Goal: Task Accomplishment & Management: Manage account settings

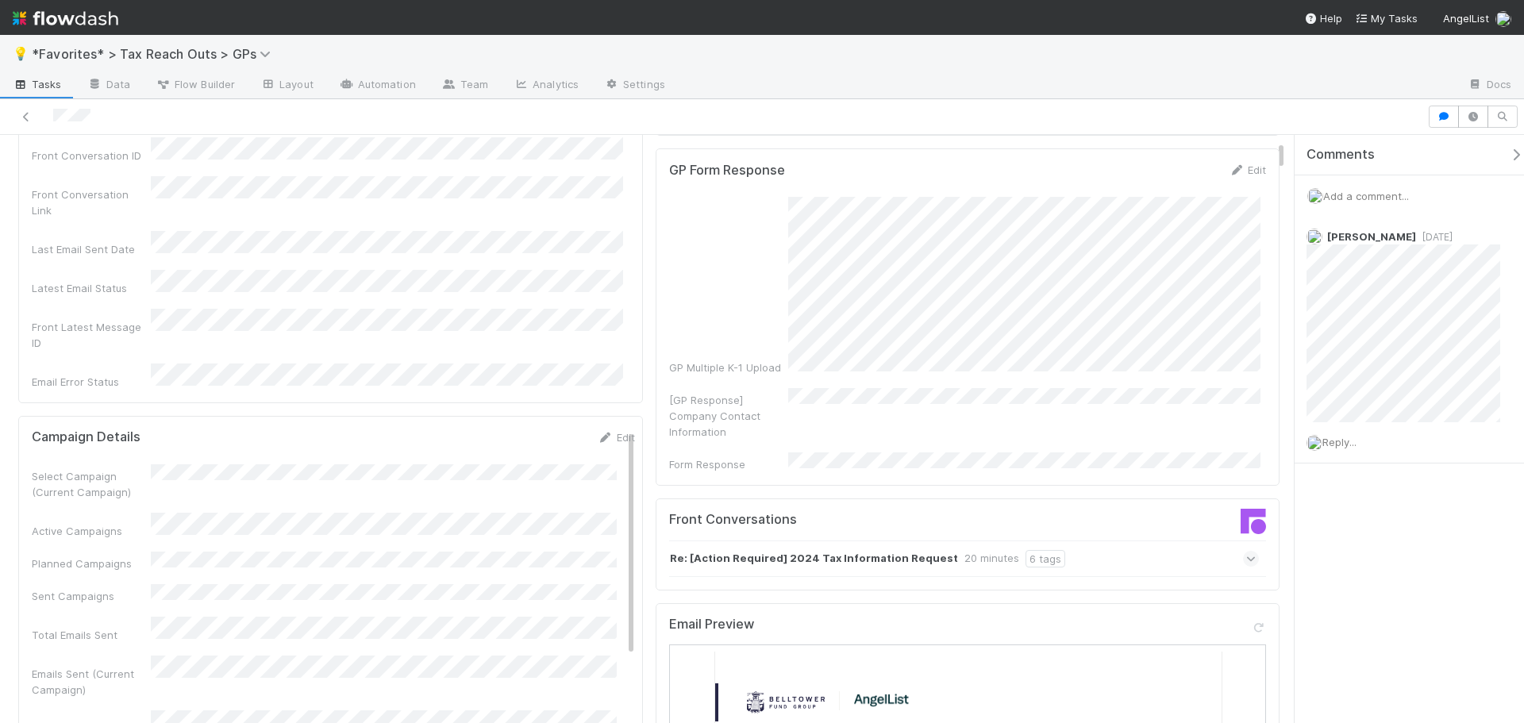
scroll to position [635, 0]
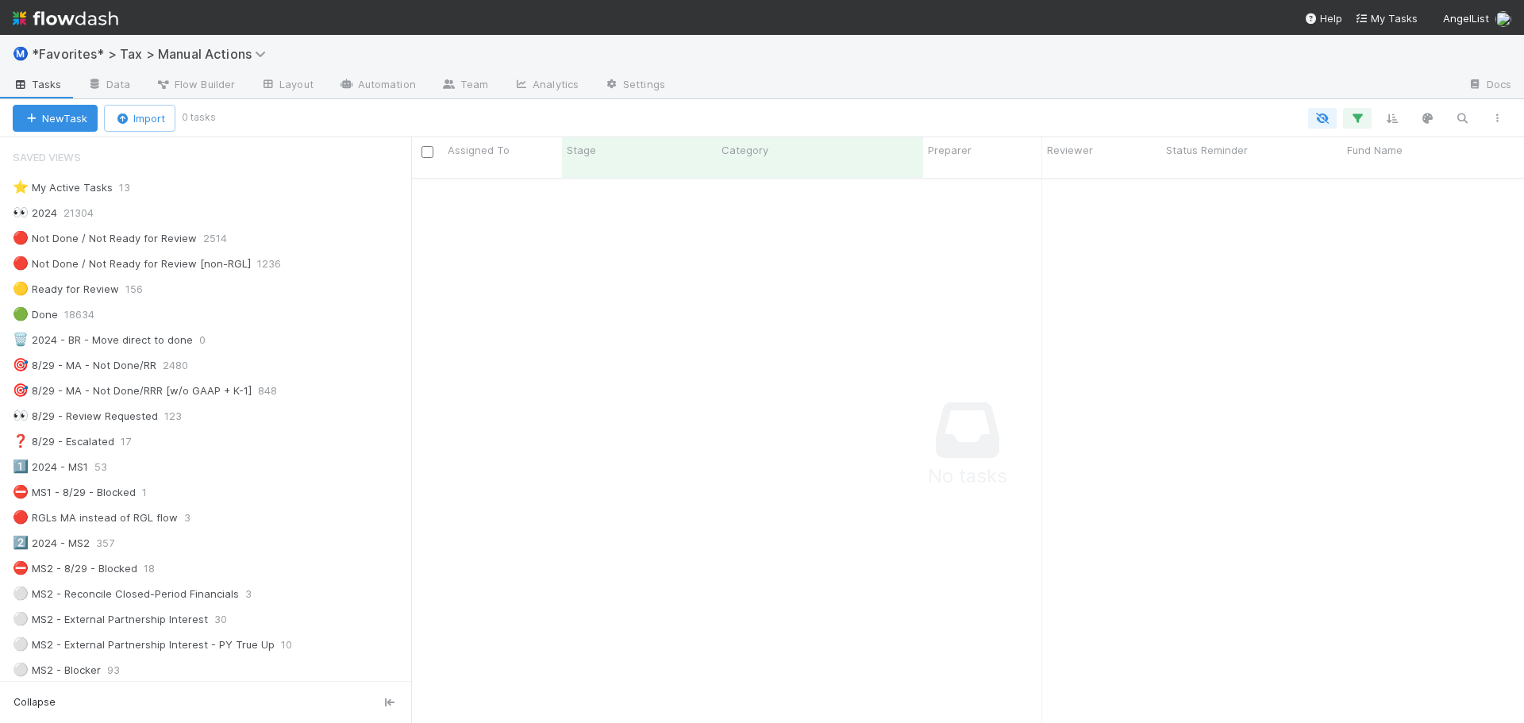
scroll to position [977, 0]
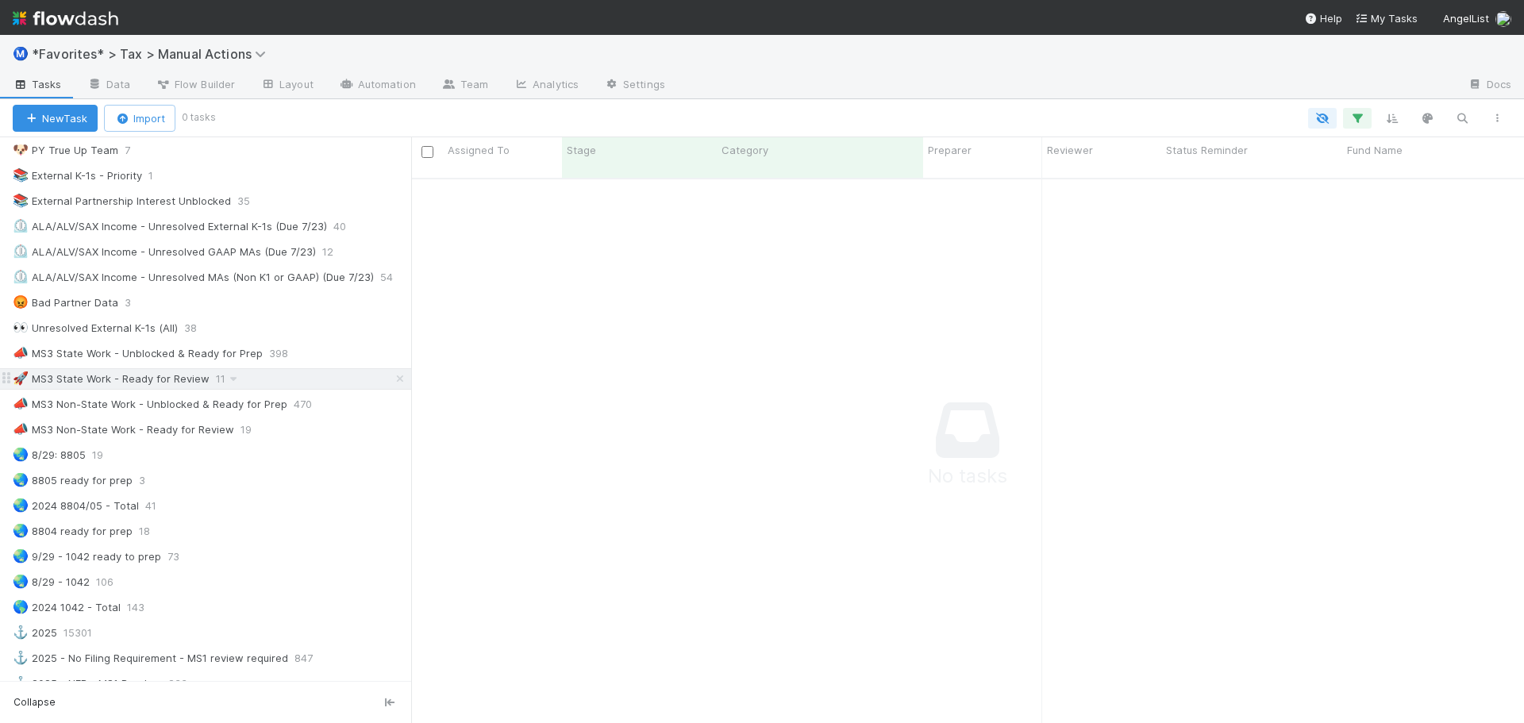
click at [221, 382] on span "11" at bounding box center [228, 379] width 25 height 20
click at [299, 387] on div "🚀 MS3 State Work - Ready for Review 11" at bounding box center [212, 379] width 398 height 20
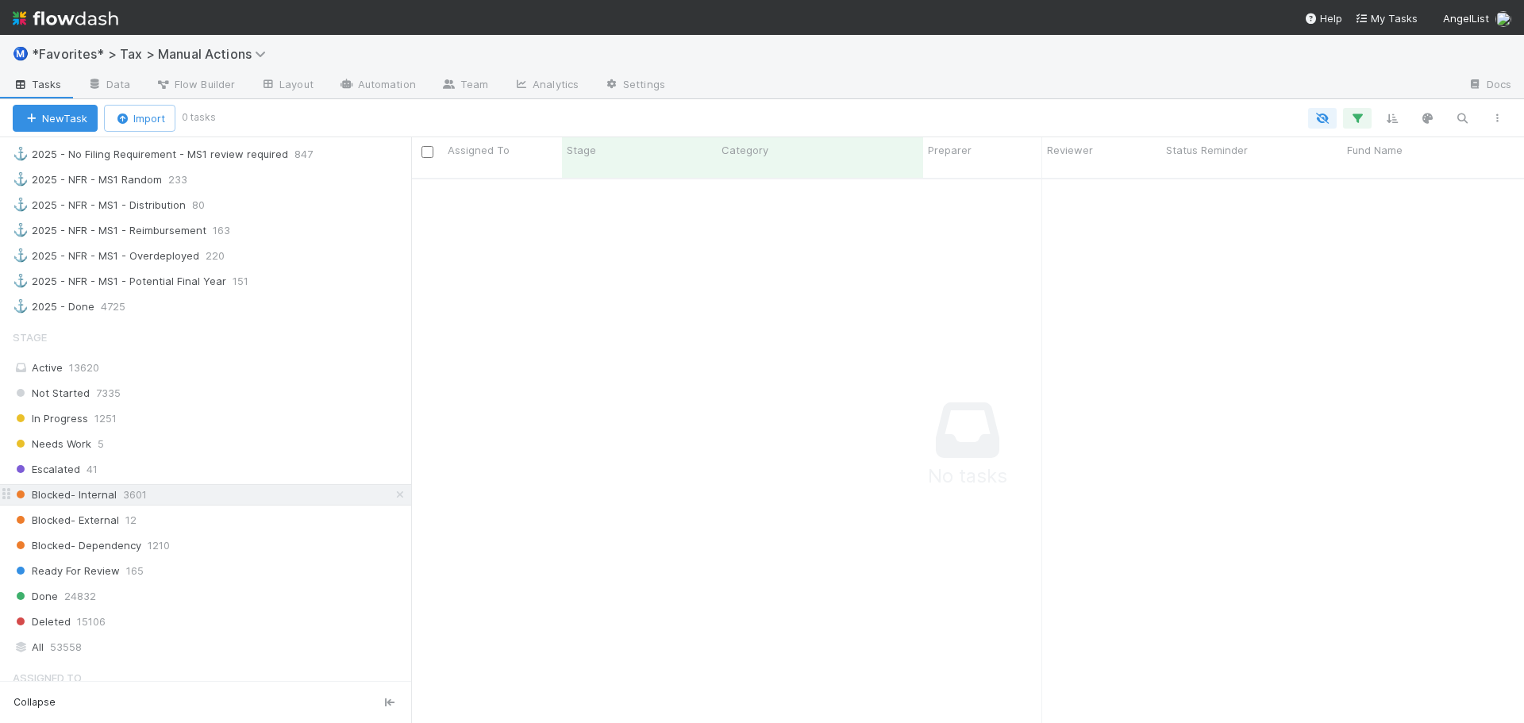
scroll to position [1532, 0]
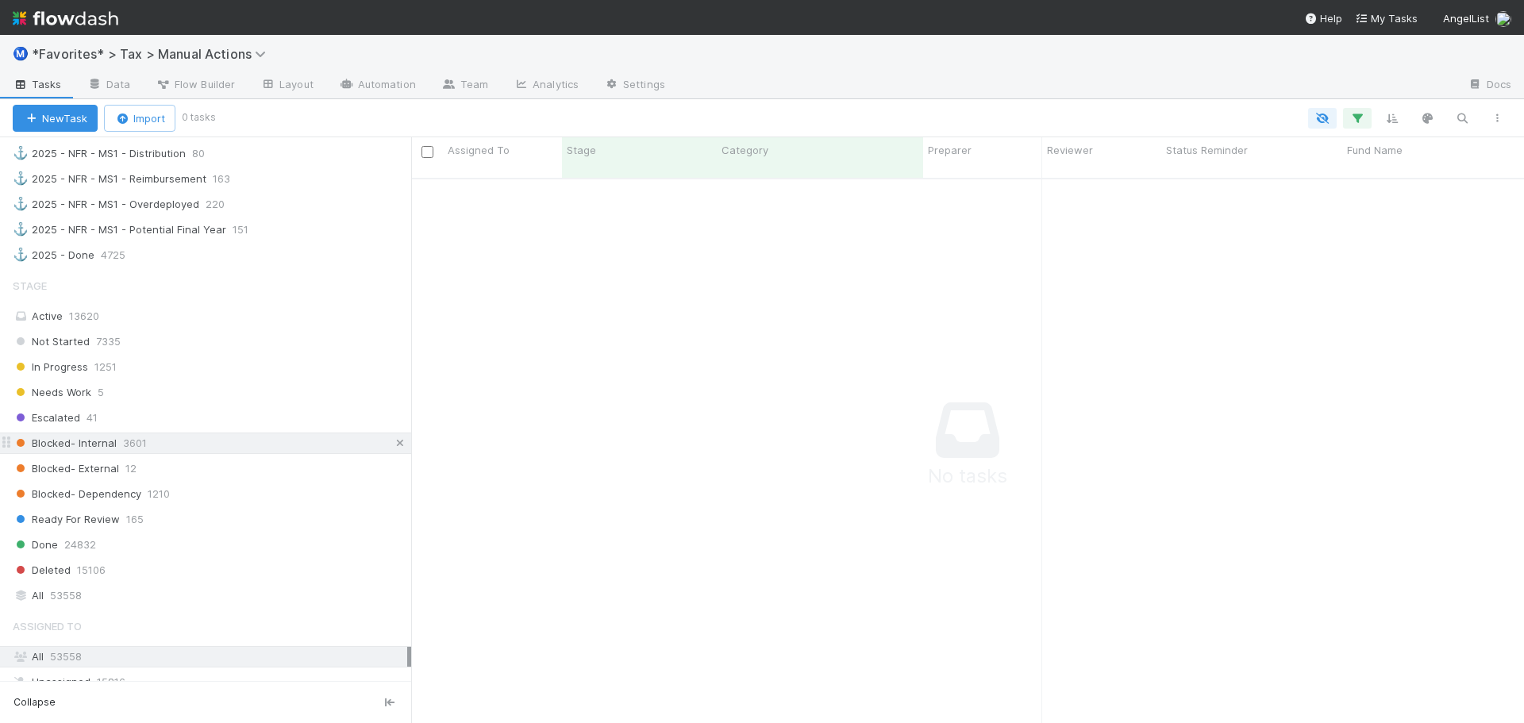
click at [381, 448] on div "Blocked- Internal 3601" at bounding box center [212, 443] width 398 height 20
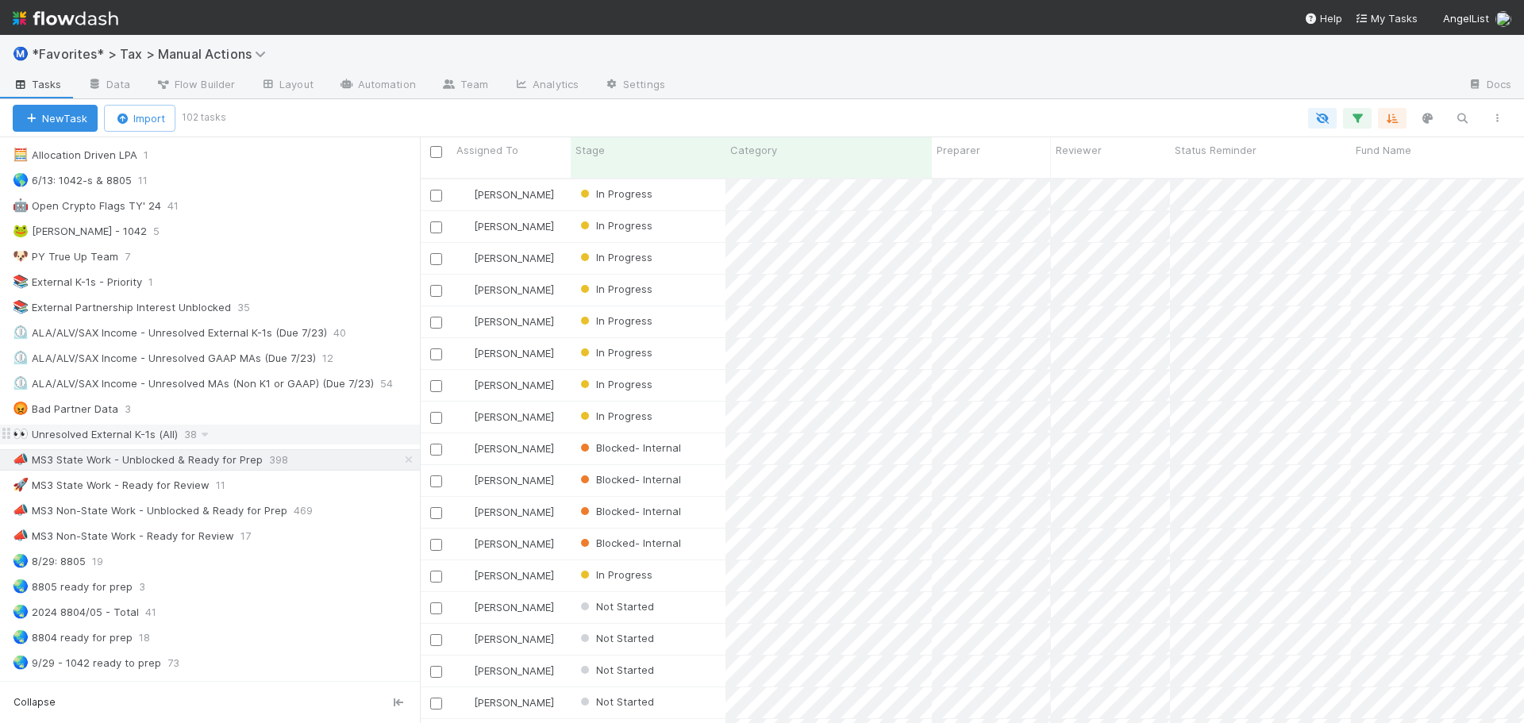
scroll to position [873, 0]
drag, startPoint x: 269, startPoint y: 484, endPoint x: 290, endPoint y: 486, distance: 20.8
click at [270, 484] on div "🚀 MS3 State Work - Ready for Review 11" at bounding box center [216, 483] width 407 height 20
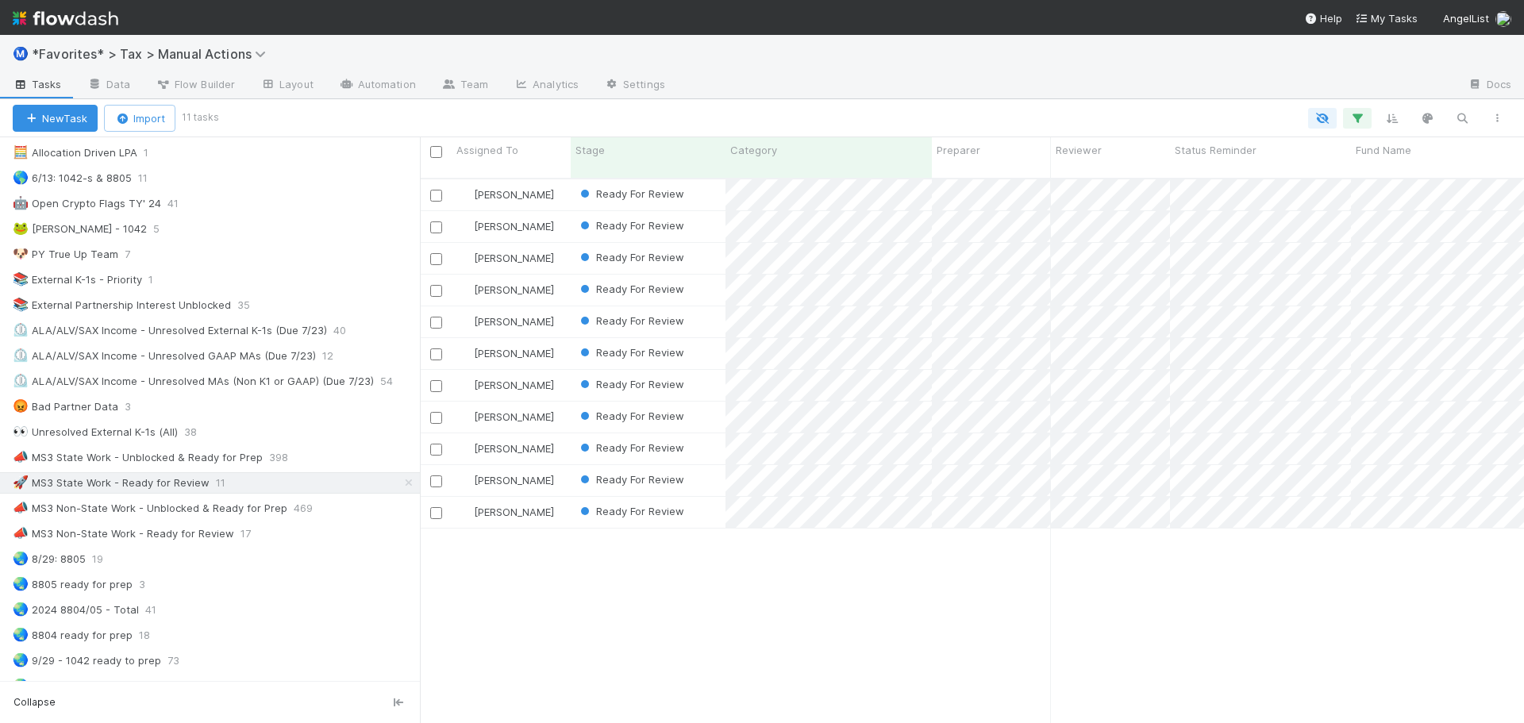
scroll to position [546, 1092]
click at [828, 542] on div "Sam Dragul Ready For Review 8/19/25, 10:08:21 AM 8/25/25, 12:09:47 PM 0 0 1 1 0…" at bounding box center [972, 457] width 1104 height 557
drag, startPoint x: 323, startPoint y: 453, endPoint x: 376, endPoint y: 455, distance: 53.2
click at [323, 453] on div "📣 MS3 State Work - Unblocked & Ready for Prep 398" at bounding box center [216, 458] width 407 height 20
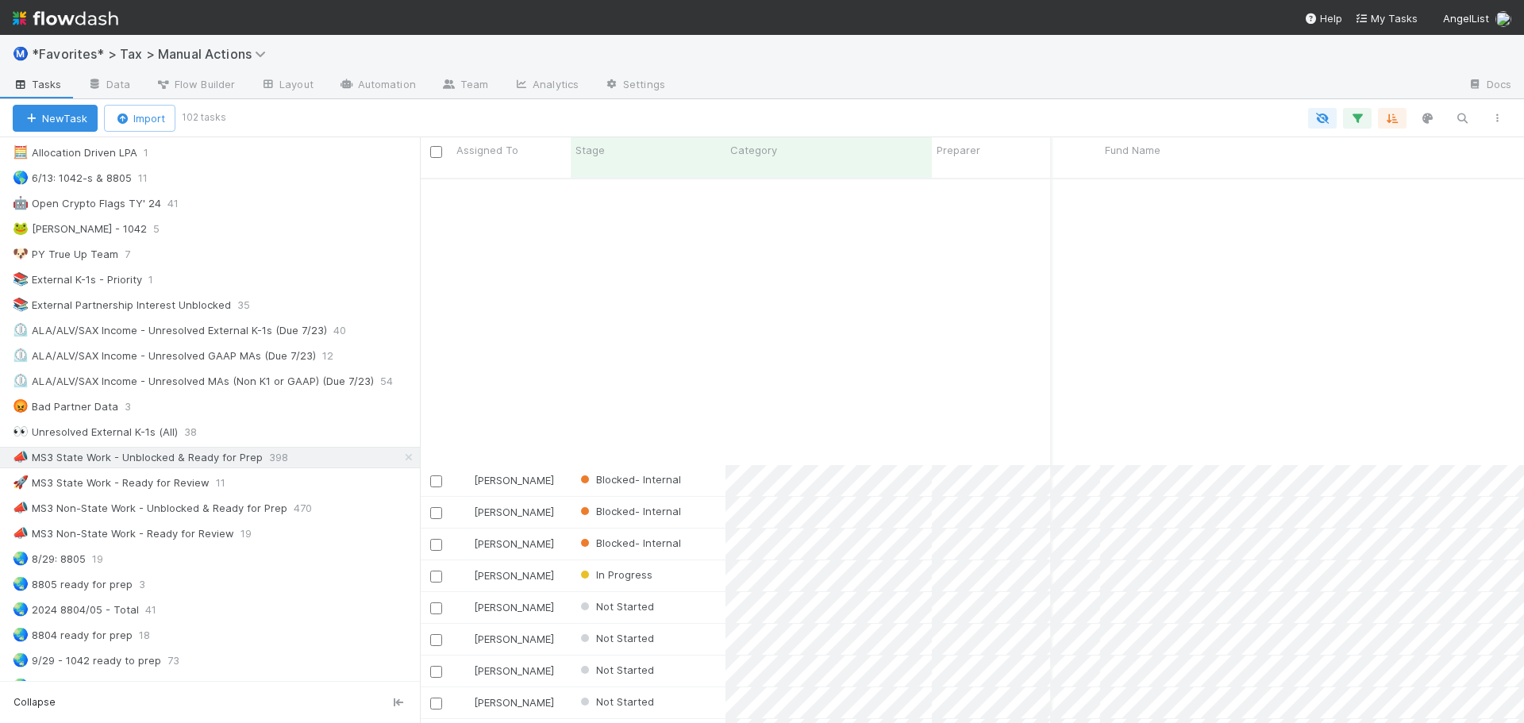
scroll to position [317, 251]
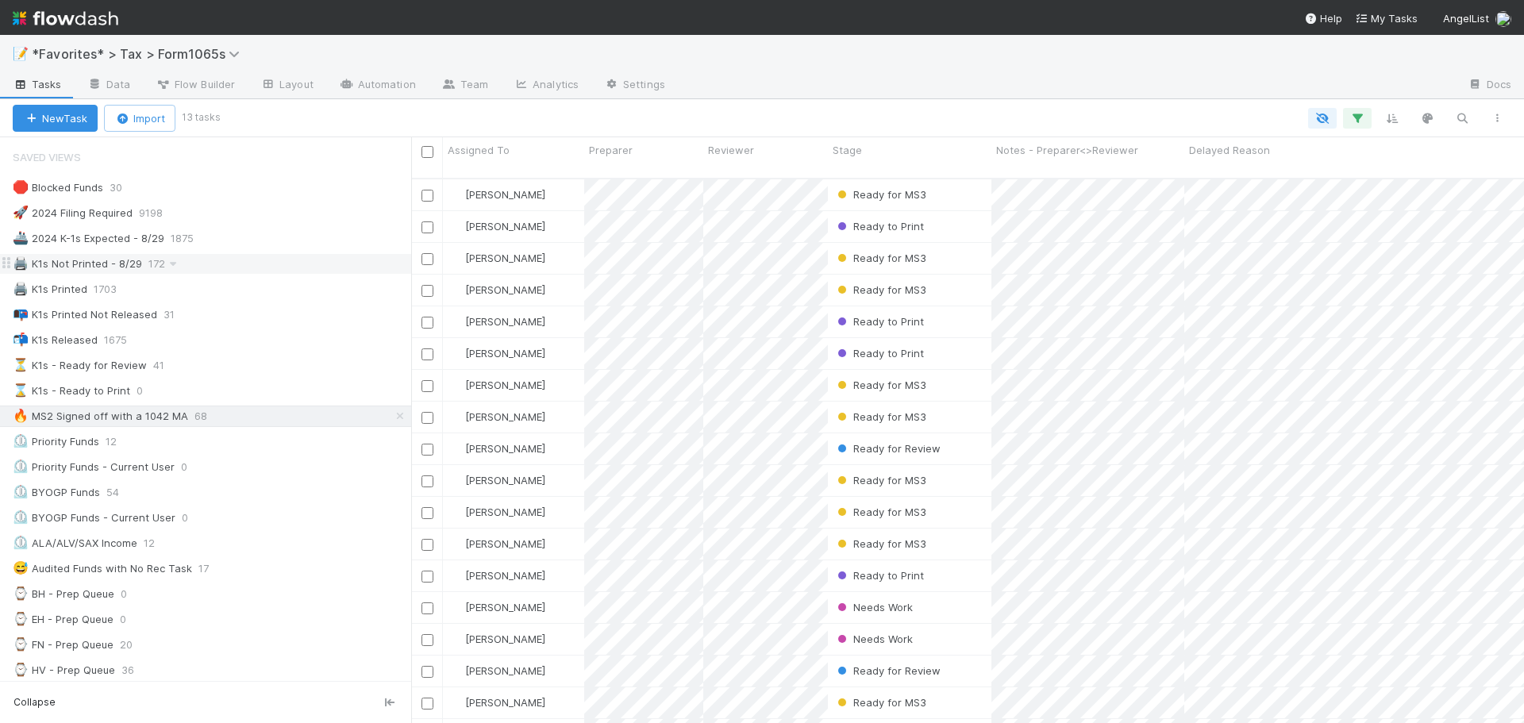
drag, startPoint x: 214, startPoint y: 260, endPoint x: 225, endPoint y: 260, distance: 10.3
click at [214, 260] on div "🖨️ K1s Not Printed - 8/29 172" at bounding box center [212, 264] width 398 height 20
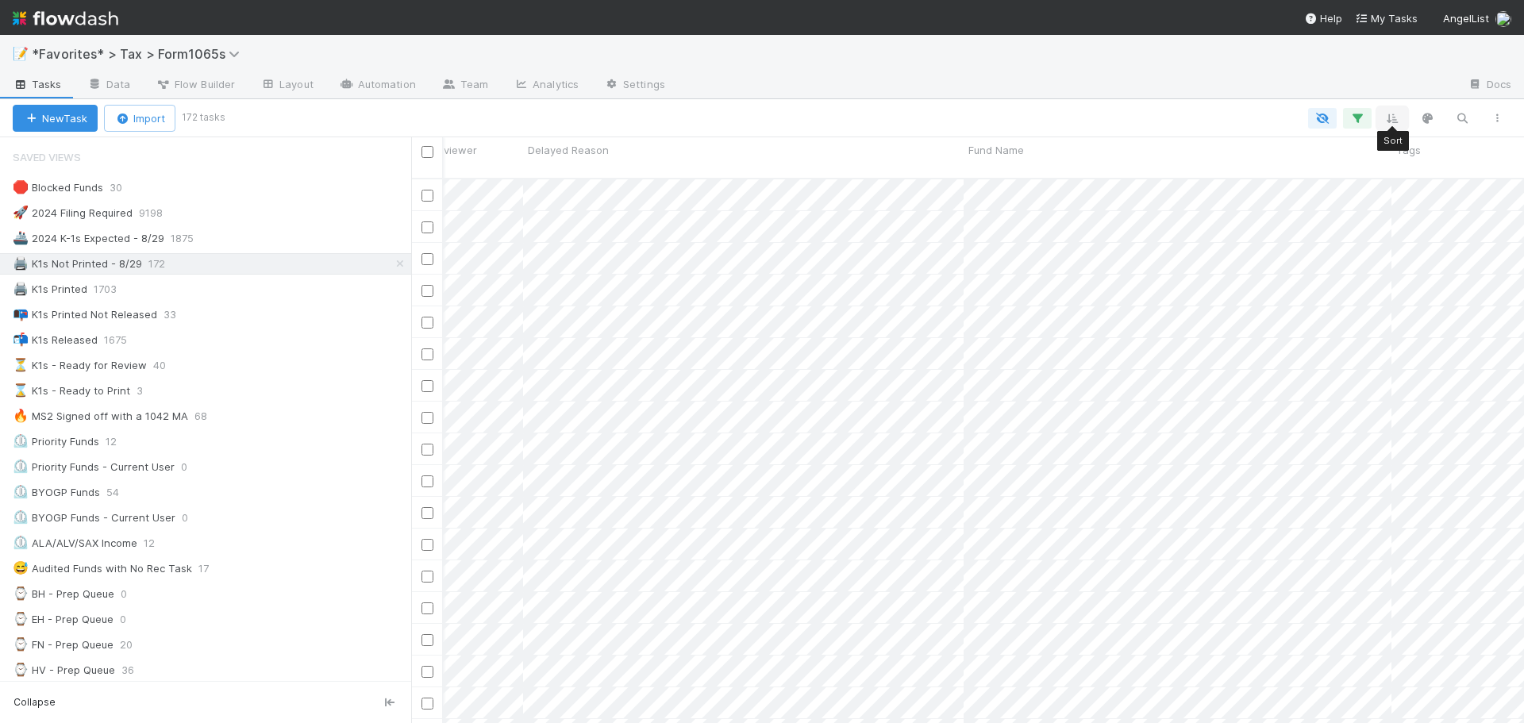
click at [1388, 121] on icon "button" at bounding box center [1392, 118] width 16 height 14
click at [1328, 155] on button "Sort by" at bounding box center [1216, 165] width 341 height 23
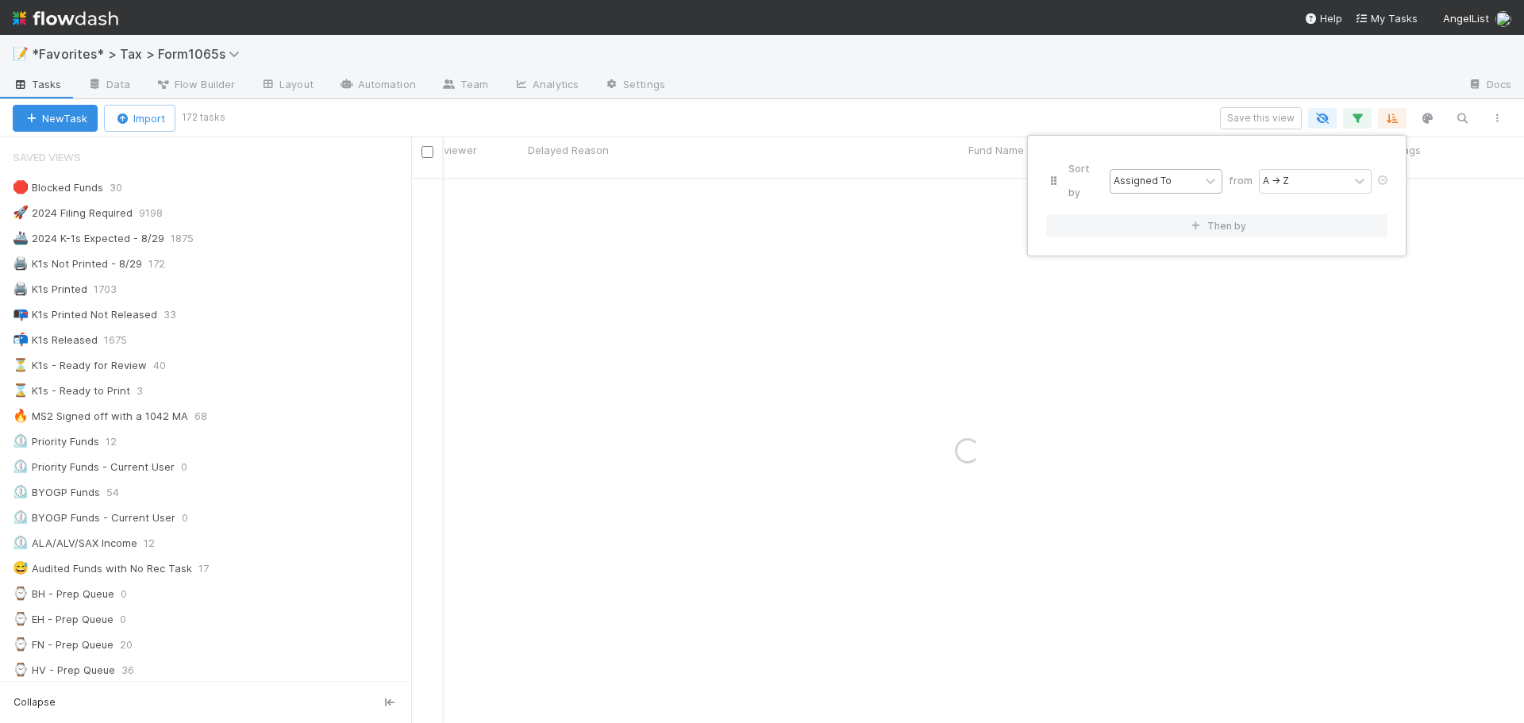
click at [1183, 170] on div "Assigned To" at bounding box center [1154, 181] width 89 height 23
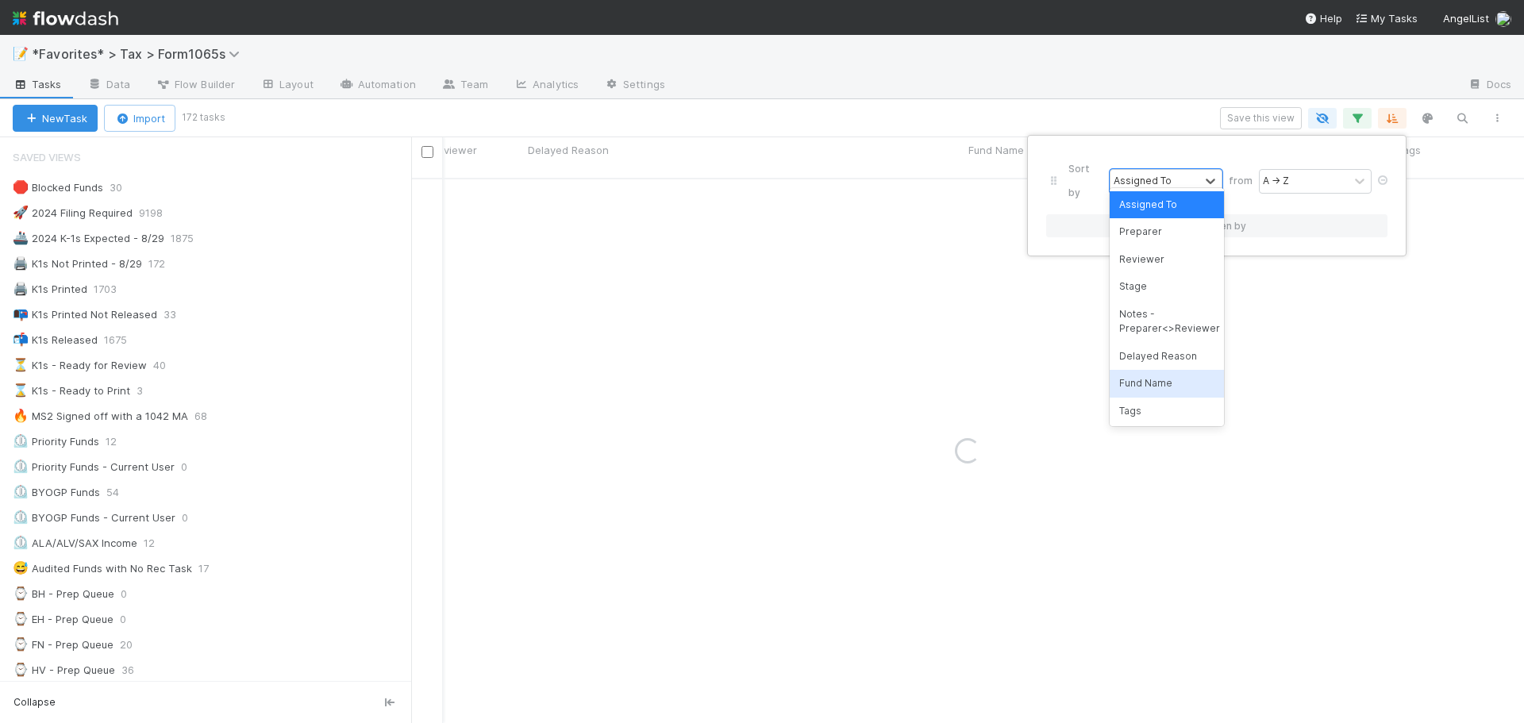
click at [1154, 383] on div "Fund Name" at bounding box center [1166, 383] width 114 height 27
click at [1189, 67] on div "Sort by option Fund Name focused, 7 of 44. 44 results available. Use Up and Dow…" at bounding box center [762, 361] width 1524 height 723
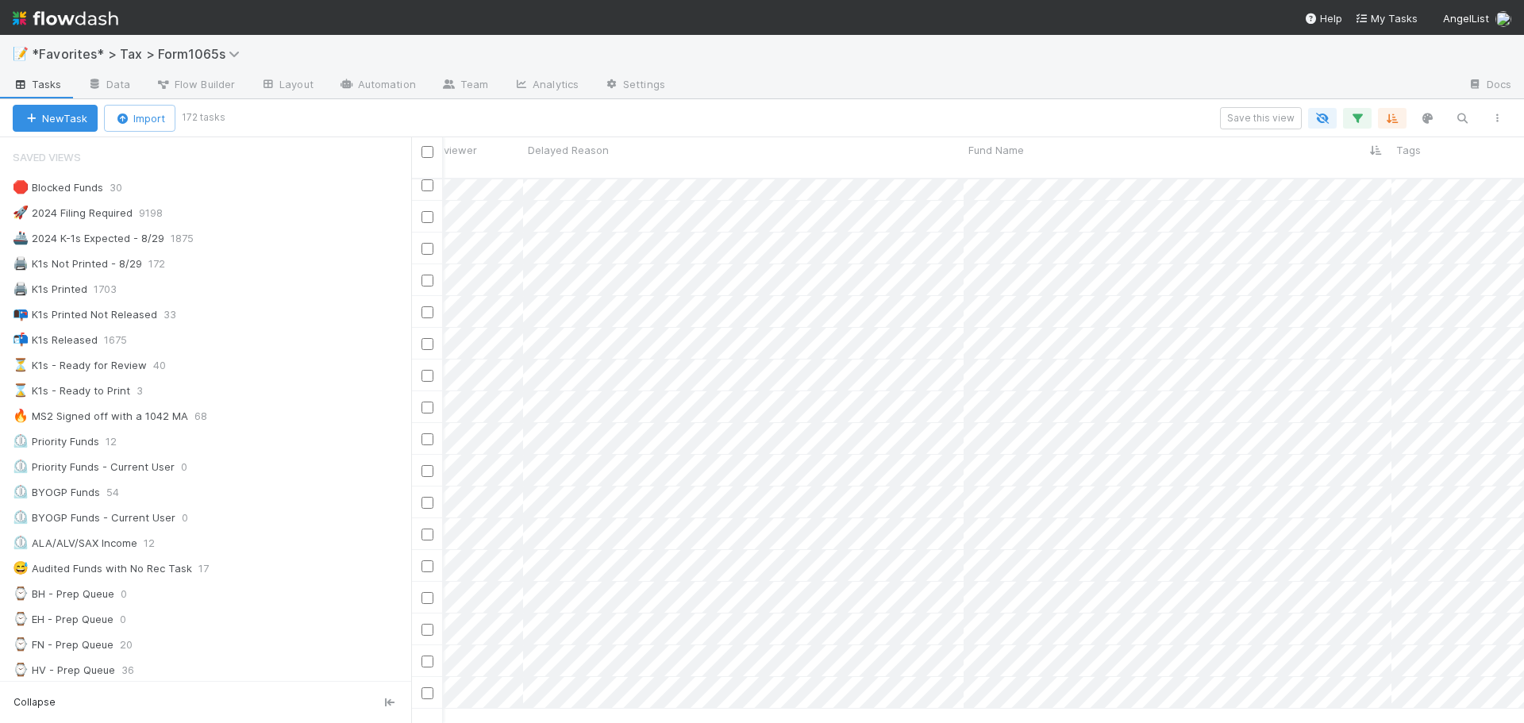
scroll to position [2946, 661]
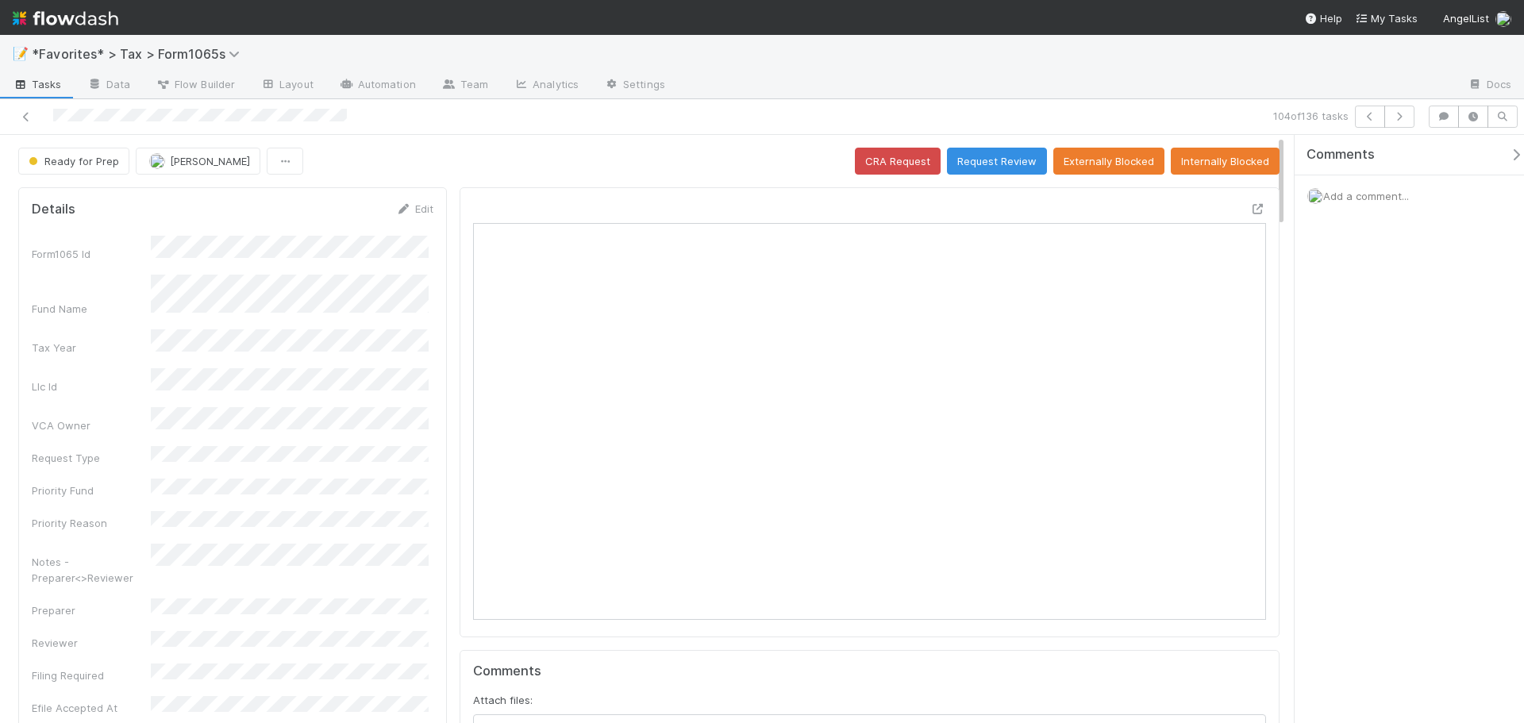
click at [1345, 194] on span "Add a comment..." at bounding box center [1366, 196] width 86 height 13
click at [1365, 463] on button "Add Comment" at bounding box center [1366, 462] width 92 height 27
click at [1254, 210] on div at bounding box center [869, 412] width 820 height 450
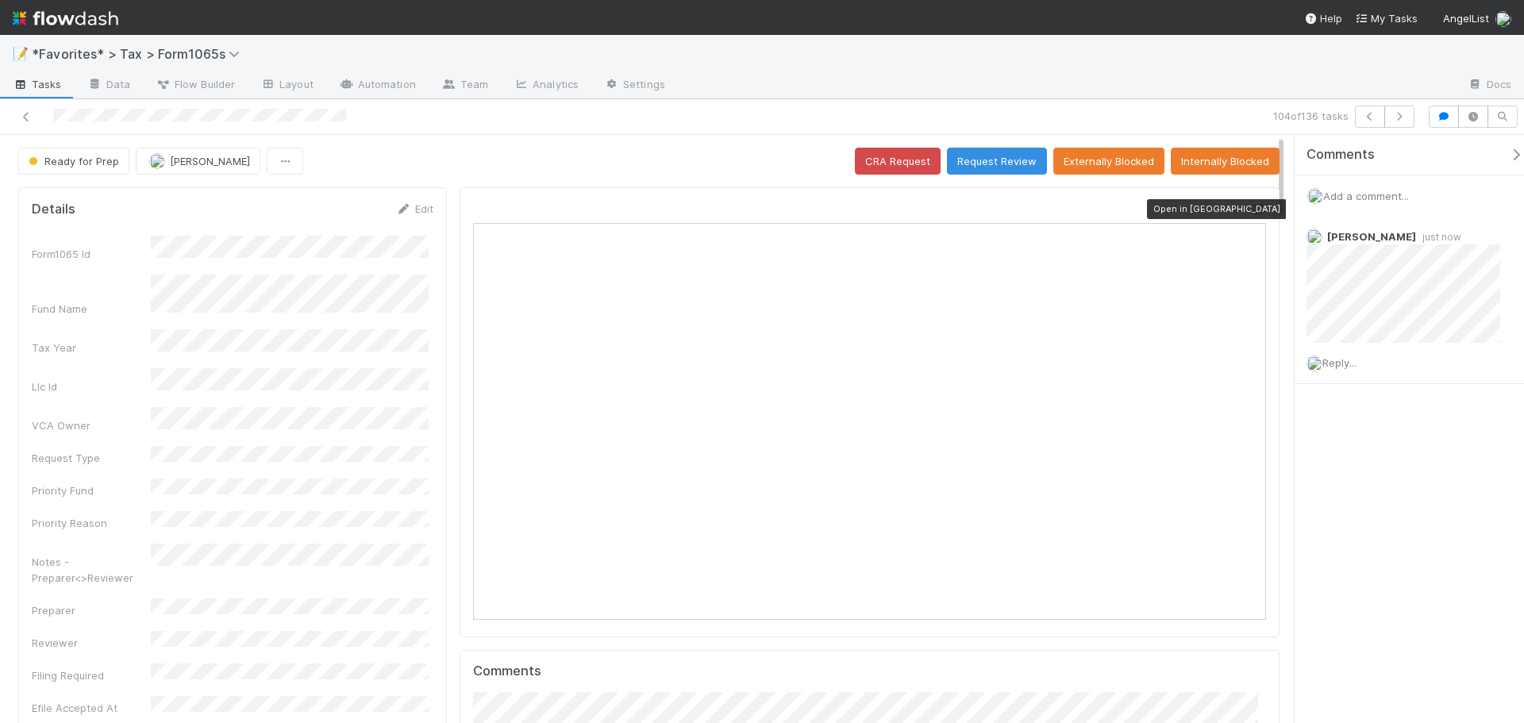
click at [1252, 214] on icon at bounding box center [1258, 209] width 16 height 10
click at [28, 122] on link at bounding box center [26, 117] width 16 height 16
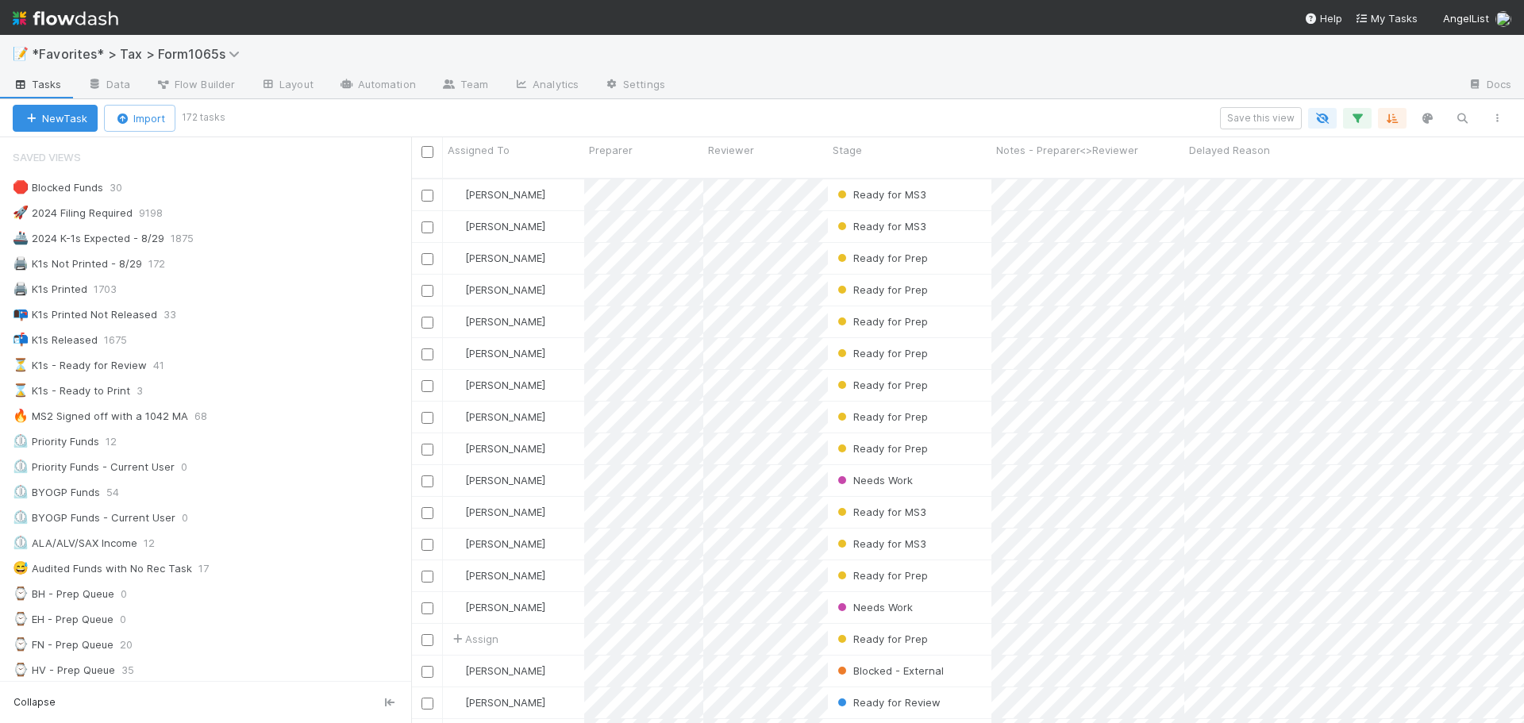
scroll to position [13, 13]
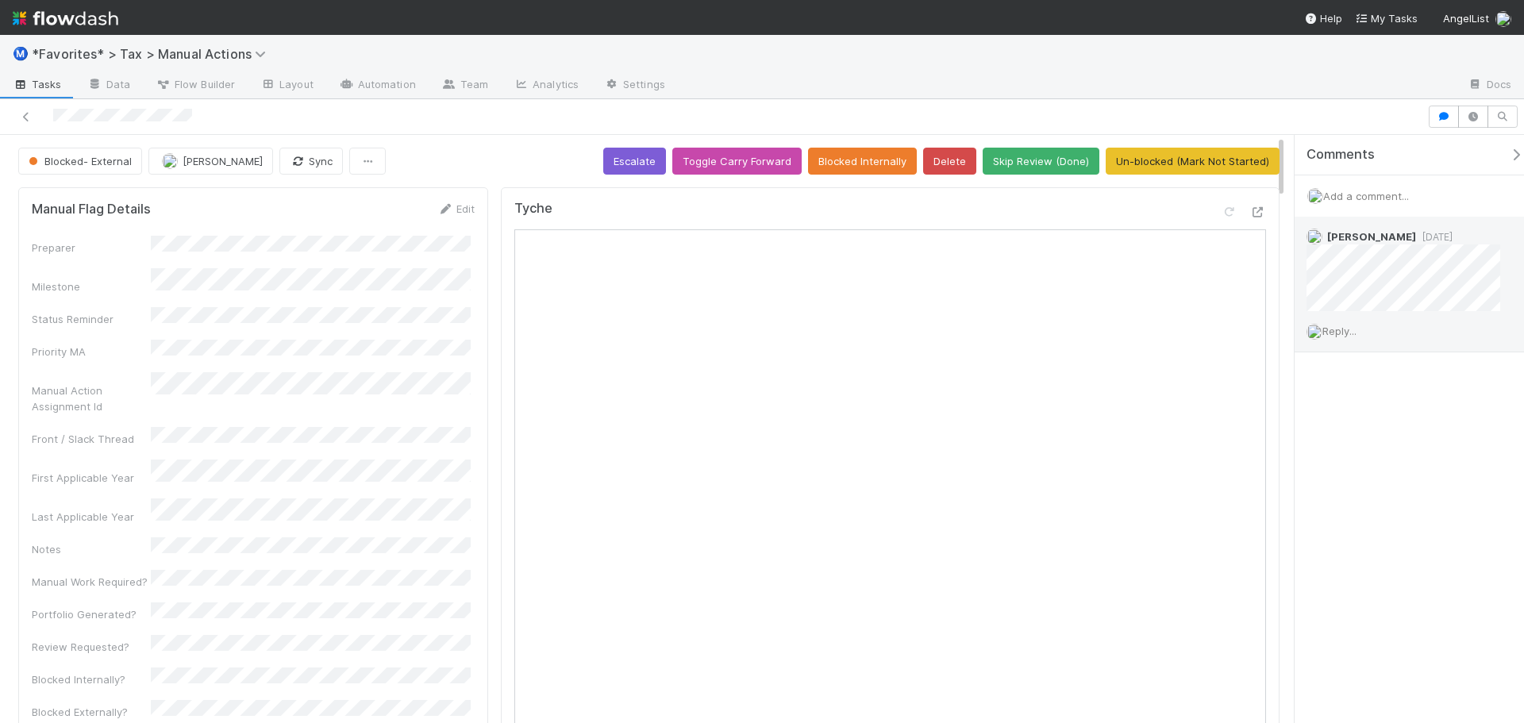
click at [1348, 339] on div "Reply..." at bounding box center [1408, 331] width 229 height 40
click at [1351, 331] on span "Reply..." at bounding box center [1339, 331] width 34 height 13
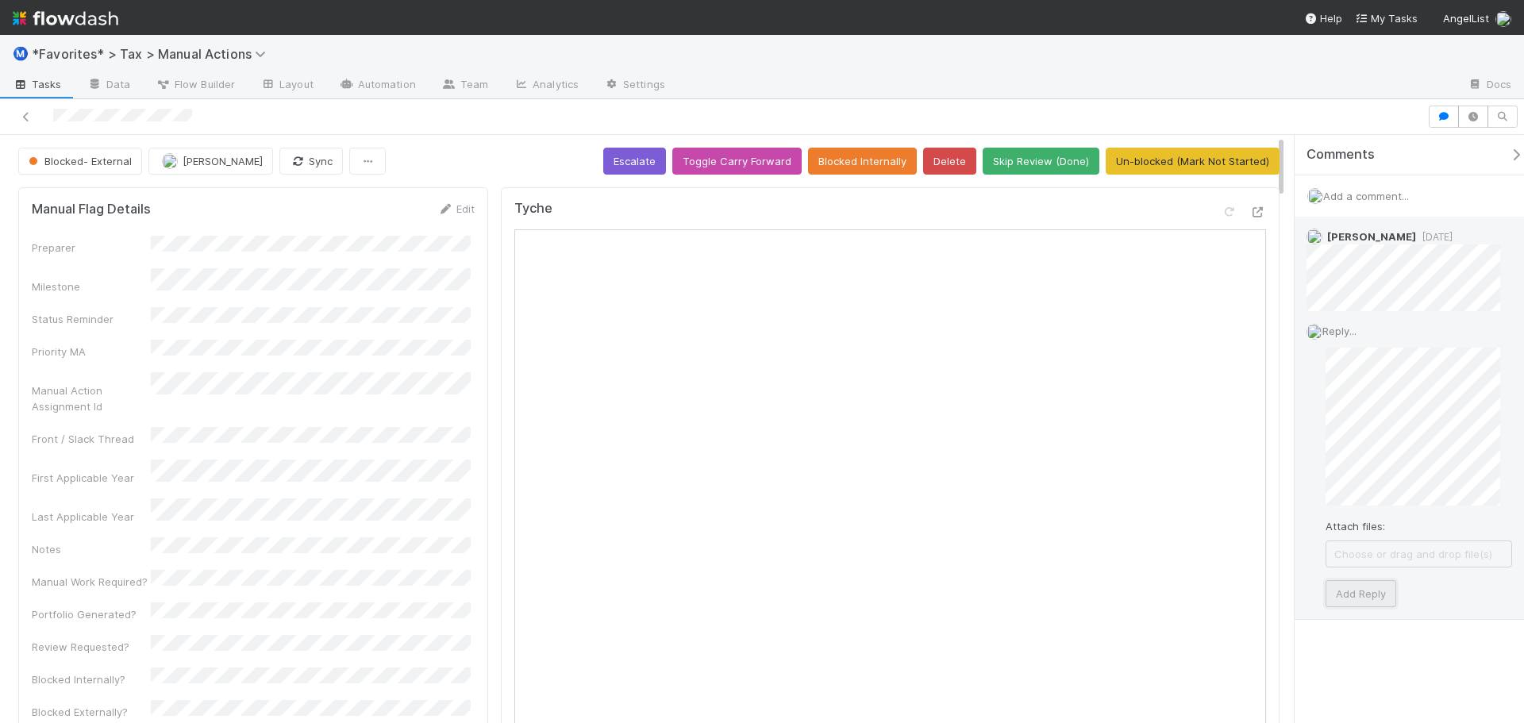
click at [1372, 600] on button "Add Reply" at bounding box center [1360, 593] width 71 height 27
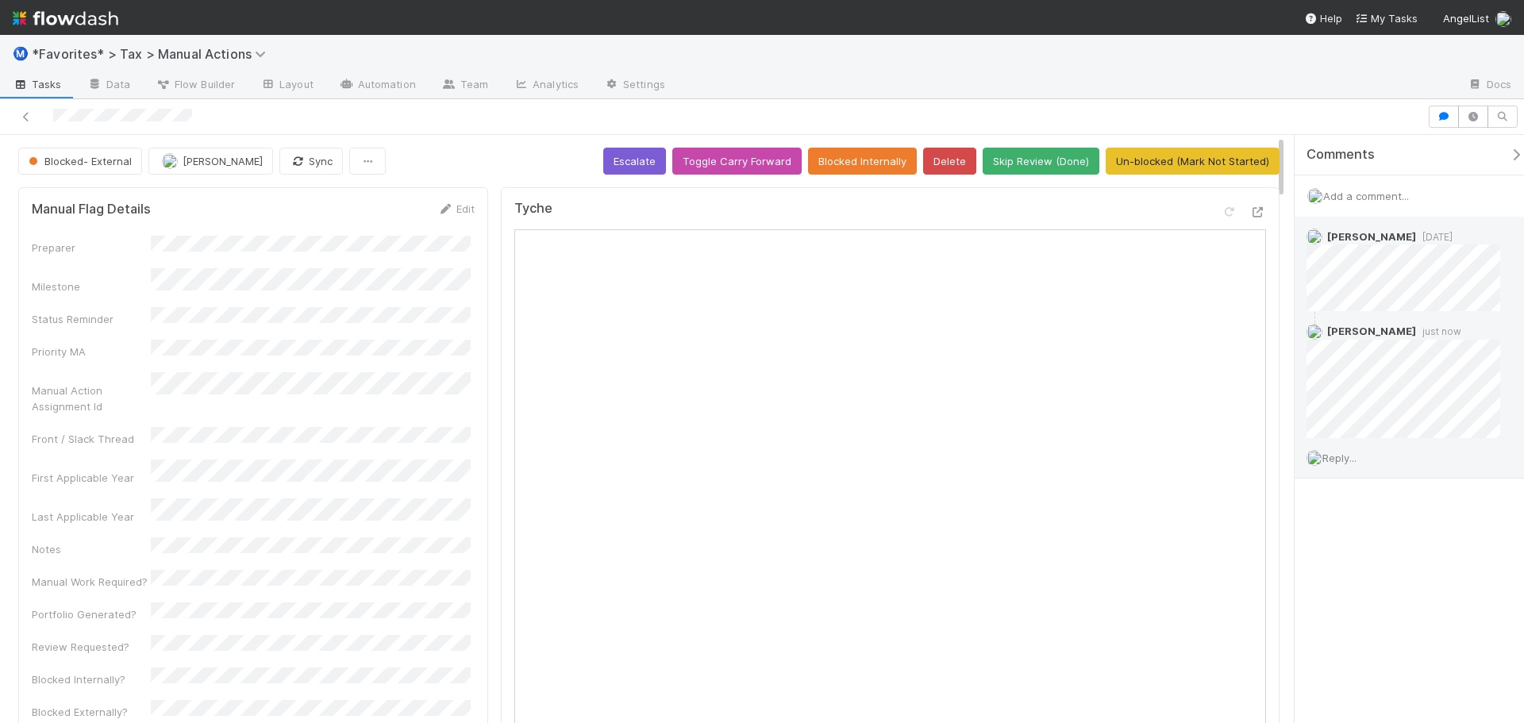
click at [457, 152] on div "Blocked- External Fareeha Naim Sync Escalate Toggle Carry Forward Blocked Inter…" at bounding box center [648, 161] width 1261 height 27
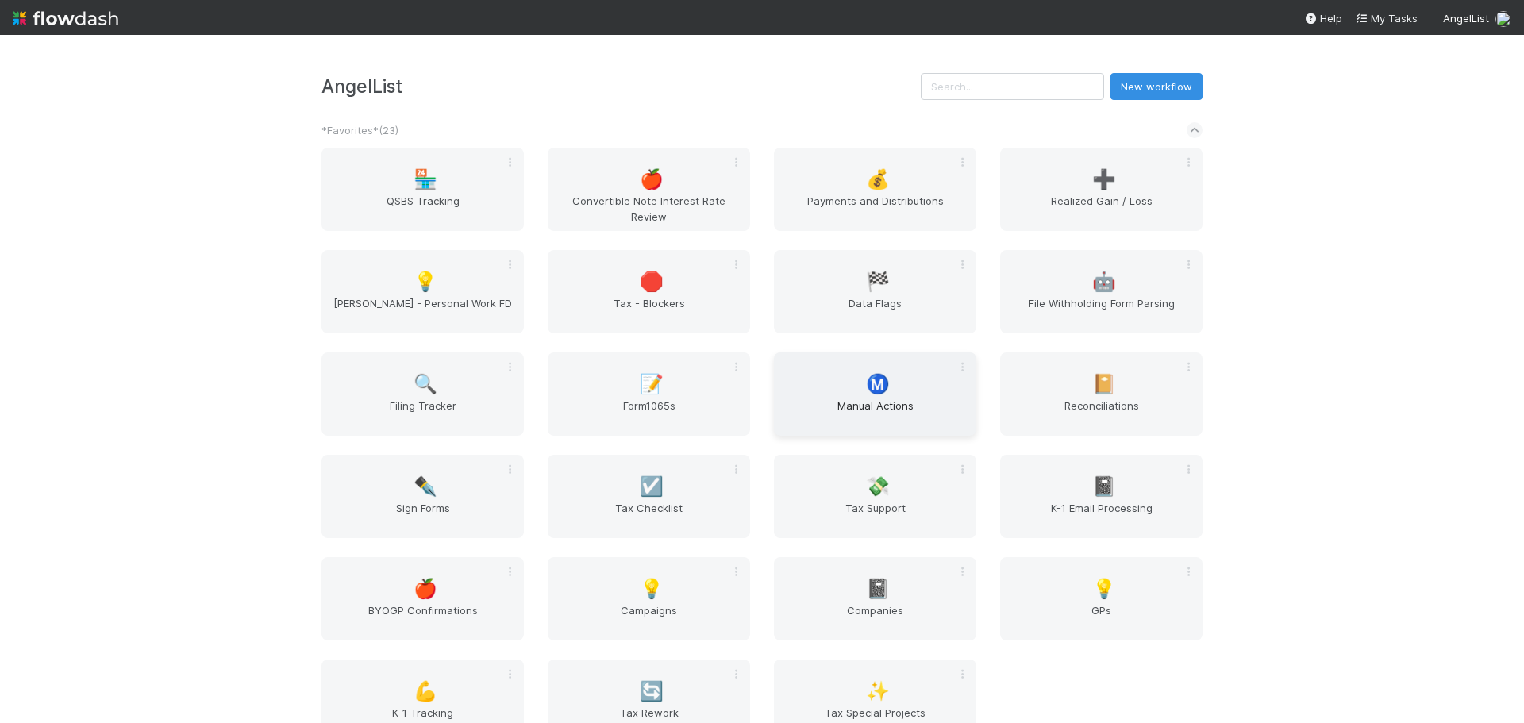
click at [840, 406] on span "Manual Actions" at bounding box center [875, 414] width 190 height 32
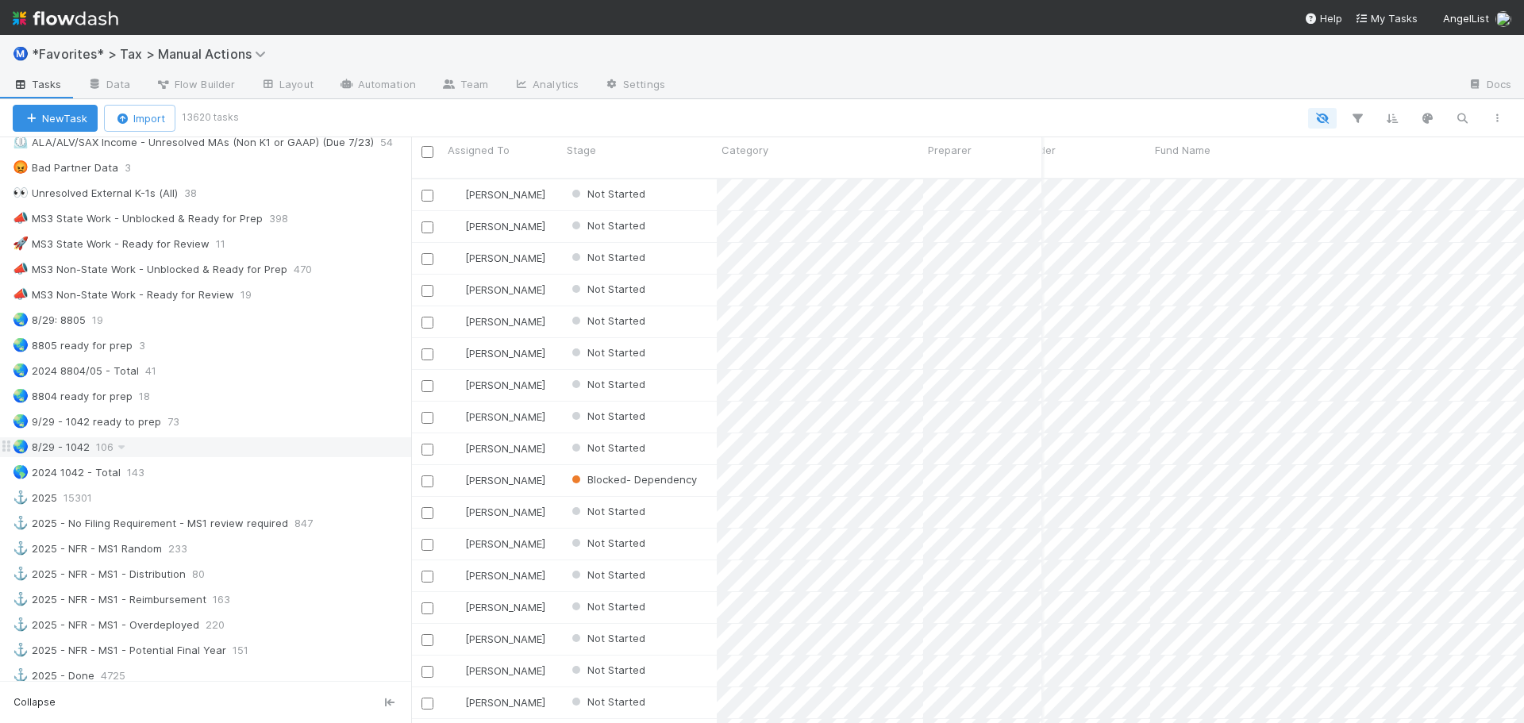
scroll to position [1111, 0]
click at [315, 294] on div "📣 MS3 Non-State Work - Ready for Review 19" at bounding box center [212, 296] width 398 height 20
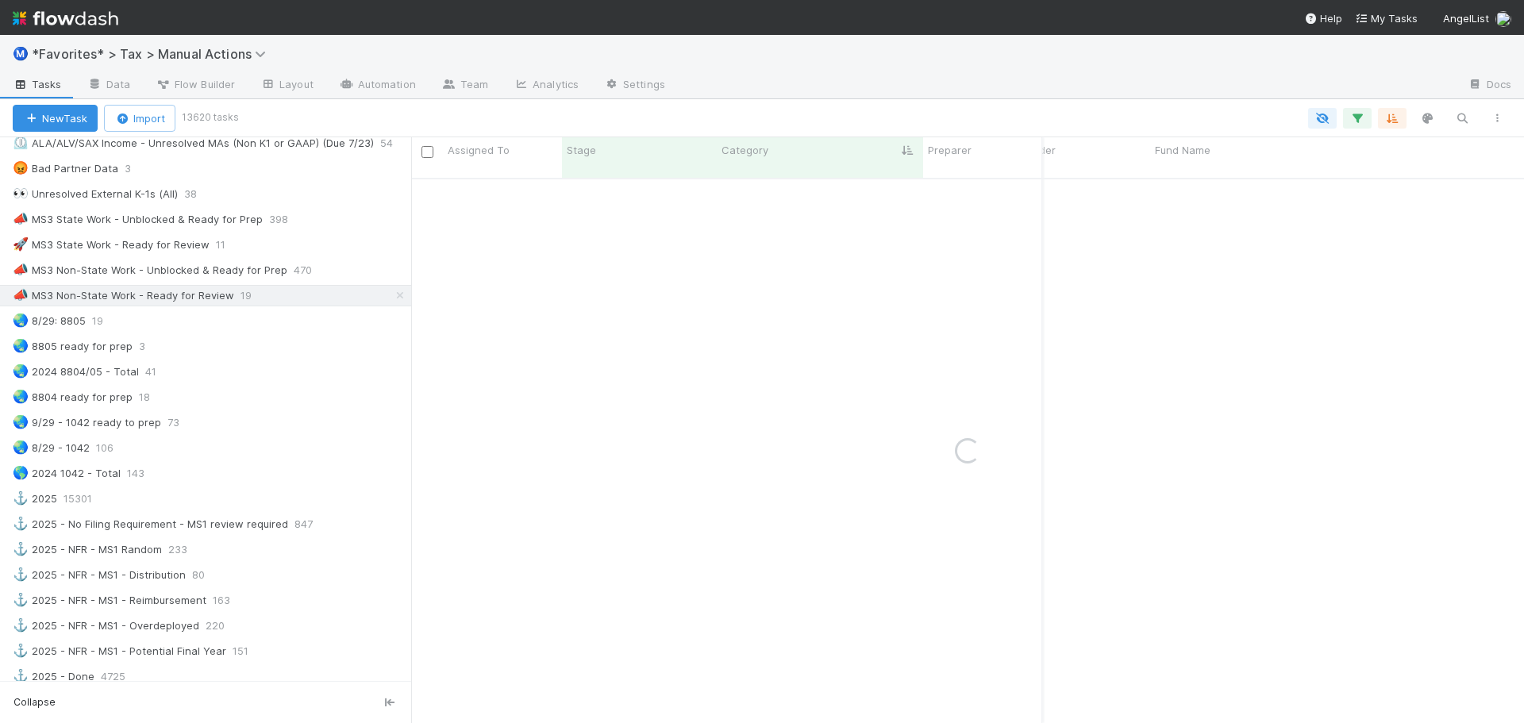
click at [291, 247] on div "🚀 MS3 State Work - Ready for Review 11" at bounding box center [212, 245] width 398 height 20
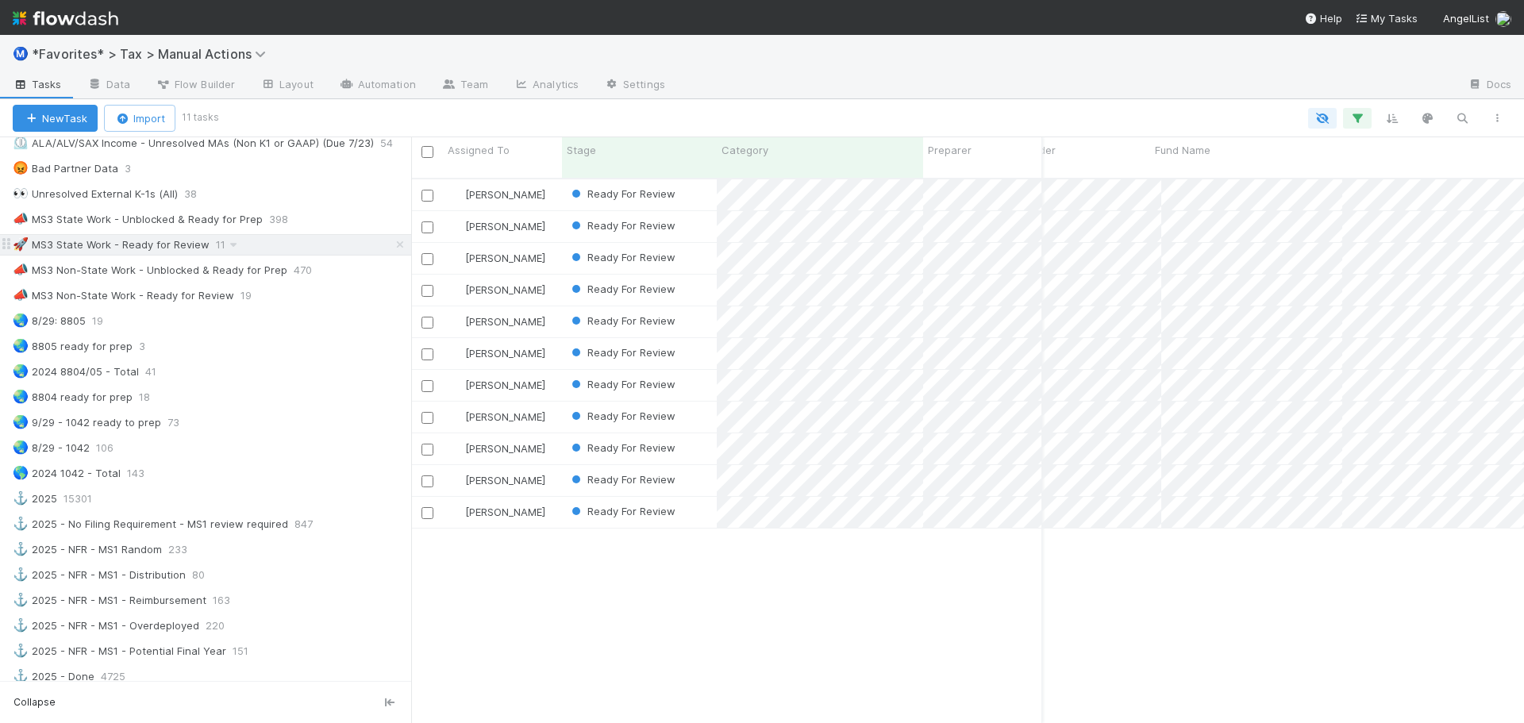
scroll to position [0, 192]
click at [347, 252] on div "🚀 MS3 State Work - Ready for Review 11" at bounding box center [212, 245] width 398 height 20
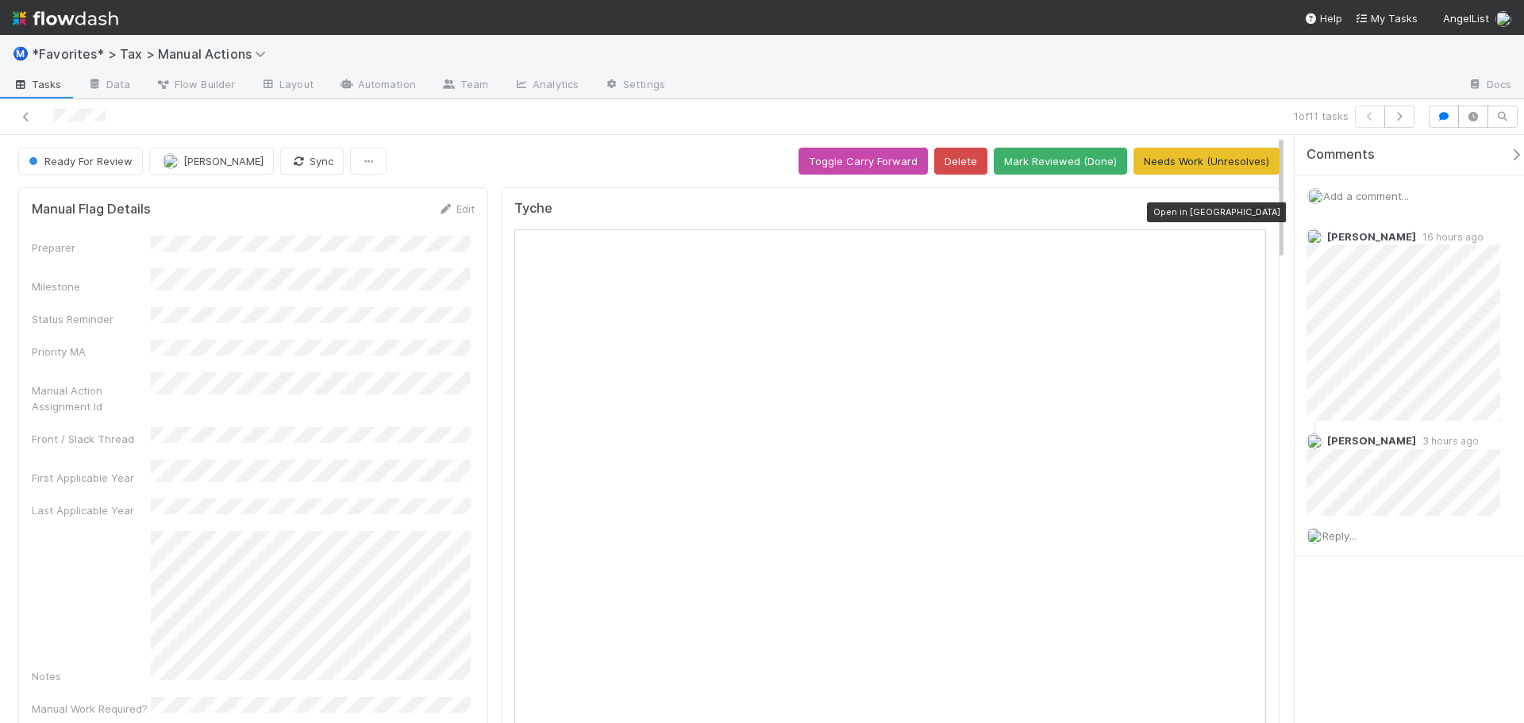
click at [1250, 211] on icon at bounding box center [1258, 212] width 16 height 10
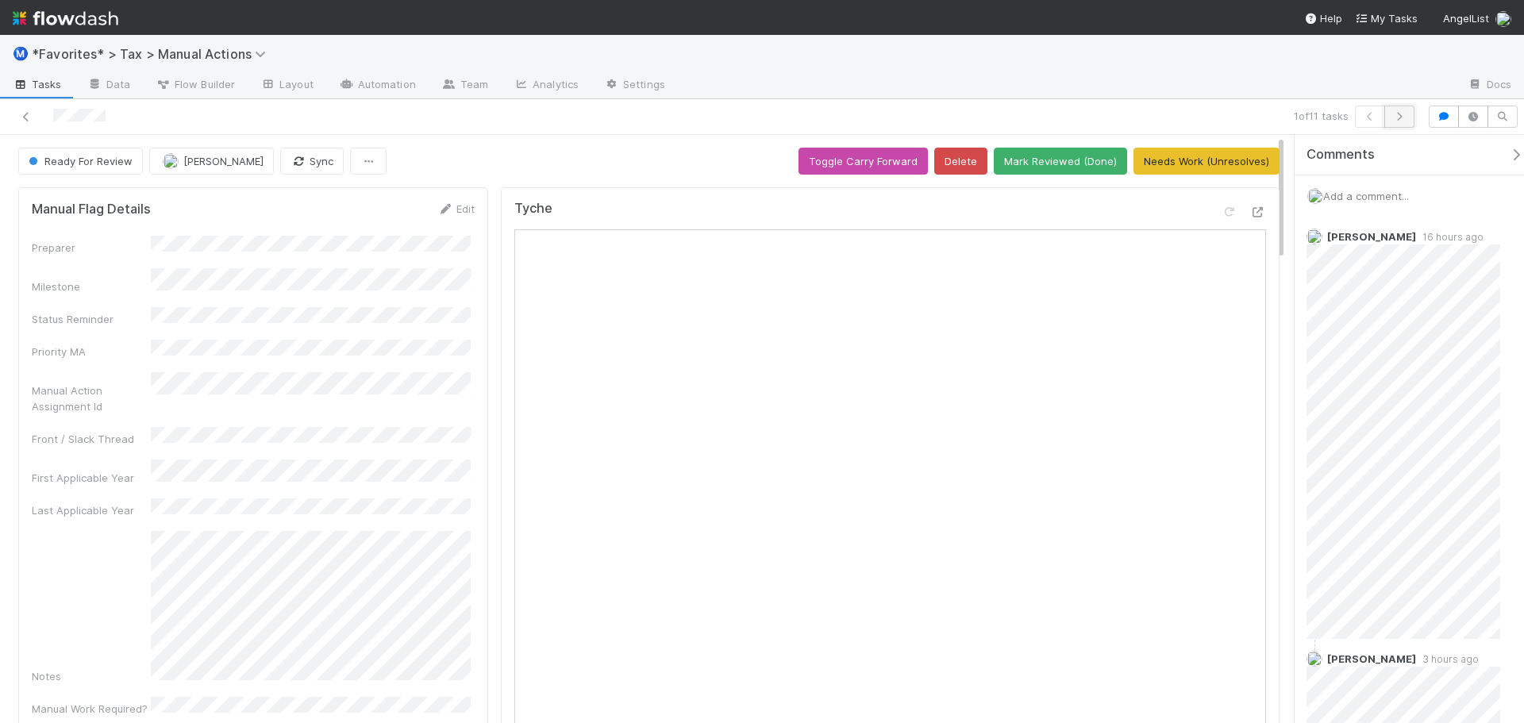
click at [1399, 118] on icon "button" at bounding box center [1399, 117] width 16 height 10
click at [1372, 117] on icon "button" at bounding box center [1370, 117] width 16 height 10
click at [1105, 161] on button "Mark Reviewed (Done)" at bounding box center [1060, 161] width 133 height 27
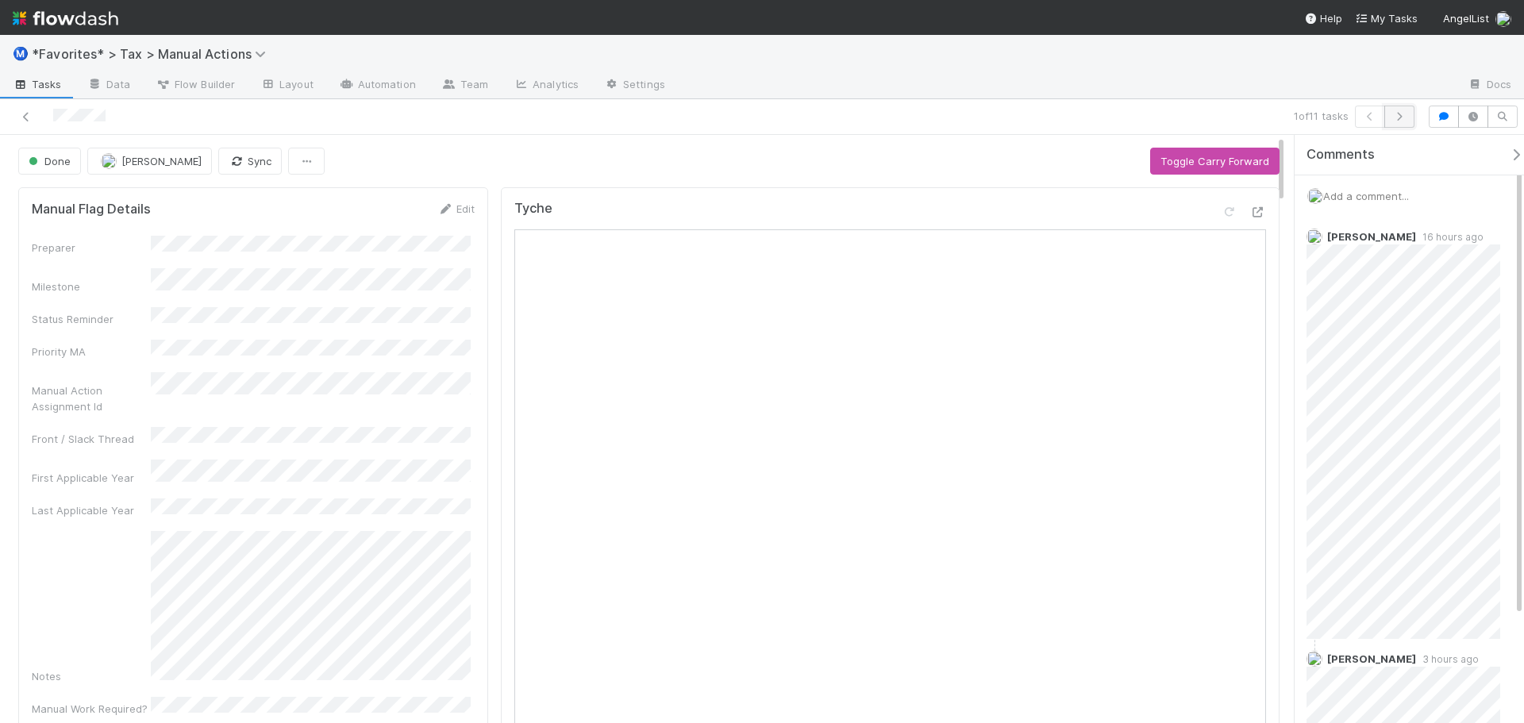
click at [1396, 113] on icon "button" at bounding box center [1399, 117] width 16 height 10
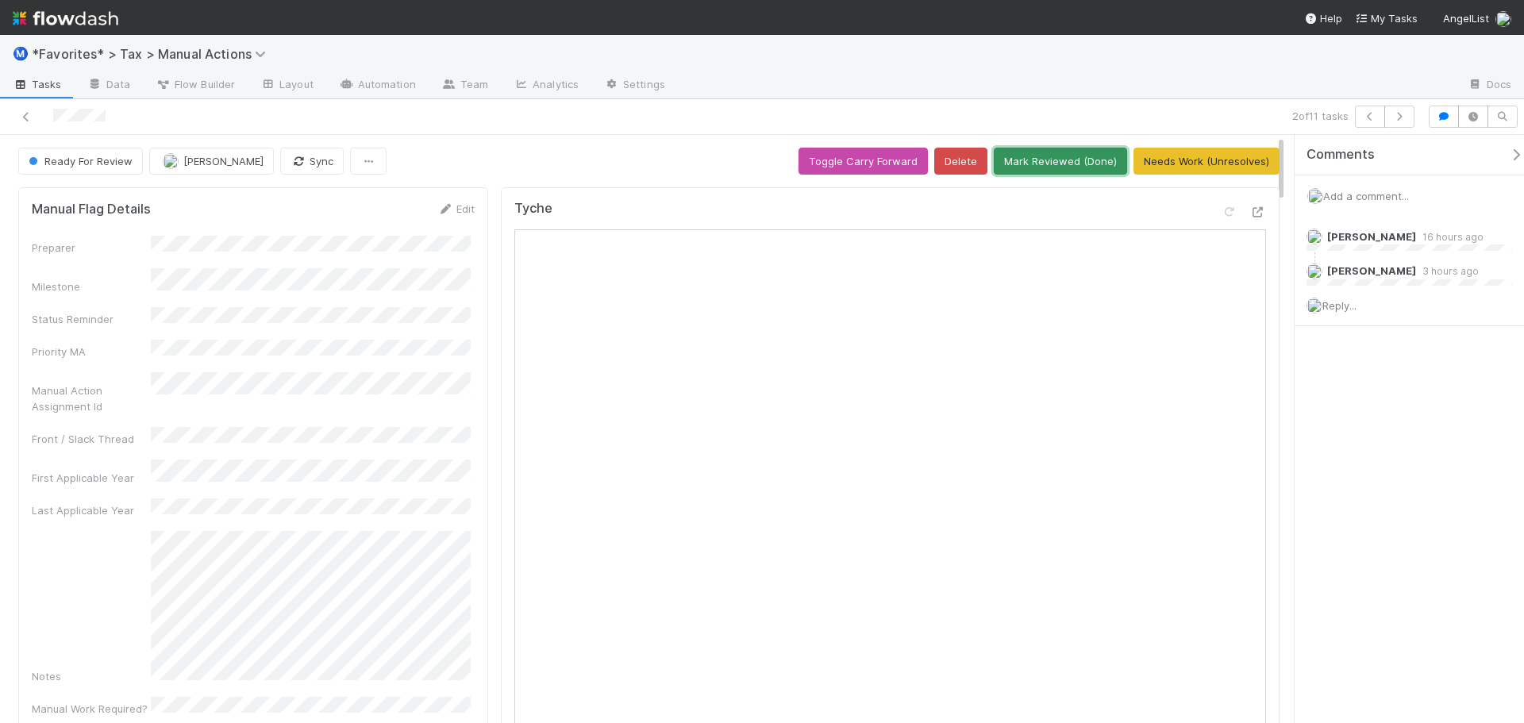
click at [1017, 163] on button "Mark Reviewed (Done)" at bounding box center [1060, 161] width 133 height 27
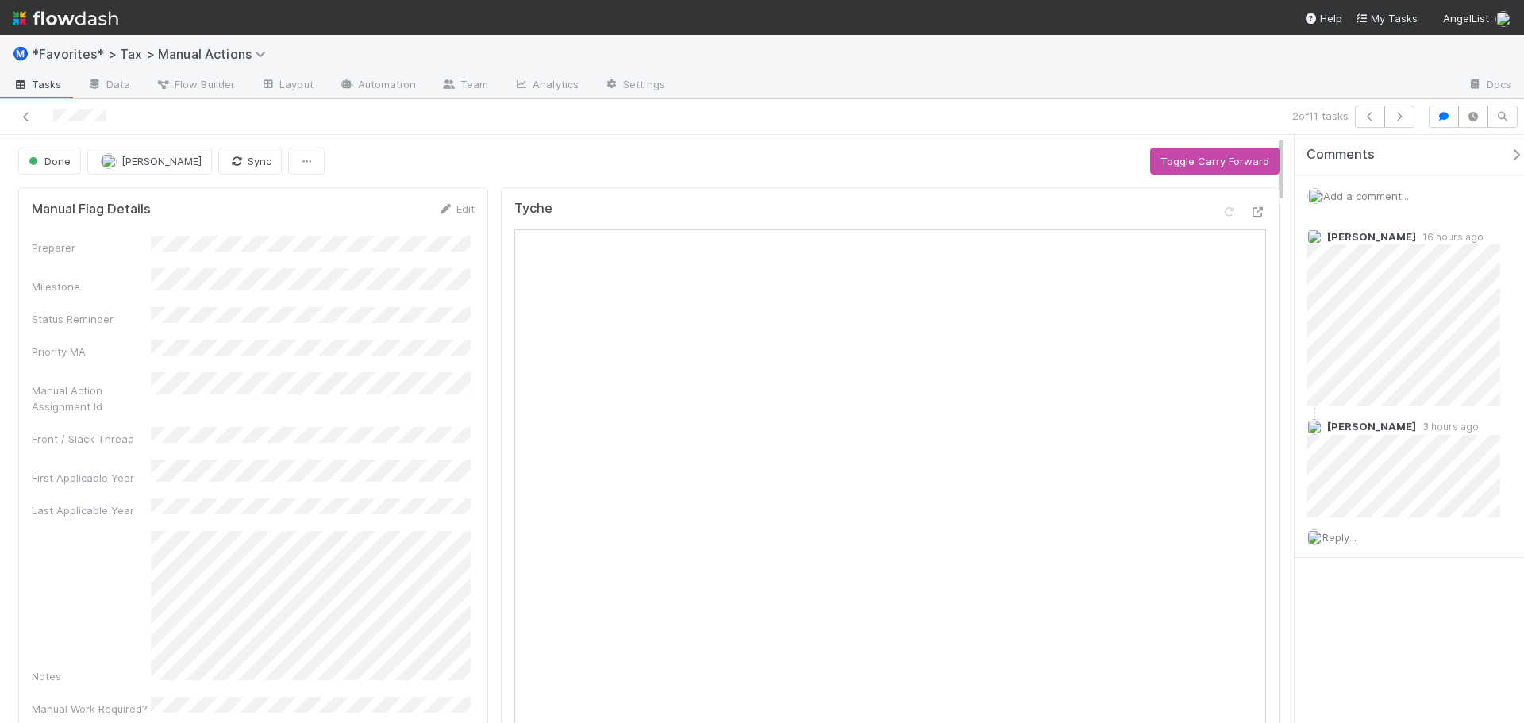
drag, startPoint x: 1322, startPoint y: 52, endPoint x: 1362, endPoint y: 90, distance: 55.0
click at [1322, 53] on div "Ⓜ️ *Favorites* > Tax > Manual Actions" at bounding box center [762, 54] width 1524 height 38
click at [1401, 118] on icon "button" at bounding box center [1399, 117] width 16 height 10
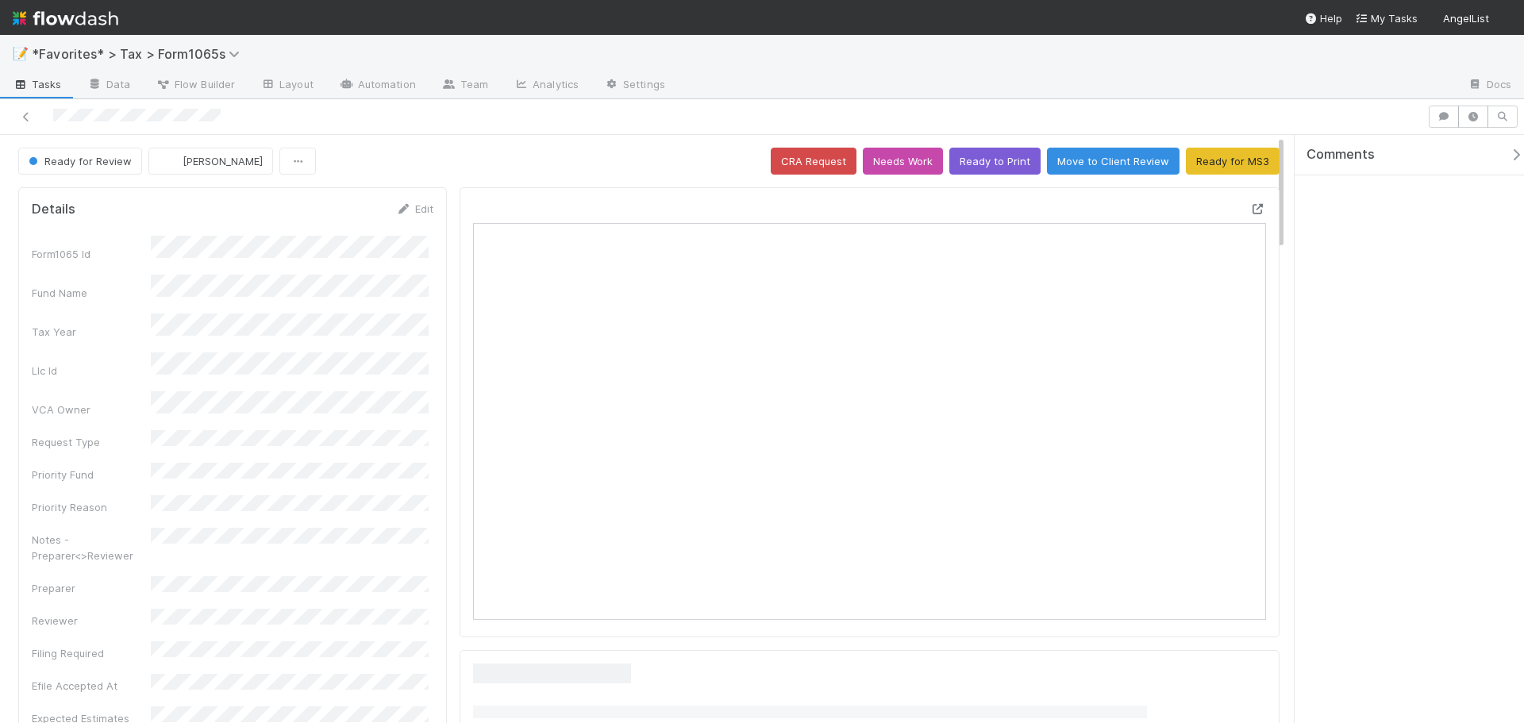
click at [1250, 208] on icon at bounding box center [1258, 209] width 16 height 10
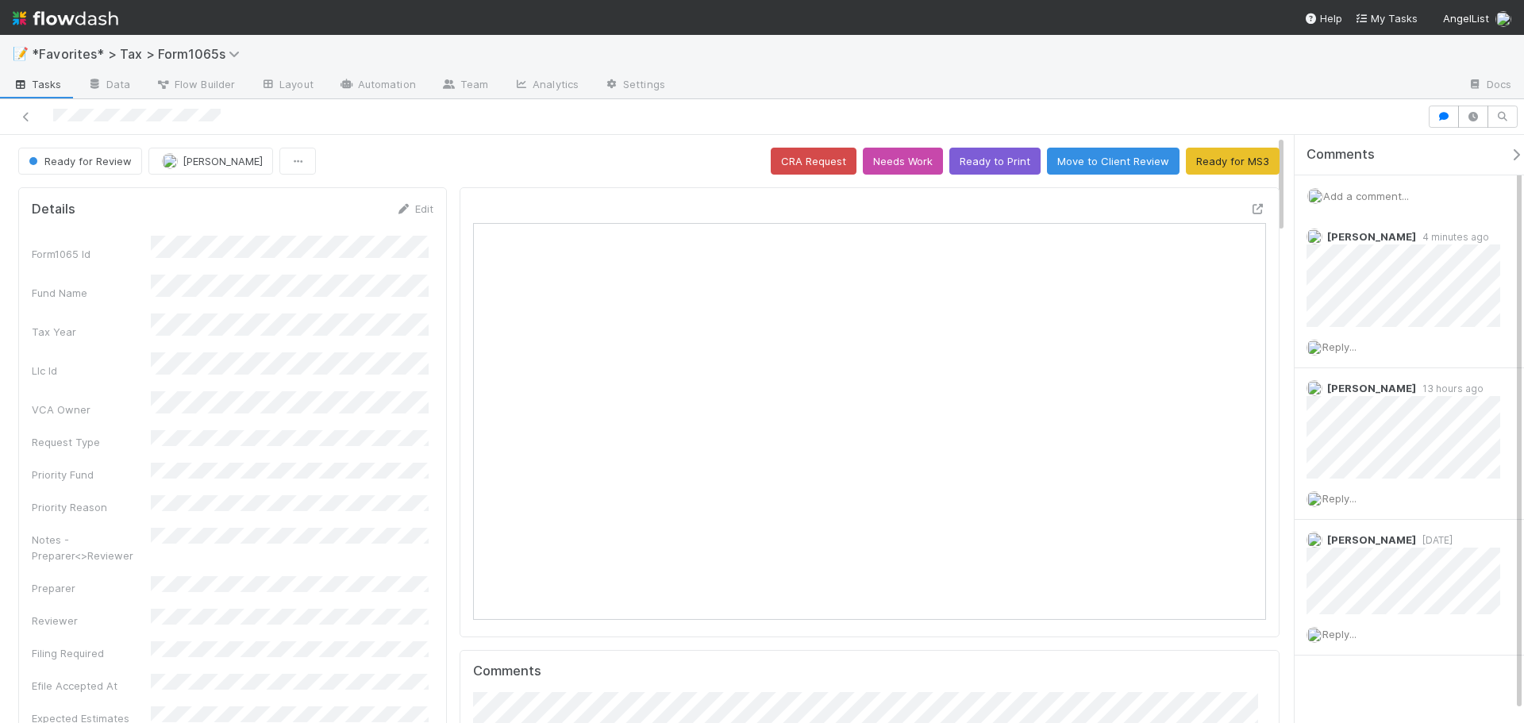
click at [1151, 94] on div at bounding box center [1066, 85] width 777 height 25
click at [863, 61] on div "📝 *Favorites* > Tax > Form1065s" at bounding box center [762, 54] width 1524 height 38
click at [961, 61] on div "📝 *Favorites* > Tax > Form1065s" at bounding box center [762, 54] width 1524 height 38
click at [1366, 190] on span "Add a comment..." at bounding box center [1366, 196] width 86 height 13
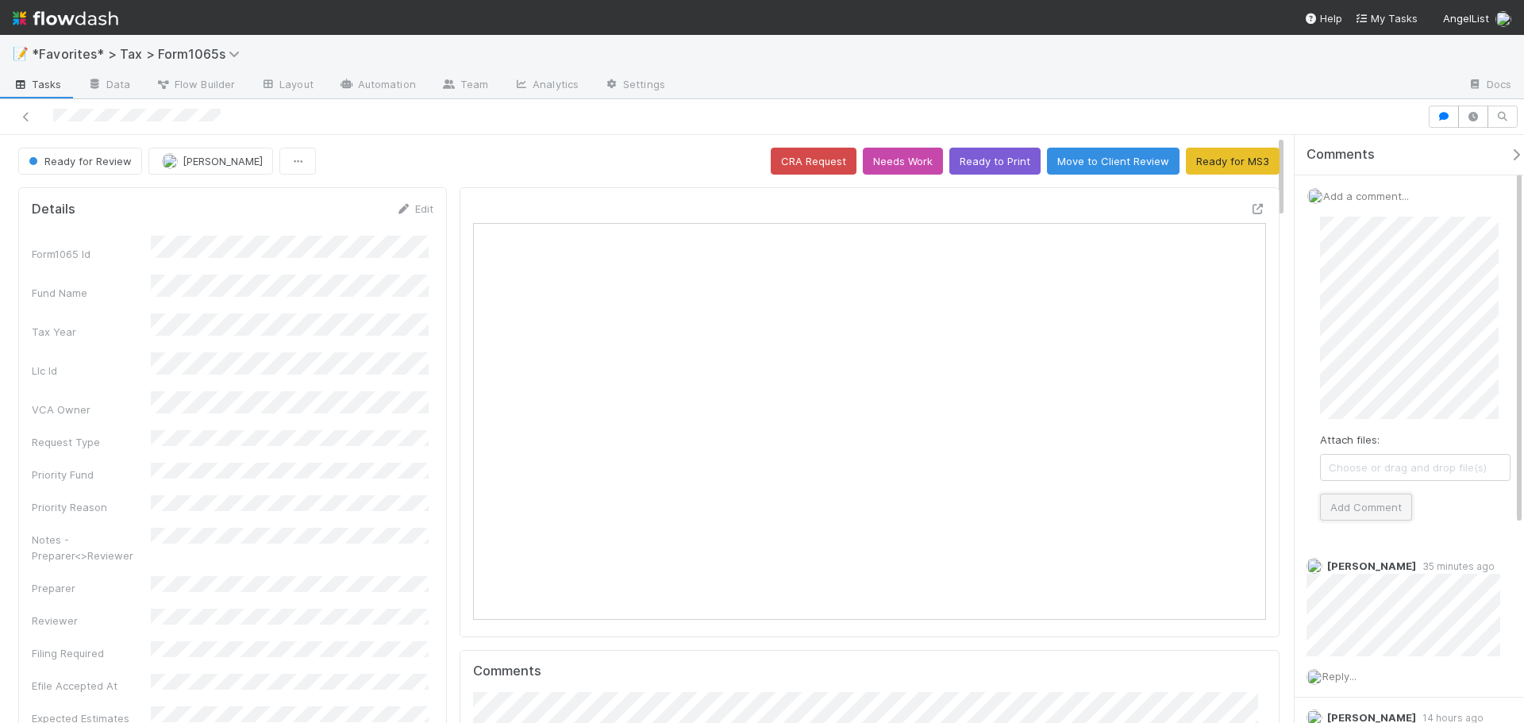
click at [1378, 502] on button "Add Comment" at bounding box center [1366, 507] width 92 height 27
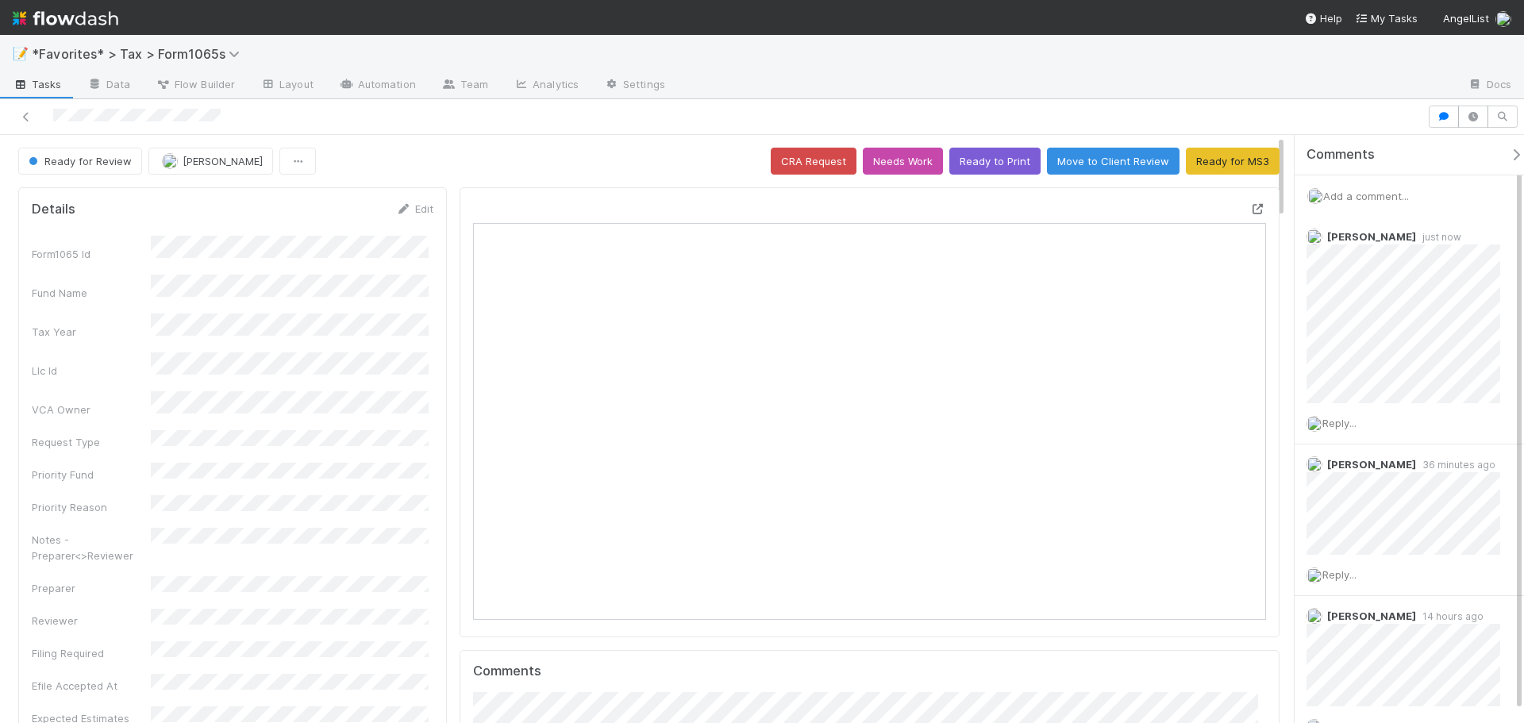
click at [1250, 204] on icon at bounding box center [1258, 209] width 16 height 10
click at [1017, 79] on div at bounding box center [1066, 85] width 777 height 25
click at [1208, 88] on div at bounding box center [1066, 85] width 777 height 25
click at [867, 57] on div "📝 *Favorites* > Tax > Form1065s" at bounding box center [762, 54] width 1524 height 38
click at [23, 124] on link at bounding box center [26, 117] width 16 height 16
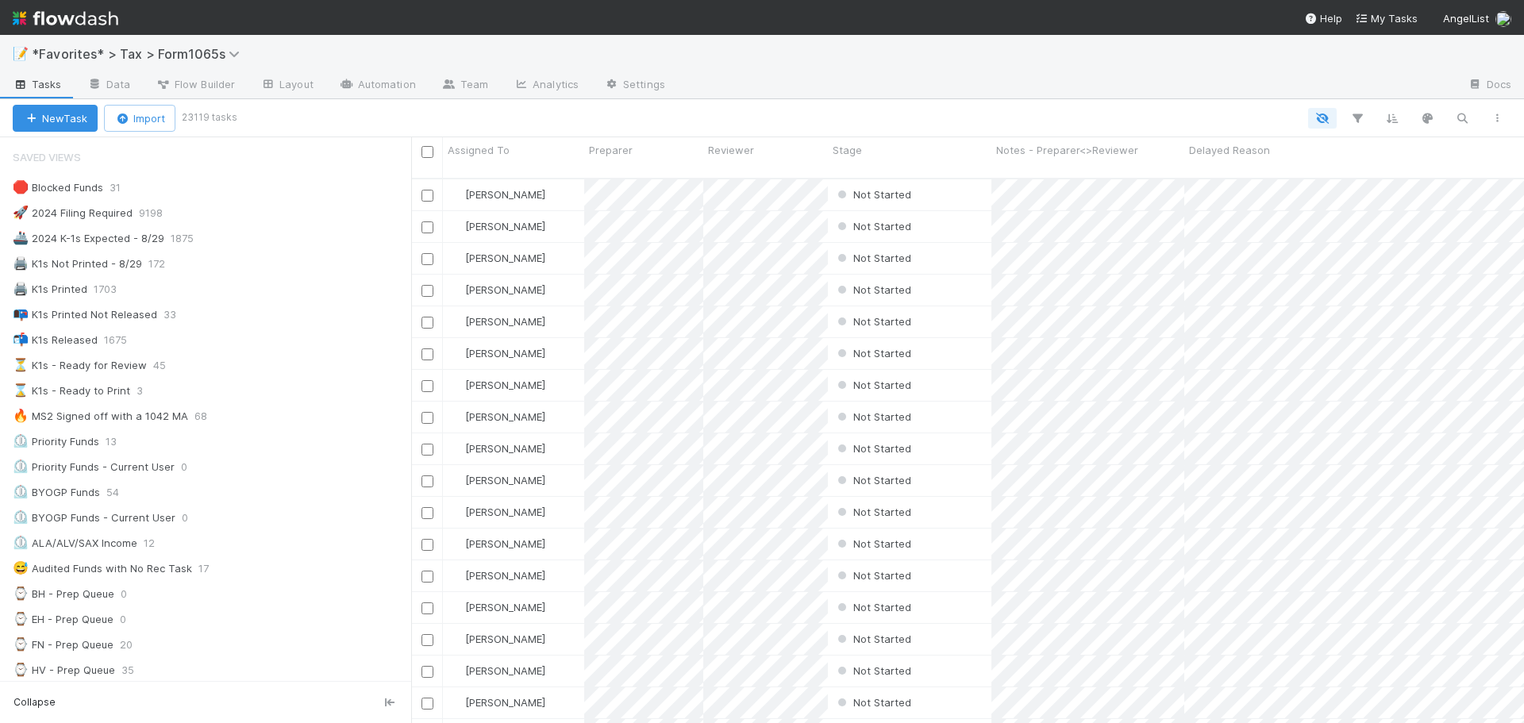
scroll to position [13, 13]
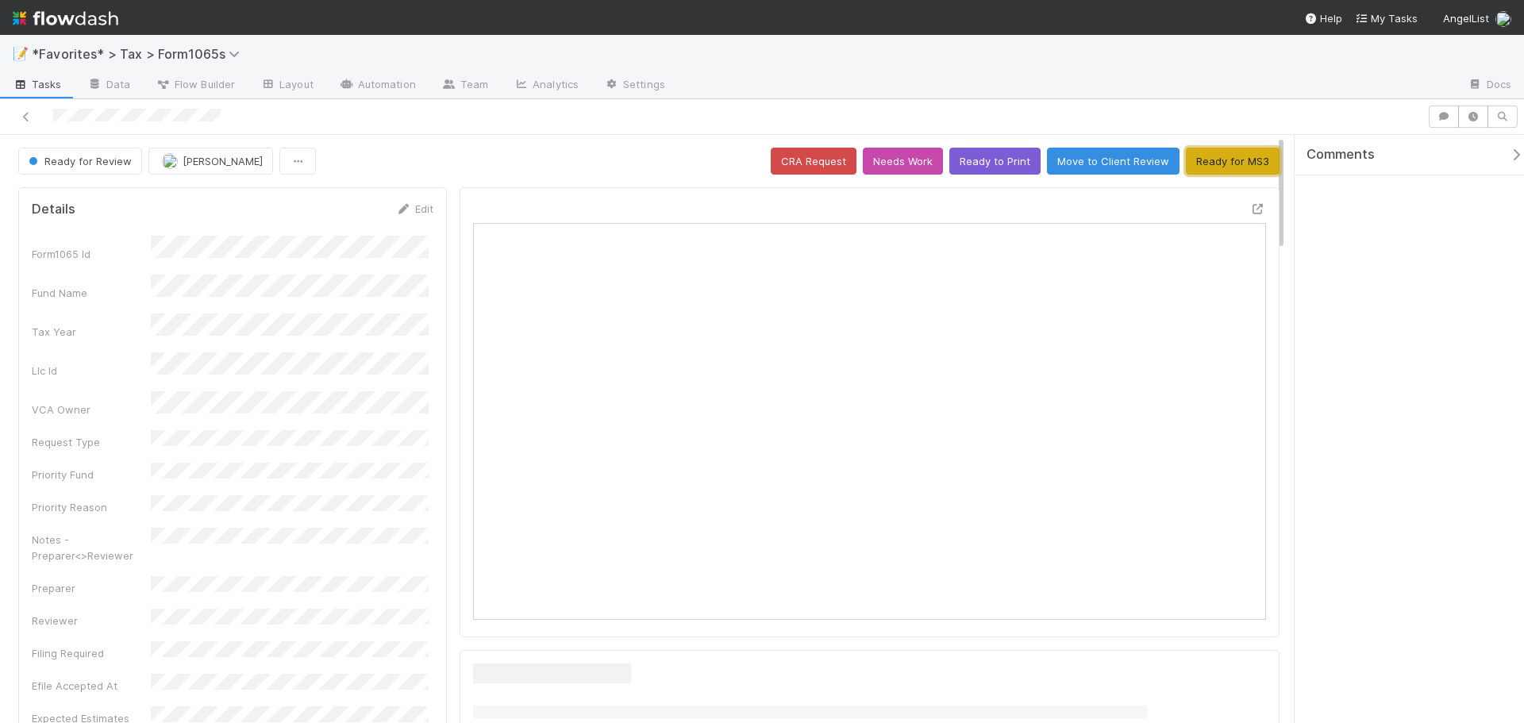
click at [1262, 161] on button "Ready for MS3" at bounding box center [1233, 161] width 94 height 27
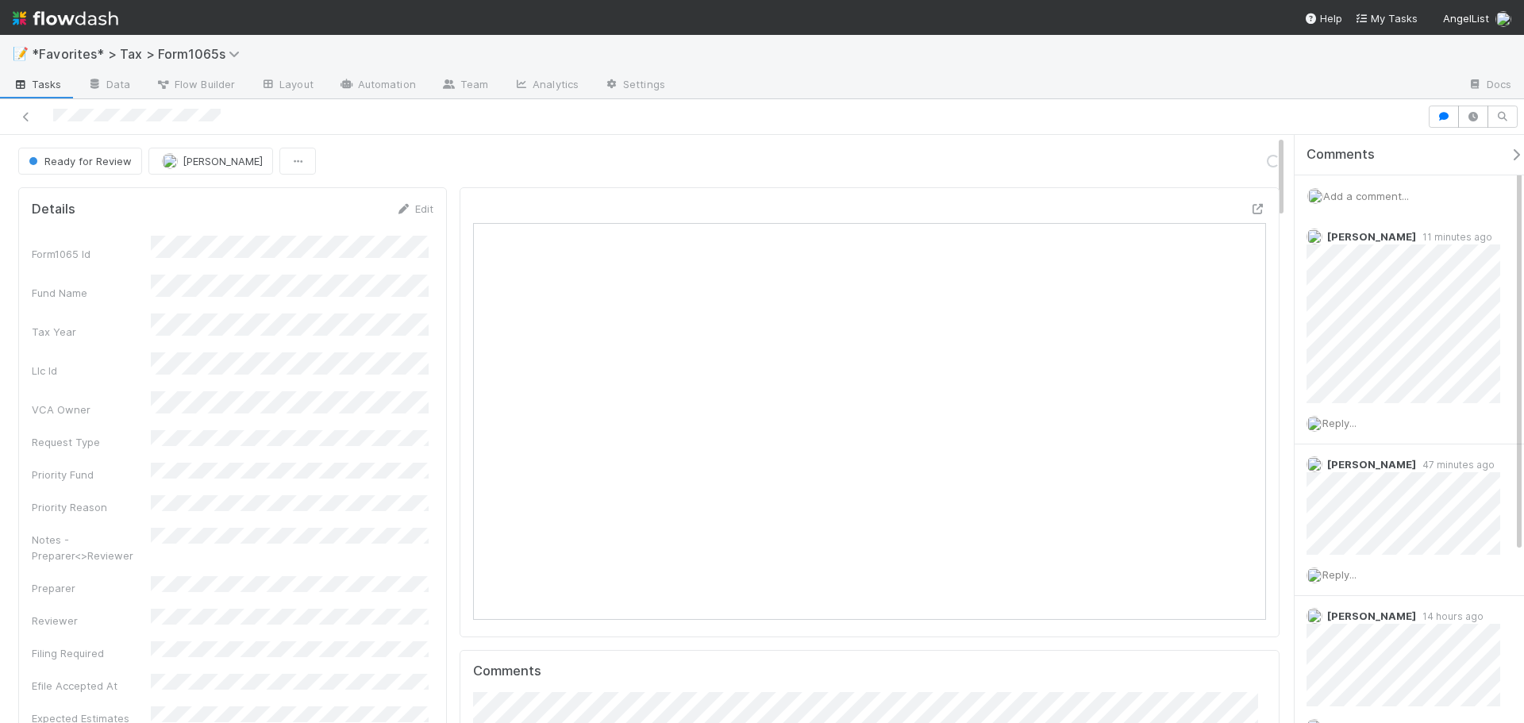
scroll to position [310, 773]
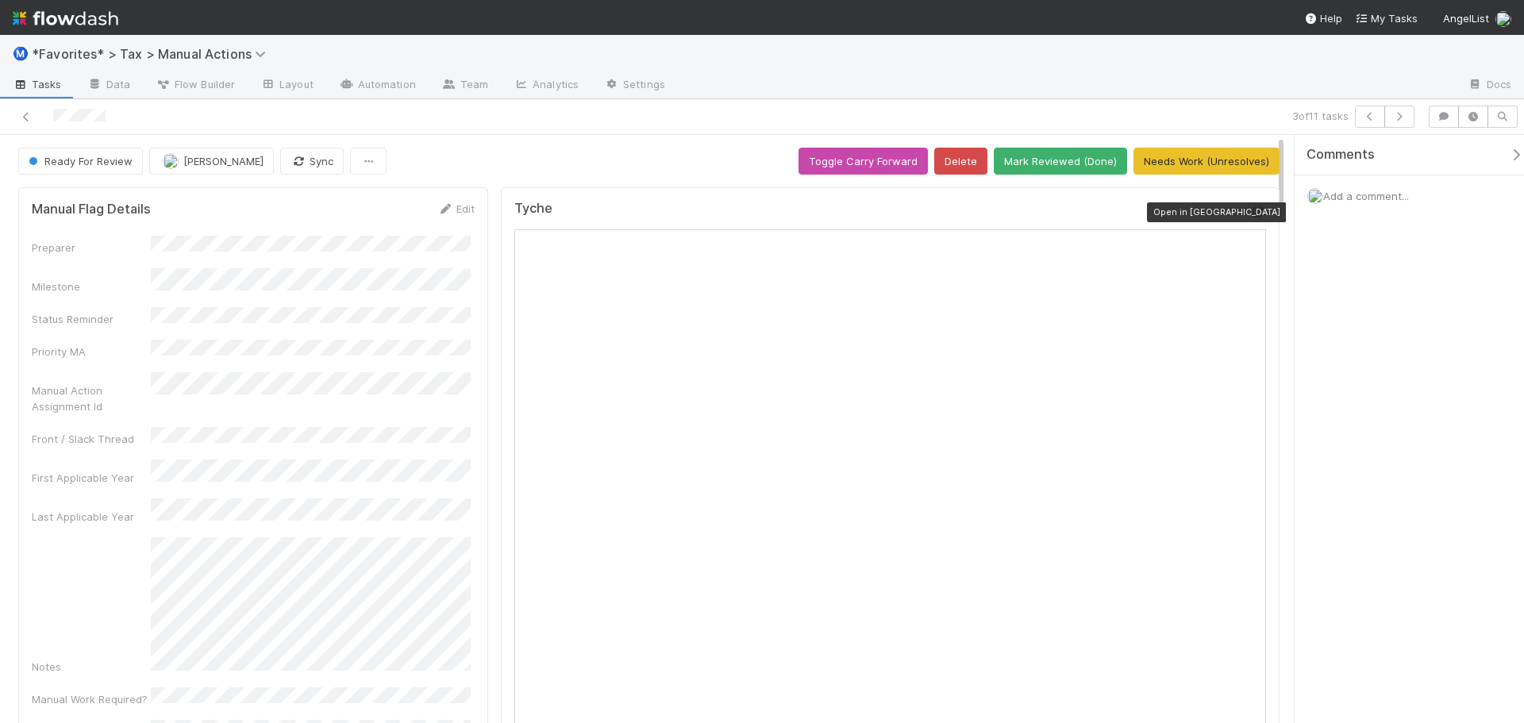
click at [1250, 216] on icon at bounding box center [1258, 212] width 16 height 10
click at [751, 85] on div at bounding box center [1066, 85] width 777 height 25
click at [27, 117] on icon at bounding box center [26, 117] width 16 height 10
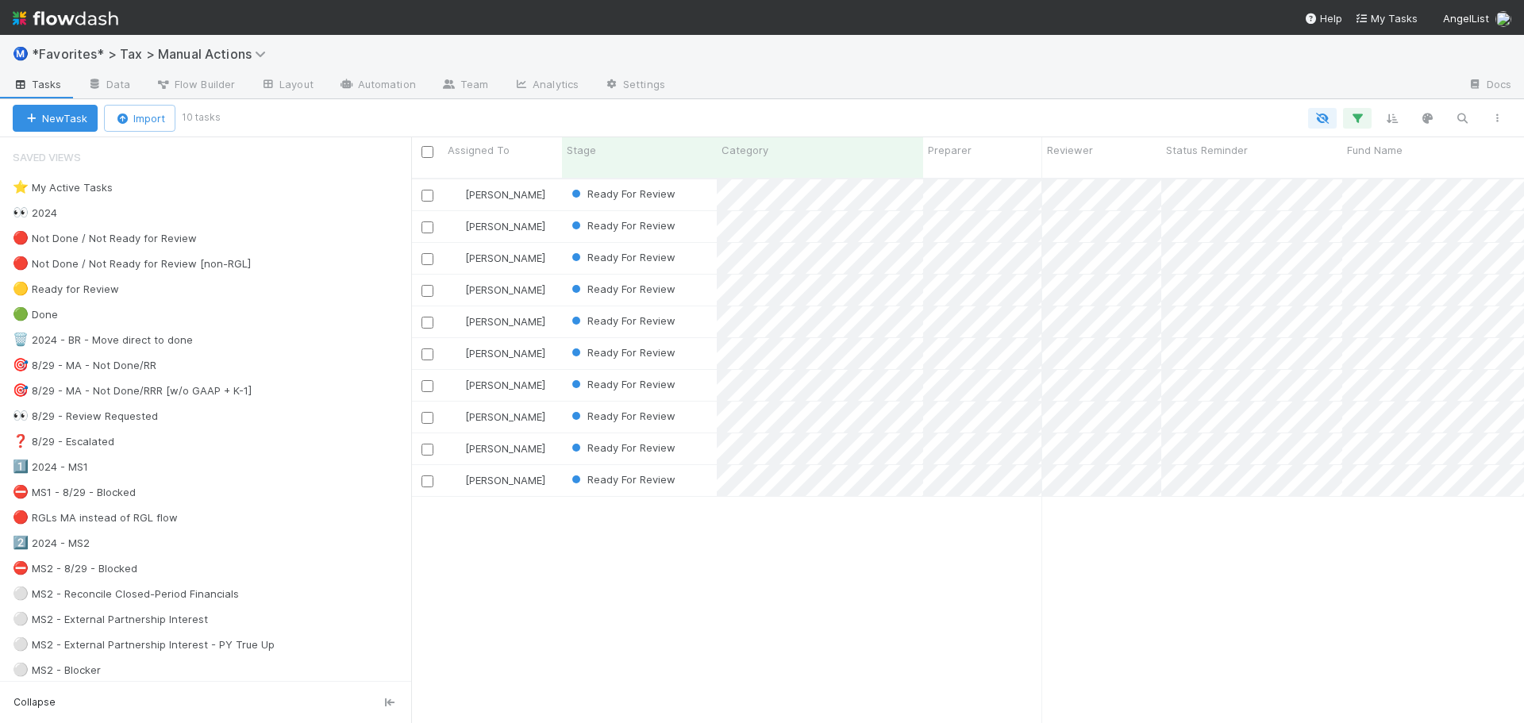
scroll to position [546, 1101]
drag, startPoint x: 1348, startPoint y: 663, endPoint x: 1353, endPoint y: 645, distance: 18.1
click at [1348, 660] on div "[PERSON_NAME] Ready For Review [DATE] 10:08:21 AM [DATE] 12:09:47 PM 0 0 1 1 0 …" at bounding box center [967, 457] width 1113 height 557
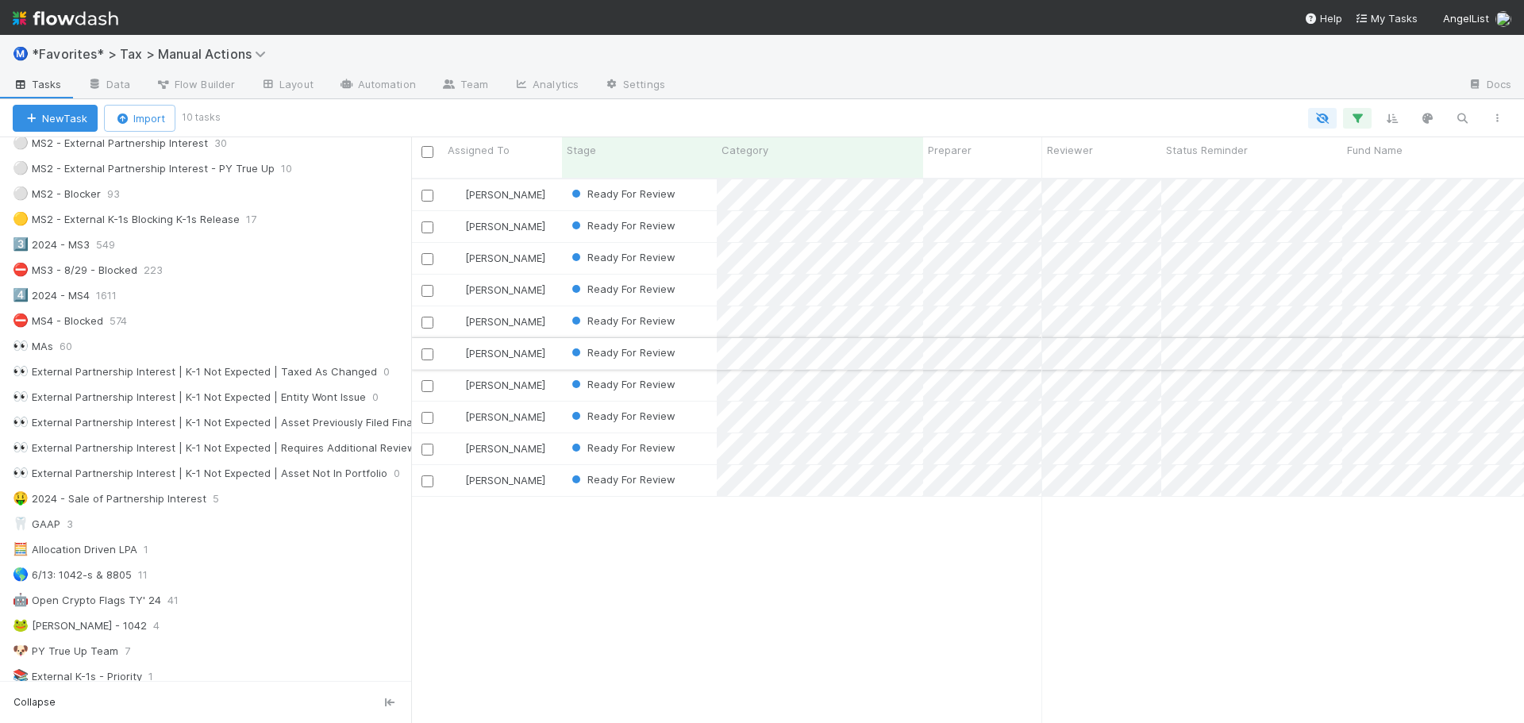
scroll to position [546, 1036]
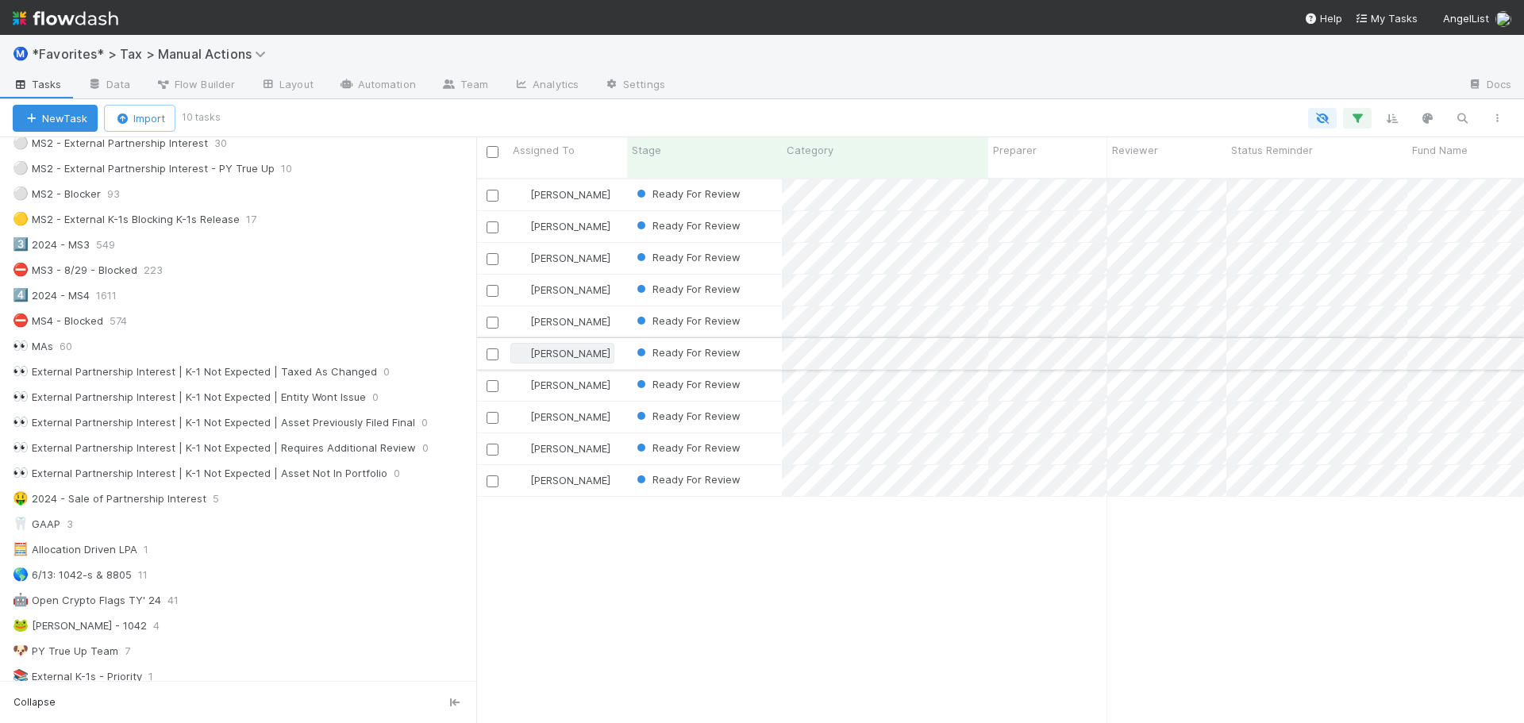
drag, startPoint x: 595, startPoint y: 341, endPoint x: 516, endPoint y: 346, distance: 79.5
click at [520, 346] on div "Assigned To Stage Category Preparer Reviewer Status Reminder Fund Name Mileston…" at bounding box center [762, 430] width 1524 height 586
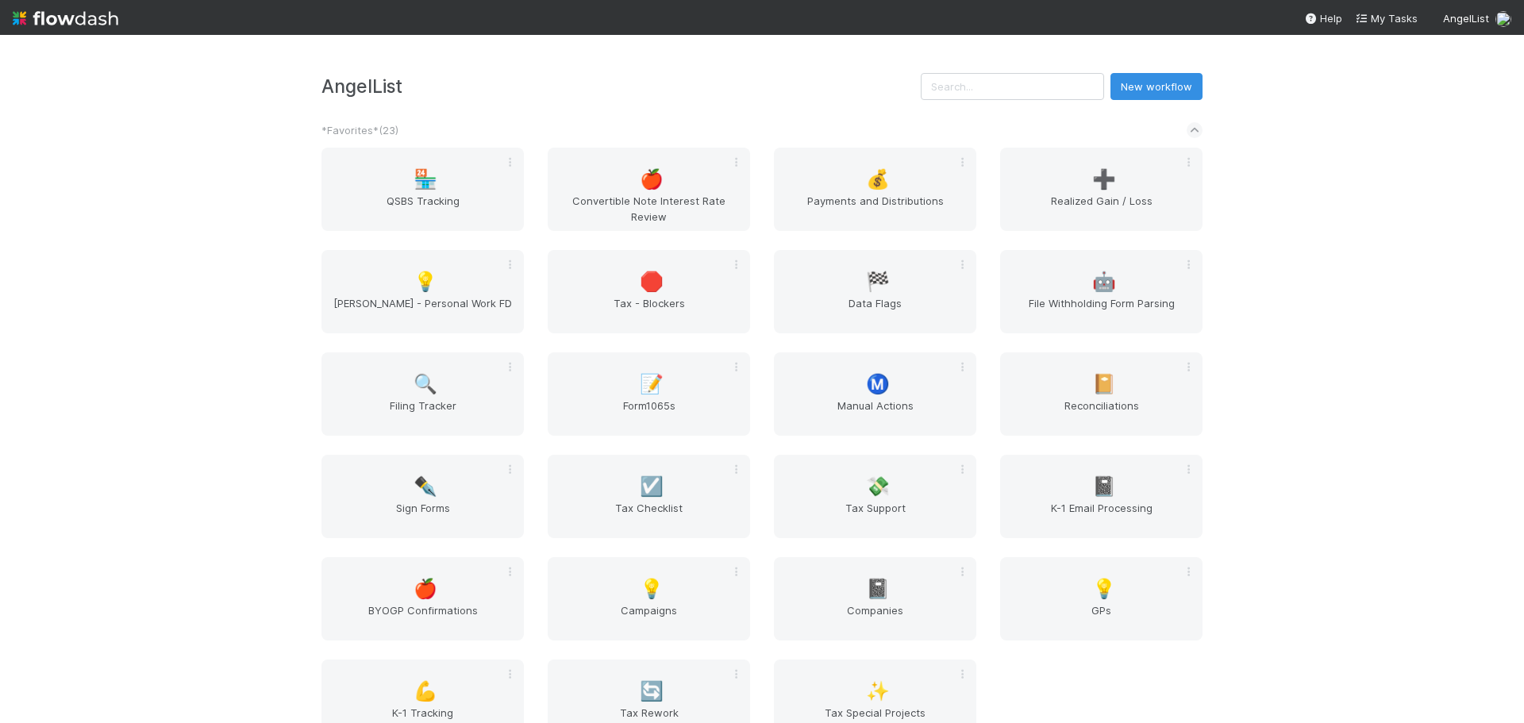
click at [621, 439] on div "🏪 QSBS Tracking 🍎 Convertible Note Interest Rate Review 💰 Payments and Distribu…" at bounding box center [761, 455] width 905 height 614
click at [644, 406] on span "Form1065s" at bounding box center [649, 414] width 190 height 32
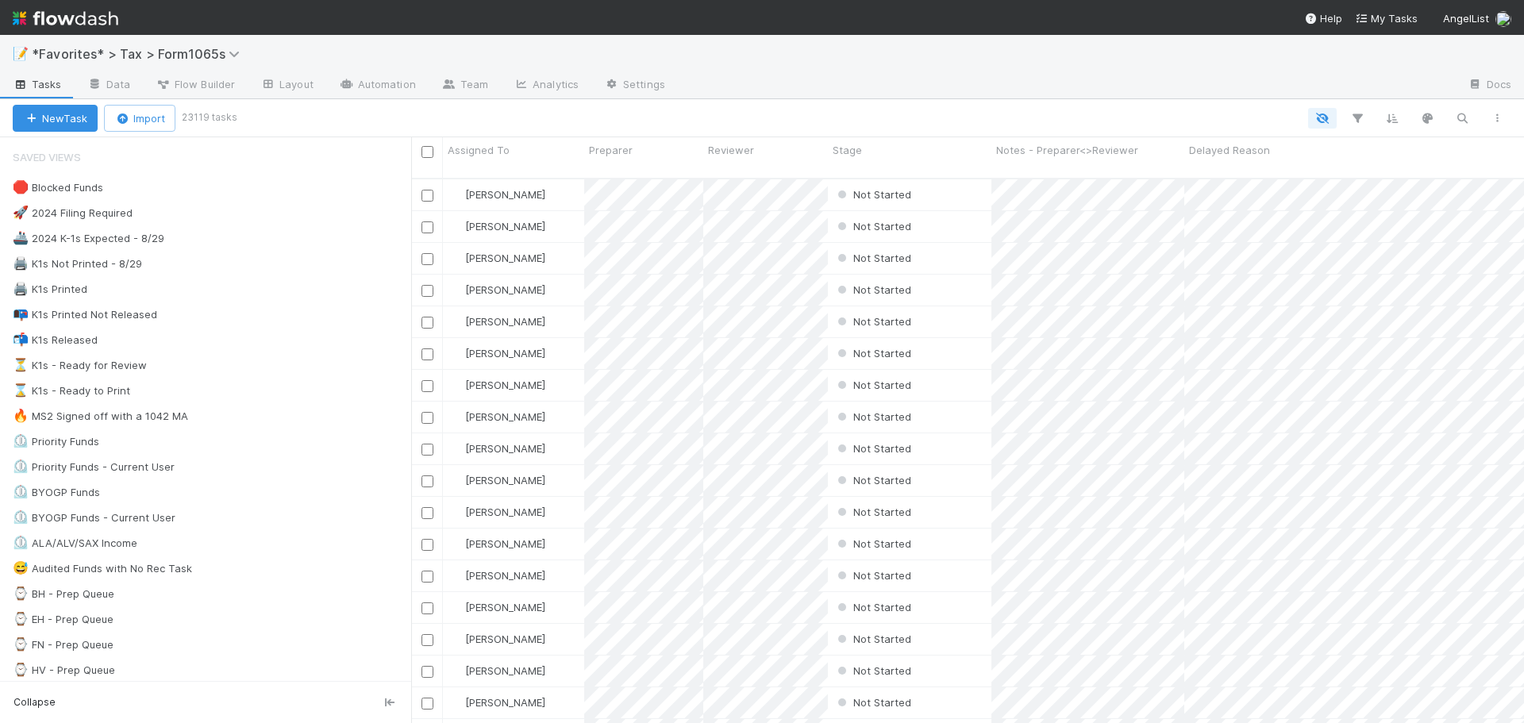
scroll to position [546, 1101]
click at [280, 264] on div "🖨️ K1s Not Printed - 8/29 172" at bounding box center [212, 264] width 398 height 20
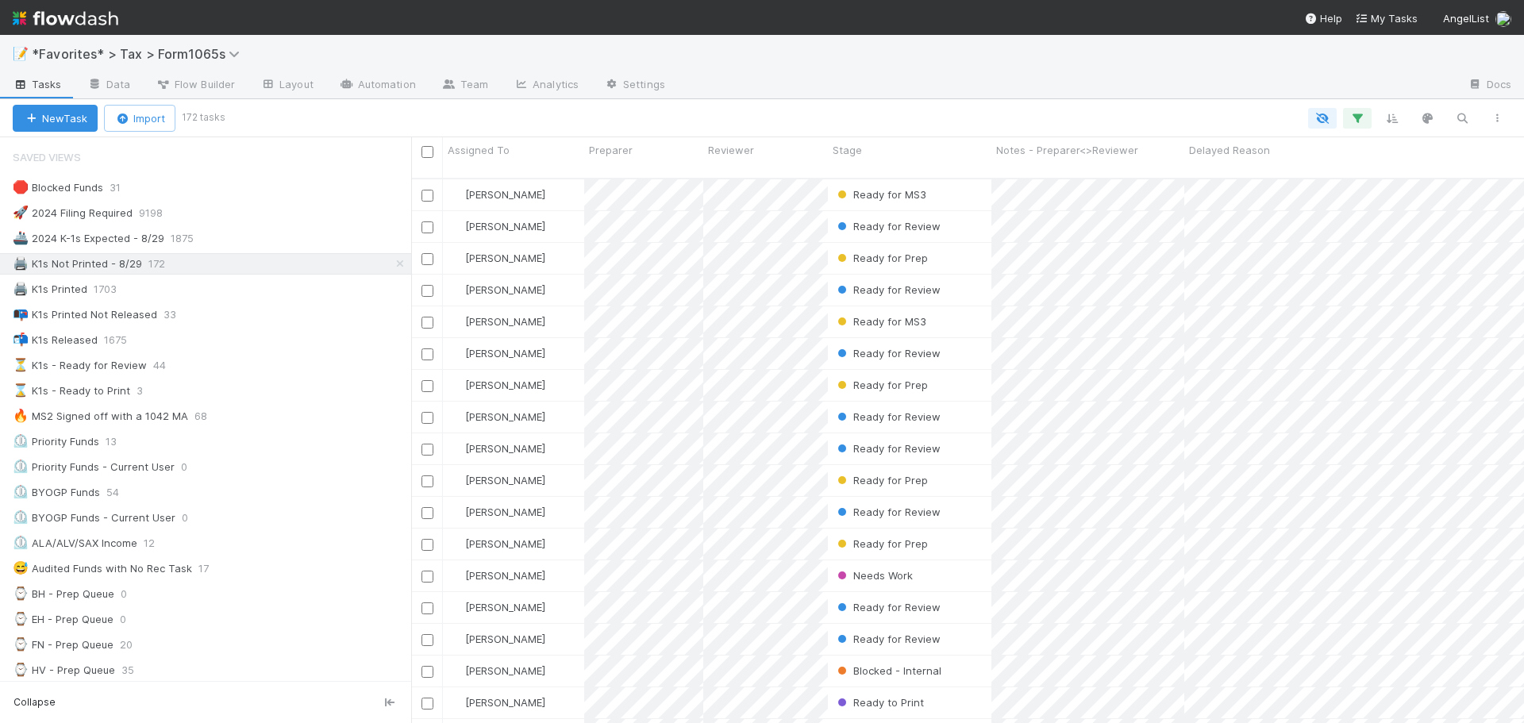
scroll to position [13, 13]
click at [248, 266] on div "🖨️ K1s Not Printed - 8/29 171" at bounding box center [212, 264] width 398 height 20
click at [243, 268] on div "🖨️ K1s Not Printed - 8/29 171" at bounding box center [212, 264] width 398 height 20
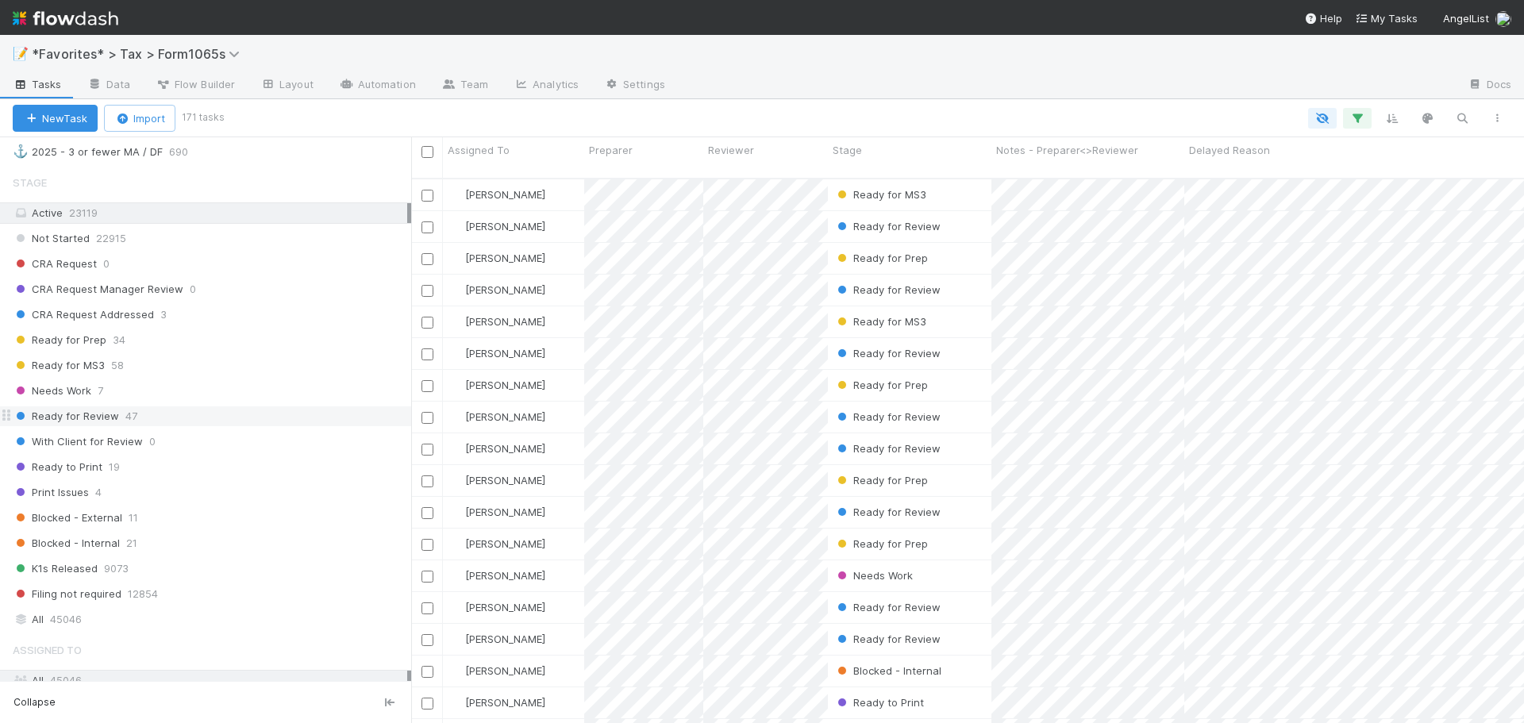
scroll to position [1111, 0]
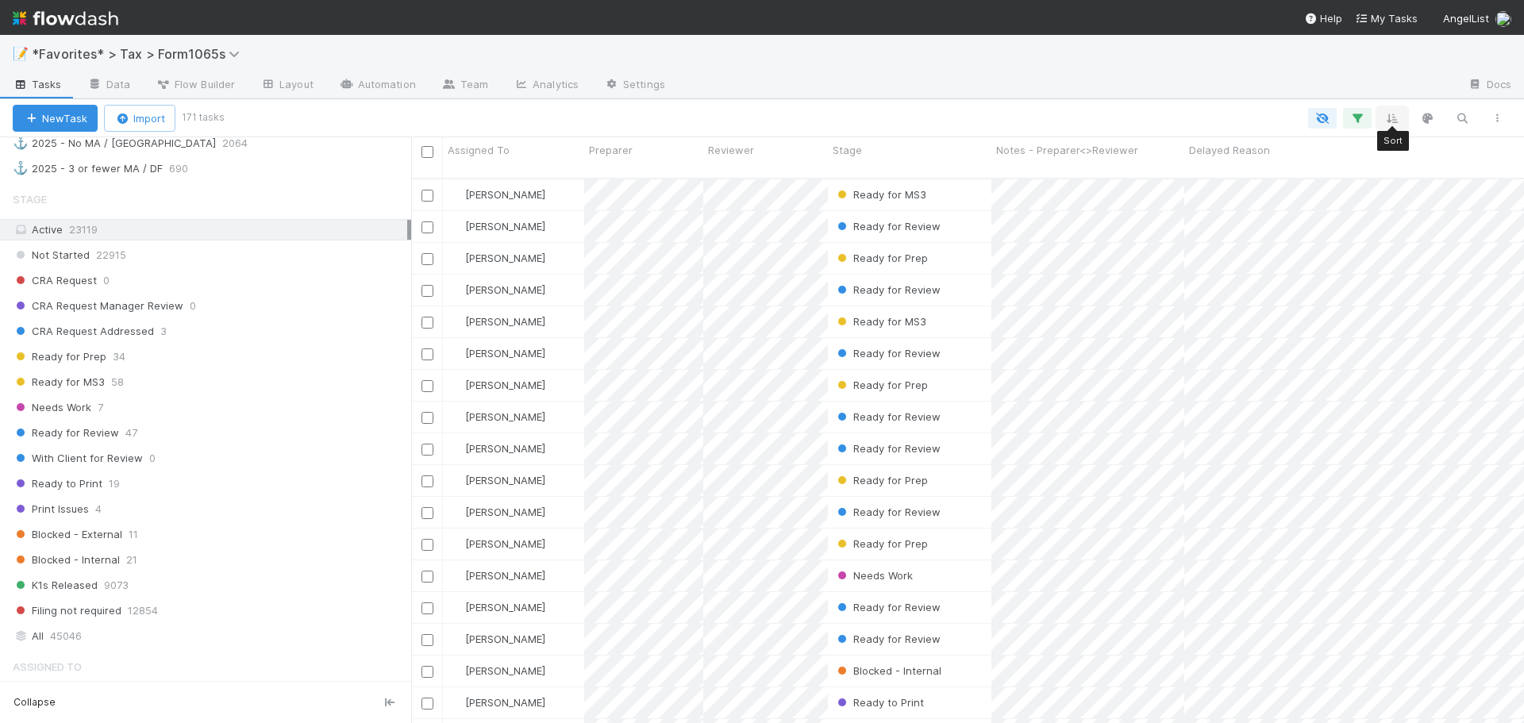
click at [1390, 114] on icon "button" at bounding box center [1392, 118] width 16 height 14
click at [1170, 171] on button "Sort by" at bounding box center [1216, 165] width 341 height 23
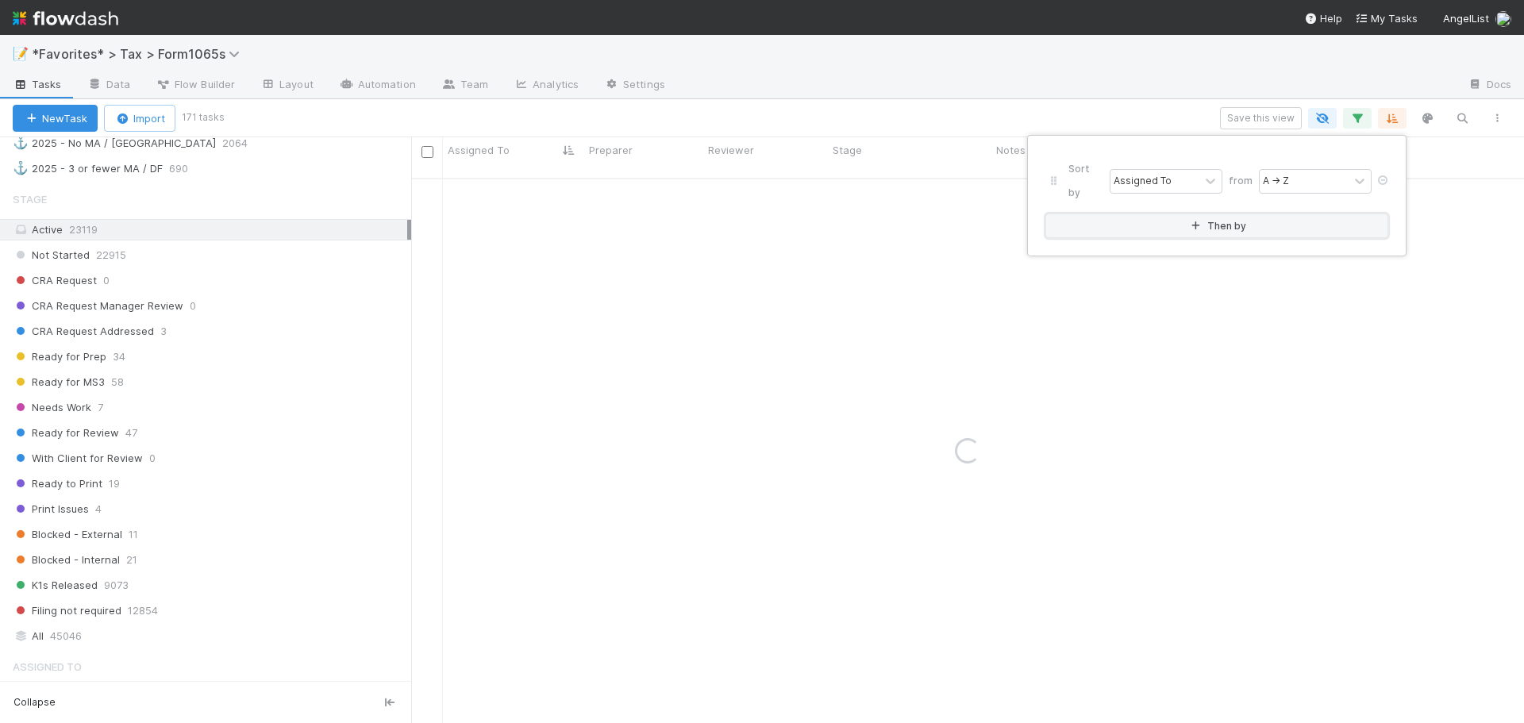
click at [1086, 214] on button "Then by" at bounding box center [1216, 225] width 341 height 23
drag, startPoint x: 1384, startPoint y: 193, endPoint x: 1364, endPoint y: 190, distance: 20.1
click at [1384, 228] on link at bounding box center [1382, 235] width 16 height 14
click at [1126, 175] on div "Assigned To" at bounding box center [1142, 181] width 58 height 14
type input "stage"
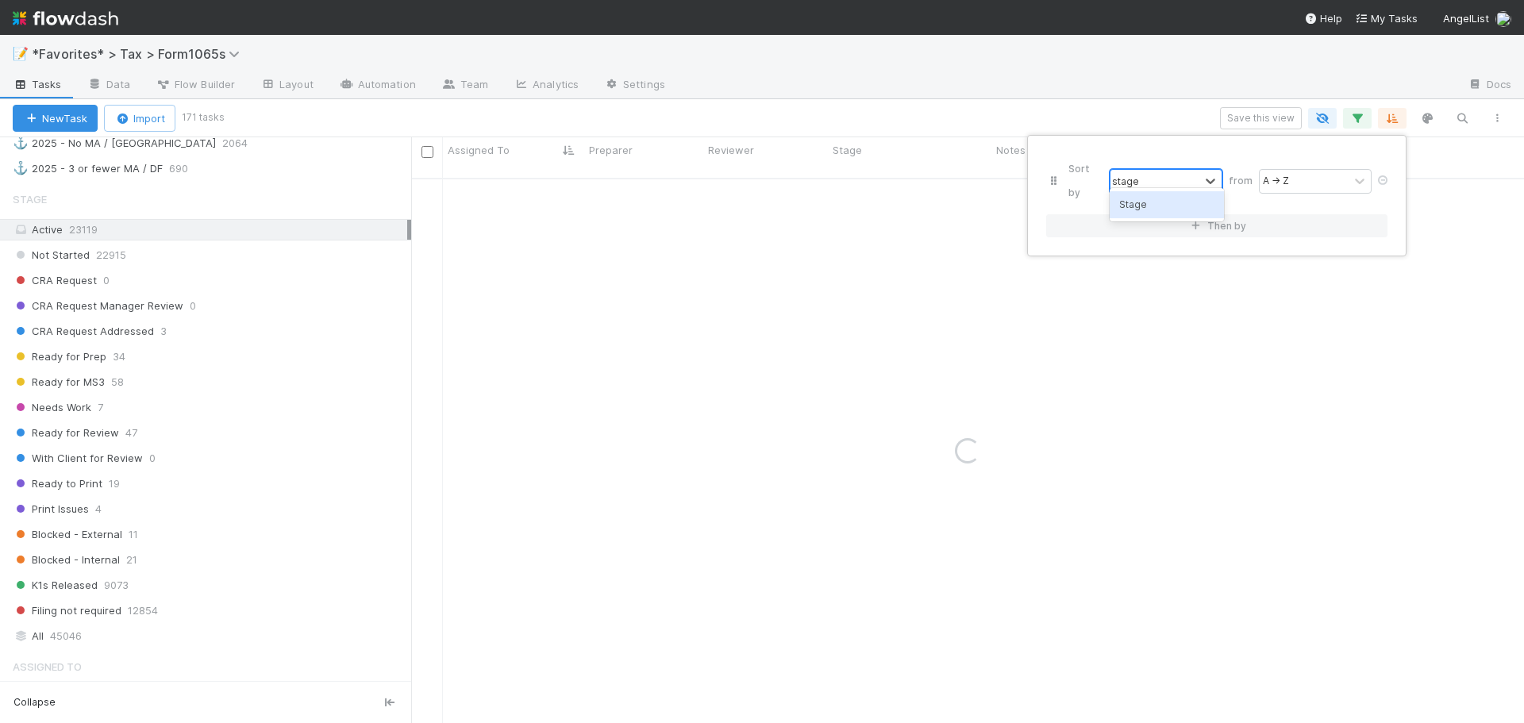
click at [1174, 210] on div "Stage" at bounding box center [1166, 204] width 114 height 27
click at [1132, 110] on div "Sort by Stage from First → Last Then by" at bounding box center [762, 361] width 1524 height 723
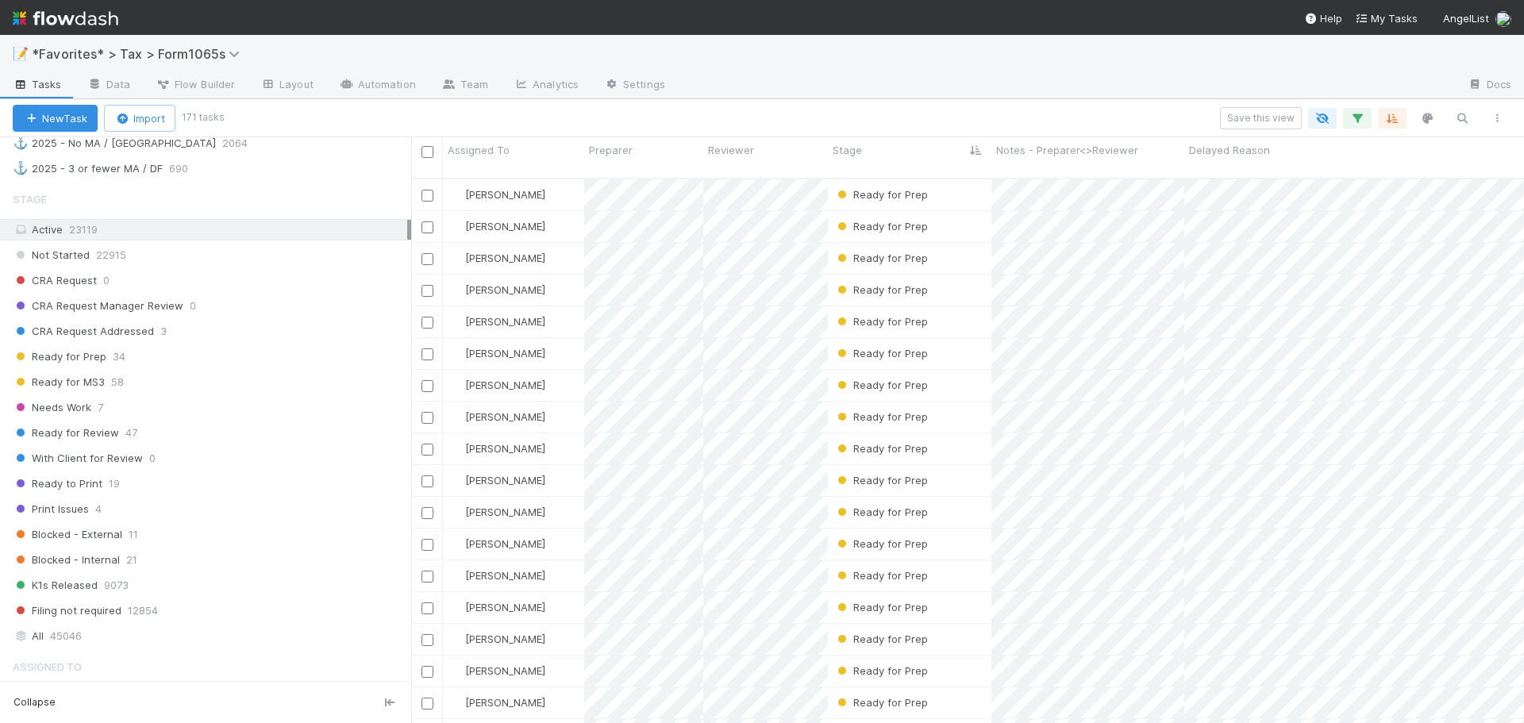
scroll to position [546, 1101]
click at [846, 77] on div at bounding box center [1066, 85] width 777 height 25
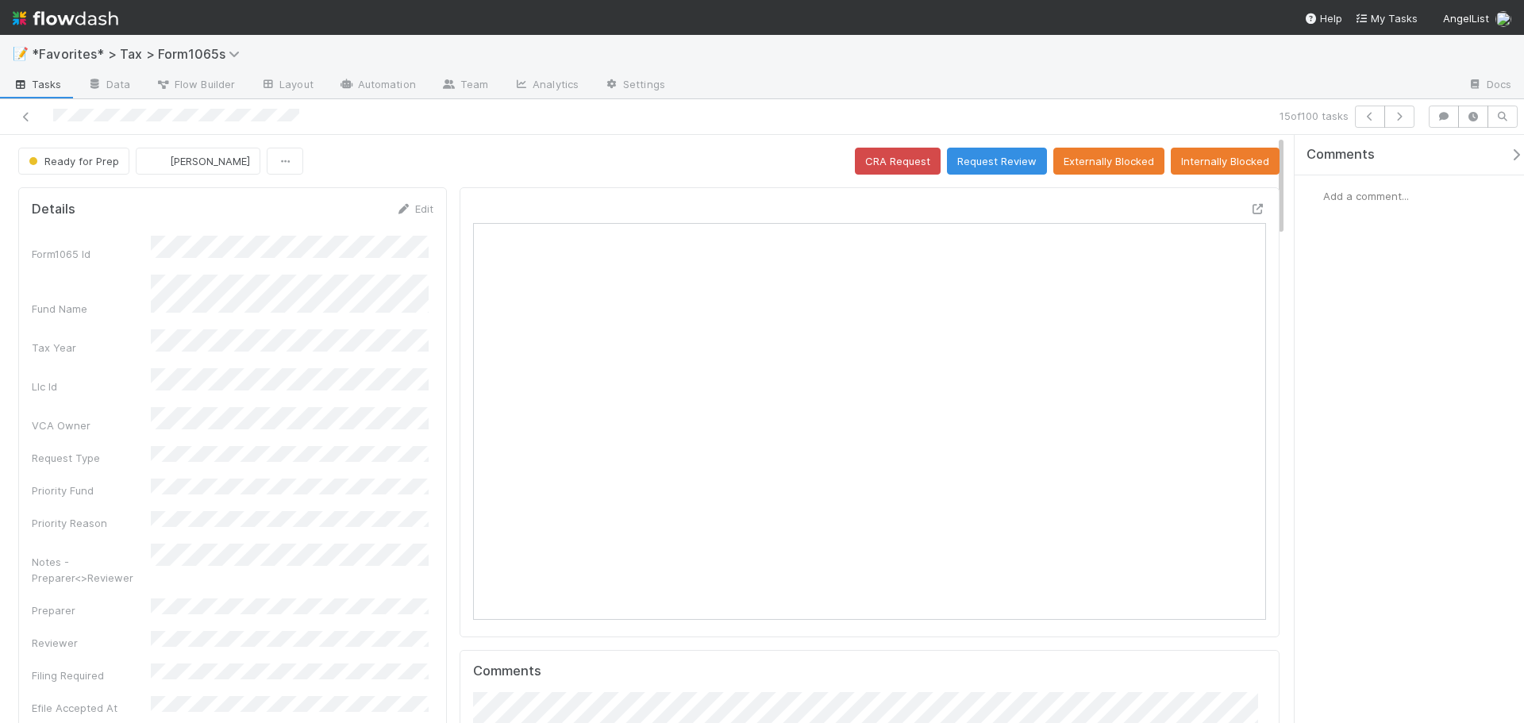
scroll to position [397, 0]
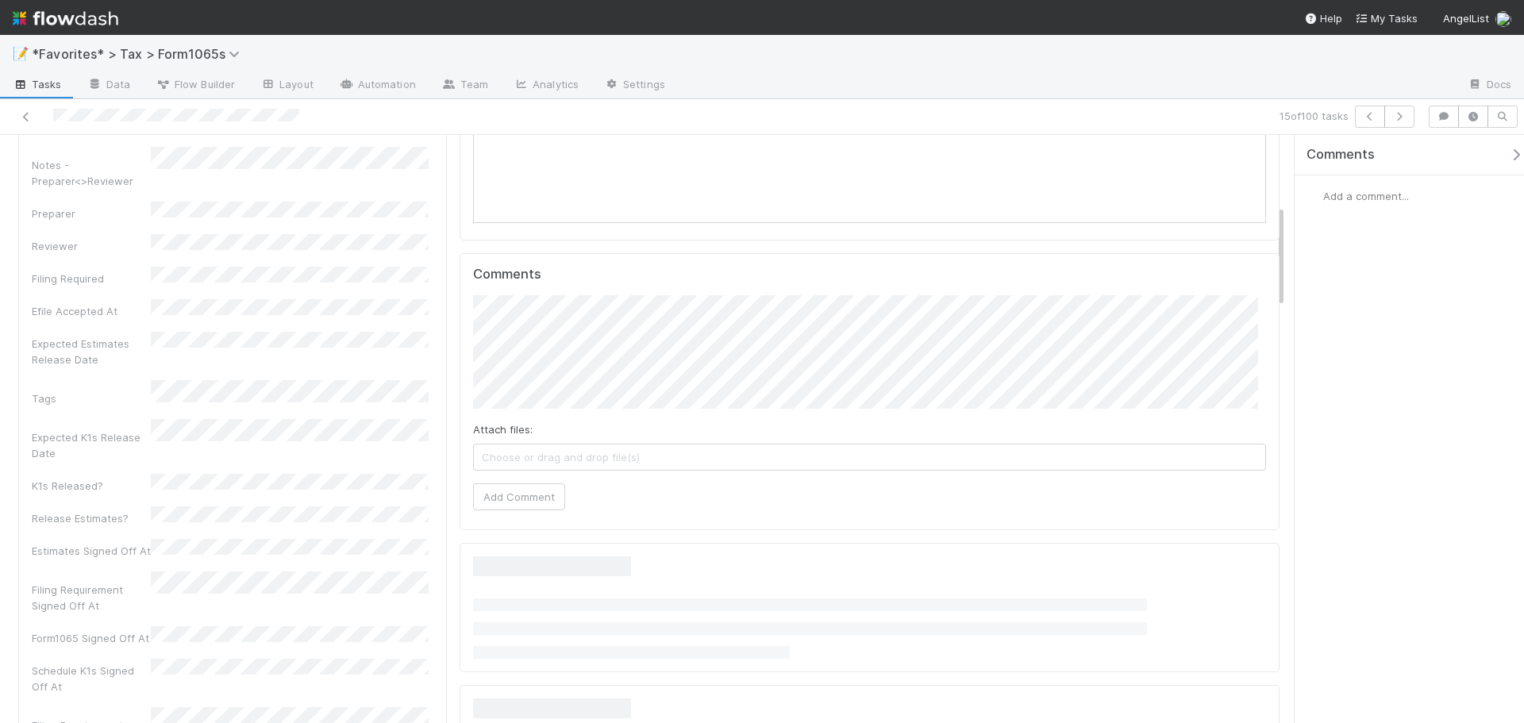
drag, startPoint x: 742, startPoint y: 391, endPoint x: 224, endPoint y: 343, distance: 520.4
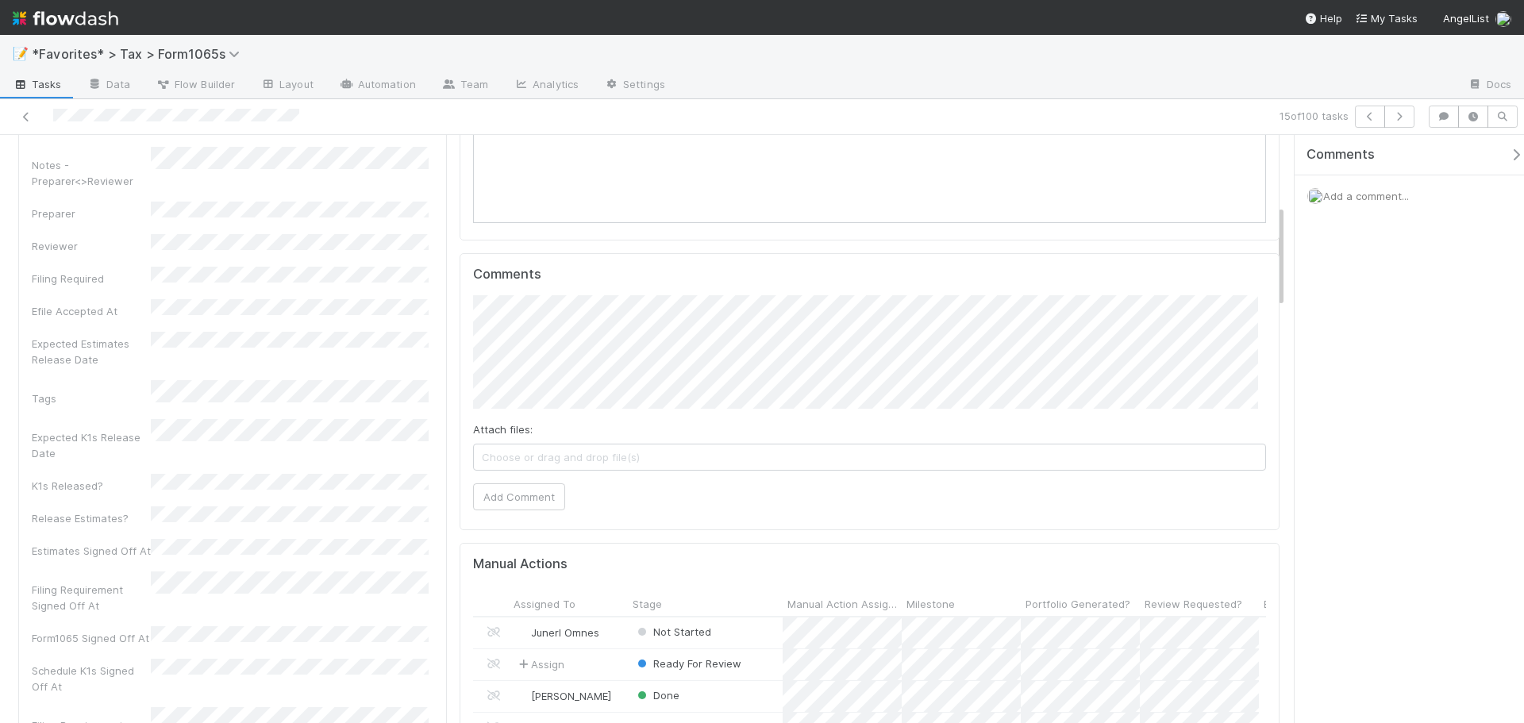
drag, startPoint x: 224, startPoint y: 343, endPoint x: 50, endPoint y: 407, distance: 185.3
click at [50, 407] on div "Form1065 Id Fund Name Tax Year Llc Id VCA Owner Request Type Priority Fund Prio…" at bounding box center [233, 636] width 402 height 1595
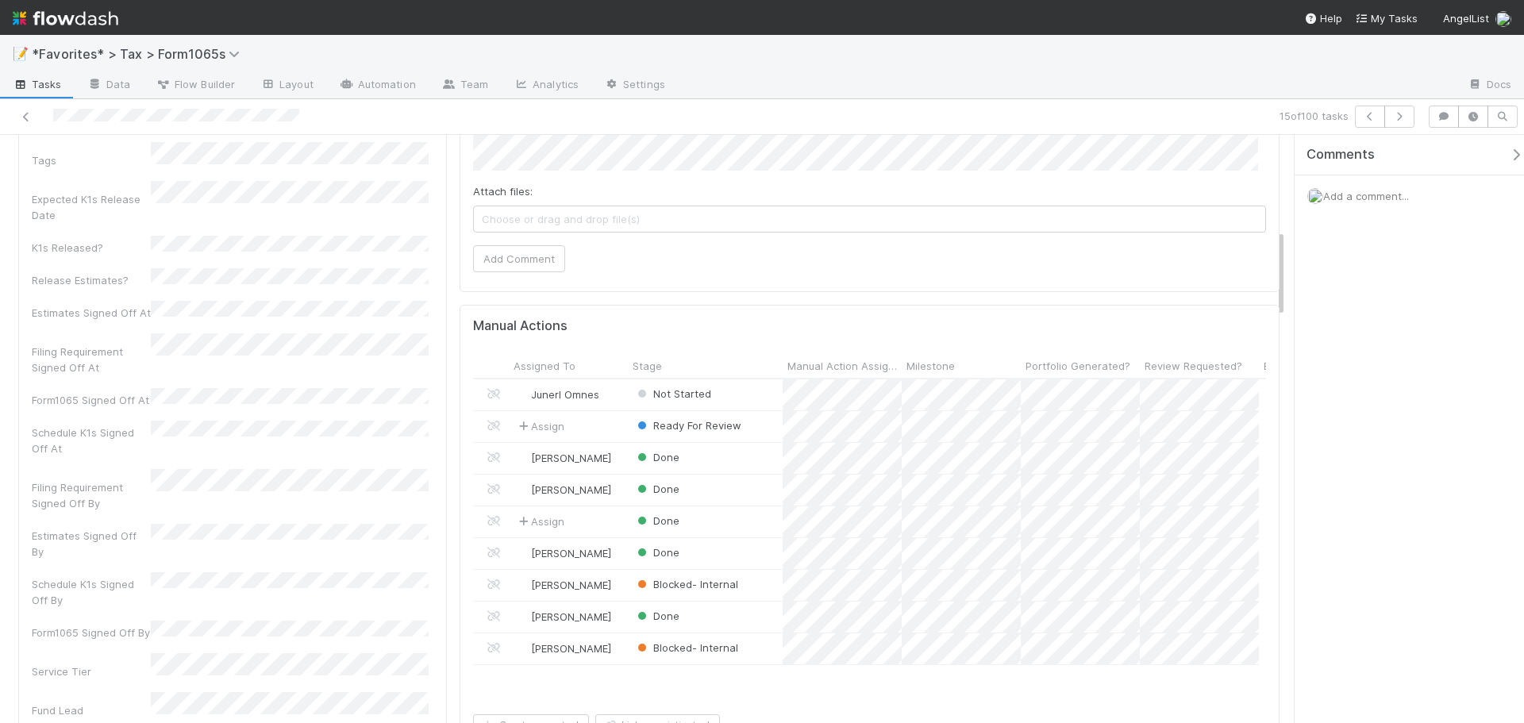
scroll to position [0, 0]
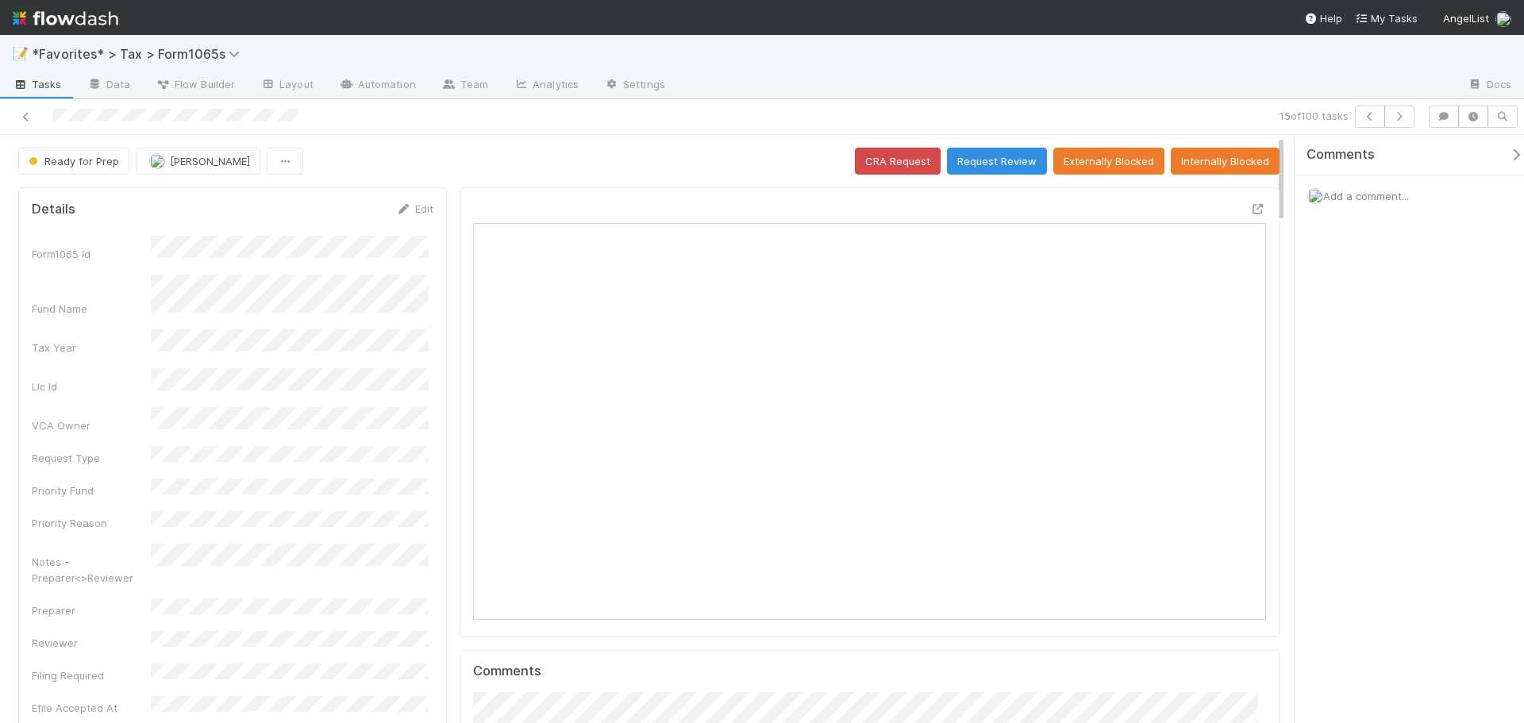
click at [1254, 207] on div at bounding box center [869, 412] width 820 height 450
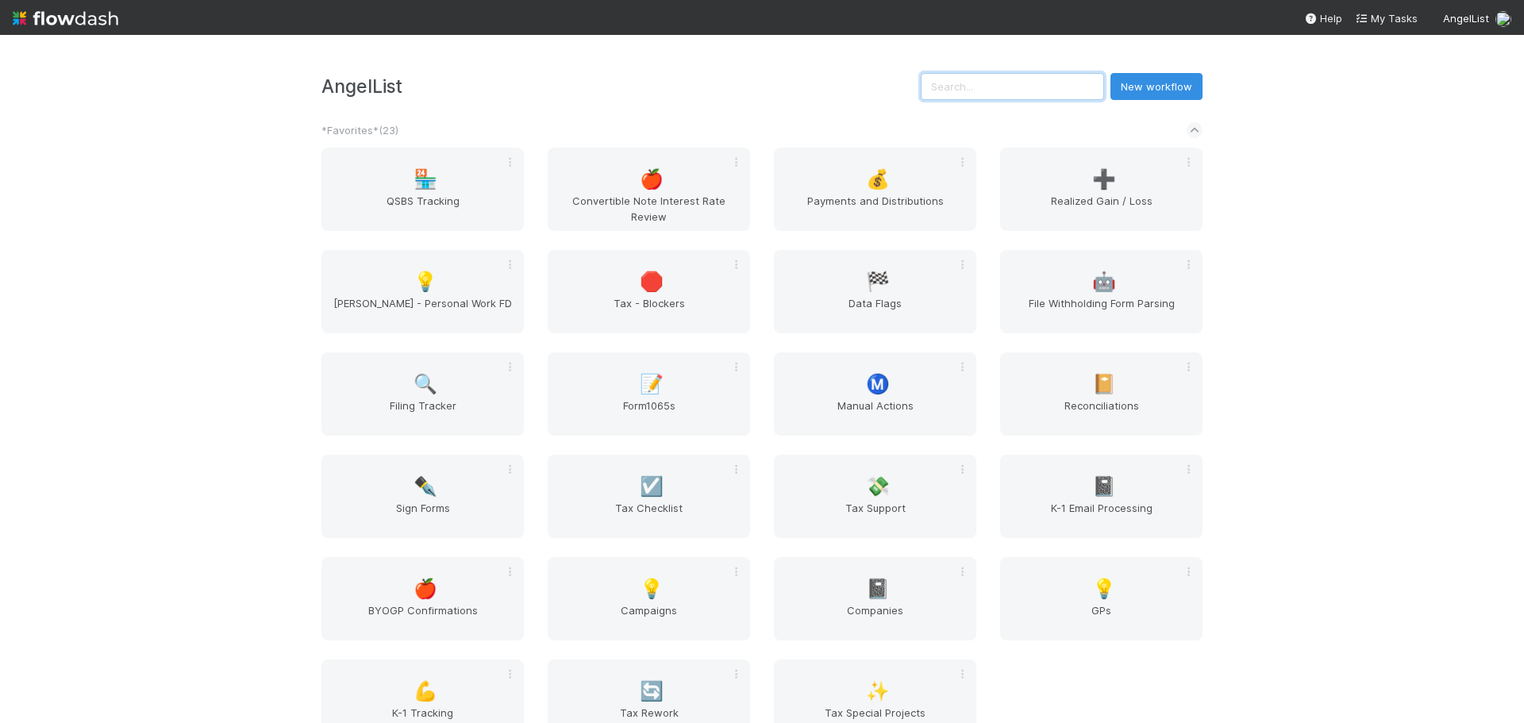
click at [1051, 85] on input "text" at bounding box center [1012, 86] width 183 height 27
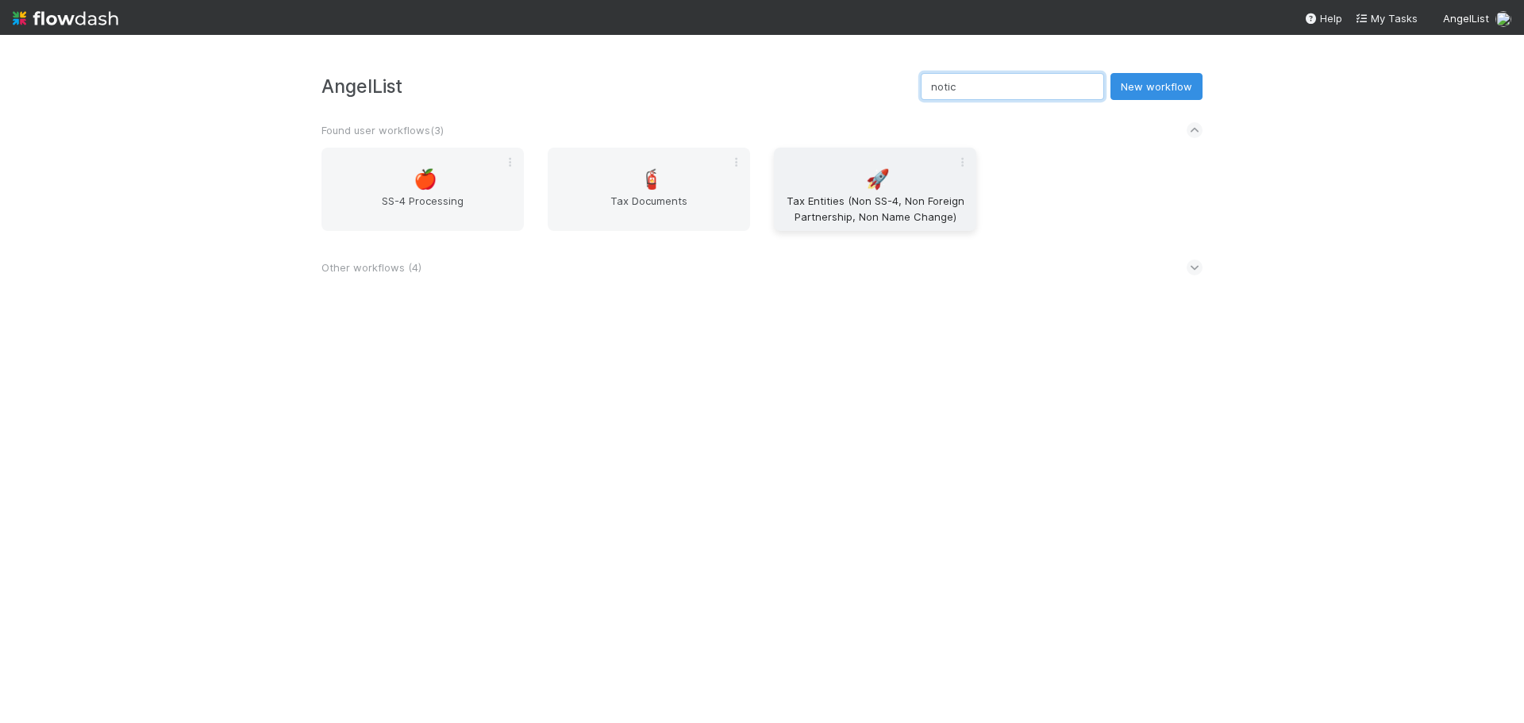
type input "notic"
click at [882, 220] on span "Tax Entities (Non SS-4, Non Foreign Partnership, Non Name Change)" at bounding box center [875, 209] width 190 height 32
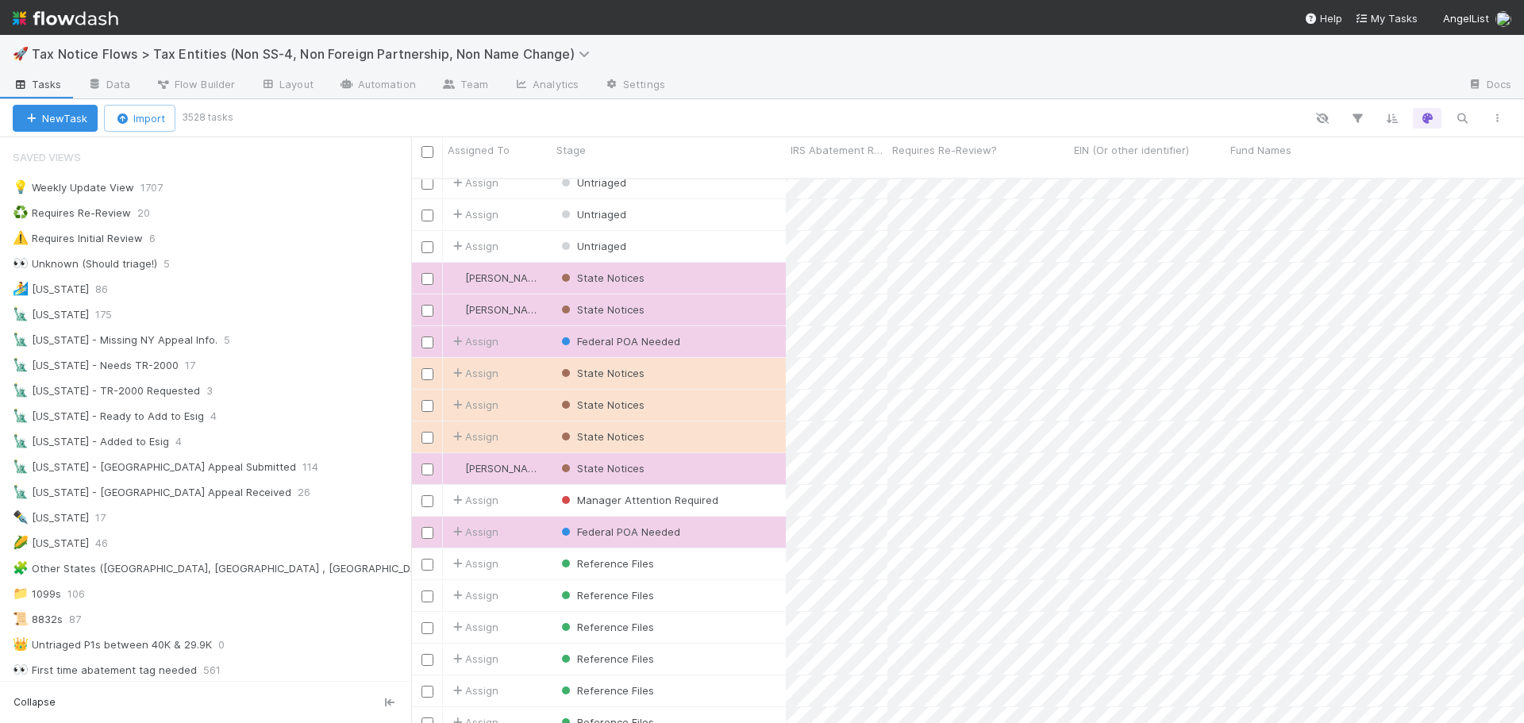
scroll to position [79, 0]
click at [714, 364] on div "State Notices" at bounding box center [669, 369] width 234 height 31
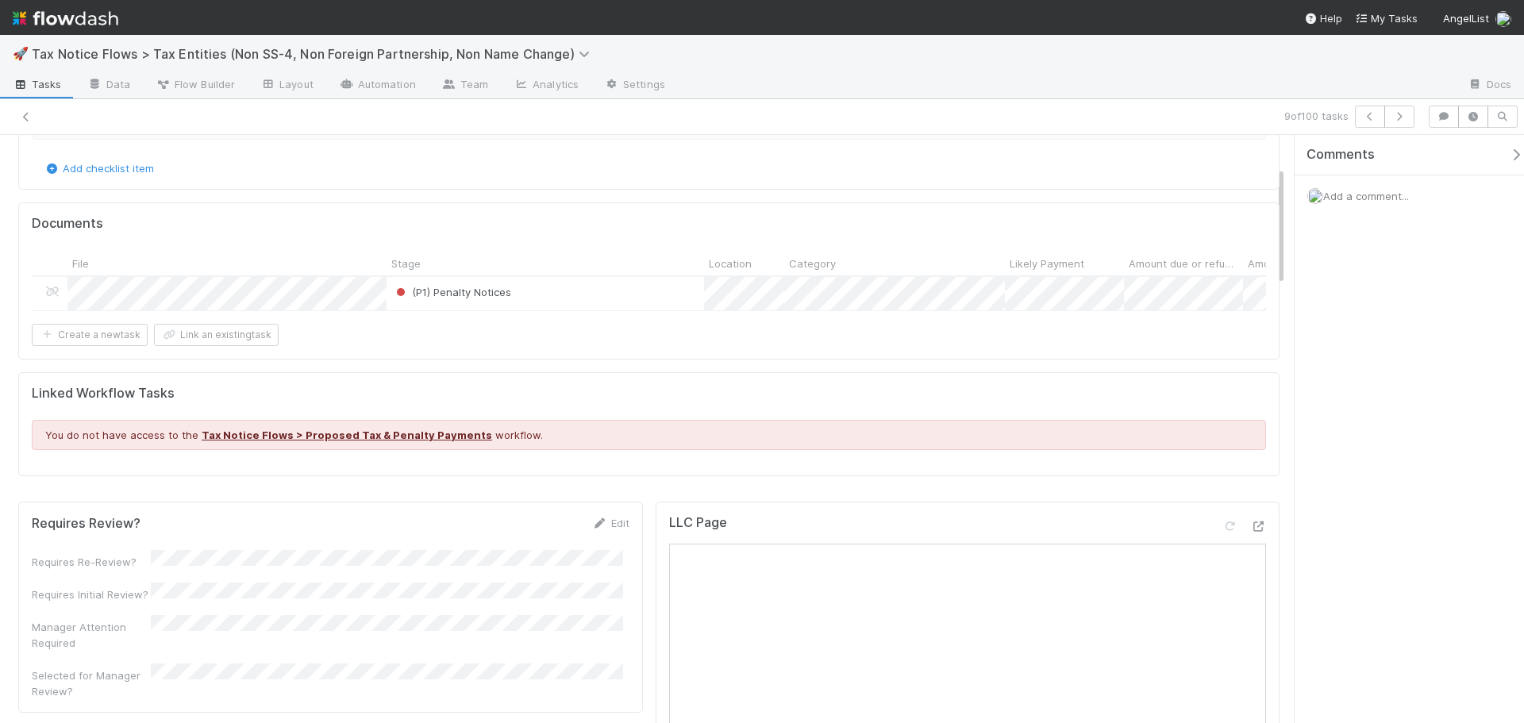
scroll to position [79, 0]
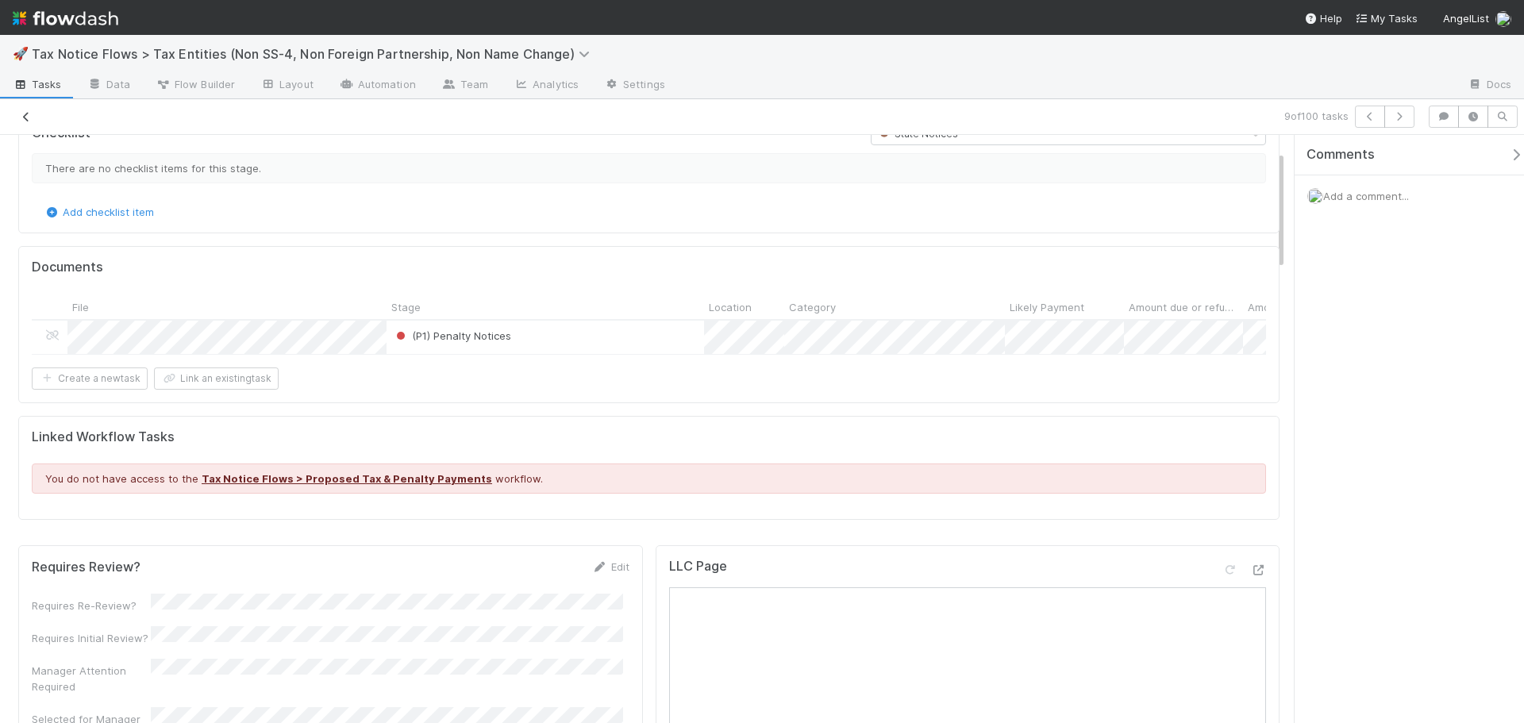
click at [24, 113] on icon at bounding box center [26, 117] width 16 height 10
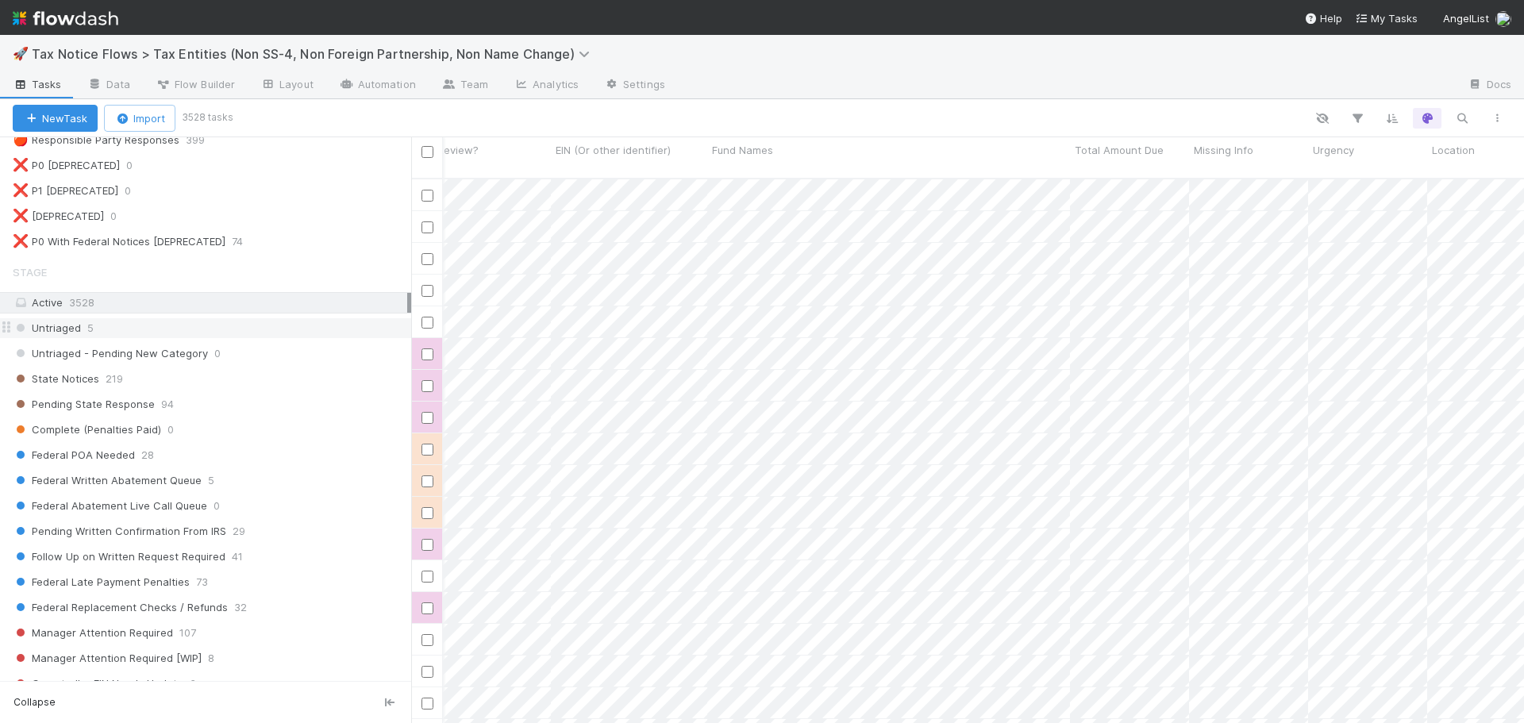
click at [213, 331] on div "Untriaged 5" at bounding box center [212, 328] width 398 height 20
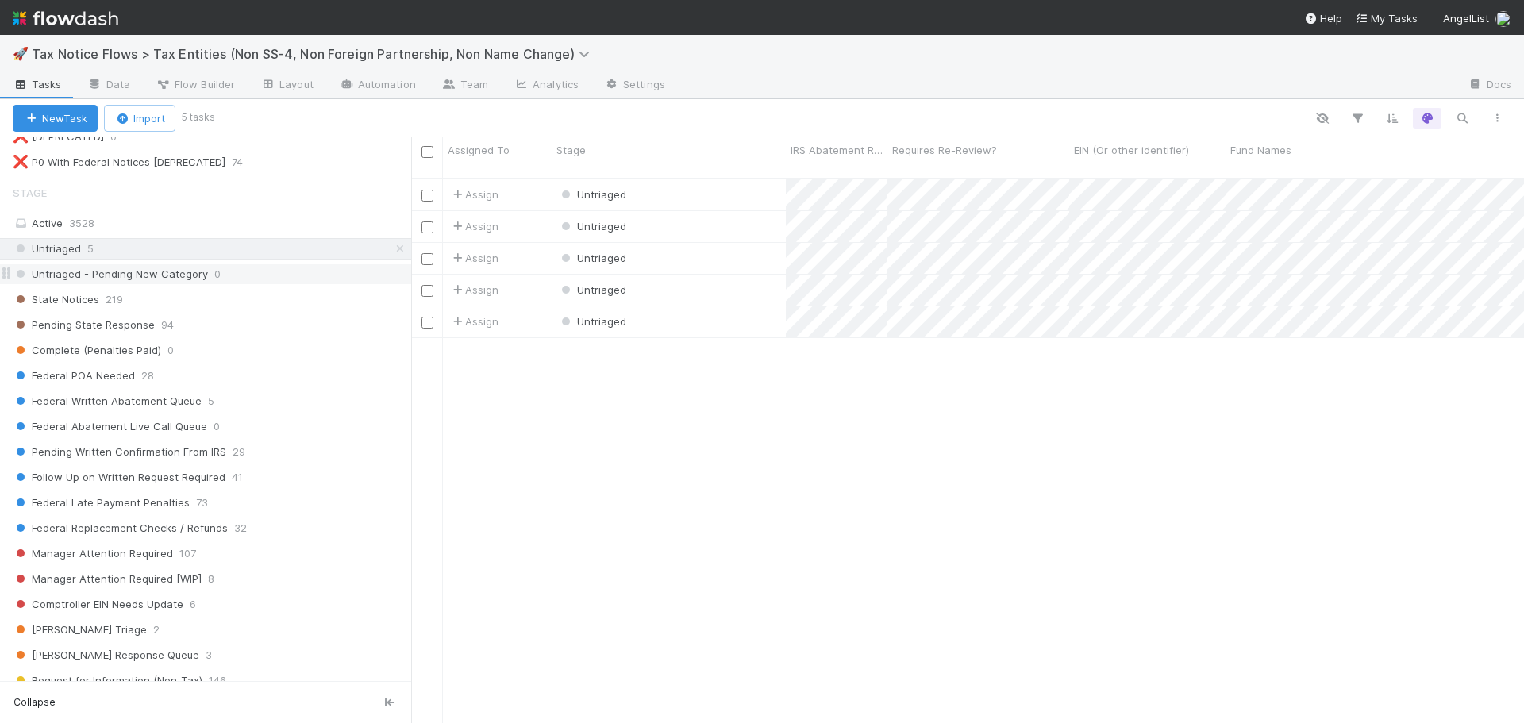
click at [243, 265] on div "Untriaged - Pending New Category 0" at bounding box center [212, 274] width 398 height 20
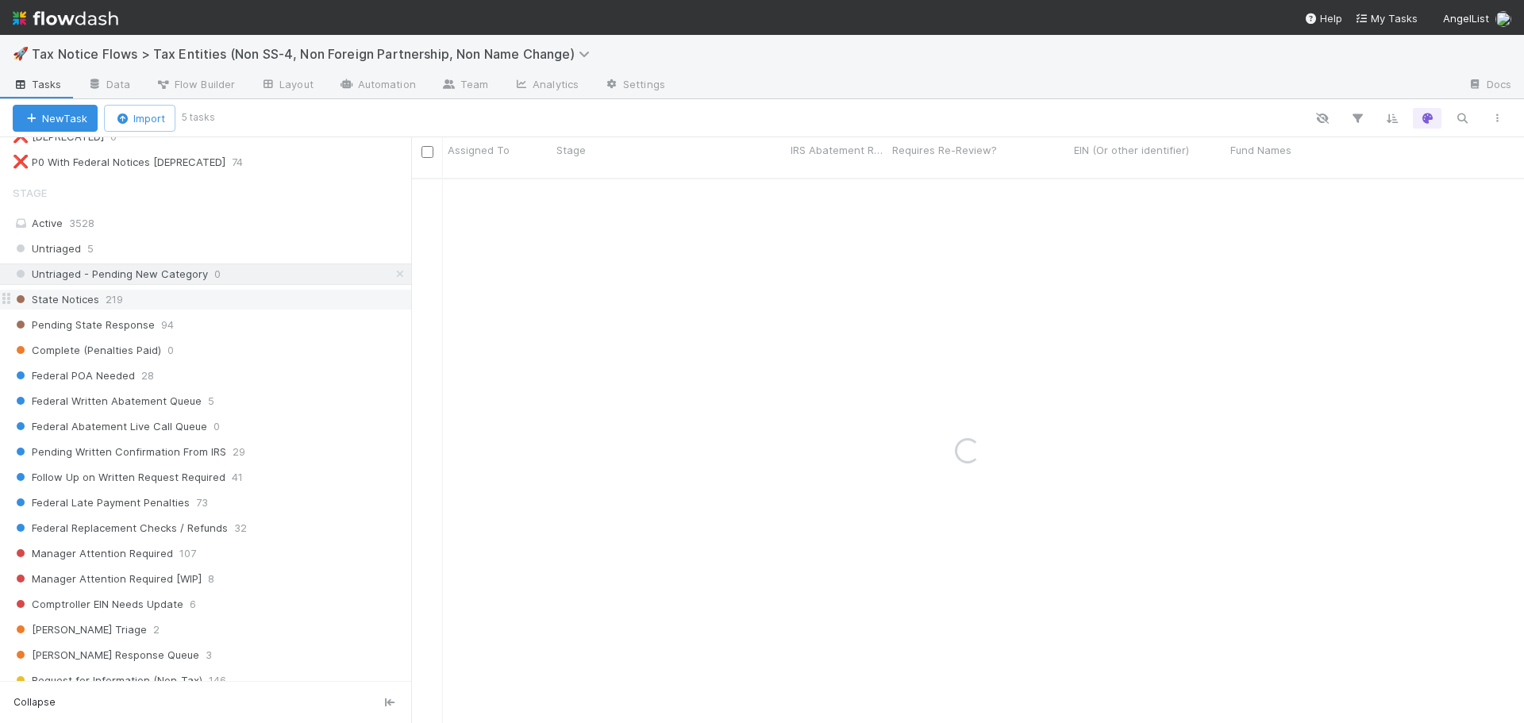
click at [238, 294] on div "State Notices 219" at bounding box center [212, 300] width 398 height 20
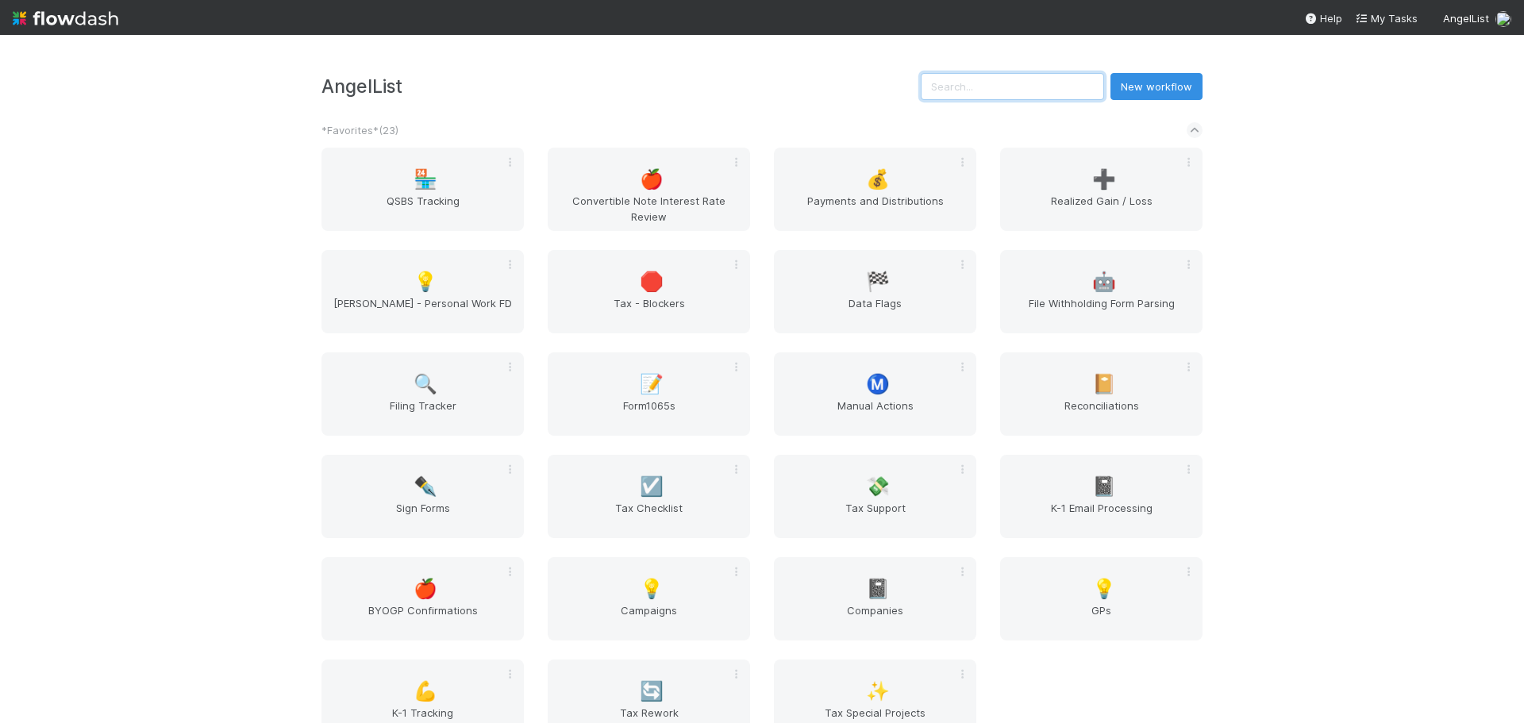
click at [966, 95] on input "text" at bounding box center [1012, 86] width 183 height 27
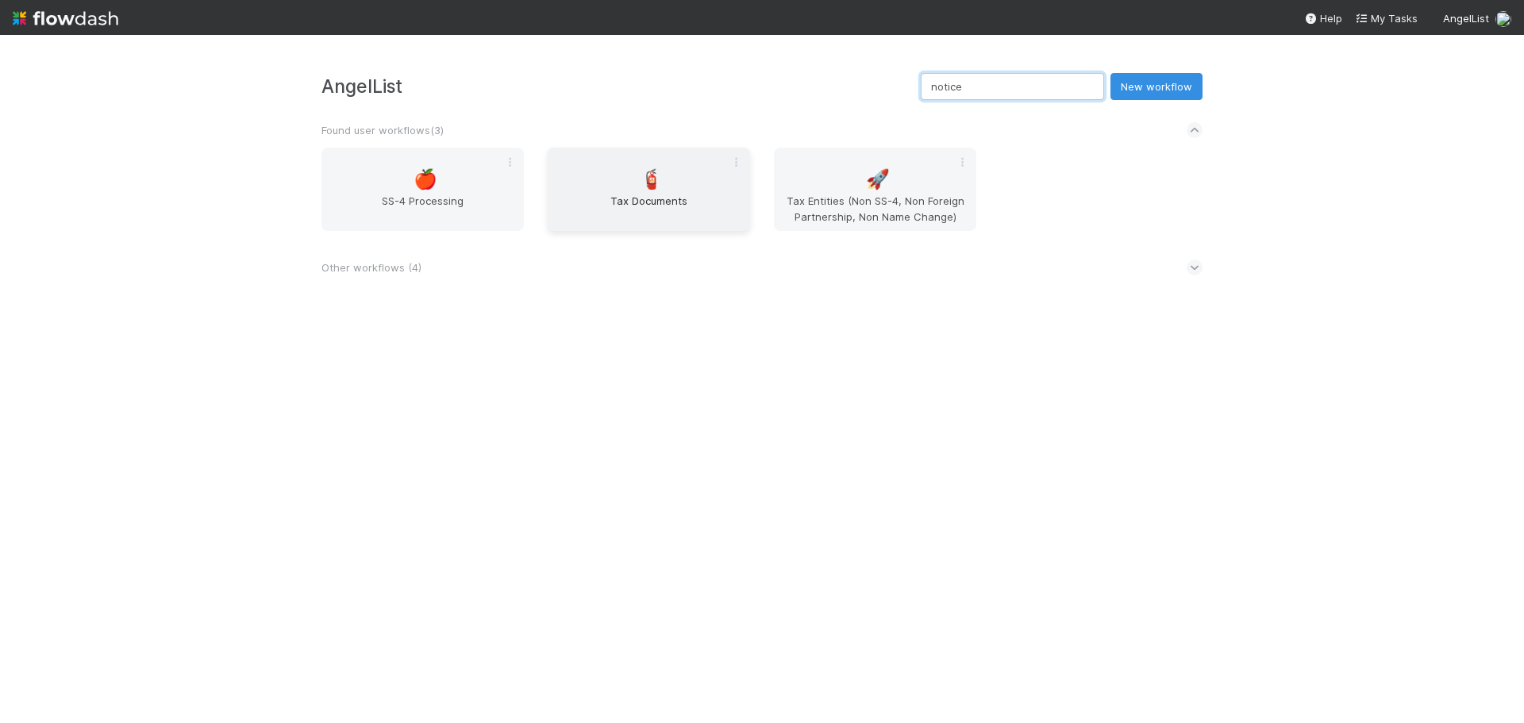
type input "notice"
click at [675, 212] on span "Tax Documents" at bounding box center [649, 209] width 190 height 32
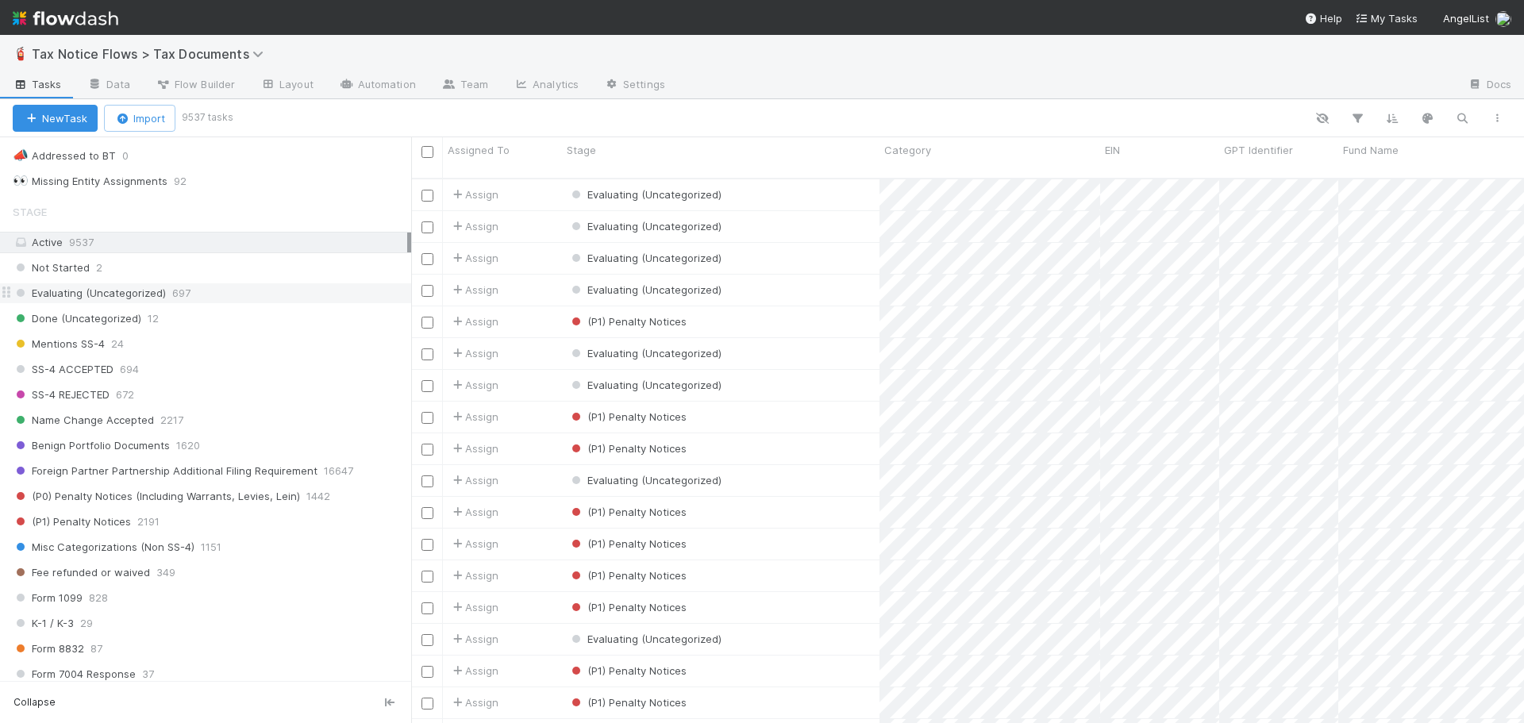
click at [124, 290] on span "Evaluating (Uncategorized)" at bounding box center [89, 293] width 153 height 20
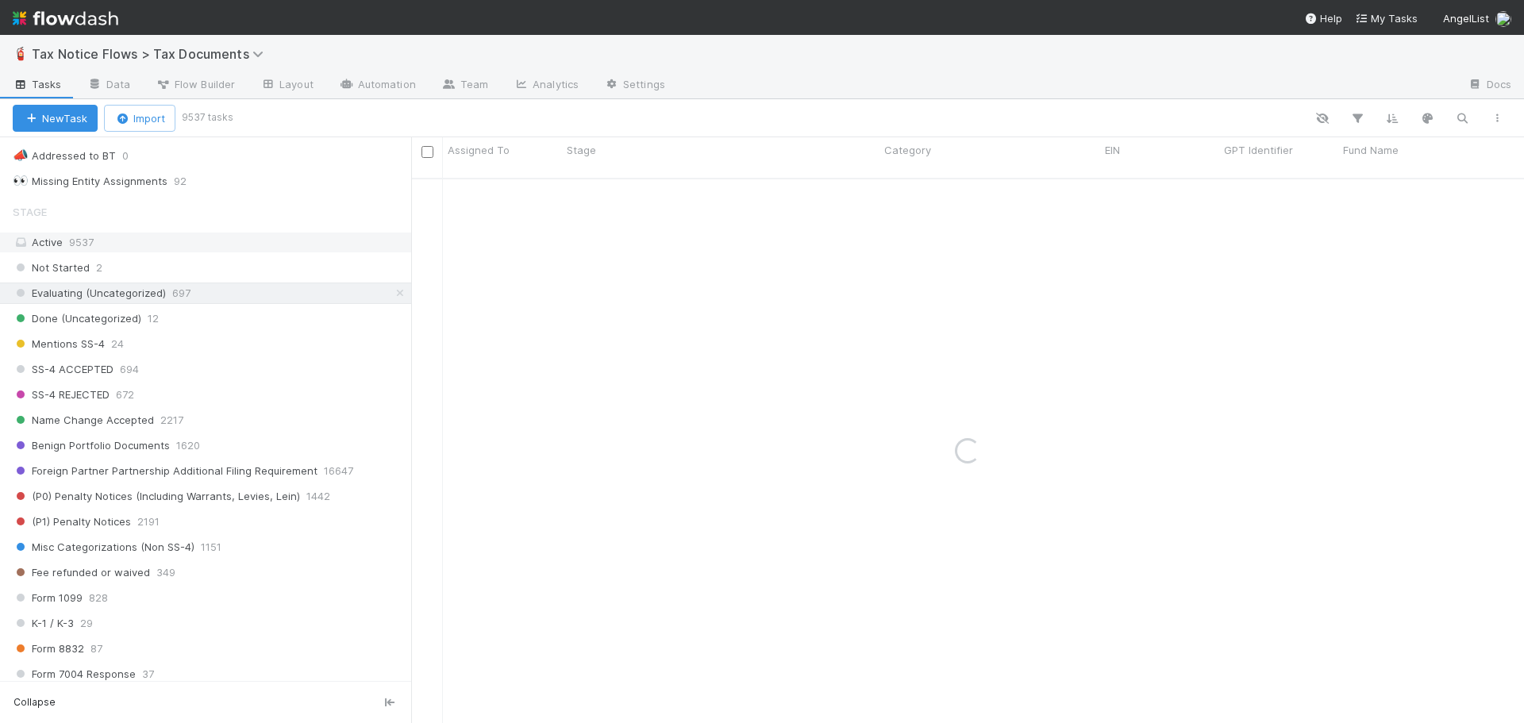
click at [102, 248] on div "Active 9537" at bounding box center [210, 243] width 394 height 20
click at [1357, 117] on icon "button" at bounding box center [1357, 118] width 16 height 14
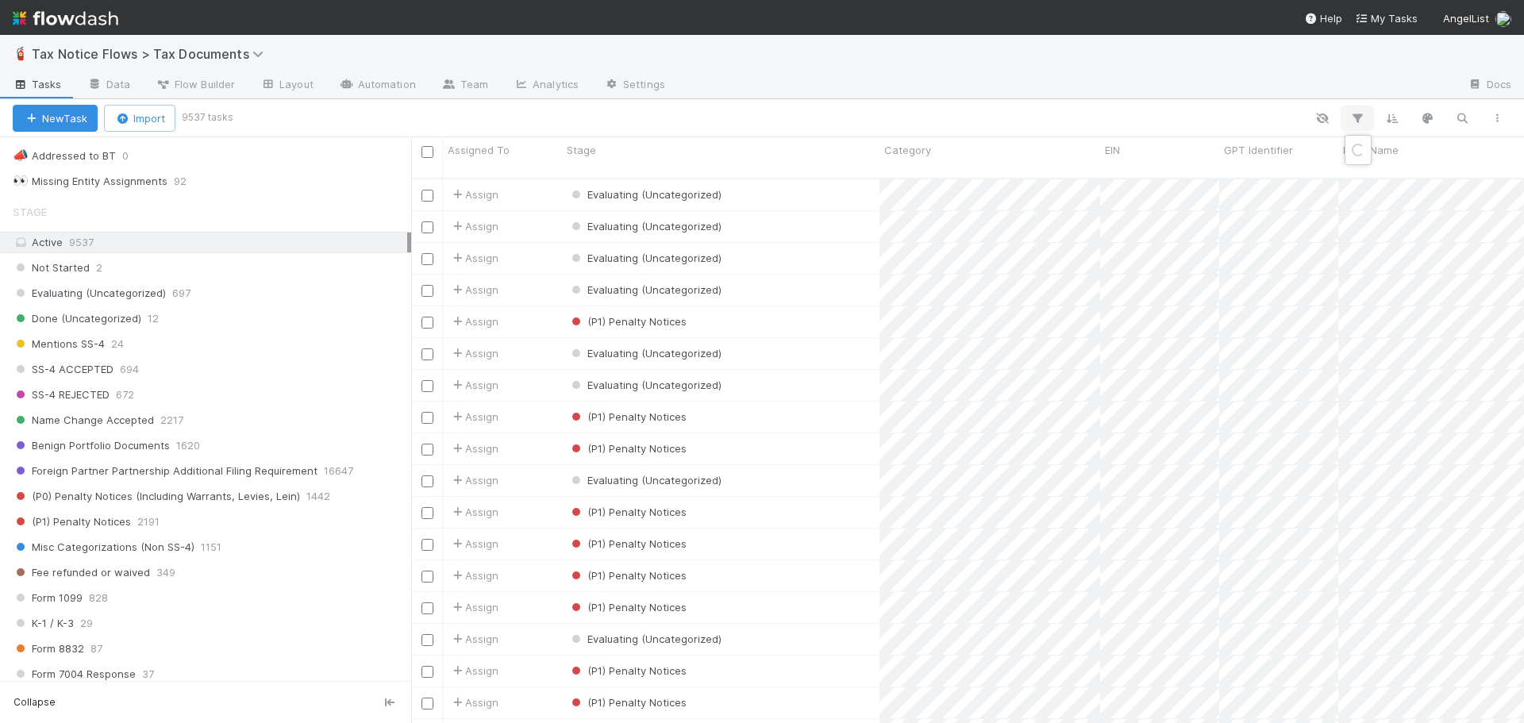
scroll to position [546, 1101]
click at [1163, 162] on button "Add Filter" at bounding box center [1113, 166] width 476 height 23
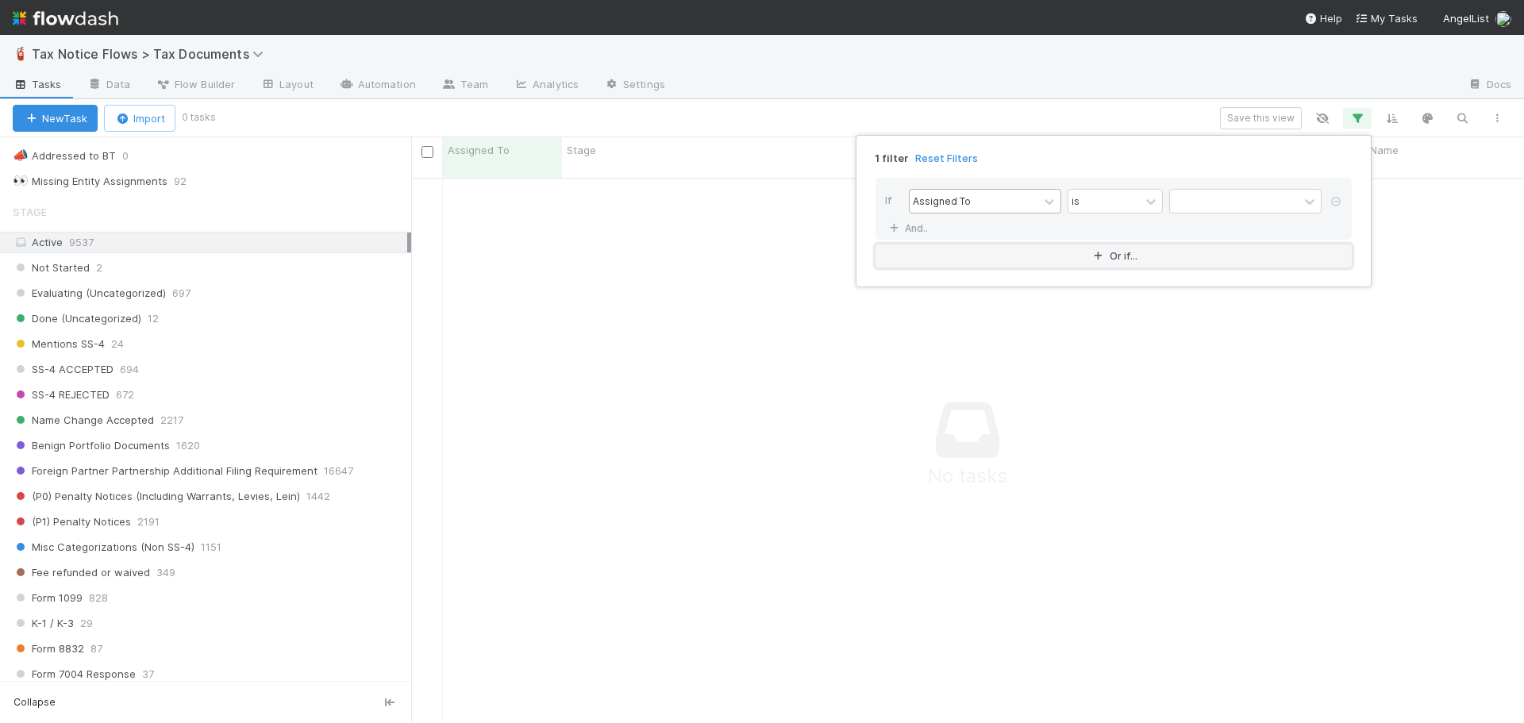
scroll to position [534, 1101]
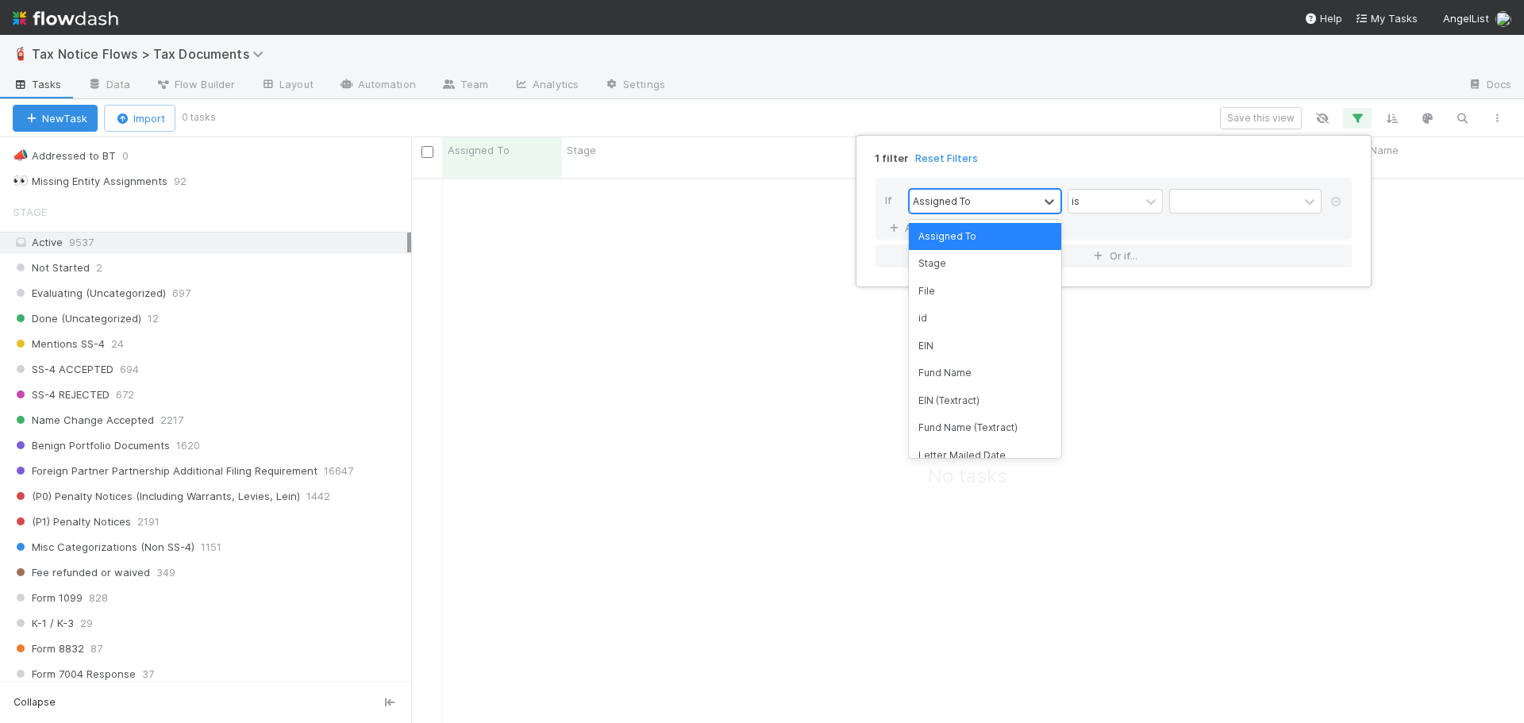
click at [1004, 192] on div "Assigned To" at bounding box center [973, 201] width 129 height 23
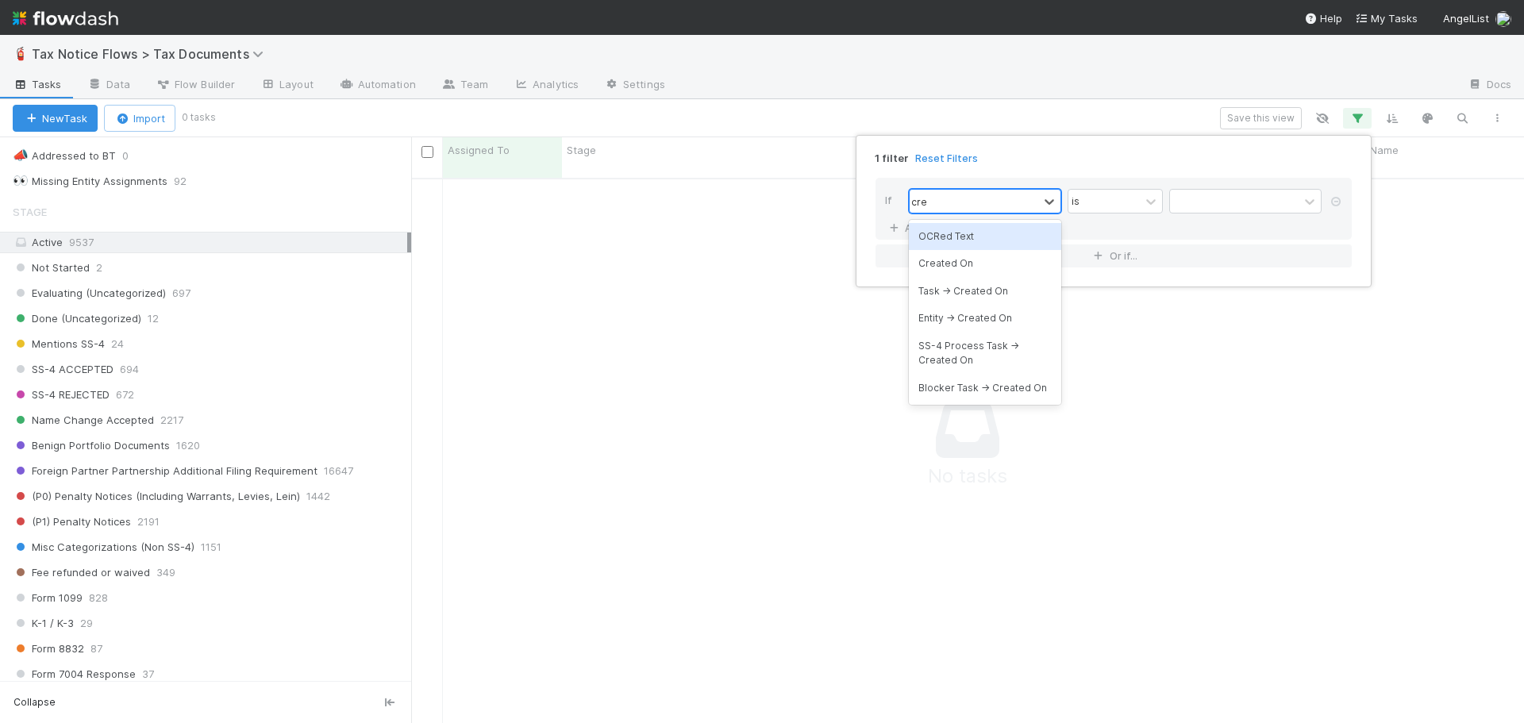
type input "create"
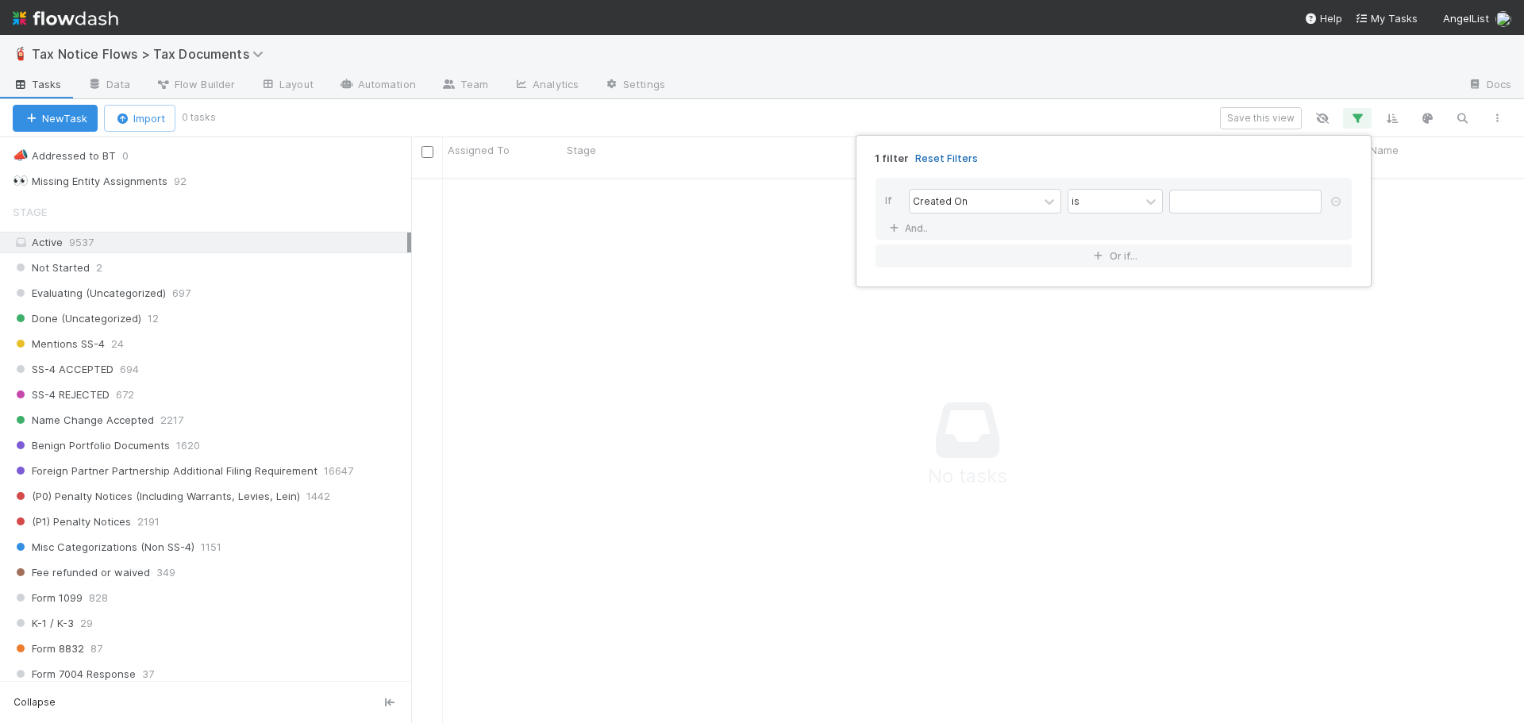
click at [951, 160] on link "Reset Filters" at bounding box center [946, 158] width 63 height 13
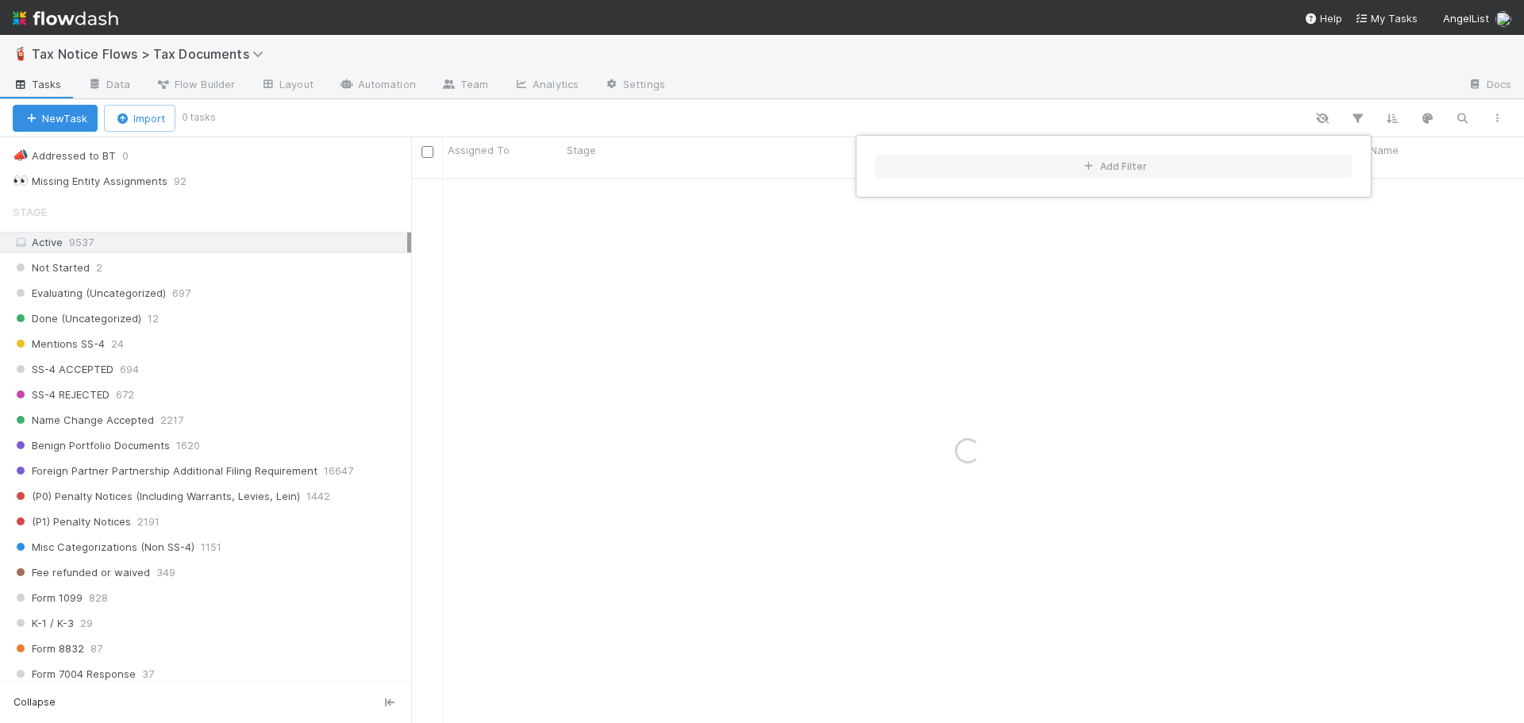
drag, startPoint x: 1048, startPoint y: 106, endPoint x: 1282, endPoint y: 107, distance: 234.1
click at [1084, 109] on div "Add Filter" at bounding box center [762, 361] width 1524 height 723
click at [1399, 117] on div "Add Filter" at bounding box center [762, 361] width 1524 height 723
click at [1393, 121] on icon "button" at bounding box center [1392, 118] width 16 height 14
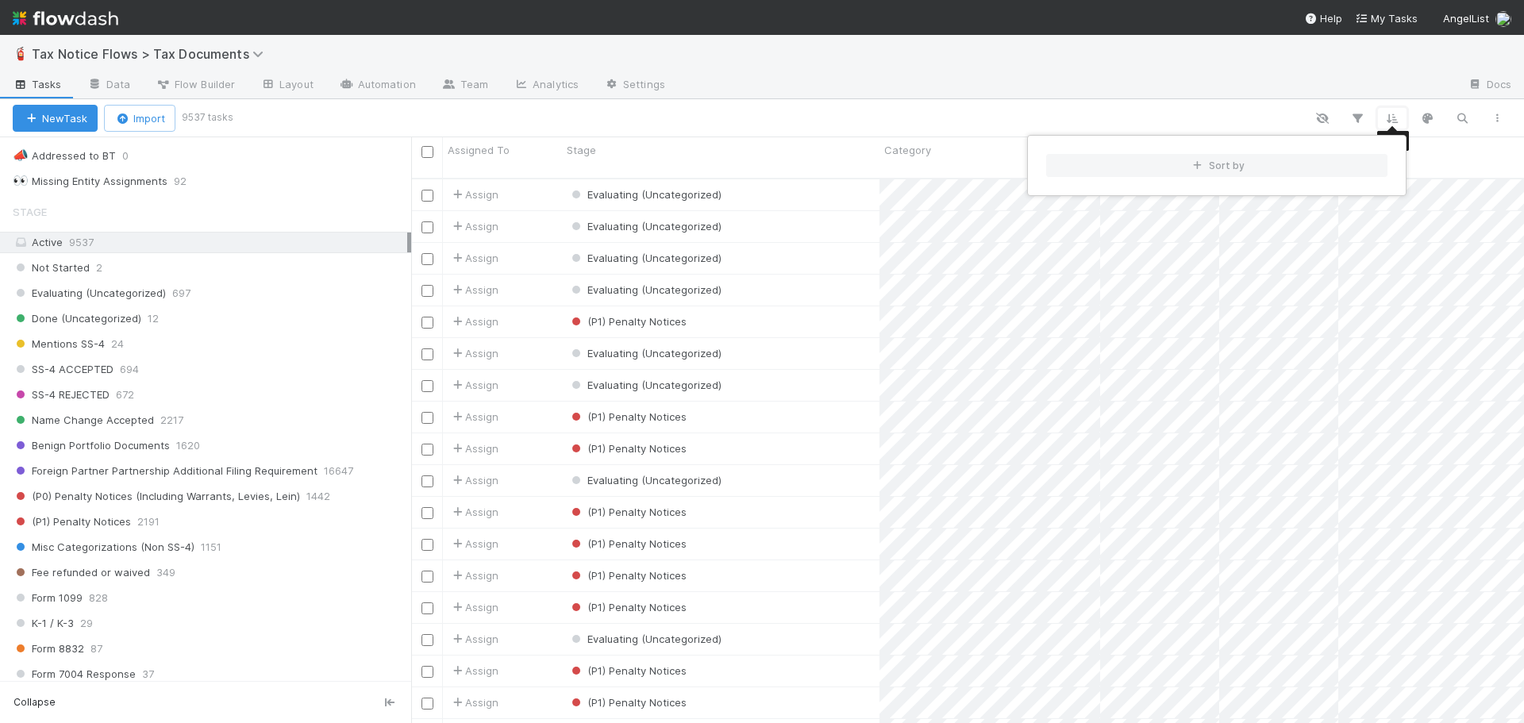
scroll to position [546, 1101]
click at [1120, 162] on button "Sort by" at bounding box center [1216, 165] width 341 height 23
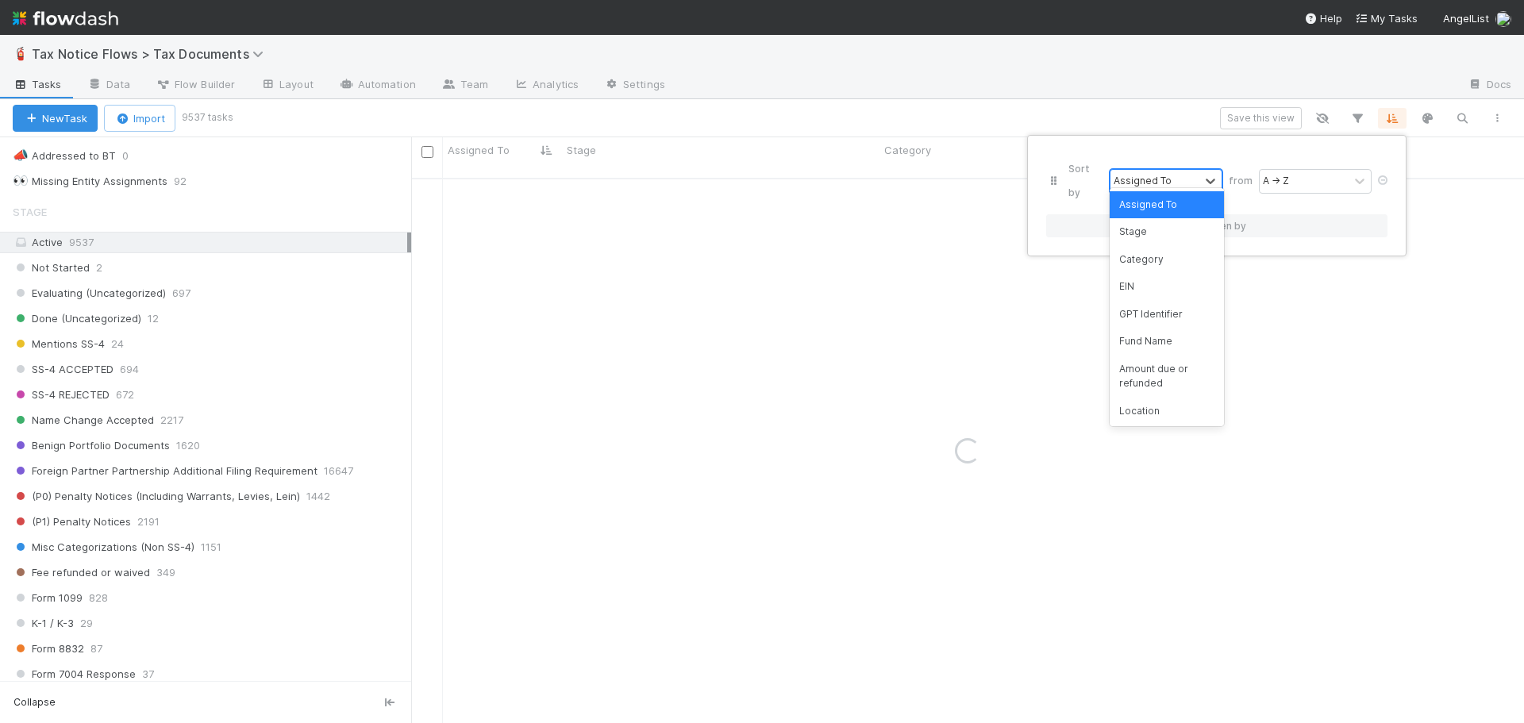
click at [1134, 175] on div "Assigned To" at bounding box center [1142, 181] width 58 height 14
type input "creat"
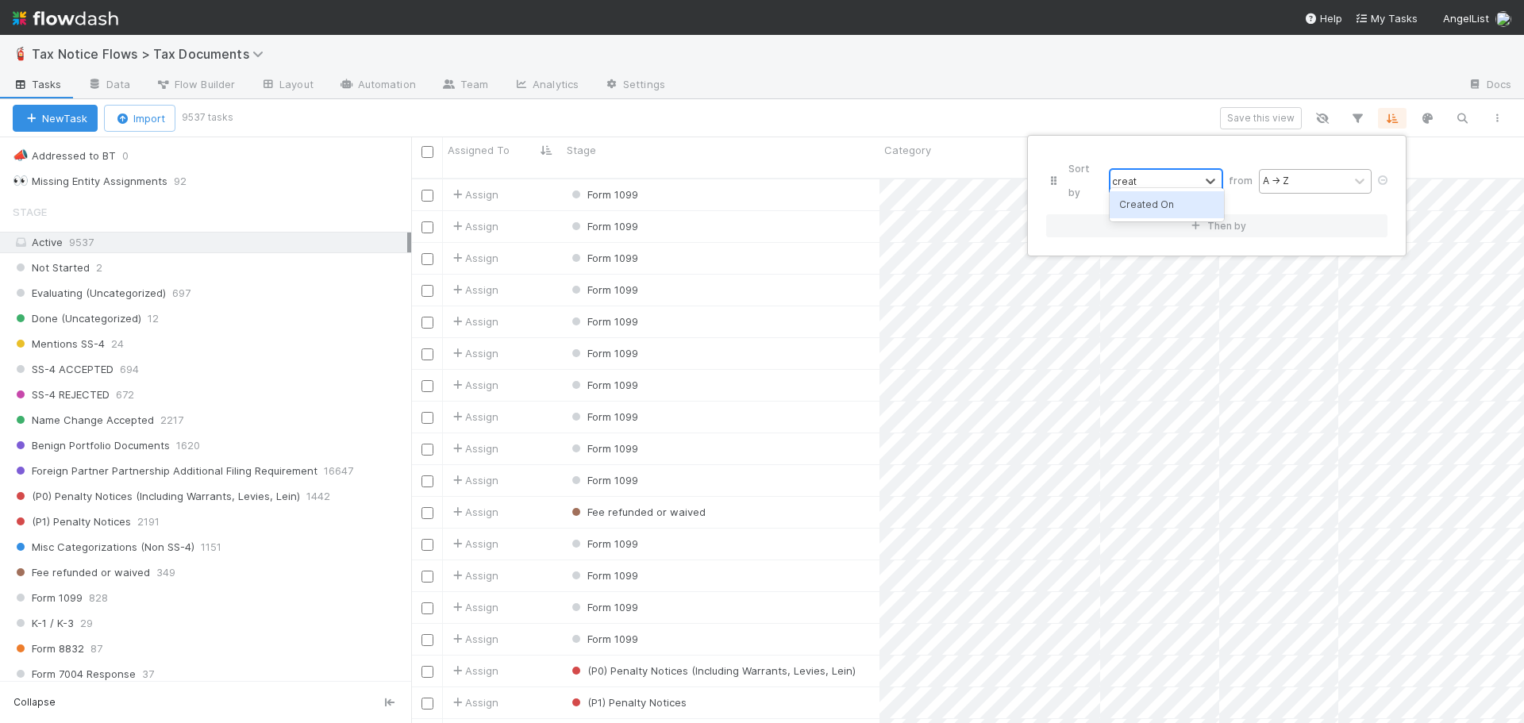
drag, startPoint x: 1168, startPoint y: 203, endPoint x: 1290, endPoint y: 167, distance: 127.3
click at [1174, 203] on div "Created On" at bounding box center [1166, 204] width 114 height 27
drag, startPoint x: 1282, startPoint y: 173, endPoint x: 1286, endPoint y: 203, distance: 30.3
click at [1283, 174] on div "Oldest → Newest" at bounding box center [1304, 181] width 82 height 14
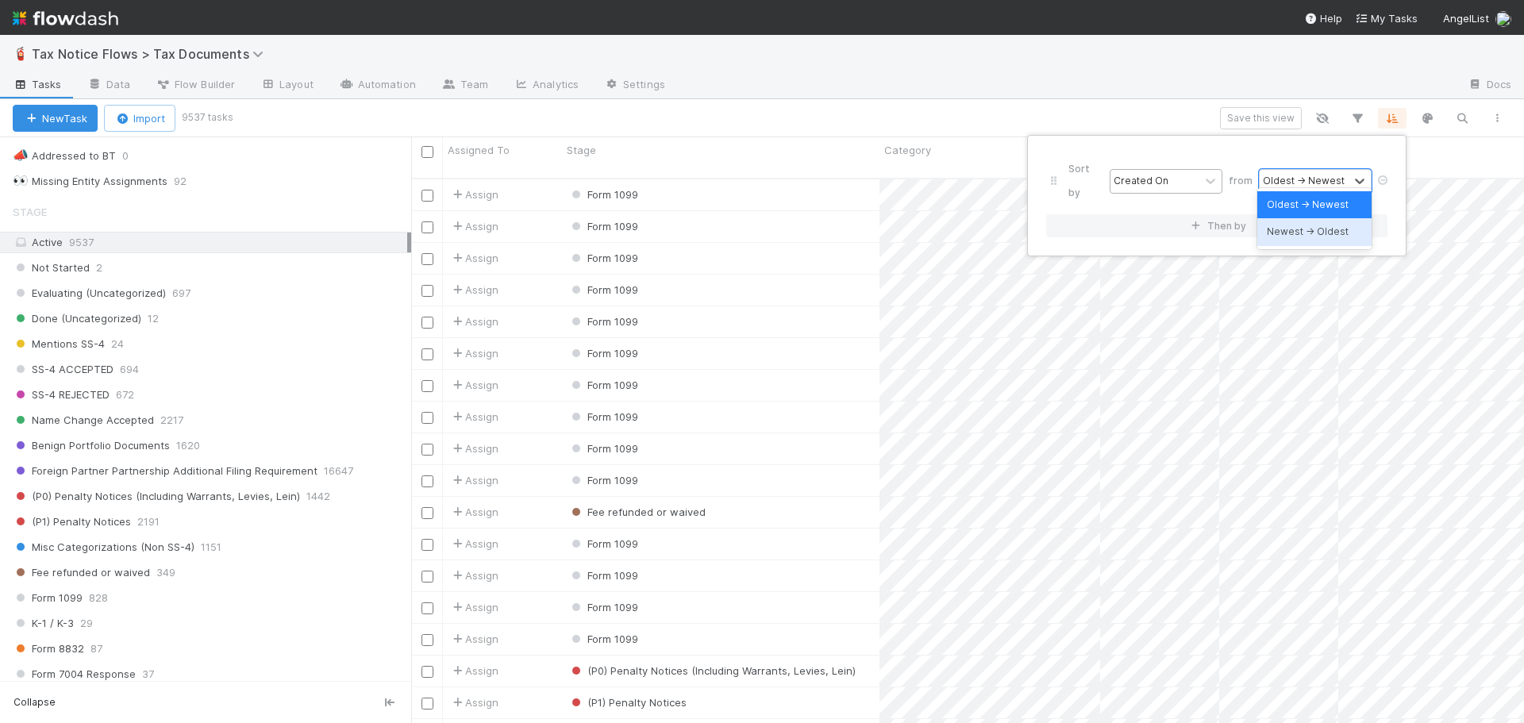
click at [1281, 229] on div "Newest → Oldest" at bounding box center [1314, 231] width 114 height 27
click at [1128, 75] on div "Sort by Created On from option Newest → Oldest focused, 2 of 2. 2 results avail…" at bounding box center [762, 361] width 1524 height 723
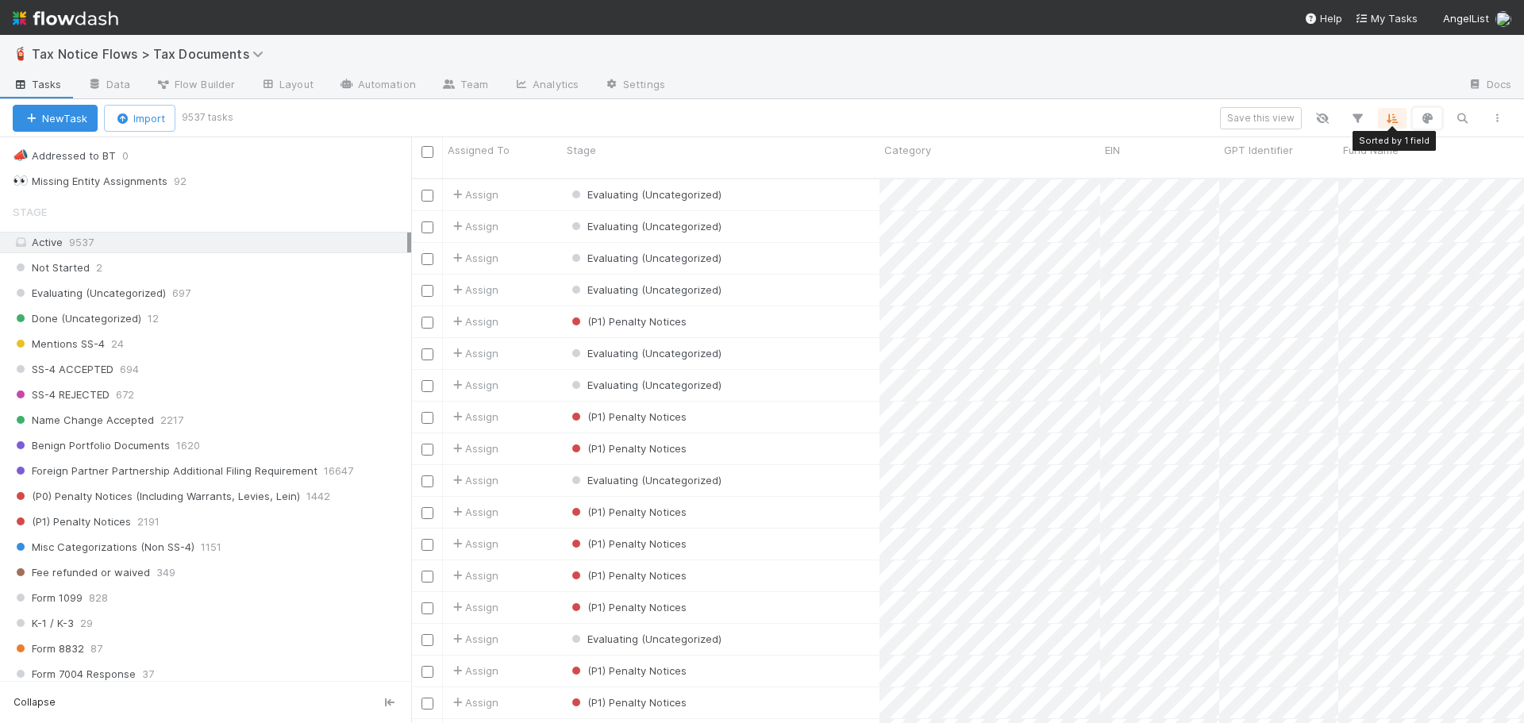
drag, startPoint x: 1414, startPoint y: 116, endPoint x: 1399, endPoint y: 123, distance: 16.7
click at [1399, 121] on div "Sorted by 1 field Save this view Sorted by 1 field Sorted by 1 field Sorted by …" at bounding box center [872, 118] width 1284 height 22
click at [1397, 128] on button "button" at bounding box center [1392, 118] width 29 height 21
click at [1236, 70] on div "Sort by Created On from Newest → Oldest Then by" at bounding box center [762, 361] width 1524 height 723
click at [803, 186] on div "Evaluating (Uncategorized)" at bounding box center [720, 194] width 317 height 31
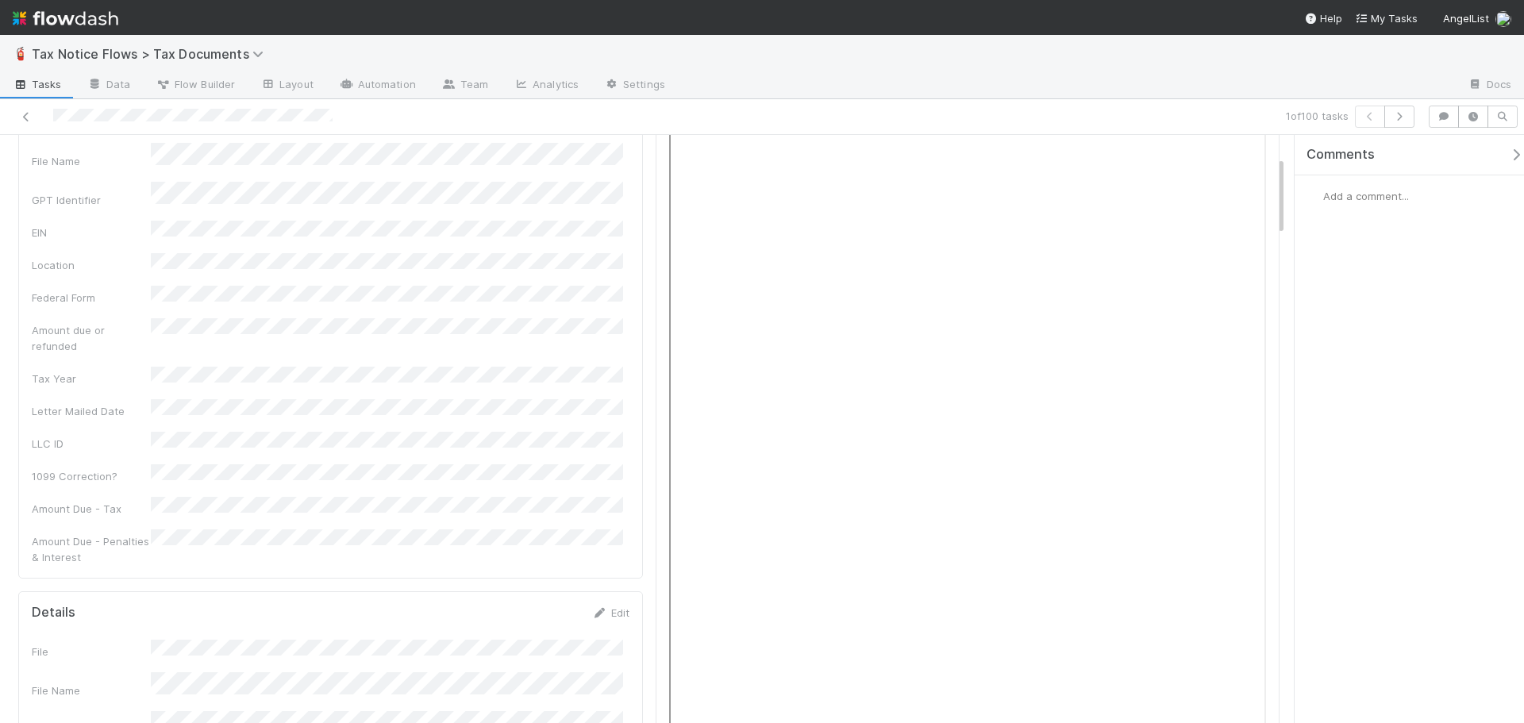
scroll to position [159, 0]
click at [1405, 112] on button "button" at bounding box center [1399, 117] width 30 height 22
click at [1402, 115] on icon "button" at bounding box center [1399, 117] width 16 height 10
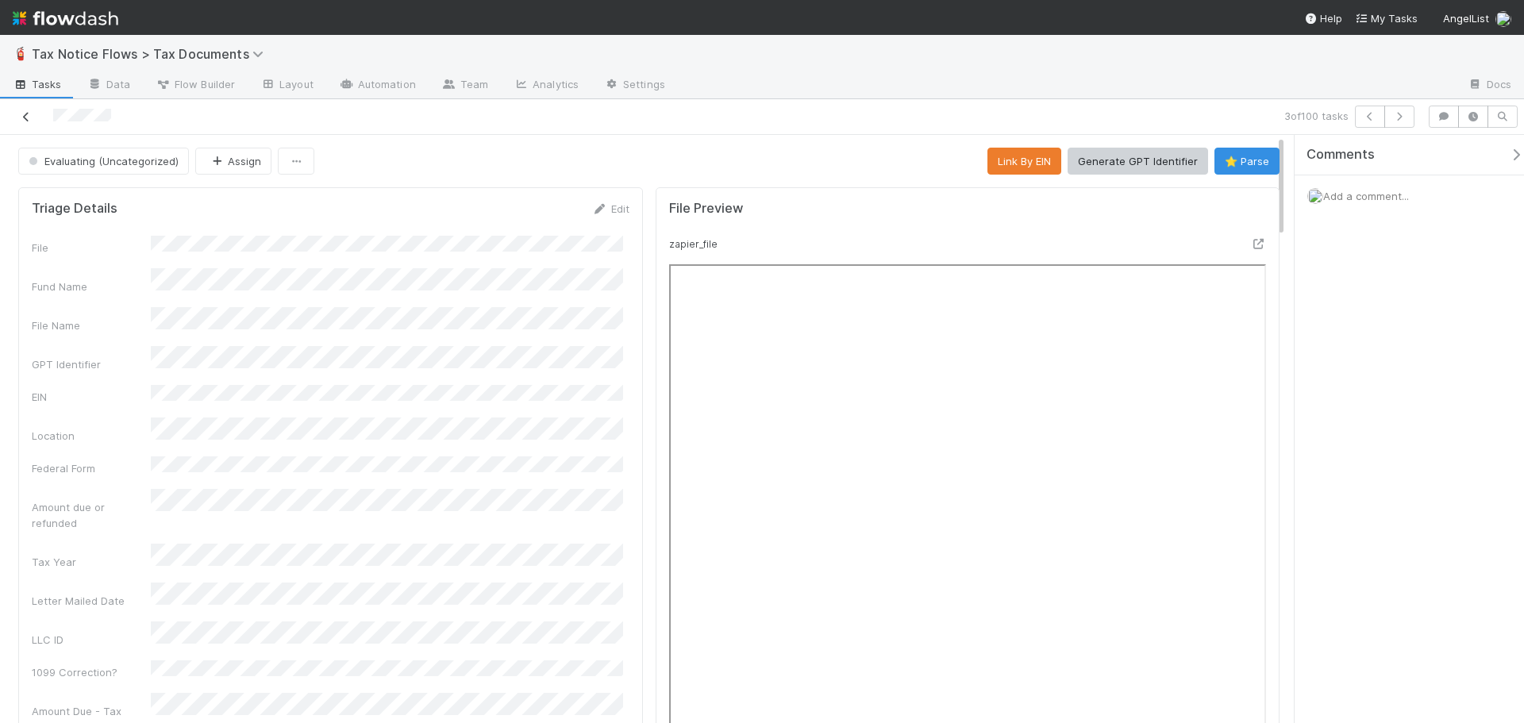
click at [26, 113] on icon at bounding box center [26, 117] width 16 height 10
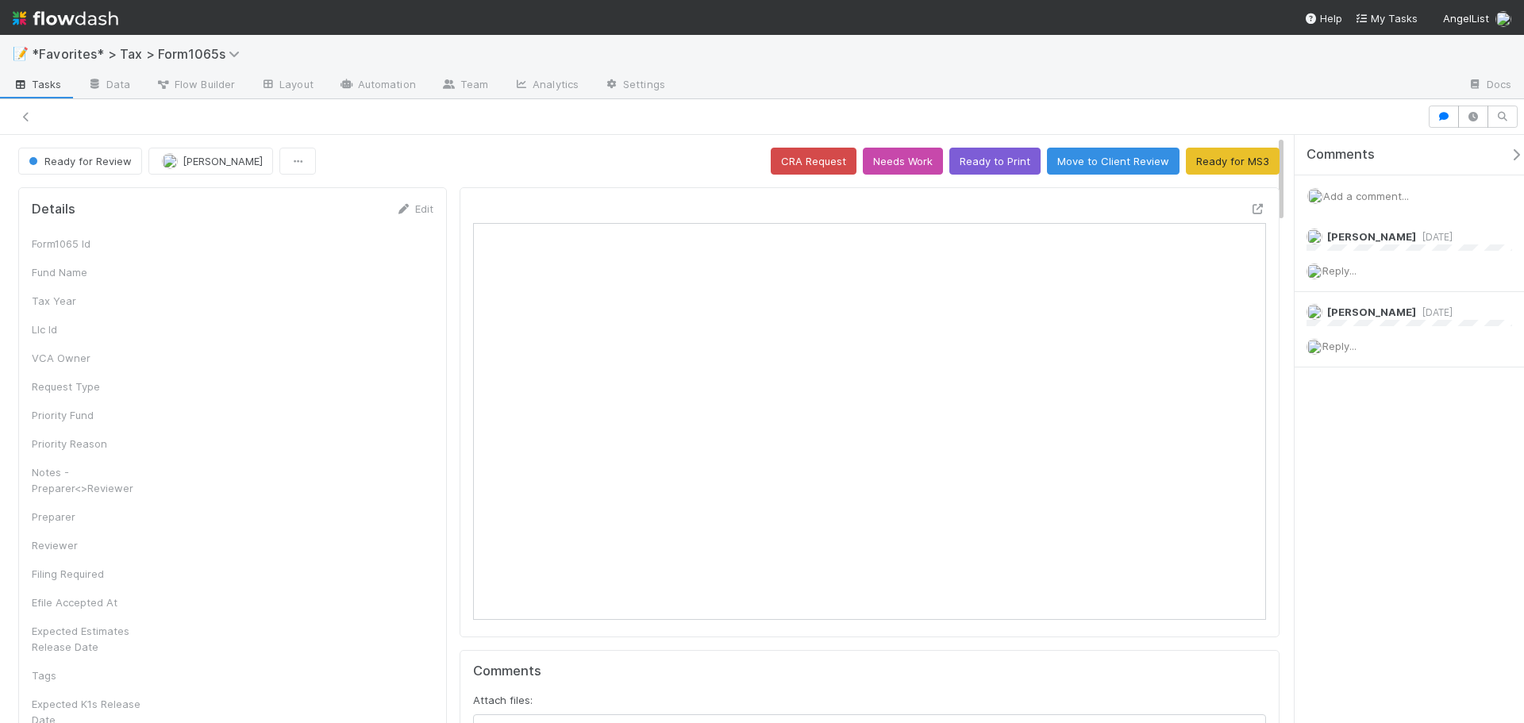
click at [1205, 190] on div at bounding box center [869, 412] width 820 height 450
click at [1215, 162] on button "Ready for MS3" at bounding box center [1233, 161] width 94 height 27
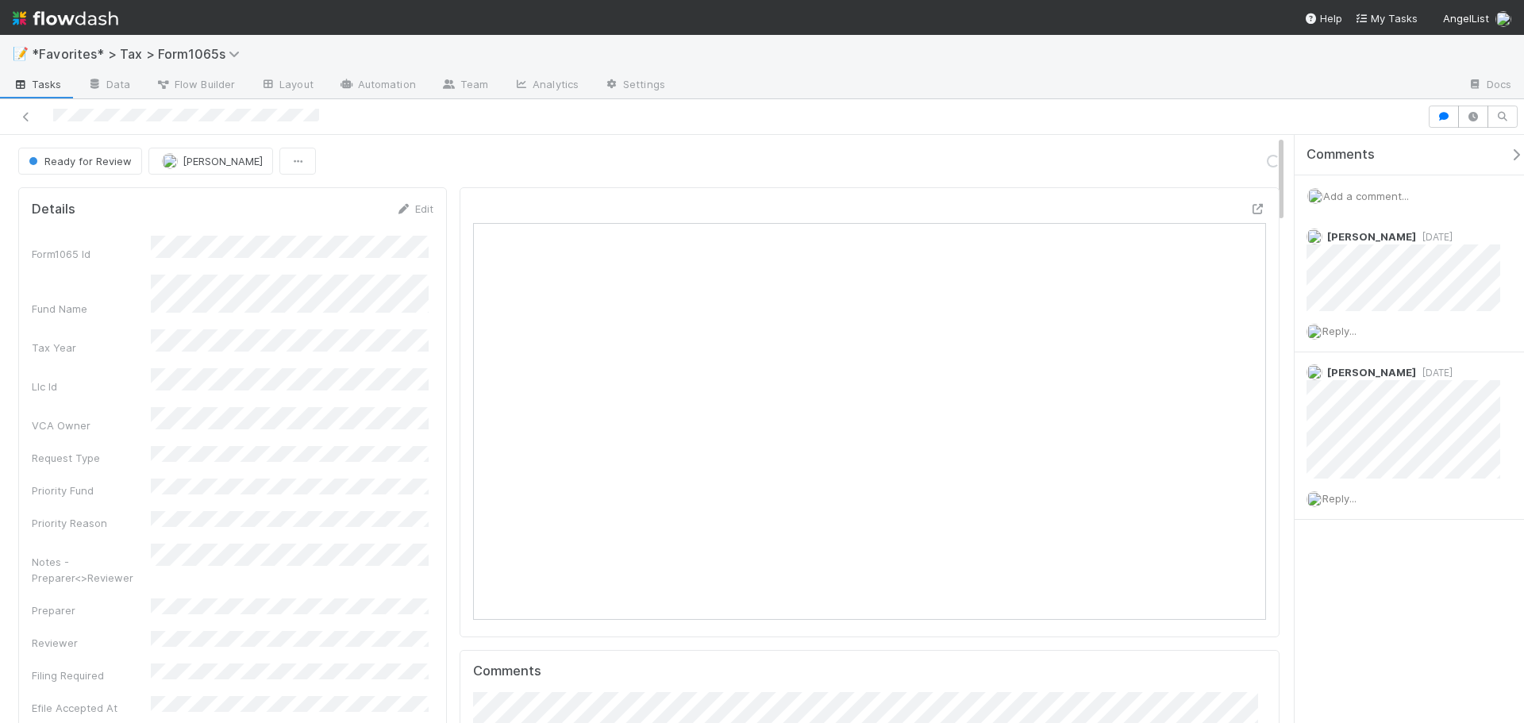
scroll to position [13, 13]
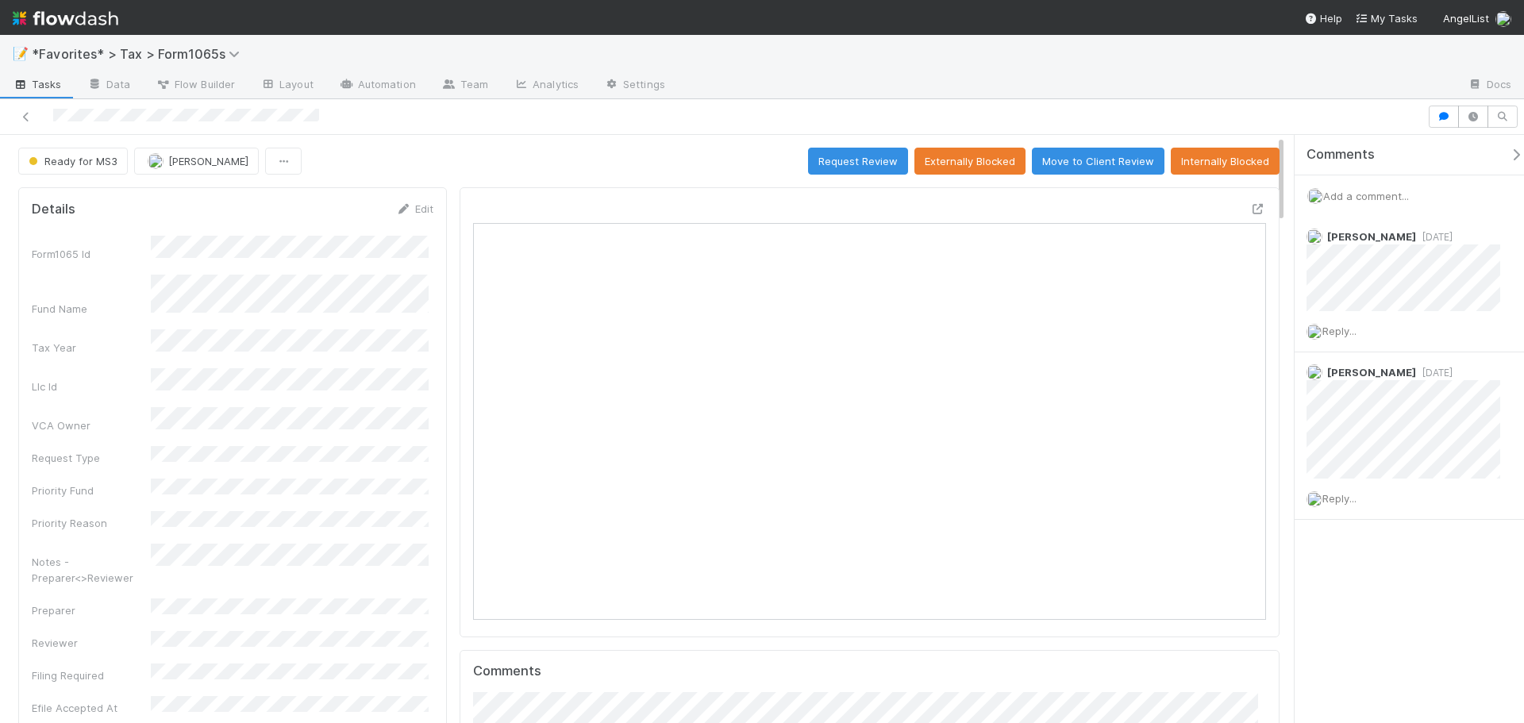
drag, startPoint x: 672, startPoint y: 151, endPoint x: 551, endPoint y: 130, distance: 123.2
click at [667, 148] on div "Ready for MS3 Michael Binck Request Review Externally Blocked Move to Client Re…" at bounding box center [648, 161] width 1261 height 27
click at [33, 121] on div at bounding box center [713, 117] width 1414 height 22
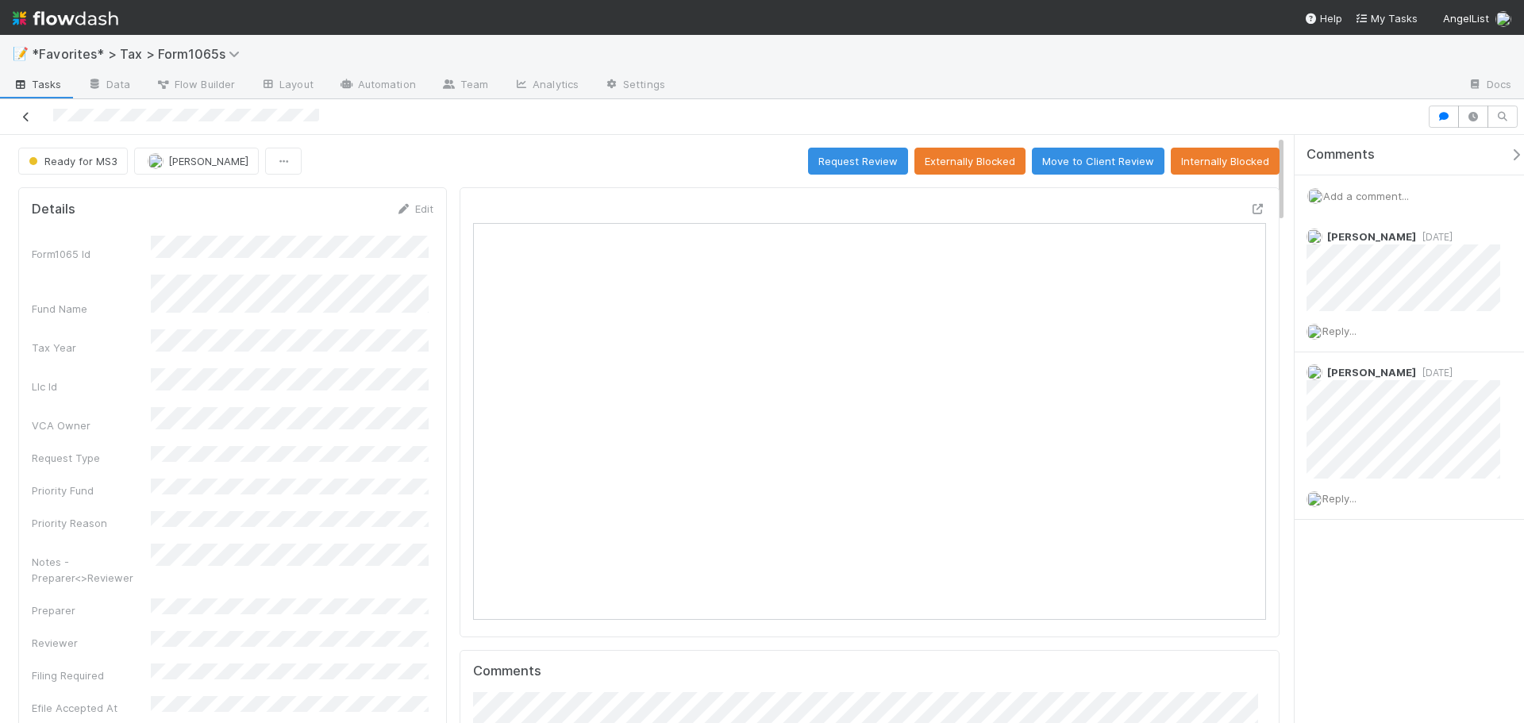
click at [31, 121] on icon at bounding box center [26, 117] width 16 height 10
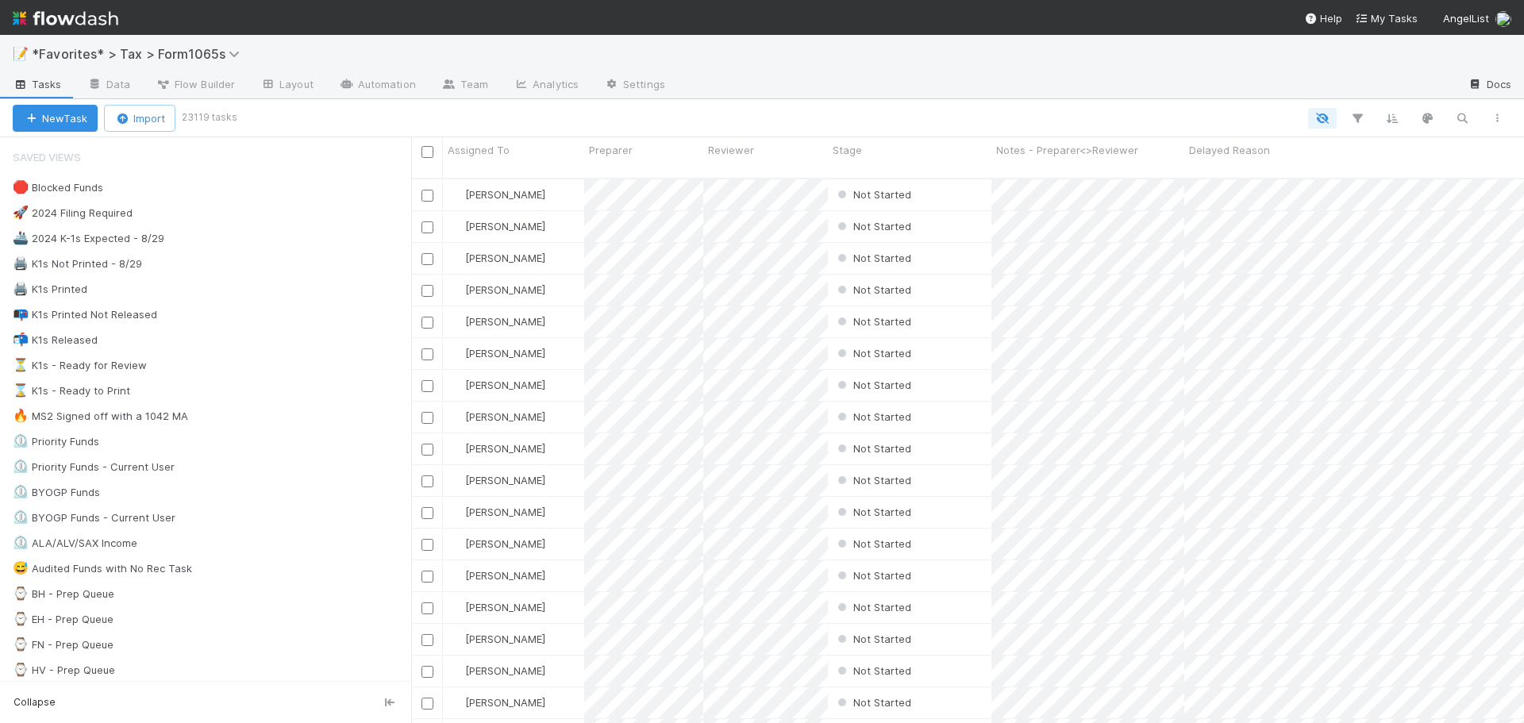
scroll to position [546, 1101]
click at [211, 259] on div "🖨️ K1s Not Printed - 8/29 170" at bounding box center [212, 264] width 398 height 20
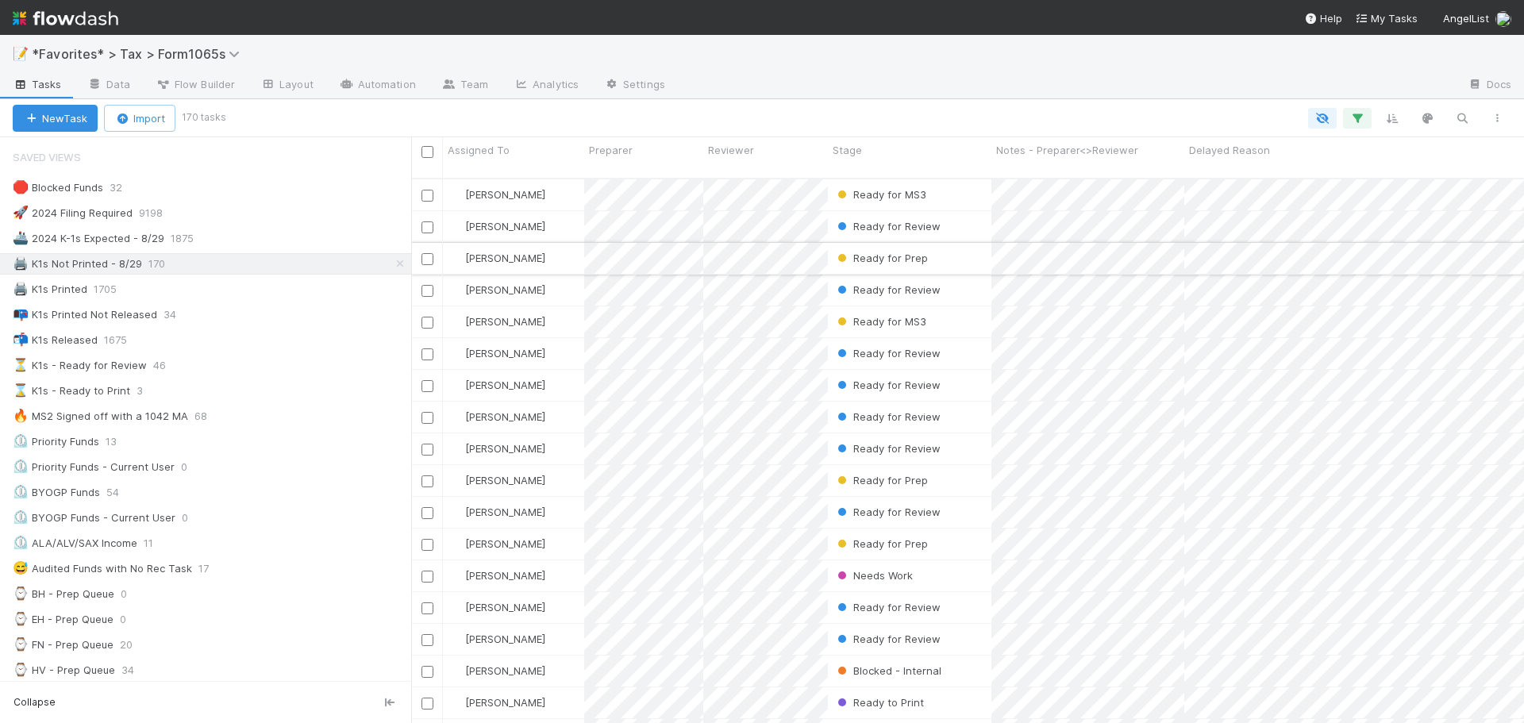
scroll to position [546, 1101]
click at [1389, 113] on icon "button" at bounding box center [1392, 118] width 16 height 14
click at [1221, 166] on button "Sort by" at bounding box center [1216, 165] width 341 height 23
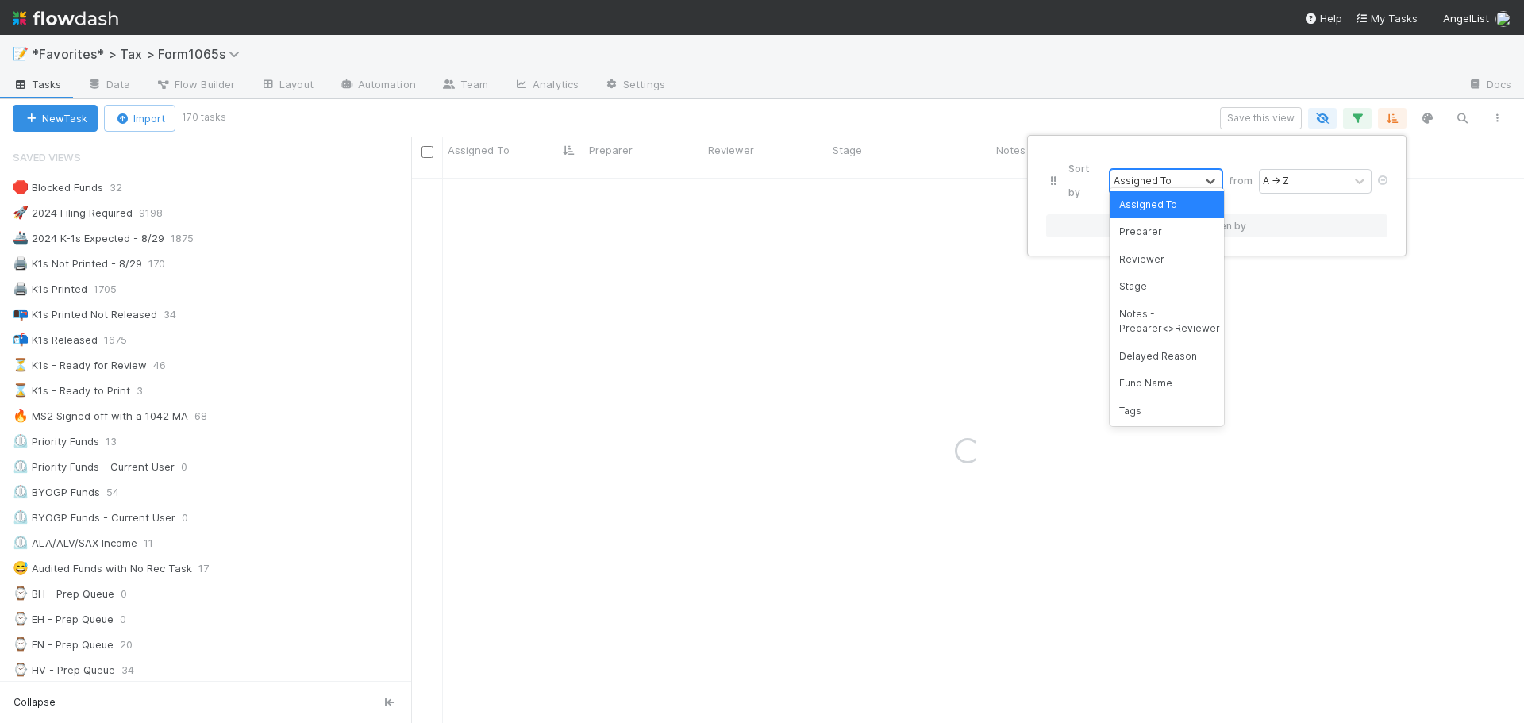
click at [1137, 174] on div "Assigned To" at bounding box center [1142, 181] width 58 height 14
type input "stage"
click at [1178, 213] on div "Stage" at bounding box center [1166, 204] width 114 height 27
click at [1028, 68] on div "Sort by option Stage, selected. 0 results available. Select is focused ,type to…" at bounding box center [762, 361] width 1524 height 723
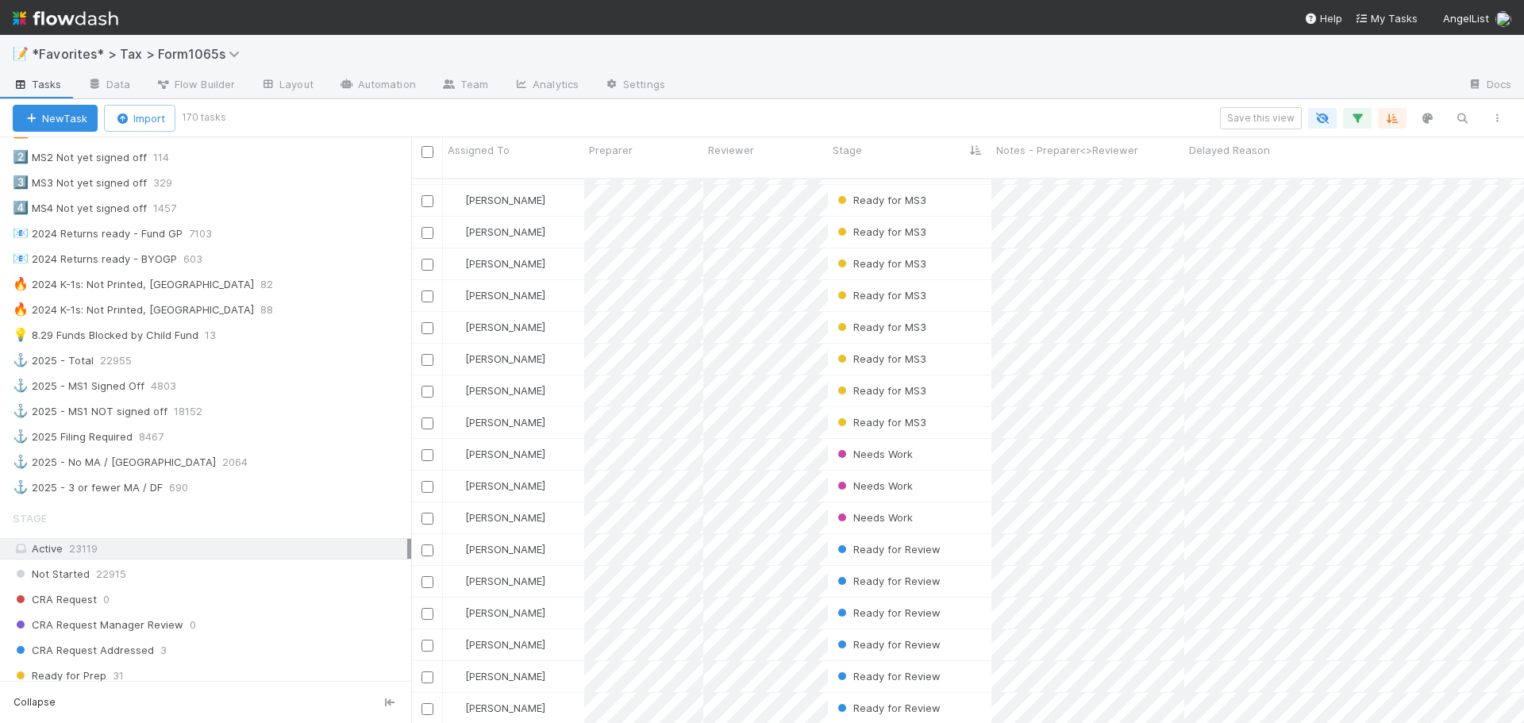
scroll to position [794, 0]
drag, startPoint x: 172, startPoint y: 291, endPoint x: 349, endPoint y: 305, distance: 177.5
click at [172, 291] on div "🔥 2024 K-1s: Not Printed, Has States" at bounding box center [133, 283] width 241 height 20
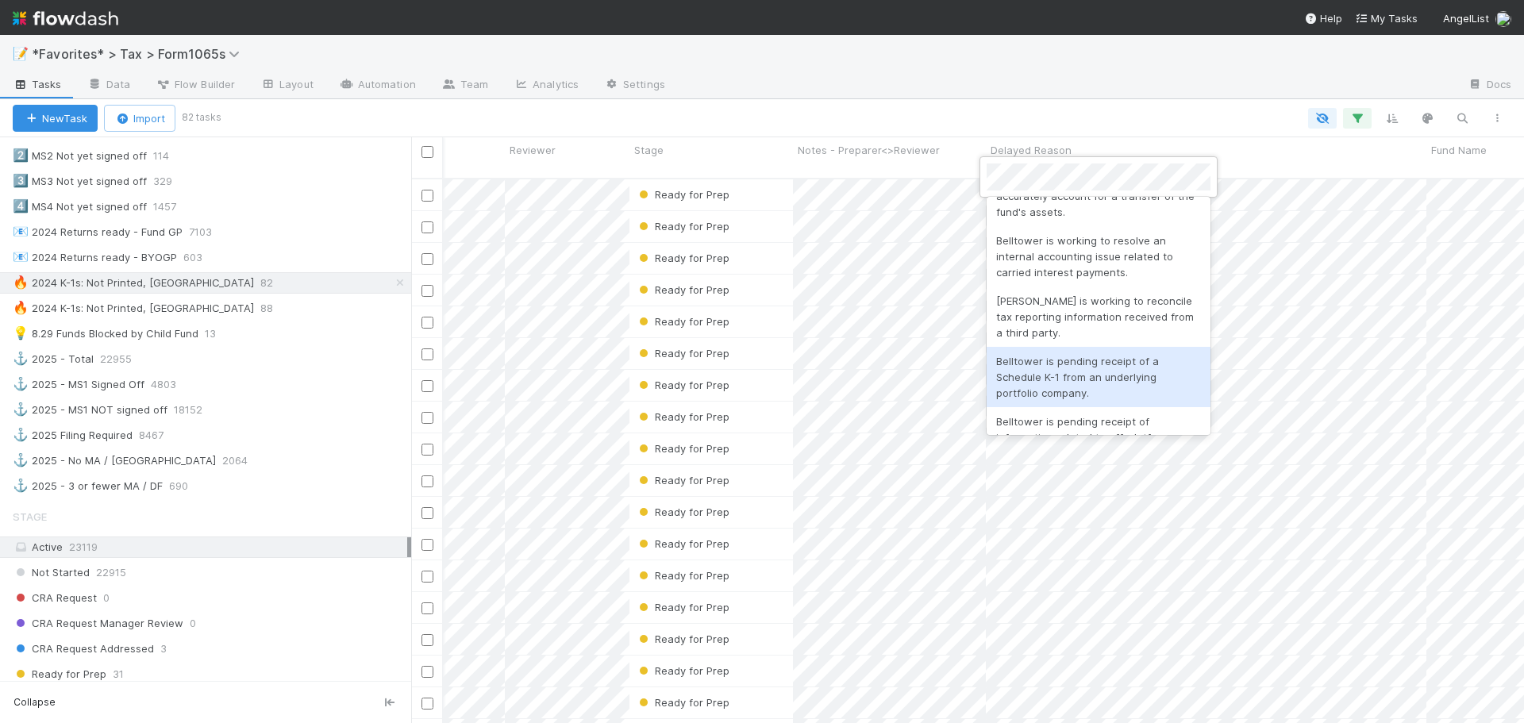
scroll to position [476, 0]
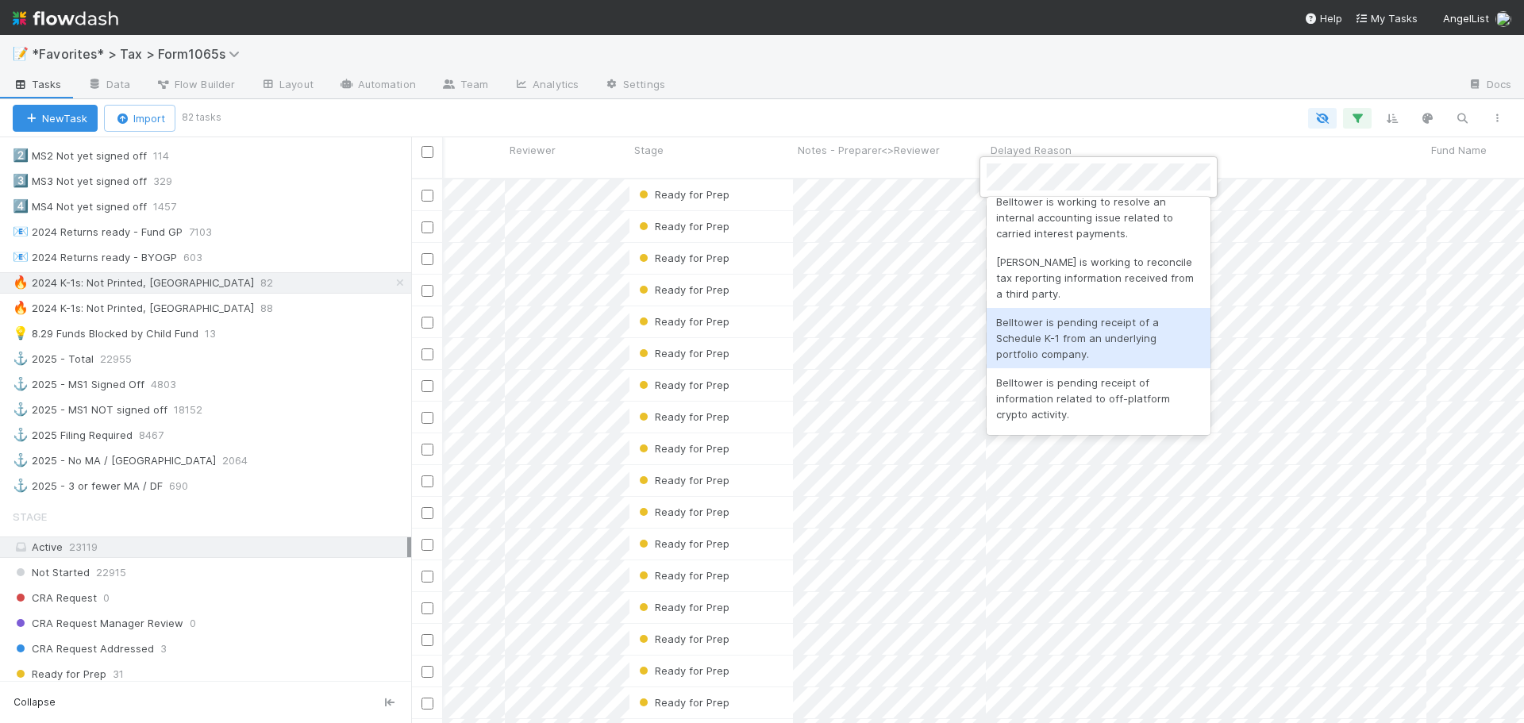
click at [1117, 344] on div "Belltower is pending receipt of a Schedule K-1 from an underlying portfolio com…" at bounding box center [1098, 338] width 224 height 60
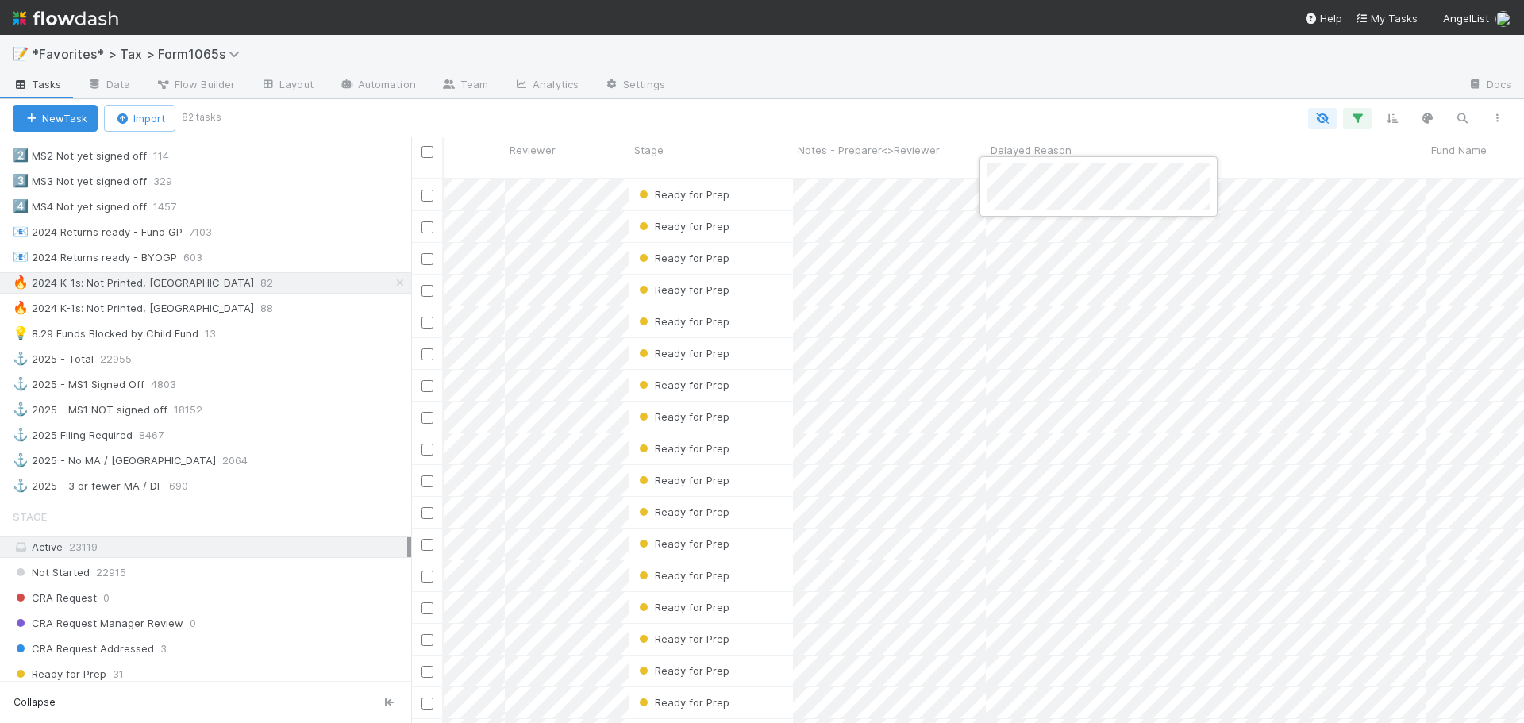
click at [1101, 114] on div at bounding box center [762, 361] width 1524 height 723
click at [1017, 94] on div at bounding box center [1066, 85] width 777 height 25
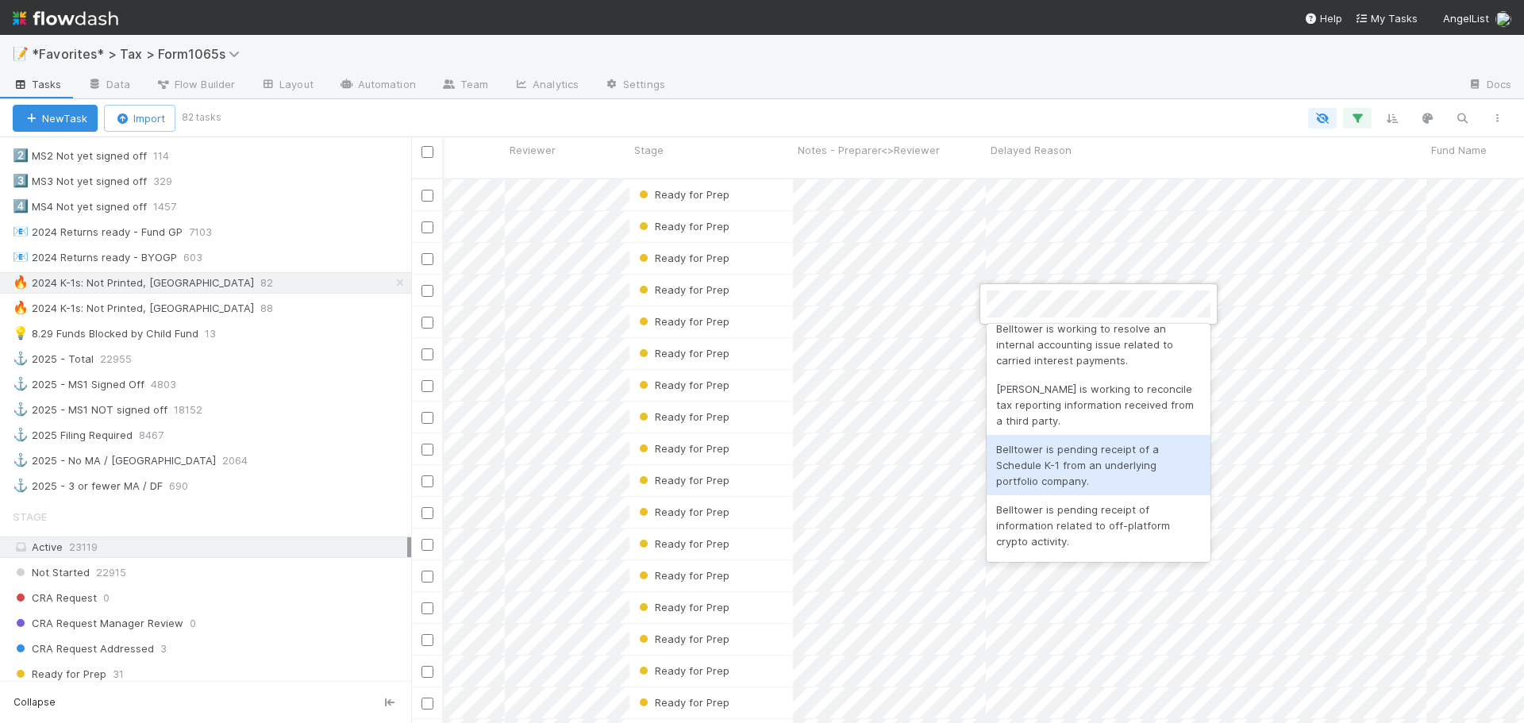
click at [1057, 480] on div "Belltower is pending receipt of a Schedule K-1 from an underlying portfolio com…" at bounding box center [1098, 465] width 224 height 60
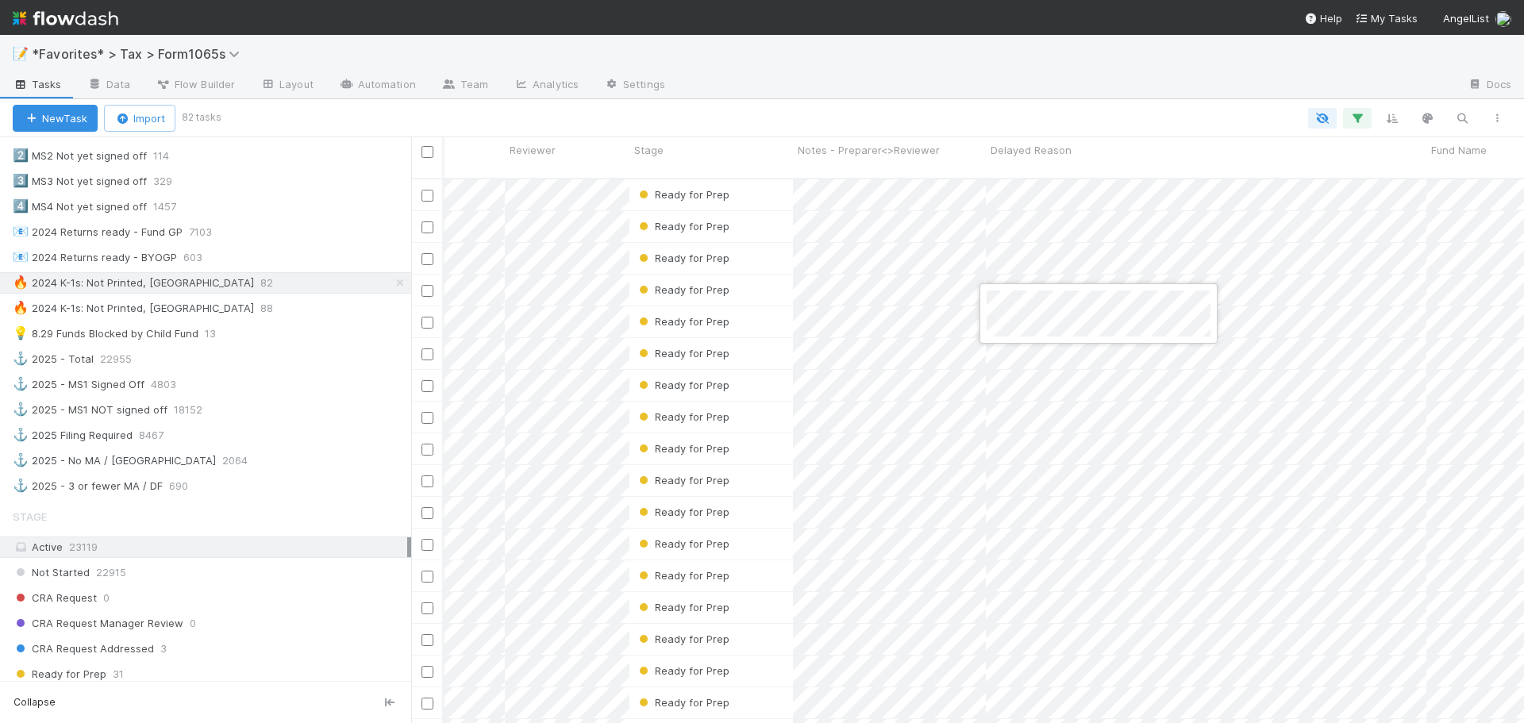
click at [1112, 105] on div at bounding box center [762, 361] width 1524 height 723
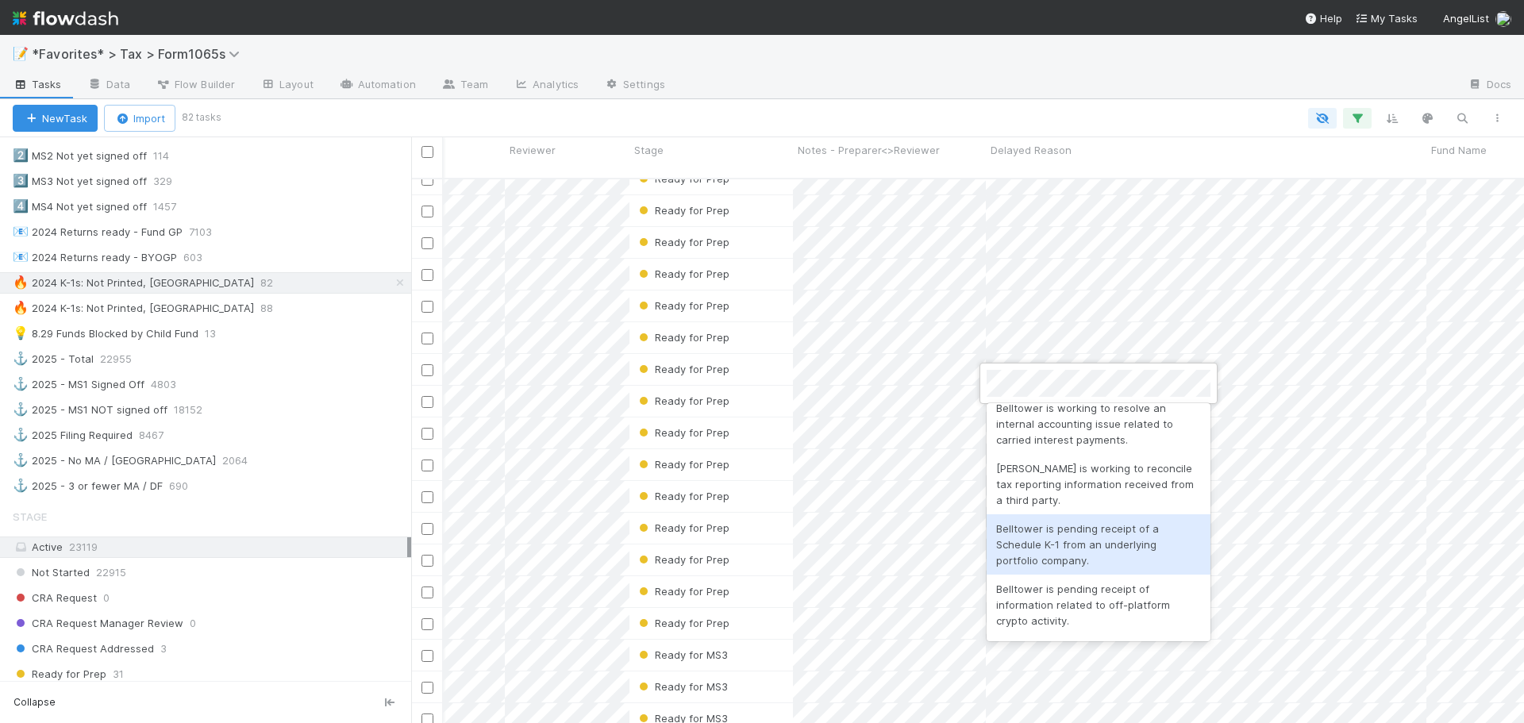
click at [1101, 550] on div "Belltower is pending receipt of a Schedule K-1 from an underlying portfolio com…" at bounding box center [1098, 544] width 224 height 60
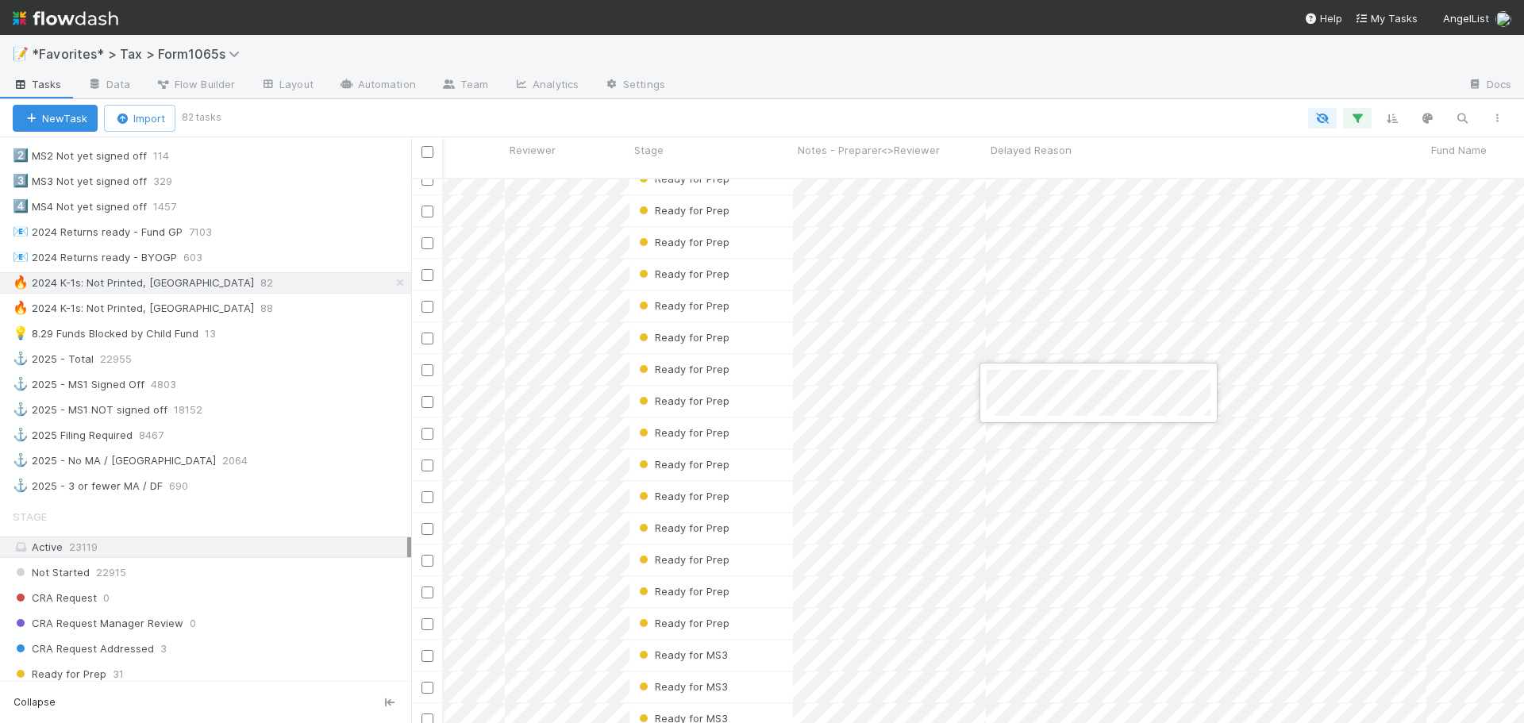
click at [1046, 117] on div at bounding box center [762, 361] width 1524 height 723
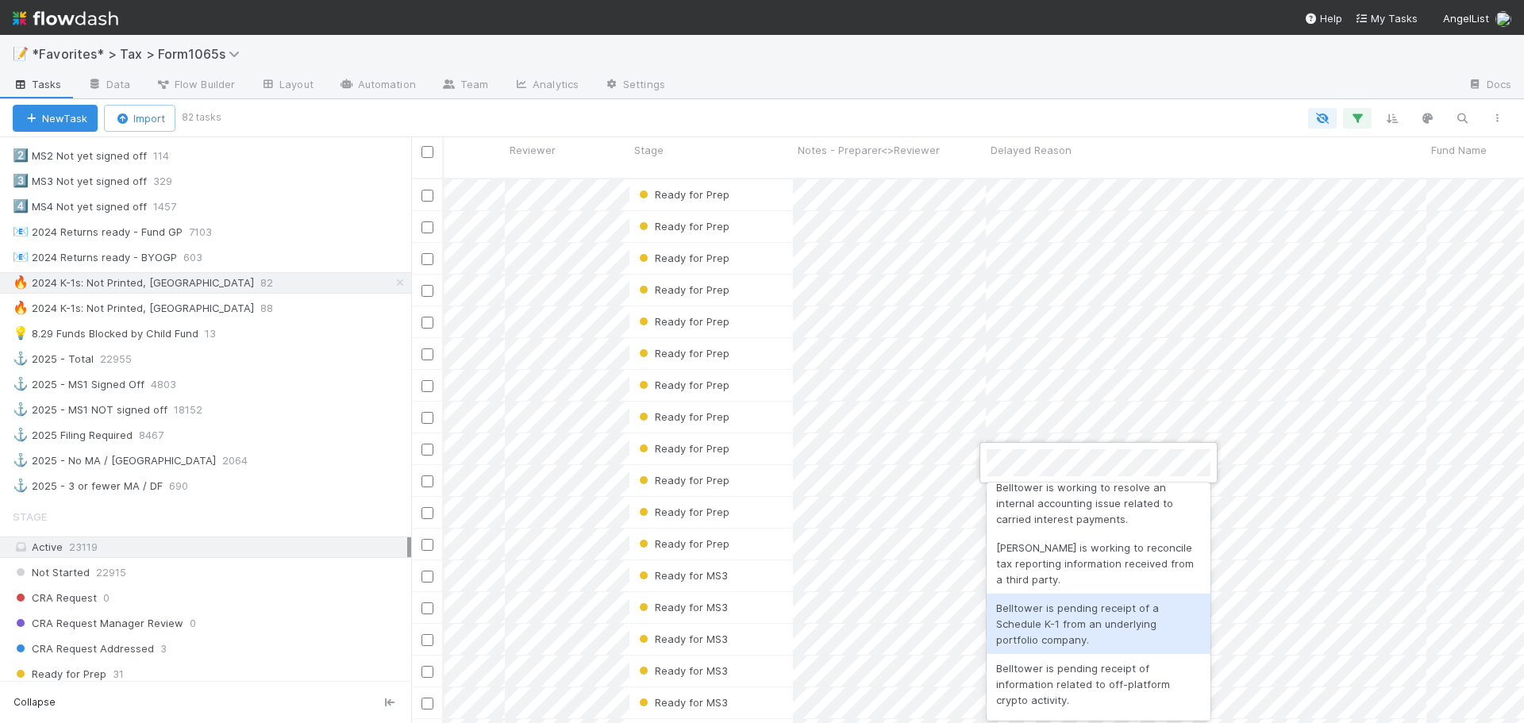
click at [1097, 628] on div "Belltower is pending receipt of a Schedule K-1 from an underlying portfolio com…" at bounding box center [1098, 624] width 224 height 60
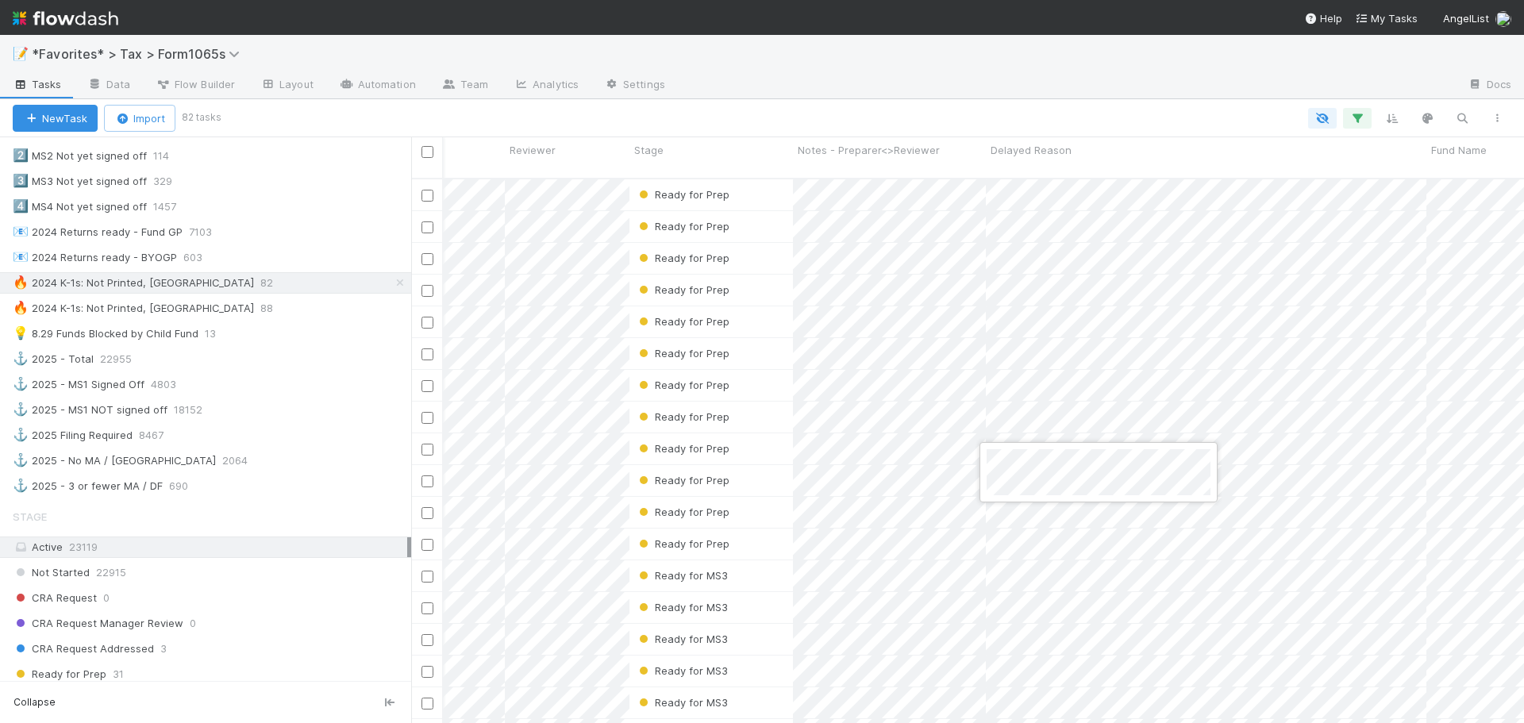
click at [1102, 120] on div at bounding box center [762, 361] width 1524 height 723
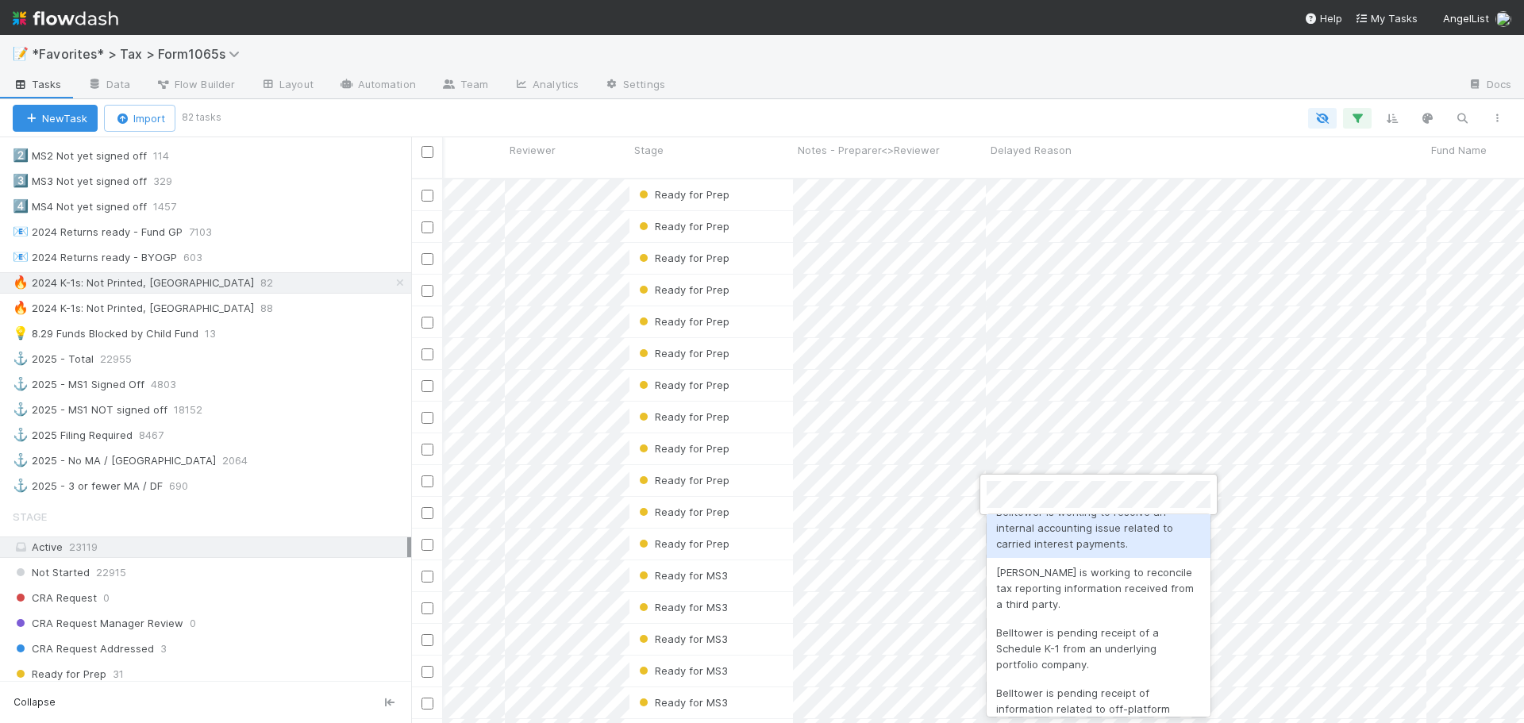
scroll to position [555, 0]
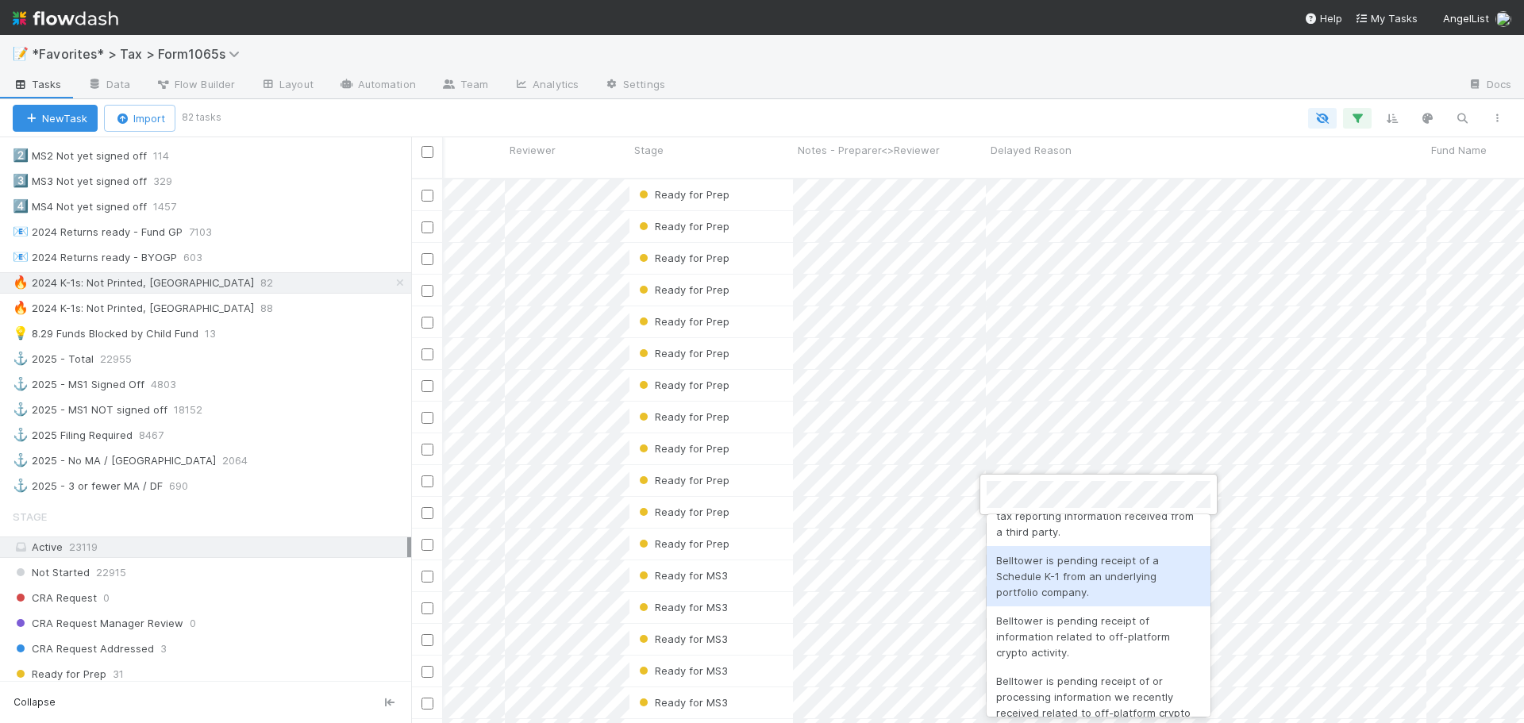
click at [1097, 586] on div "Belltower is pending receipt of a Schedule K-1 from an underlying portfolio com…" at bounding box center [1098, 576] width 224 height 60
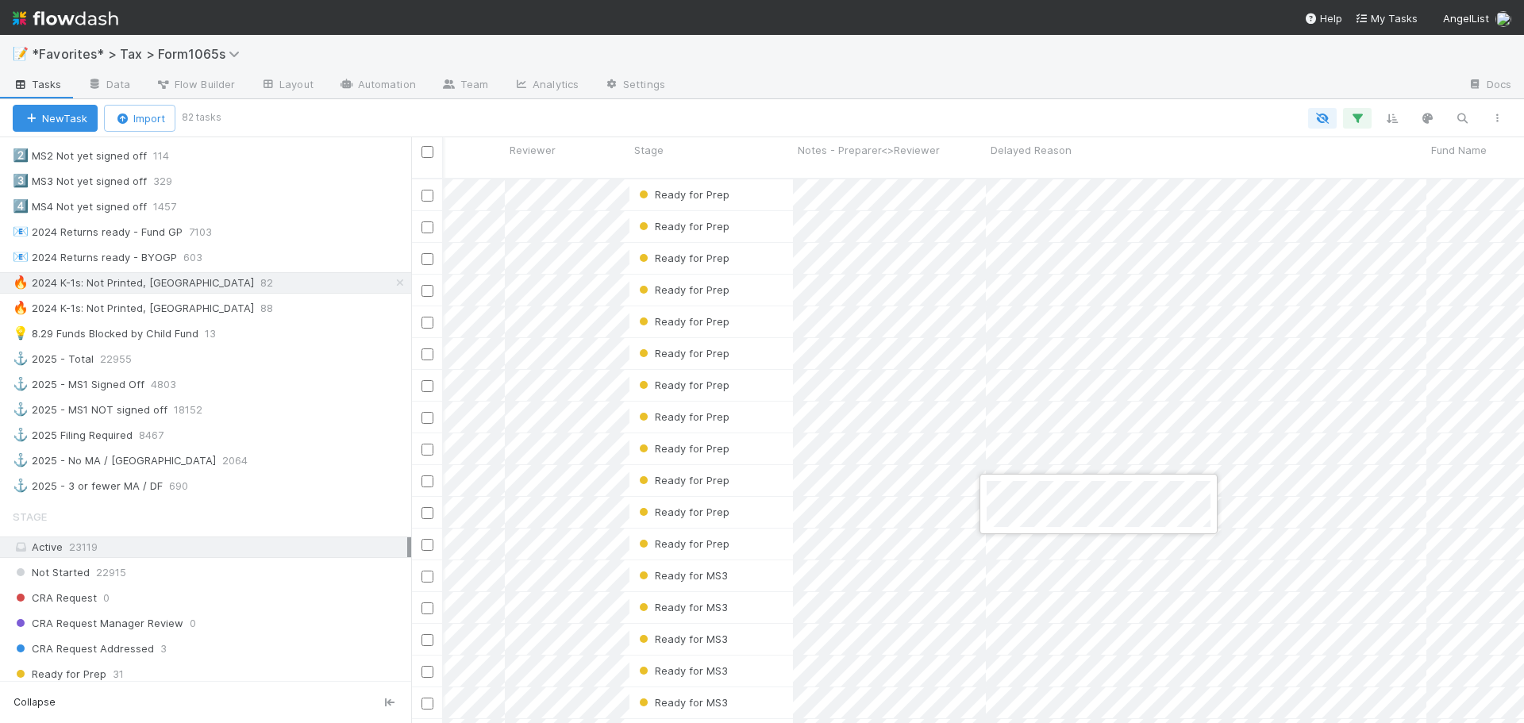
click at [1090, 119] on div at bounding box center [762, 361] width 1524 height 723
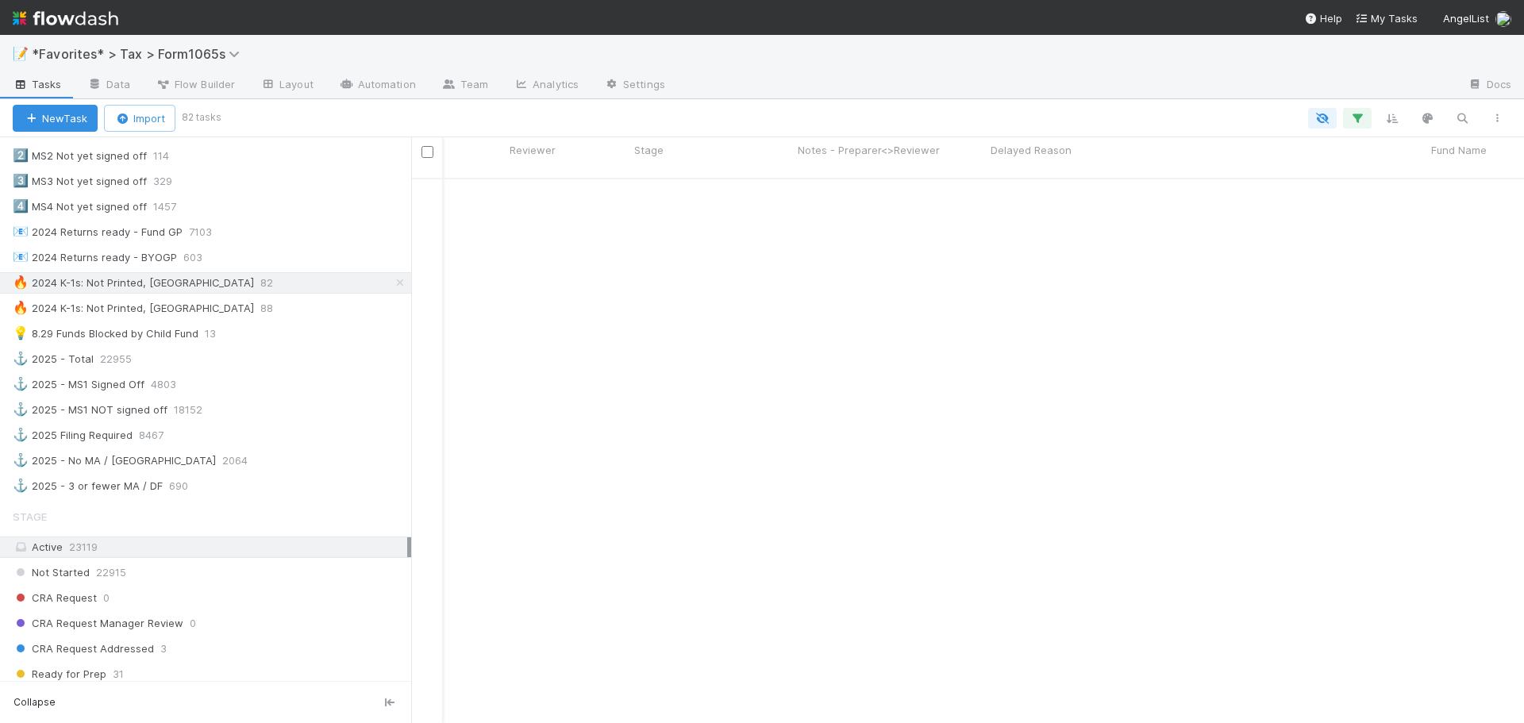
scroll to position [0, 198]
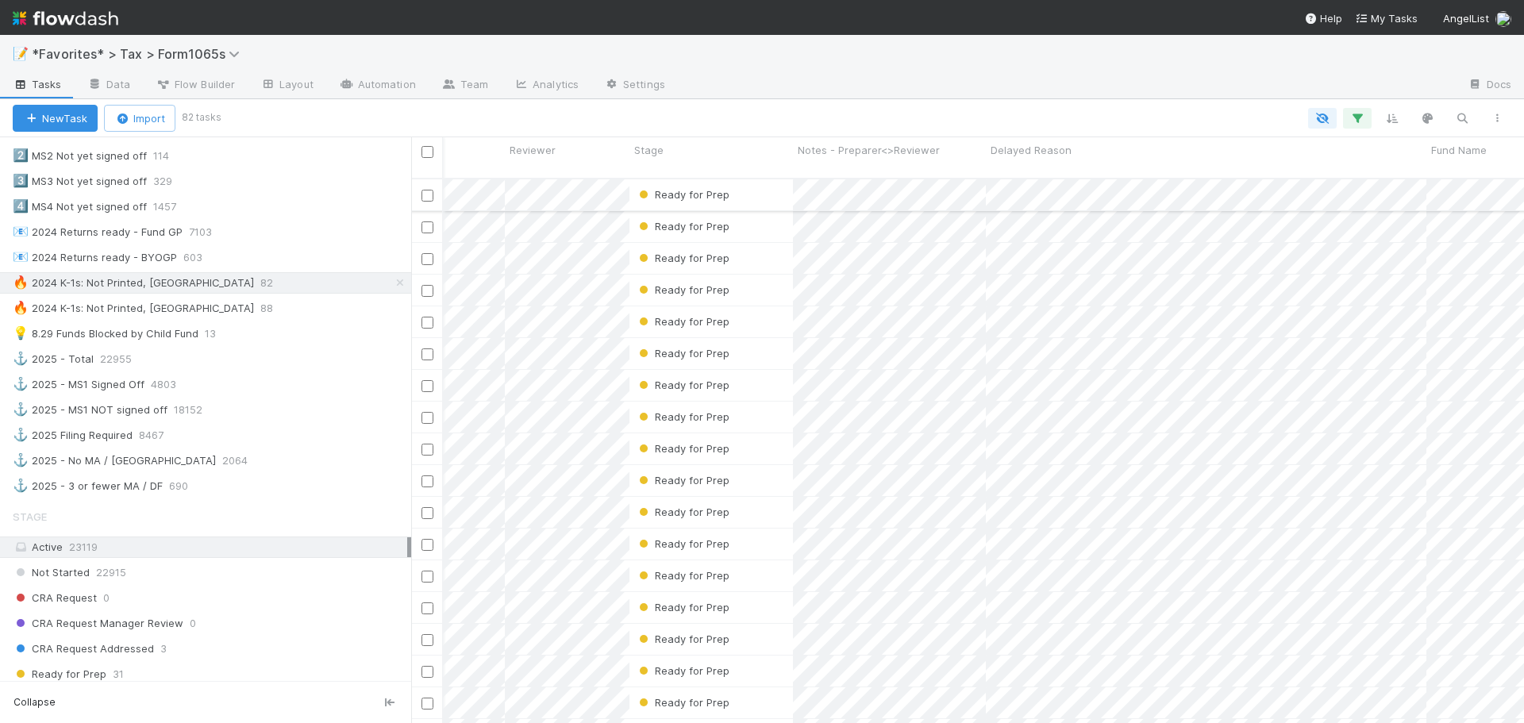
click at [744, 179] on div "Ready for Prep" at bounding box center [710, 194] width 163 height 31
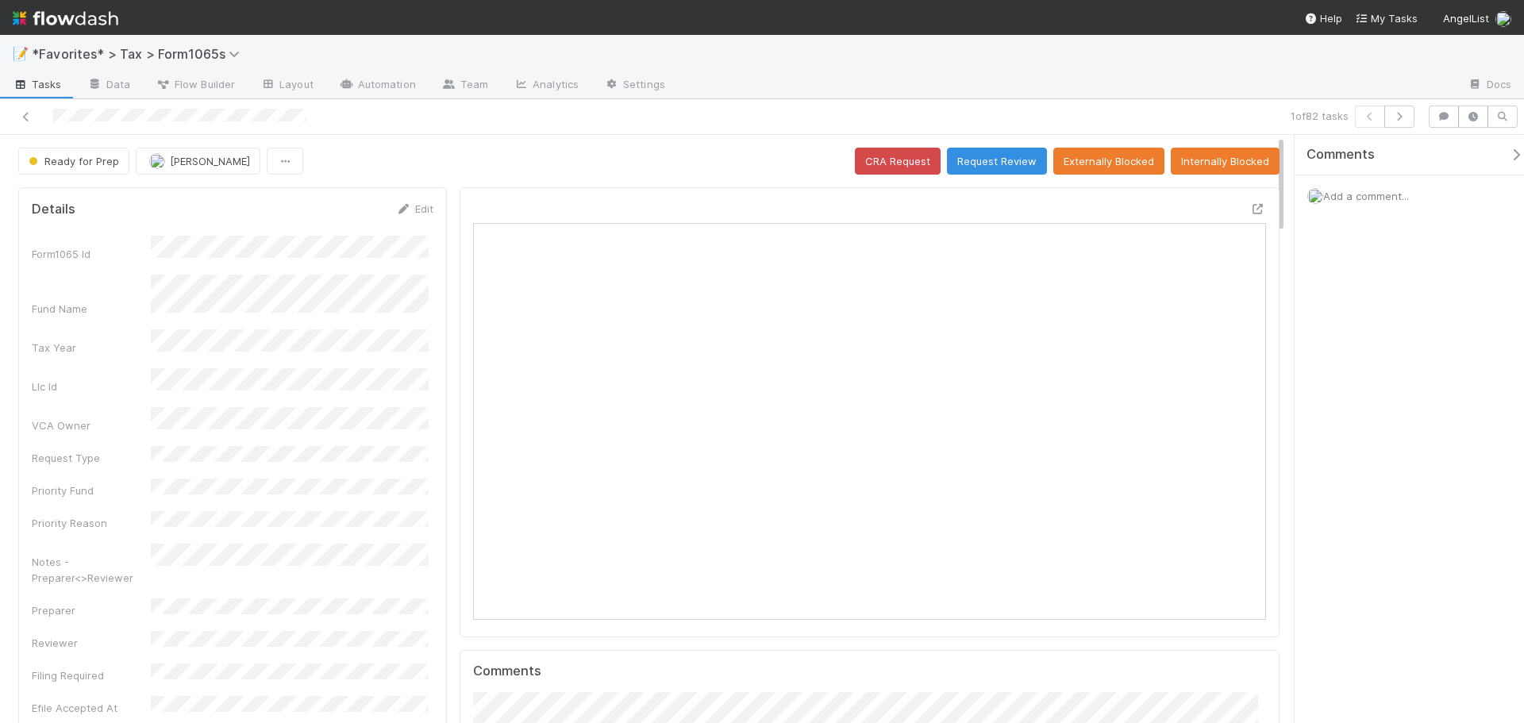
scroll to position [310, 773]
click at [546, 160] on div "Ready for Prep Fareeha Naim CRA Request Request Review Externally Blocked Inter…" at bounding box center [648, 161] width 1261 height 27
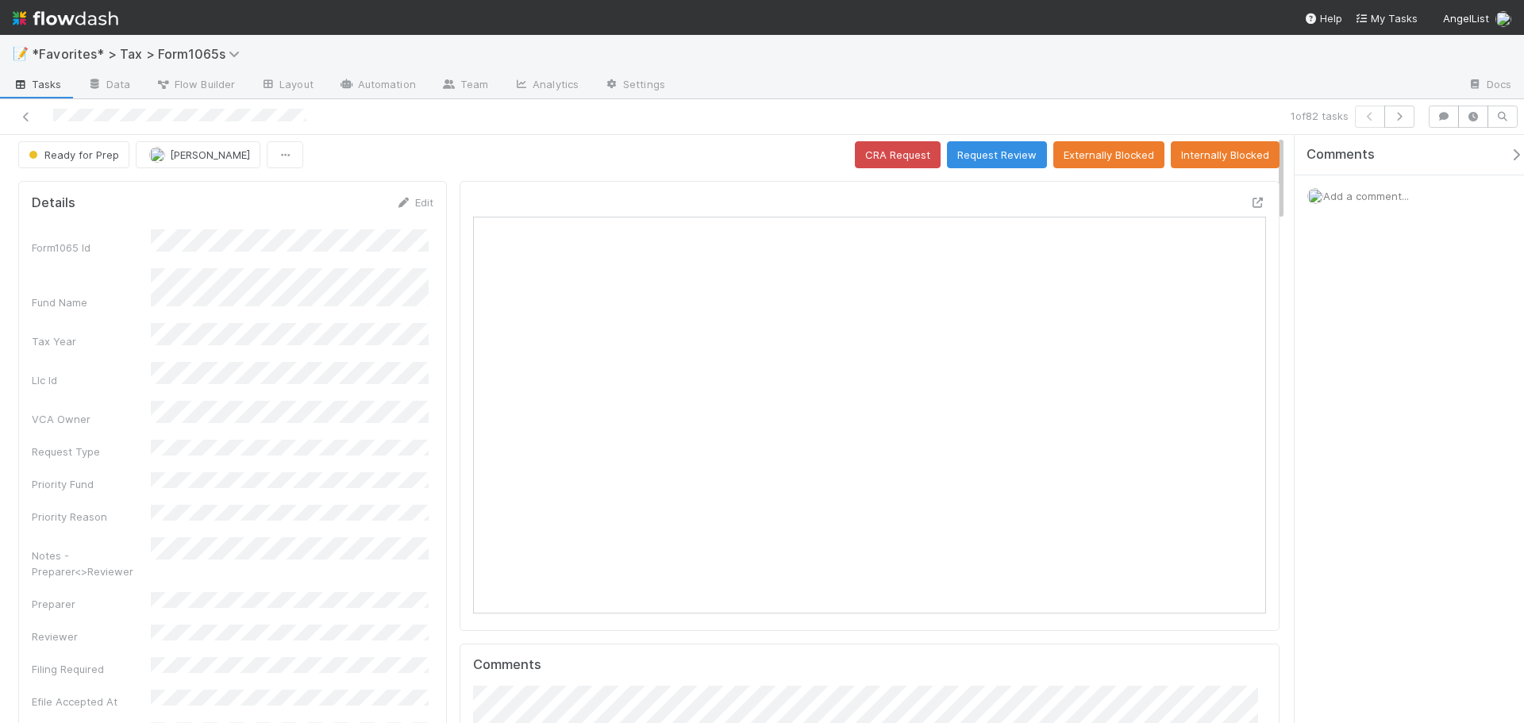
scroll to position [0, 0]
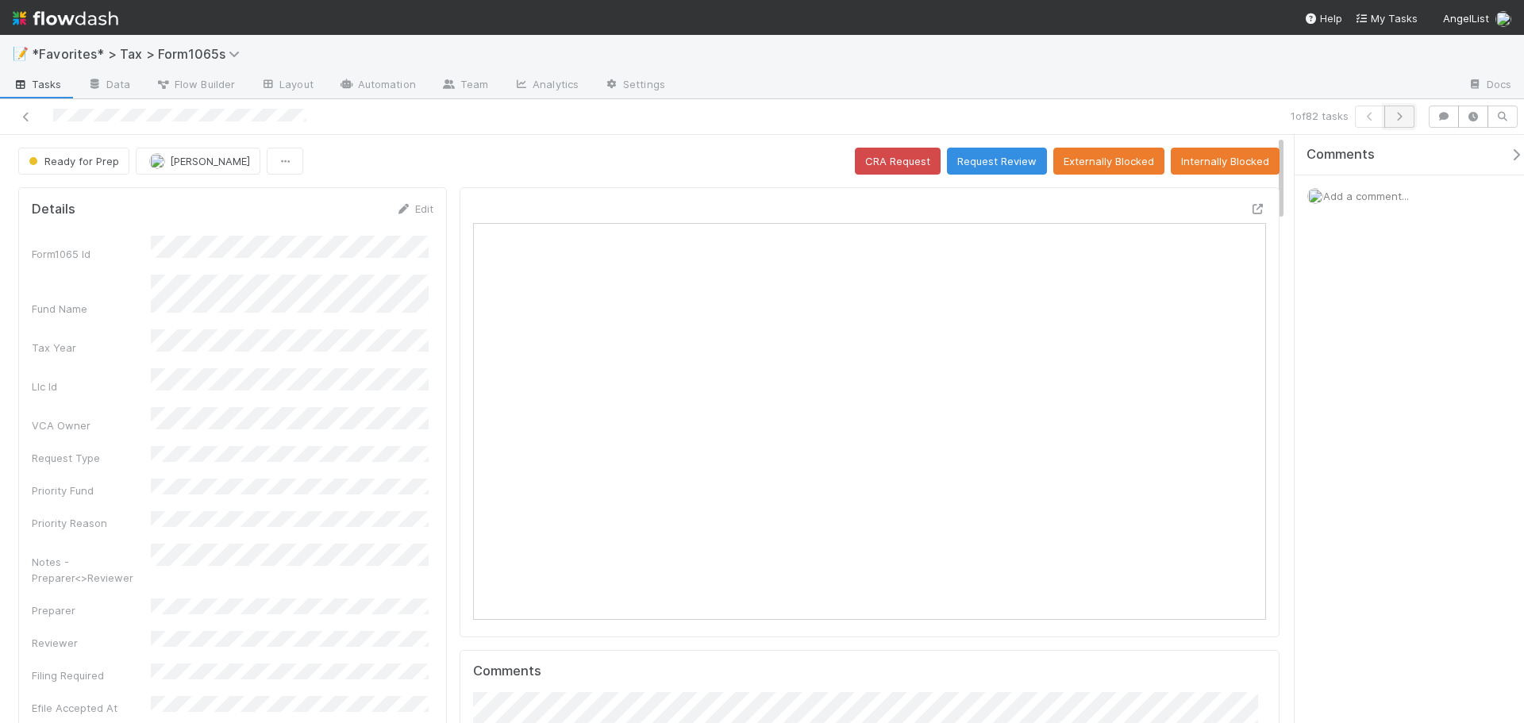
click at [1399, 116] on icon "button" at bounding box center [1399, 117] width 16 height 10
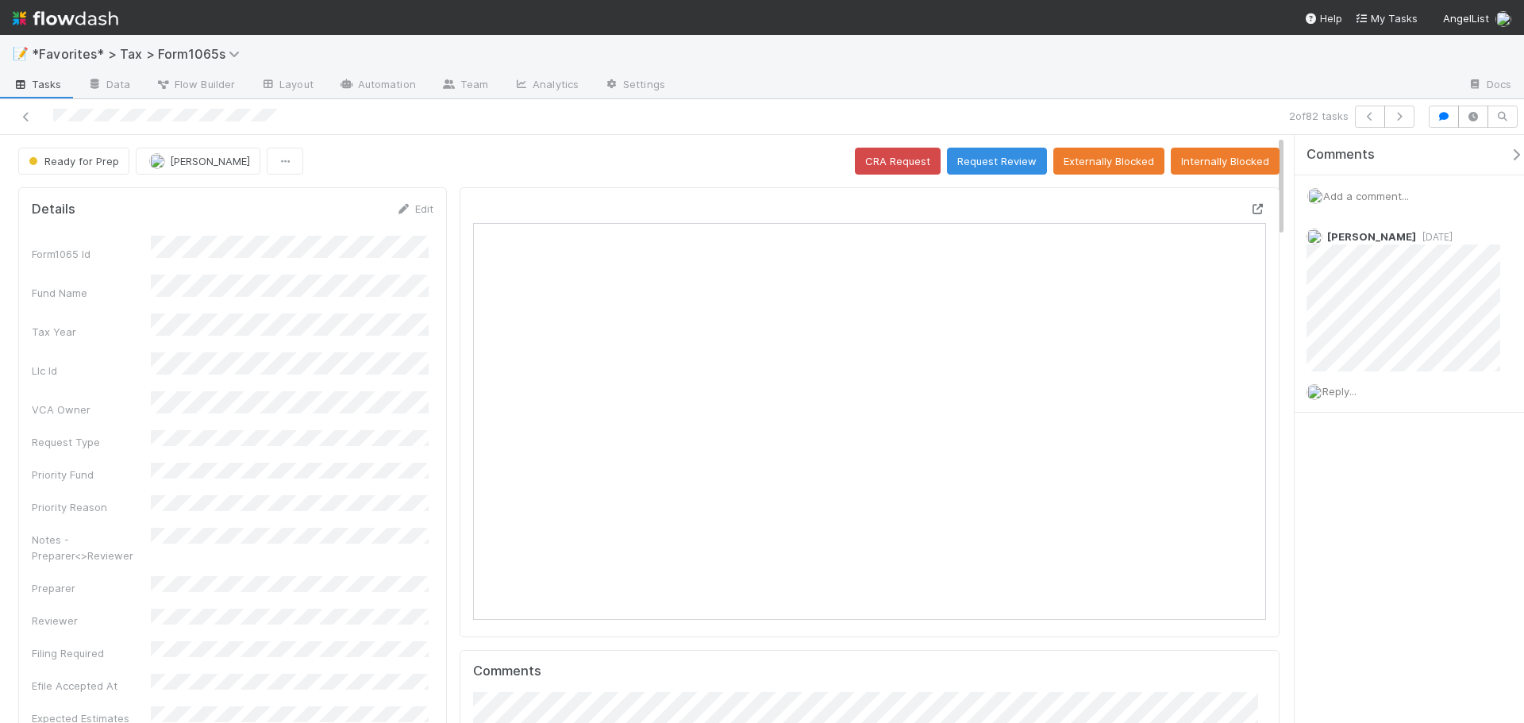
click at [1251, 209] on icon at bounding box center [1258, 209] width 16 height 10
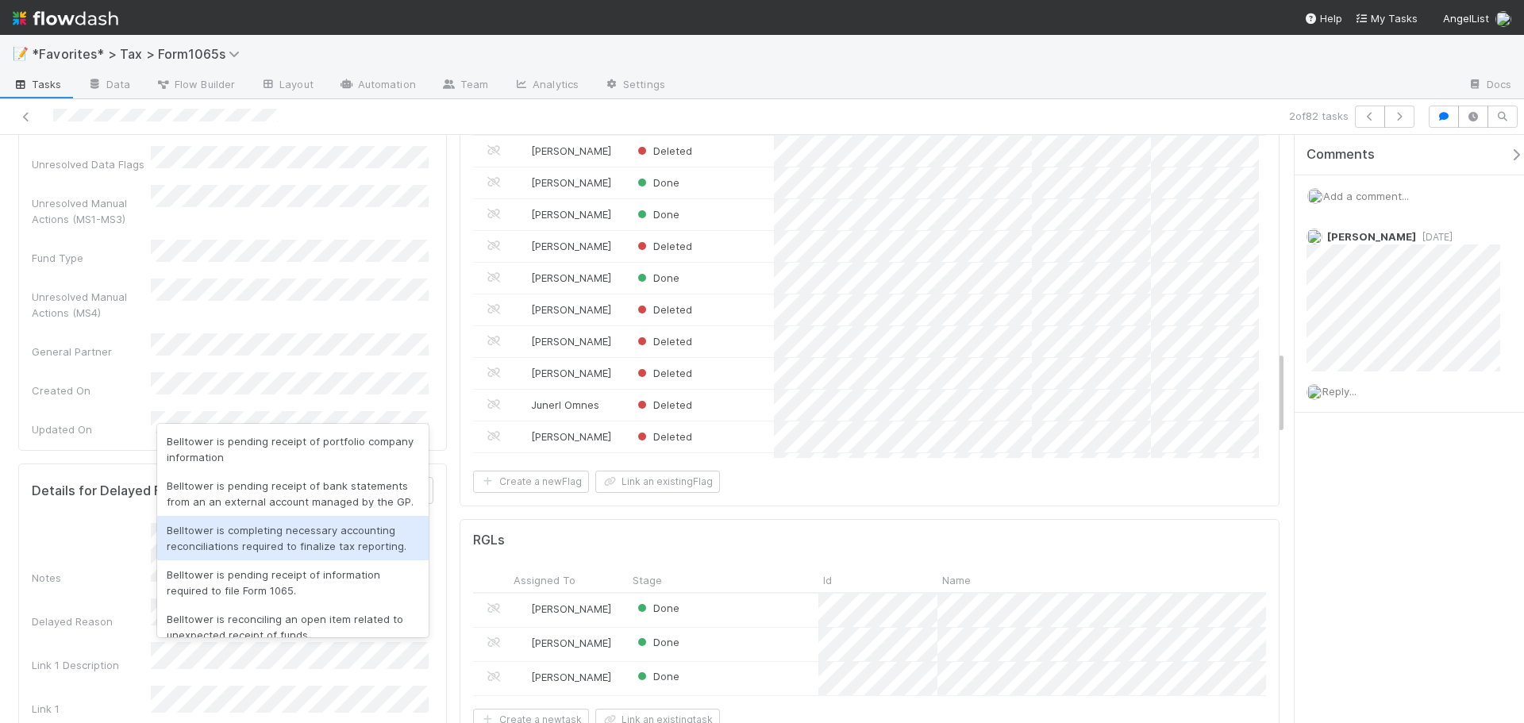
scroll to position [507, 0]
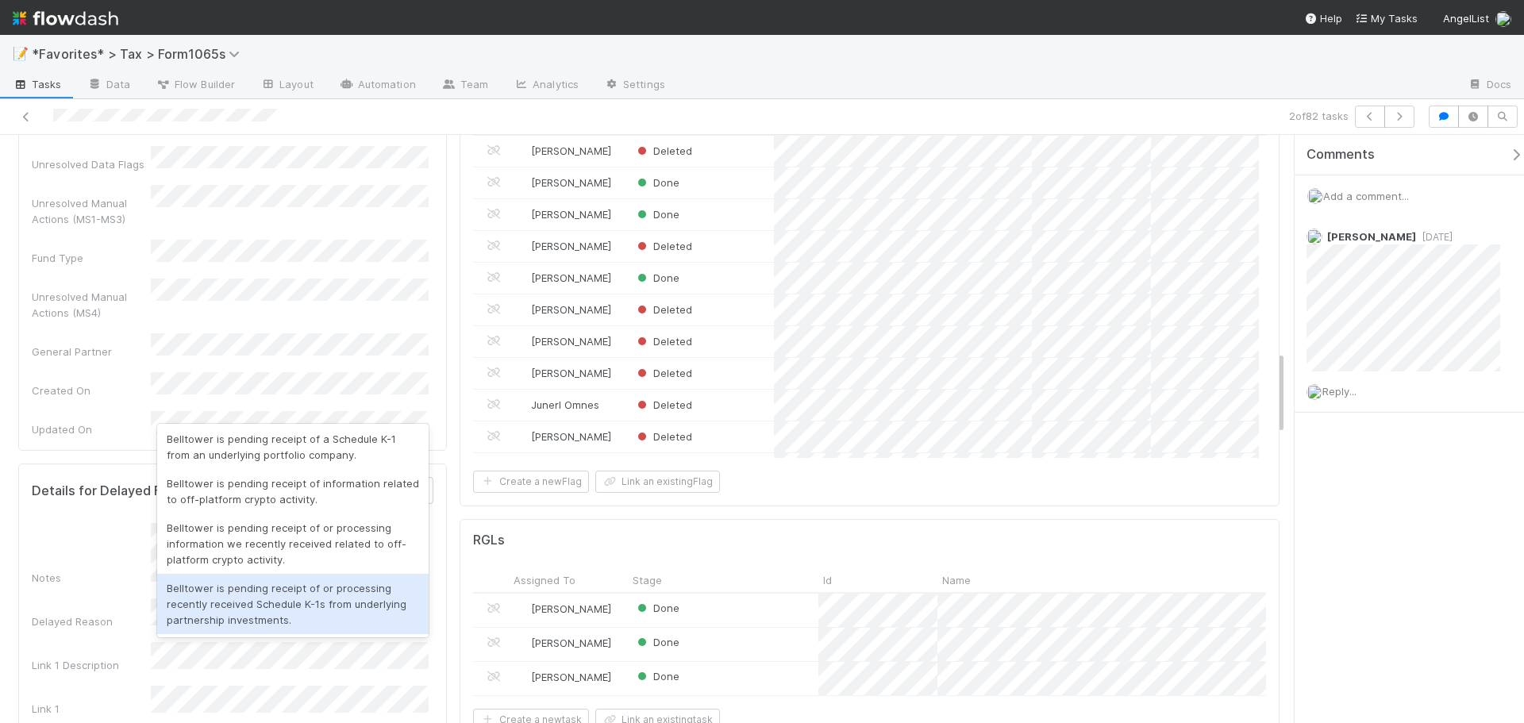
click at [306, 617] on div "Belltower is pending receipt of or processing recently received Schedule K-1s f…" at bounding box center [292, 604] width 271 height 60
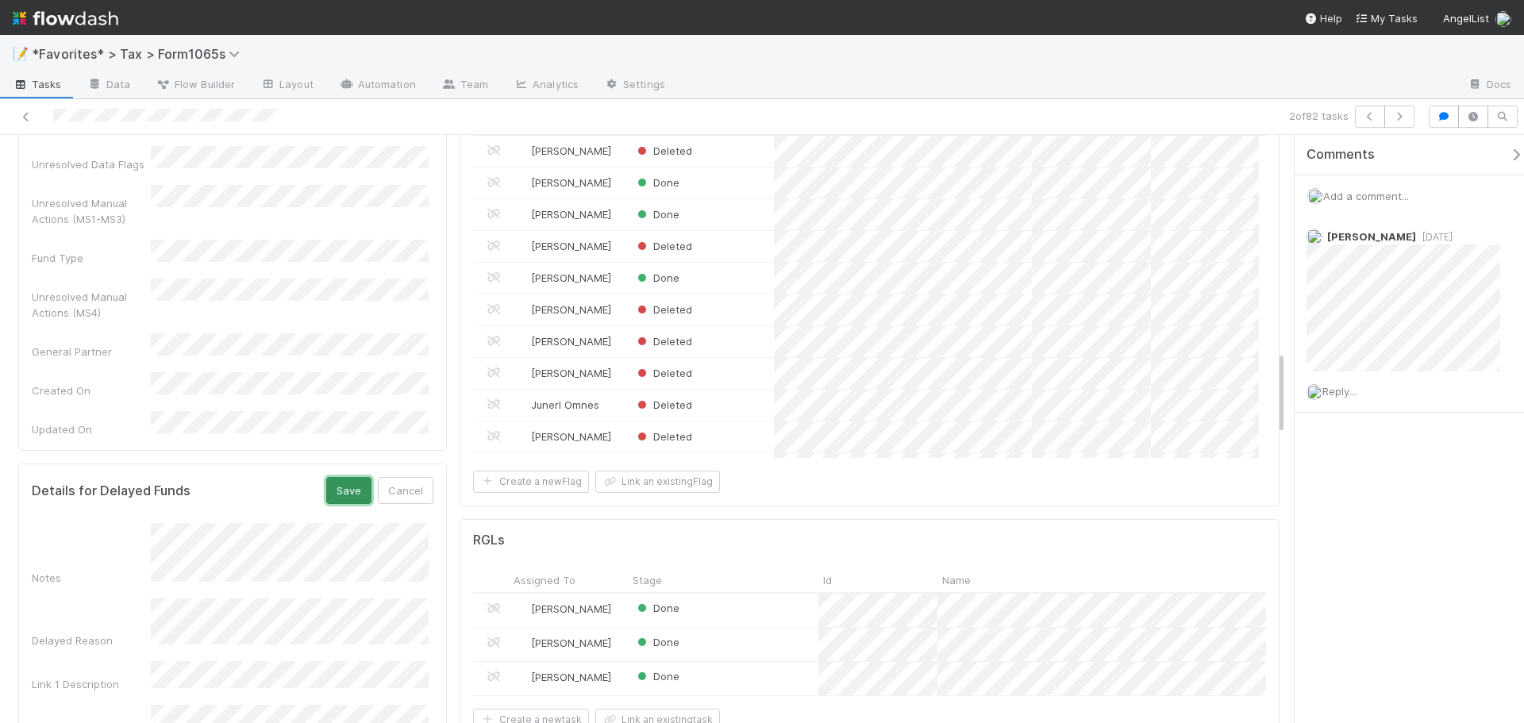
click at [360, 477] on button "Save" at bounding box center [348, 490] width 45 height 27
click at [795, 96] on div at bounding box center [1066, 85] width 777 height 25
click at [1389, 119] on button "button" at bounding box center [1399, 117] width 30 height 22
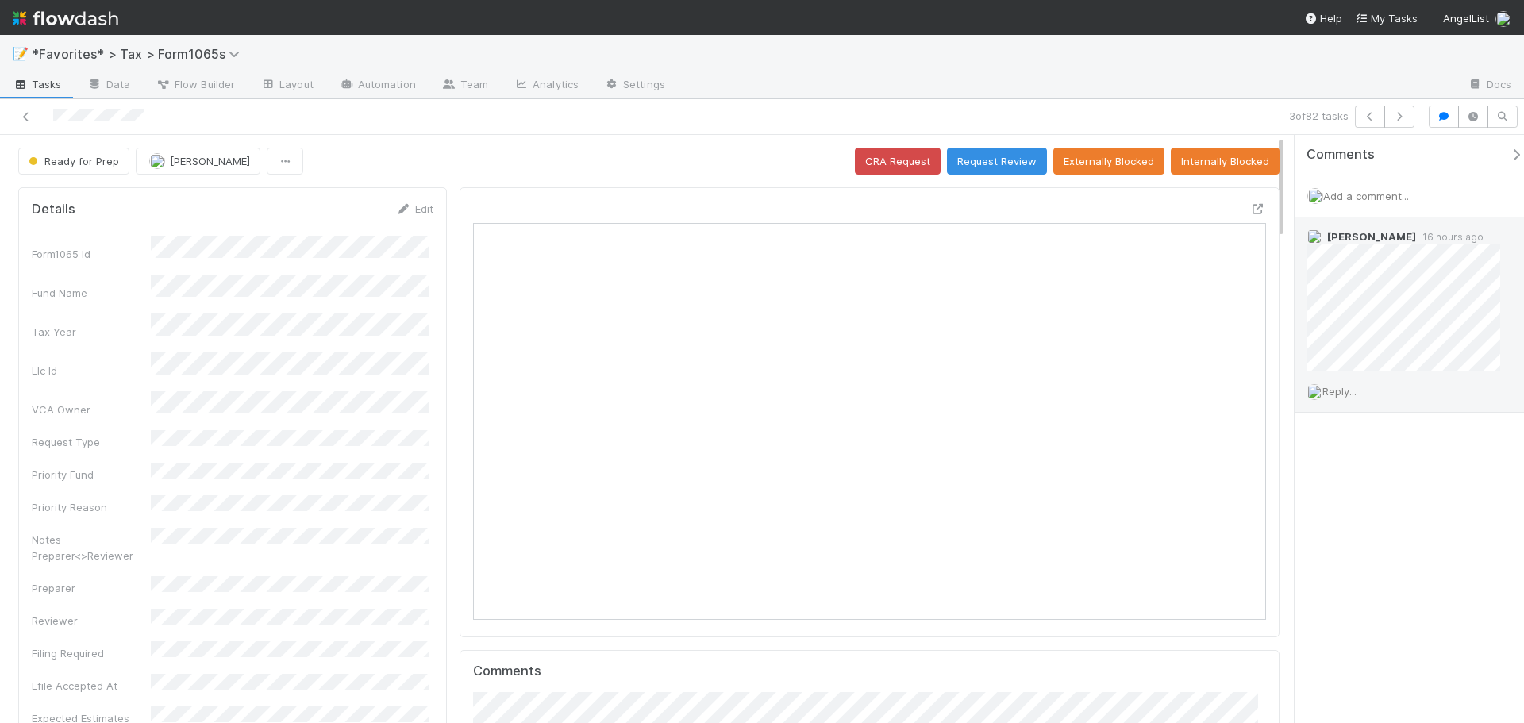
scroll to position [310, 773]
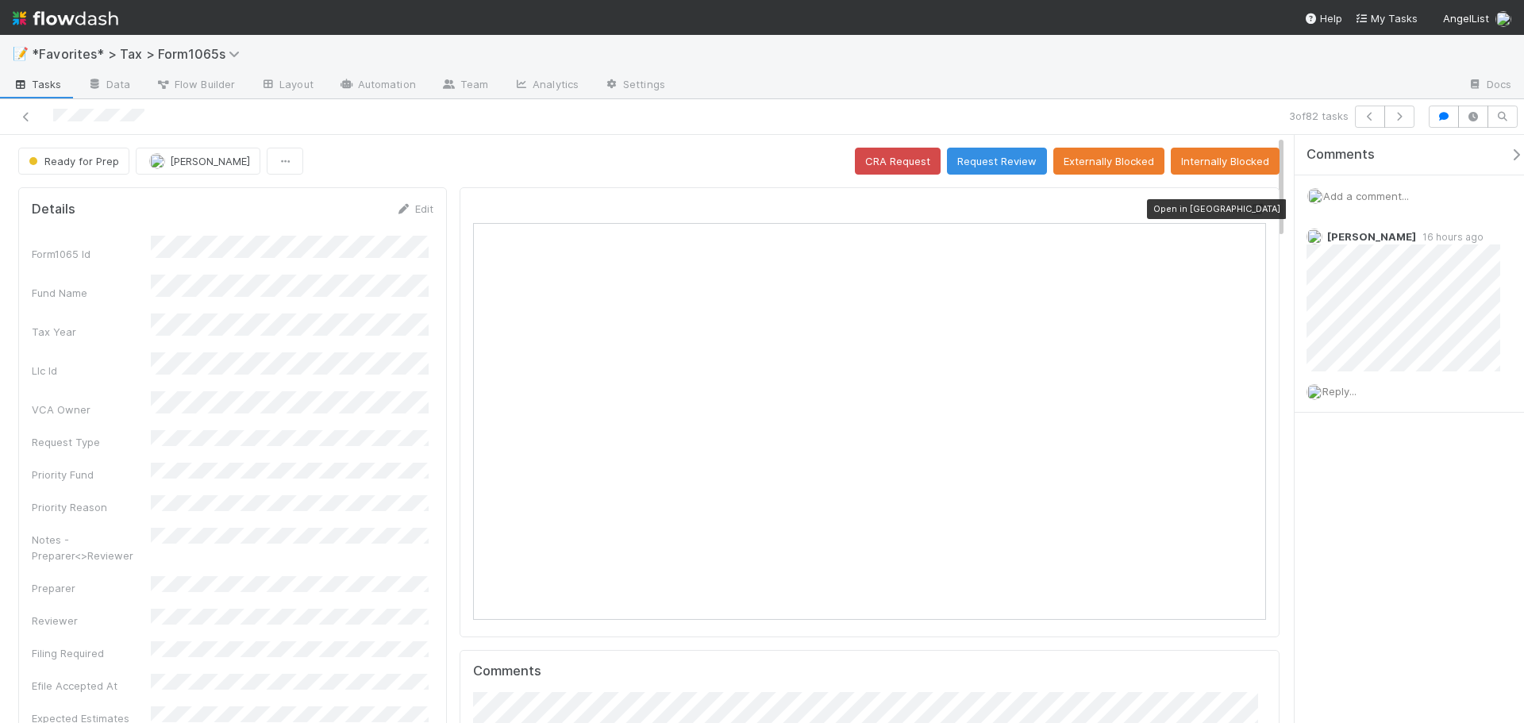
click at [1250, 209] on icon at bounding box center [1258, 209] width 16 height 10
click at [1401, 117] on icon "button" at bounding box center [1399, 117] width 16 height 10
click at [1250, 207] on icon at bounding box center [1258, 209] width 16 height 10
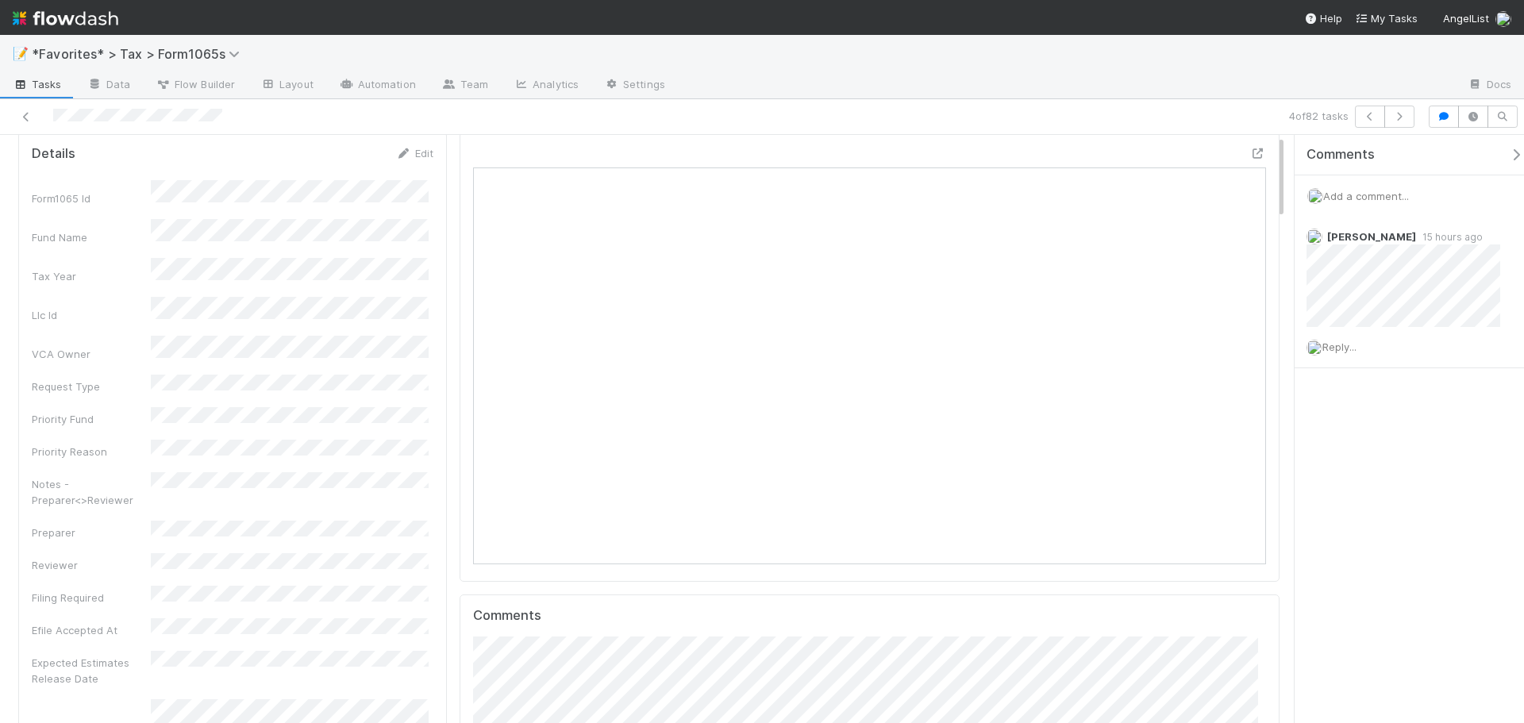
scroll to position [0, 0]
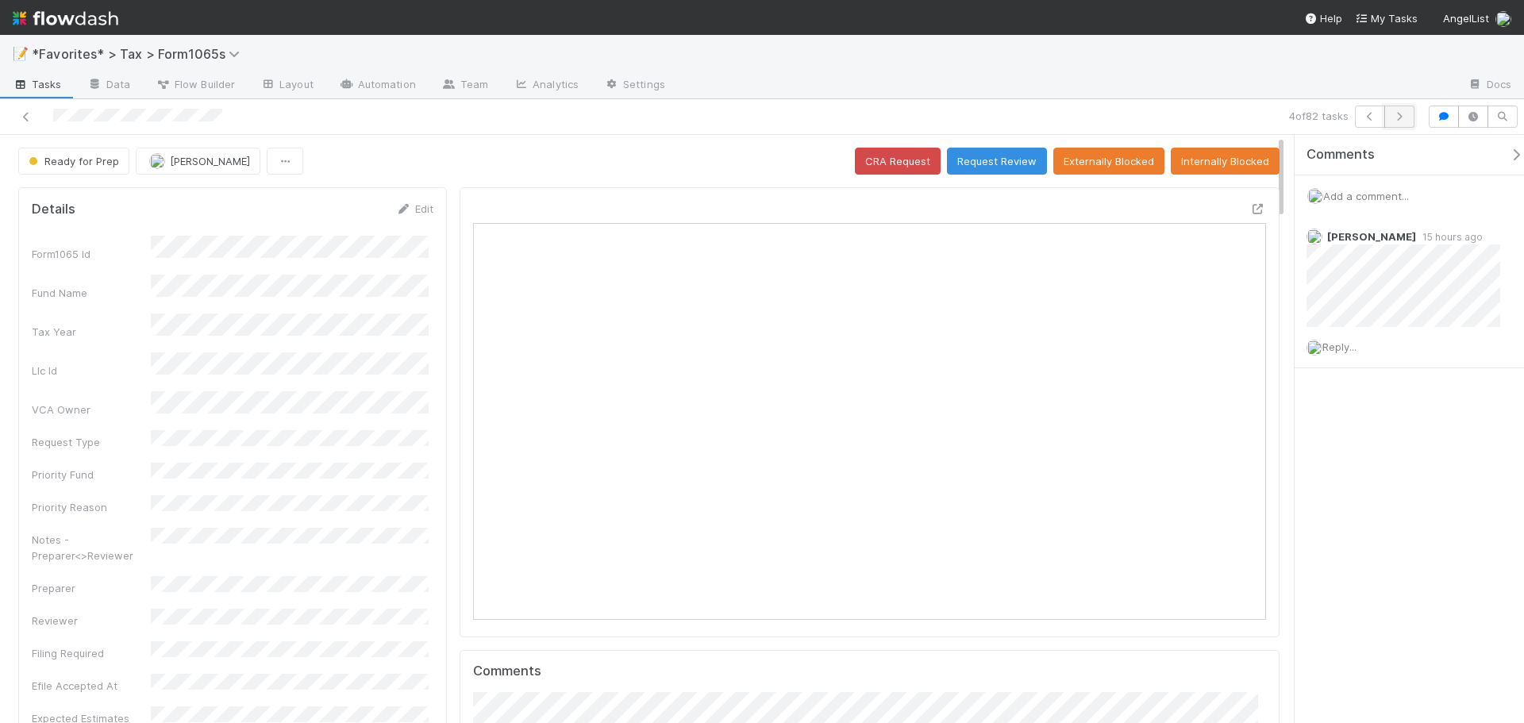
click at [1393, 114] on icon "button" at bounding box center [1399, 117] width 16 height 10
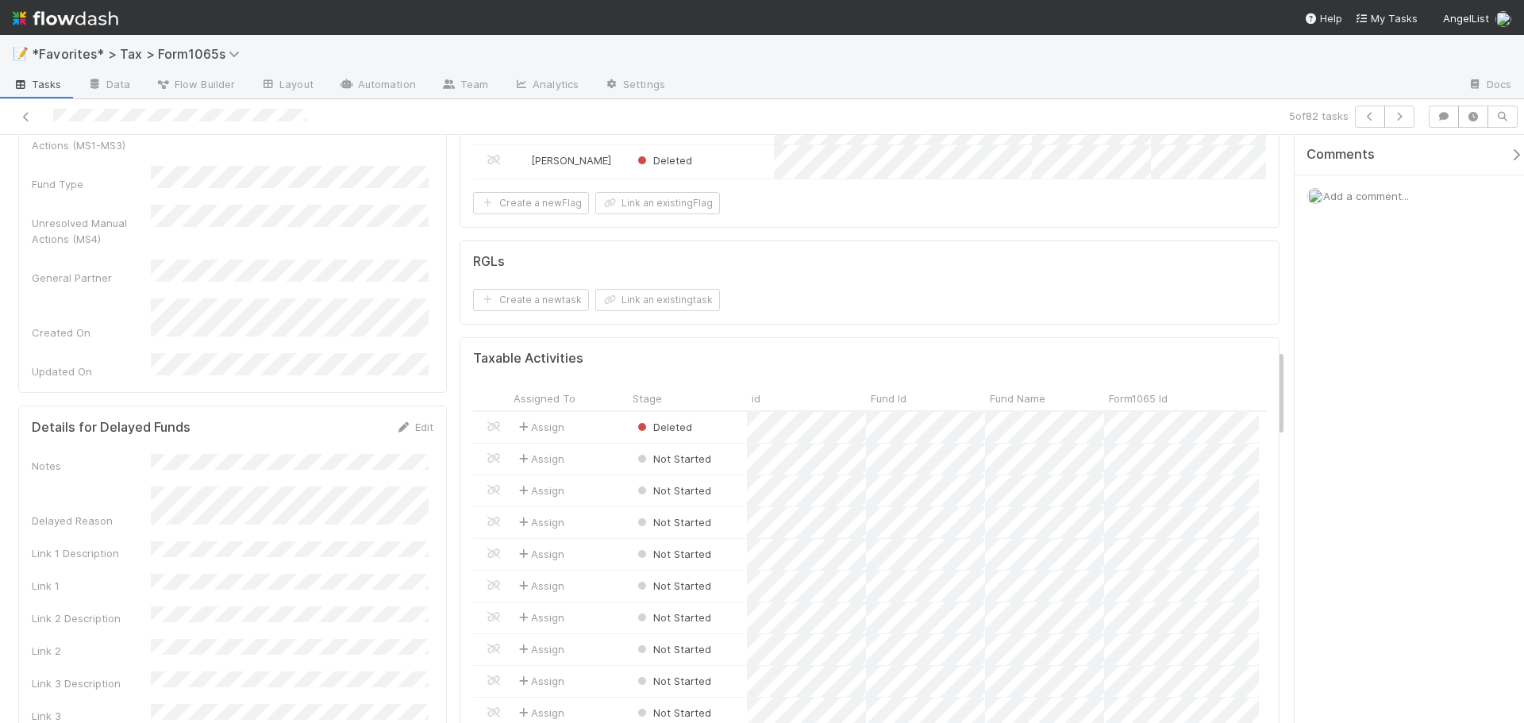
scroll to position [1428, 0]
click at [1401, 119] on icon "button" at bounding box center [1399, 117] width 16 height 10
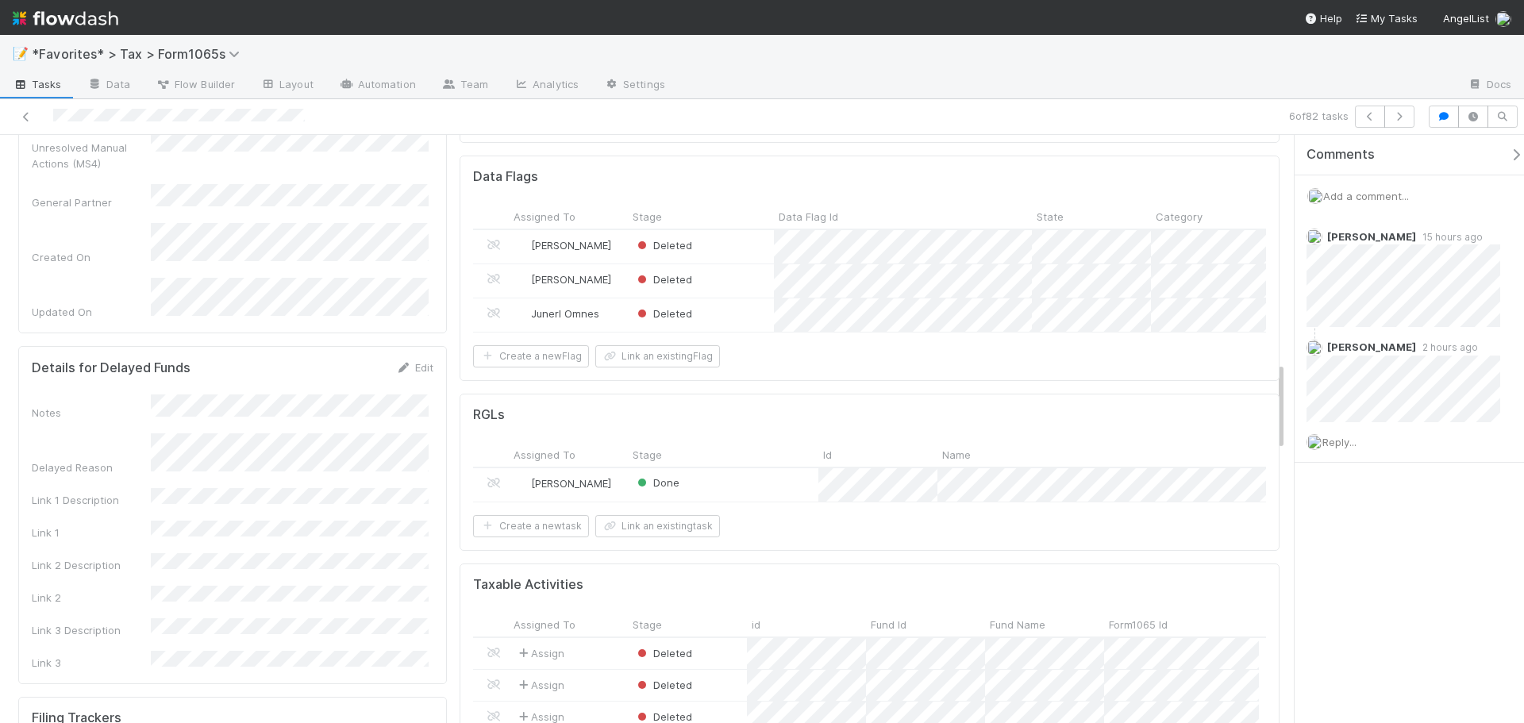
scroll to position [1508, 0]
click at [1405, 117] on icon "button" at bounding box center [1399, 117] width 16 height 10
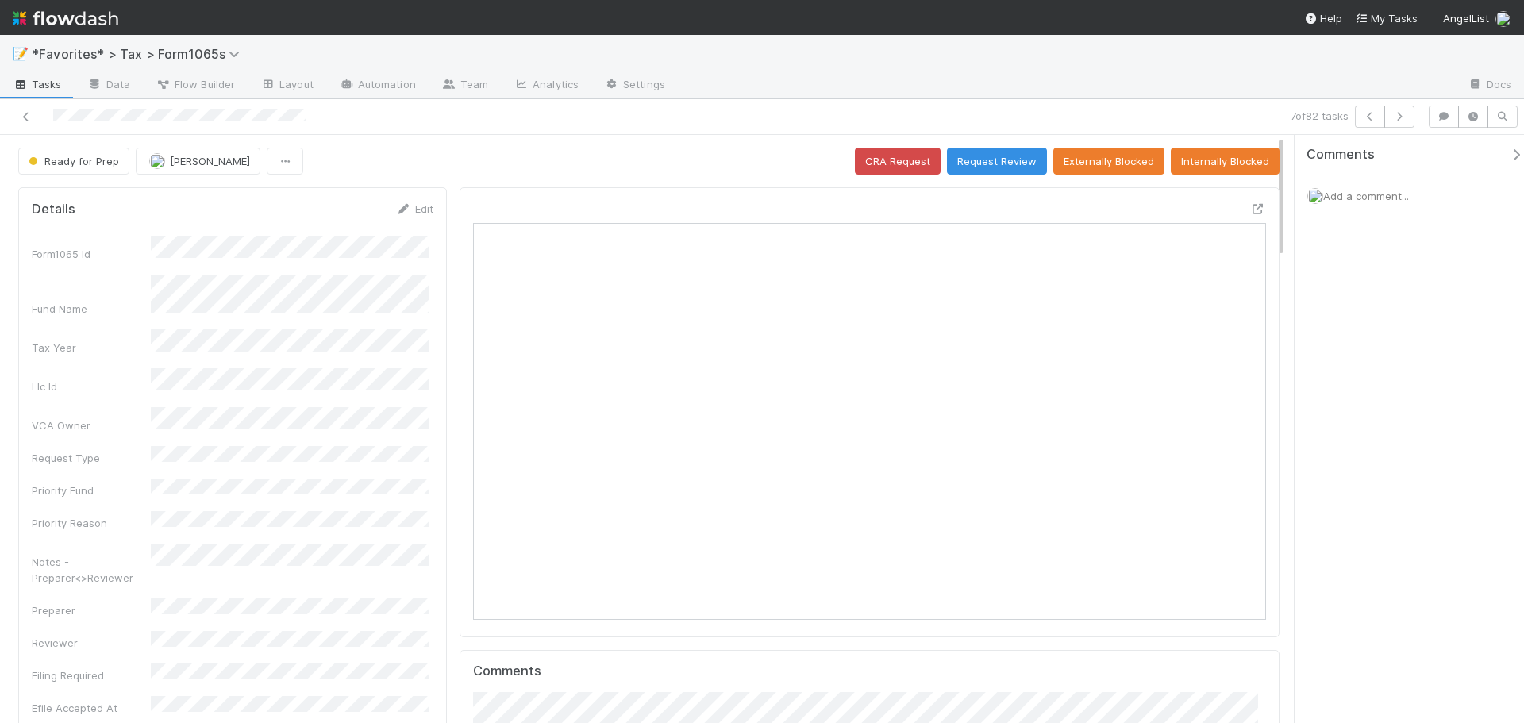
scroll to position [310, 386]
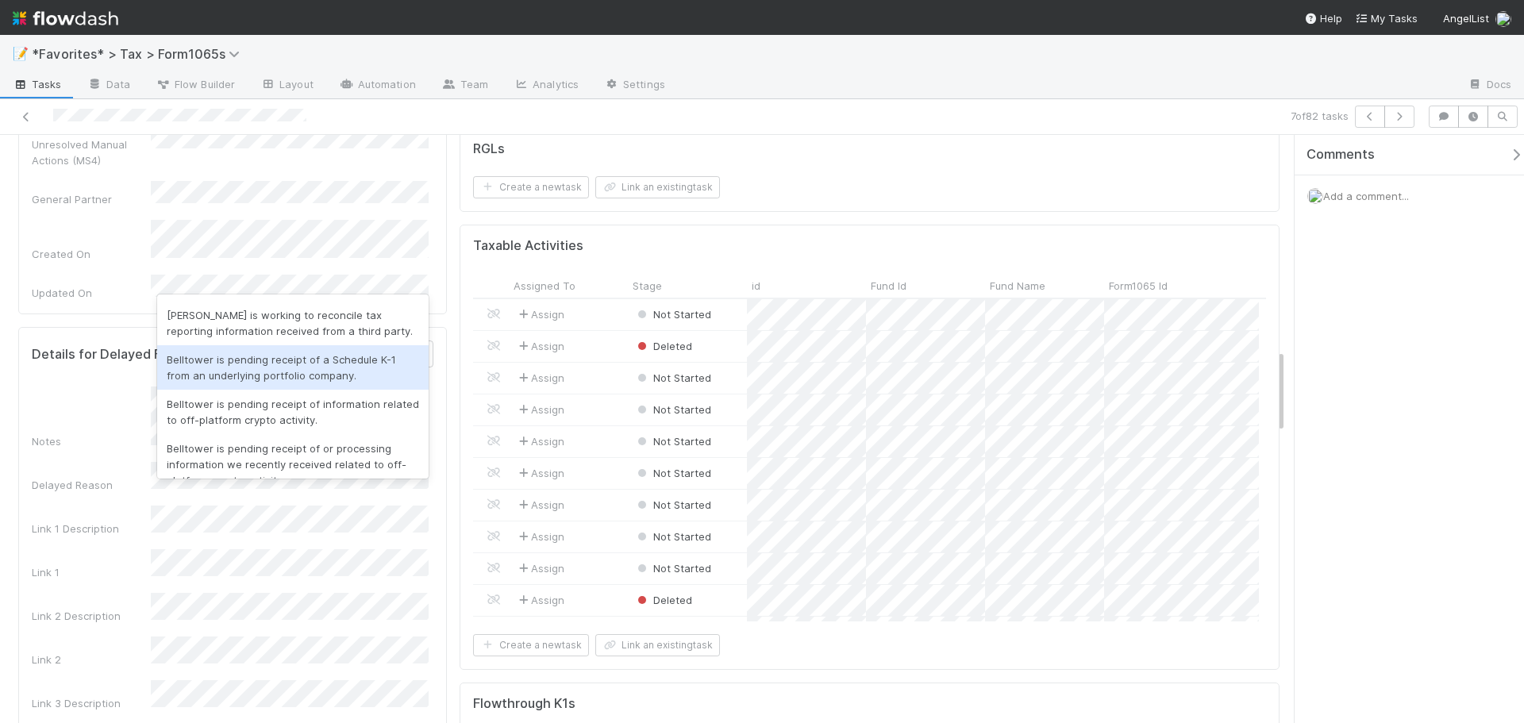
click at [290, 375] on div "Belltower is pending receipt of a Schedule K-1 from an underlying portfolio com…" at bounding box center [292, 367] width 271 height 44
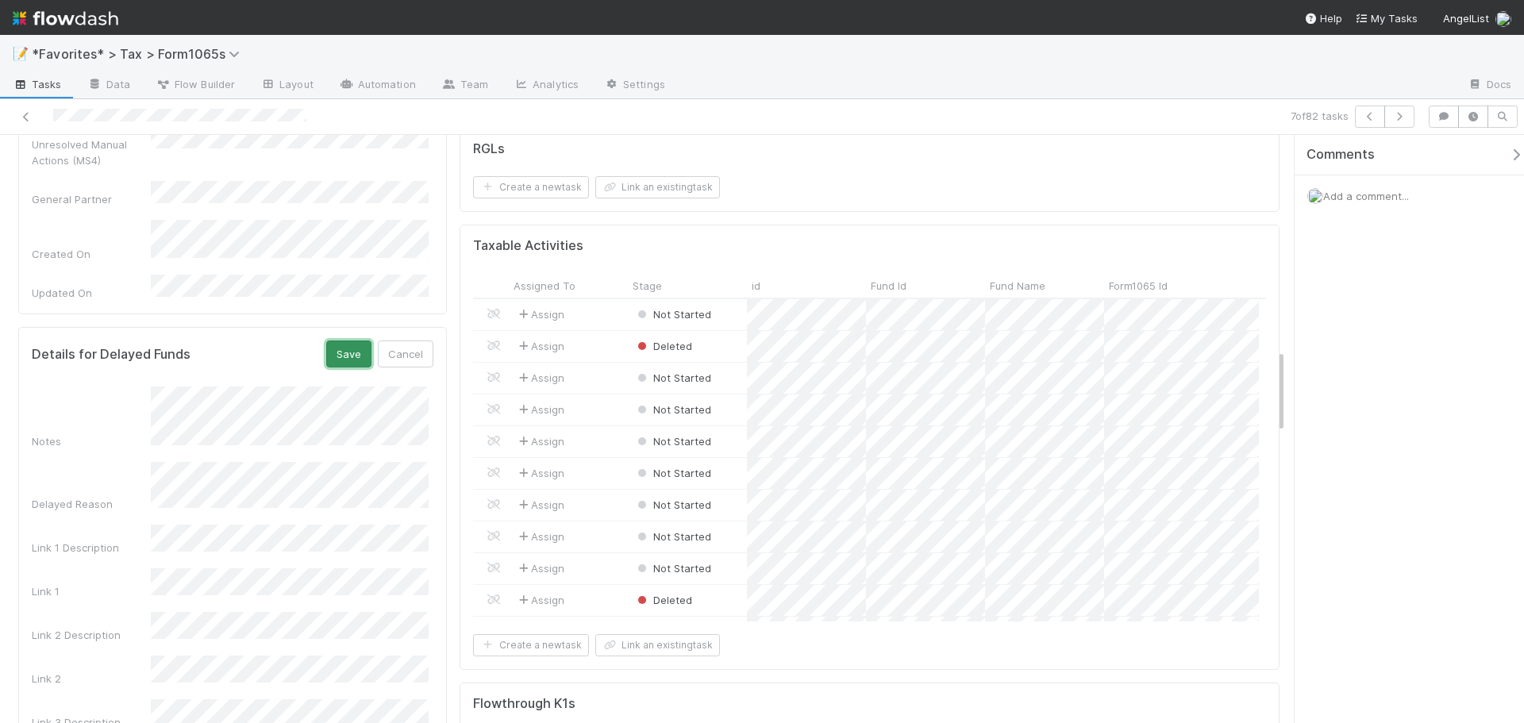
click at [338, 340] on button "Save" at bounding box center [348, 353] width 45 height 27
click at [1398, 125] on button "button" at bounding box center [1399, 117] width 30 height 22
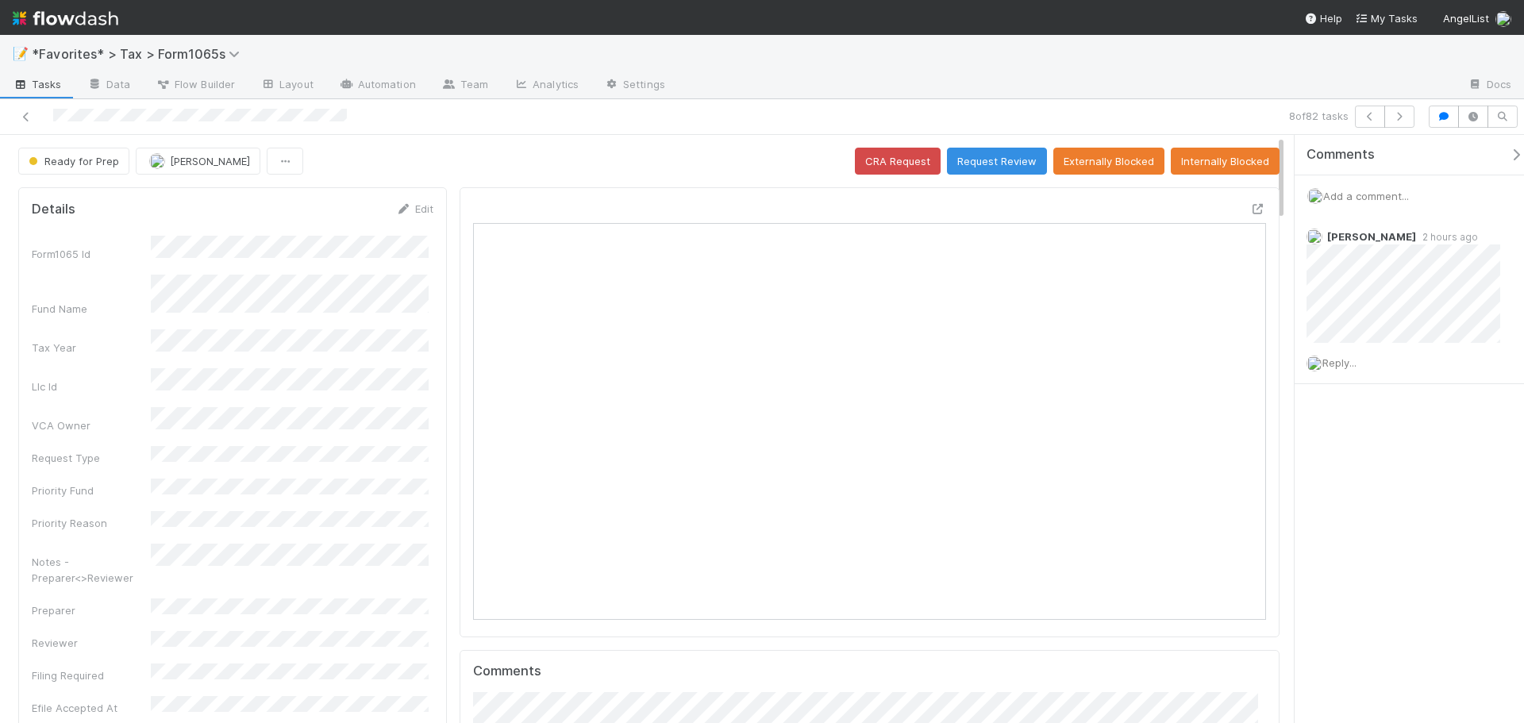
scroll to position [310, 773]
click at [1402, 116] on icon "button" at bounding box center [1399, 117] width 16 height 10
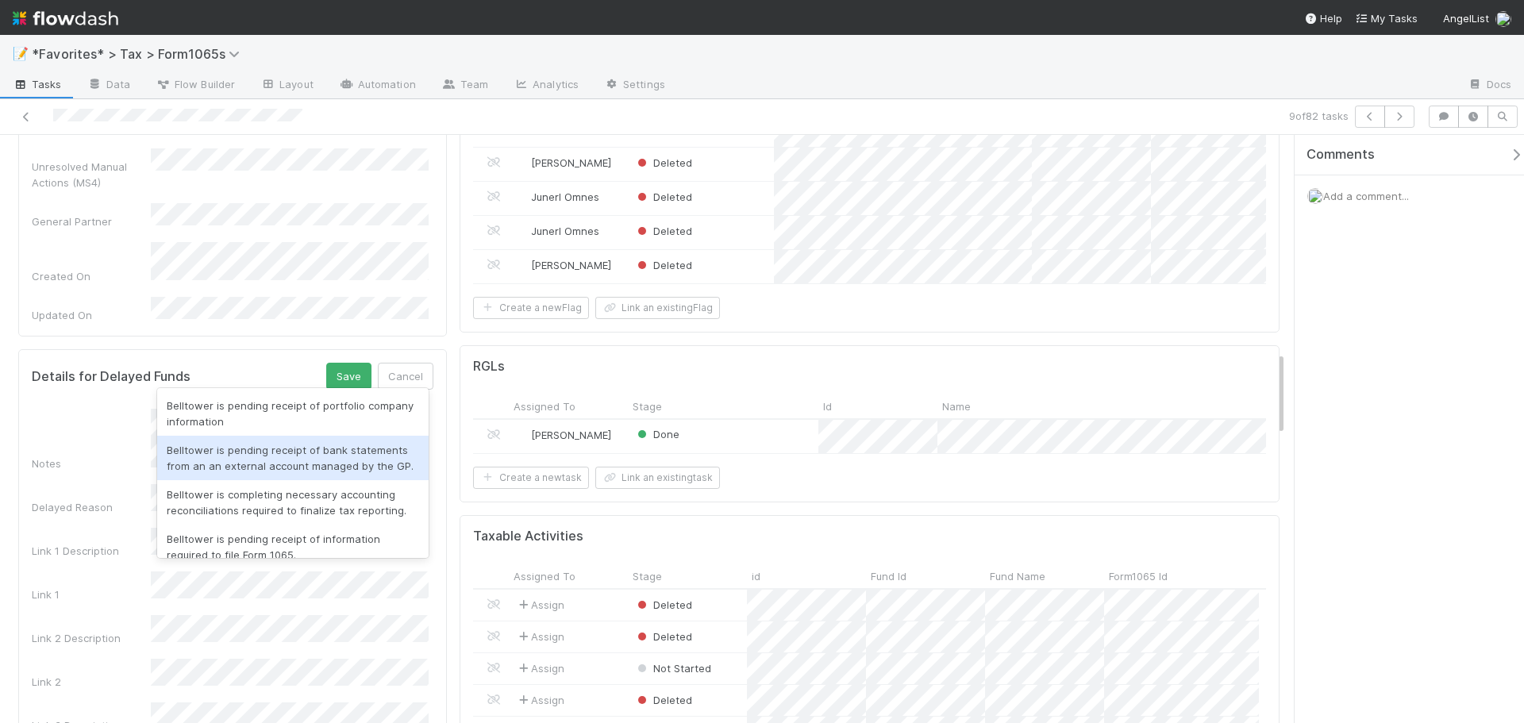
scroll to position [1508, 0]
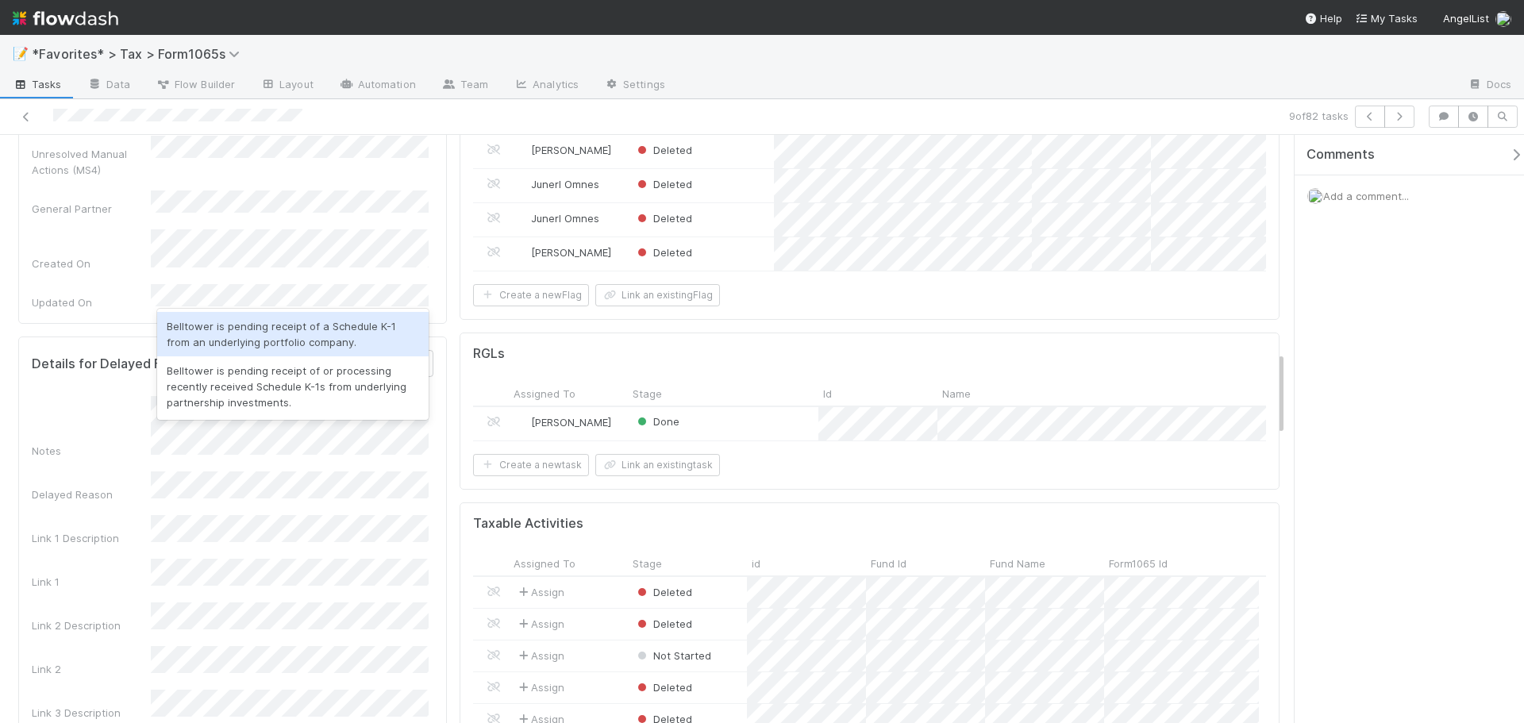
click at [283, 312] on div "Belltower is pending receipt of a Schedule K-1 from an underlying portfolio com…" at bounding box center [292, 334] width 271 height 44
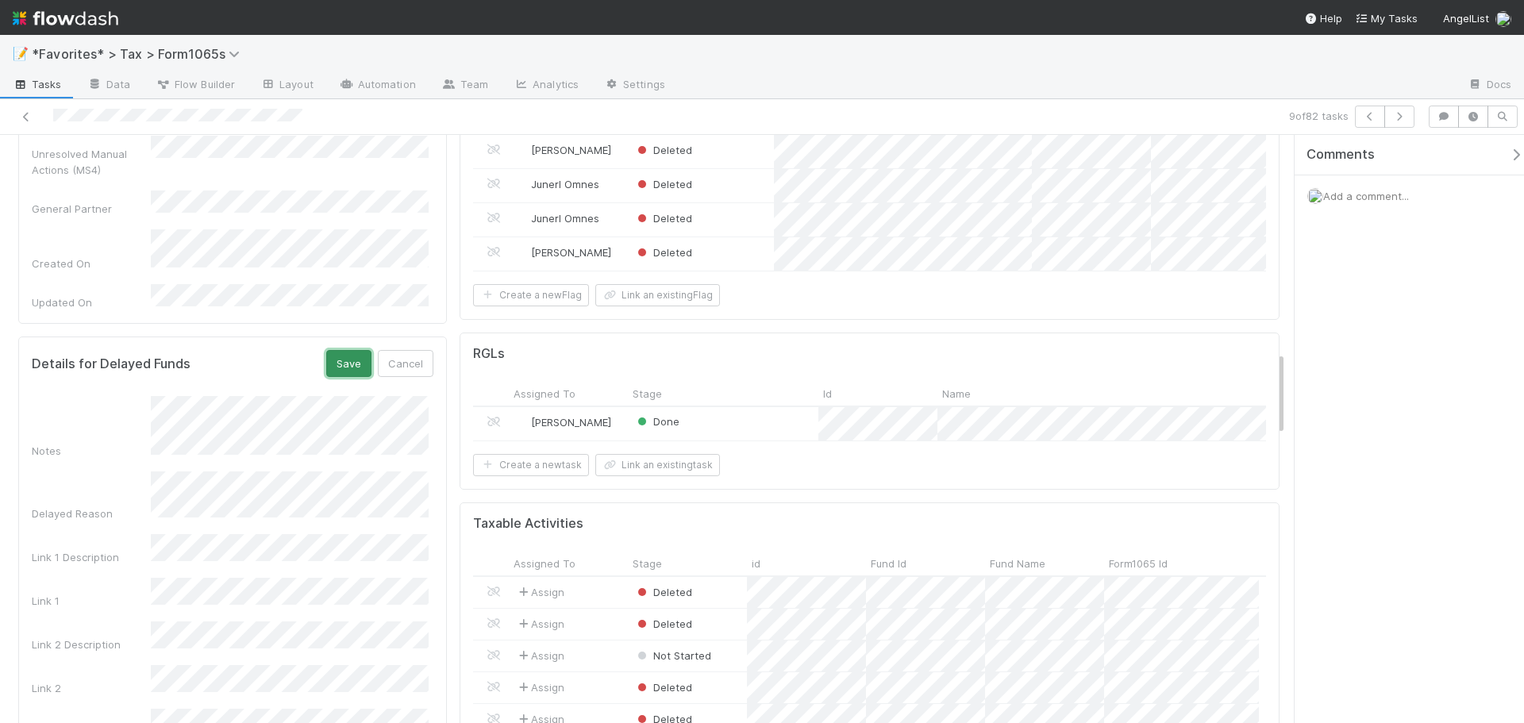
click at [336, 350] on button "Save" at bounding box center [348, 363] width 45 height 27
click at [1400, 117] on icon "button" at bounding box center [1399, 117] width 16 height 10
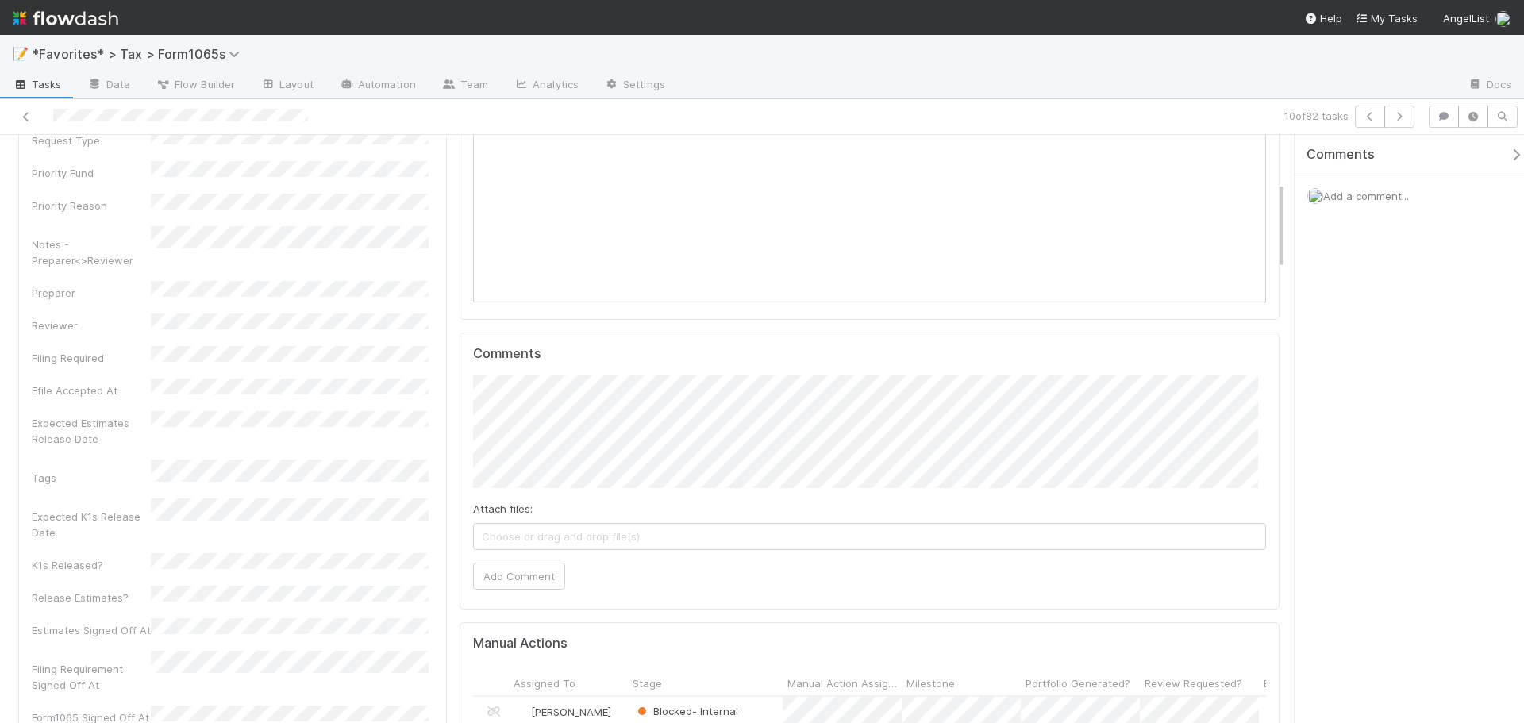
scroll to position [13, 13]
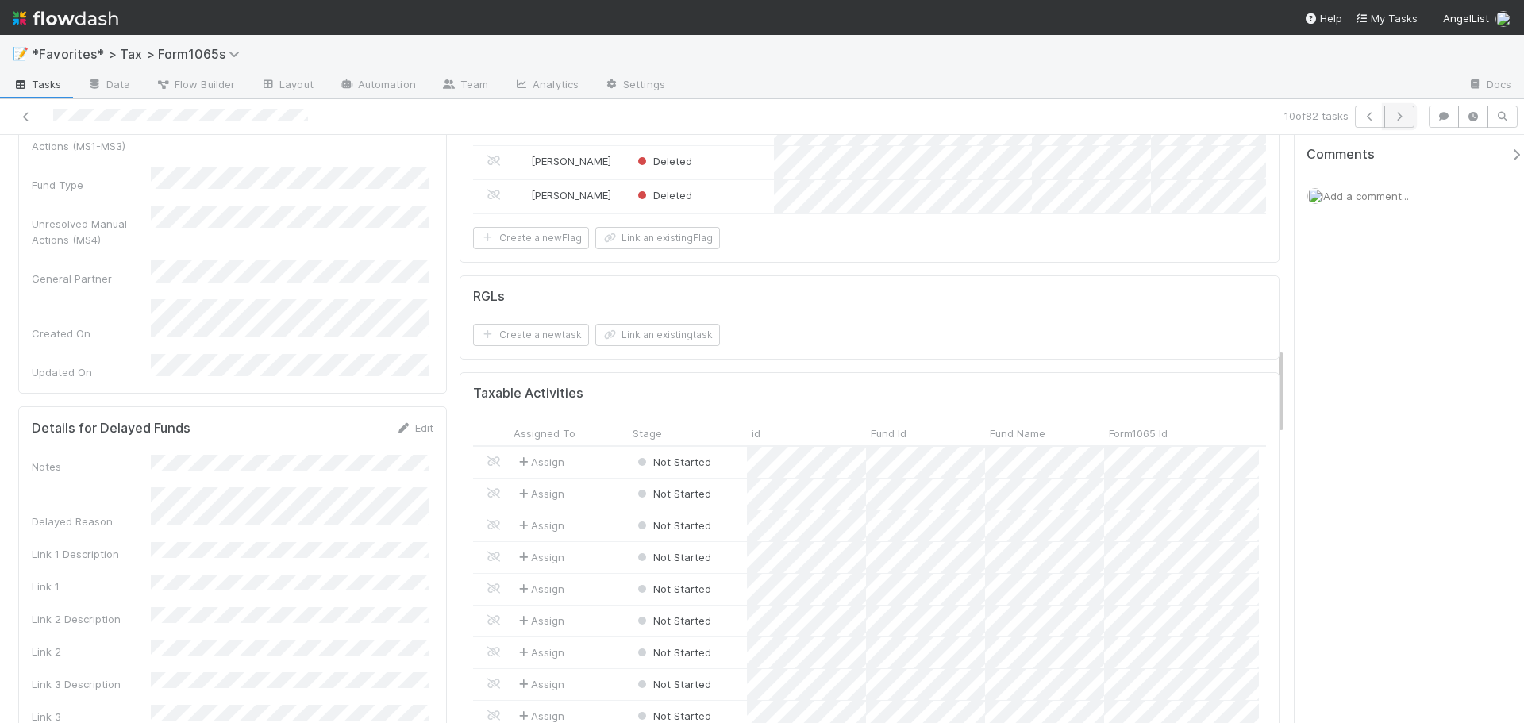
click at [1401, 112] on icon "button" at bounding box center [1399, 117] width 16 height 10
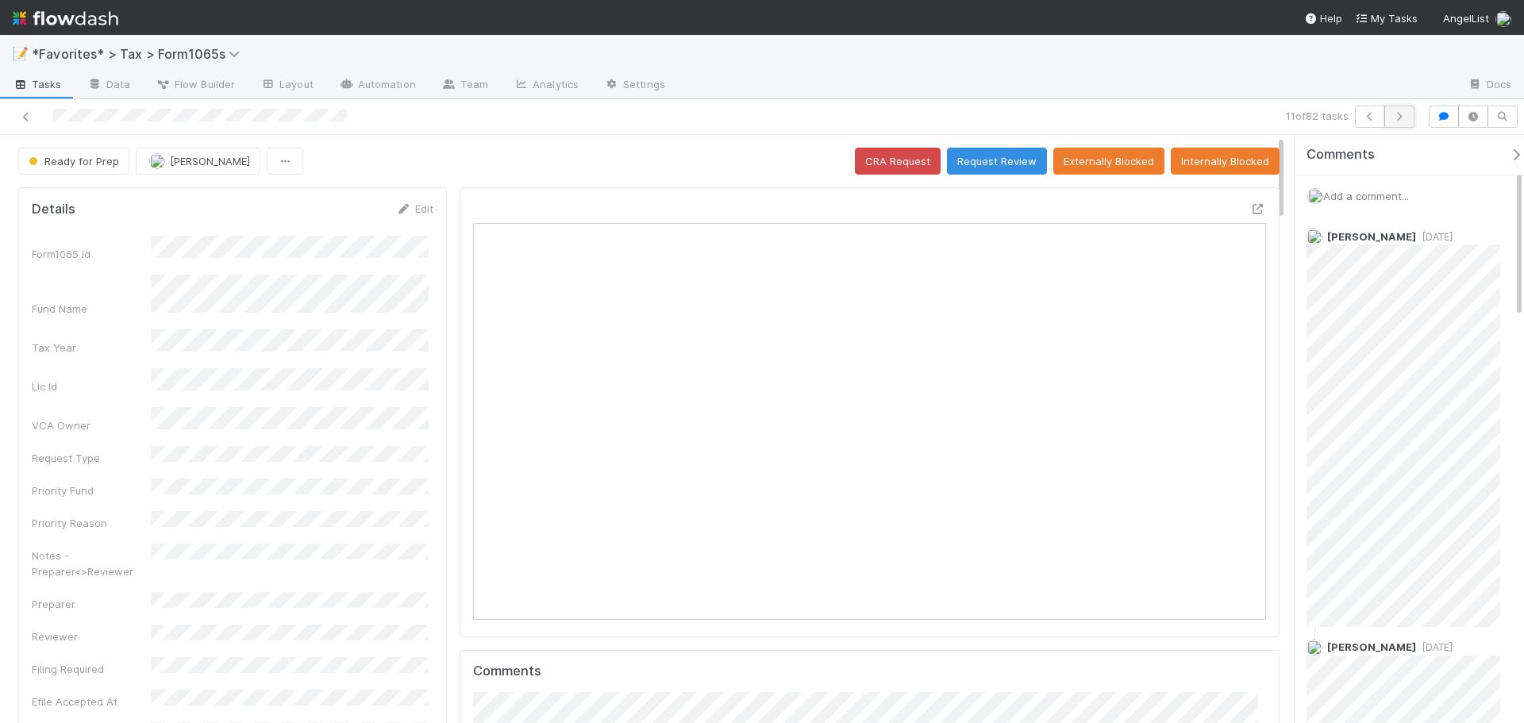
click at [1403, 121] on button "button" at bounding box center [1399, 117] width 30 height 22
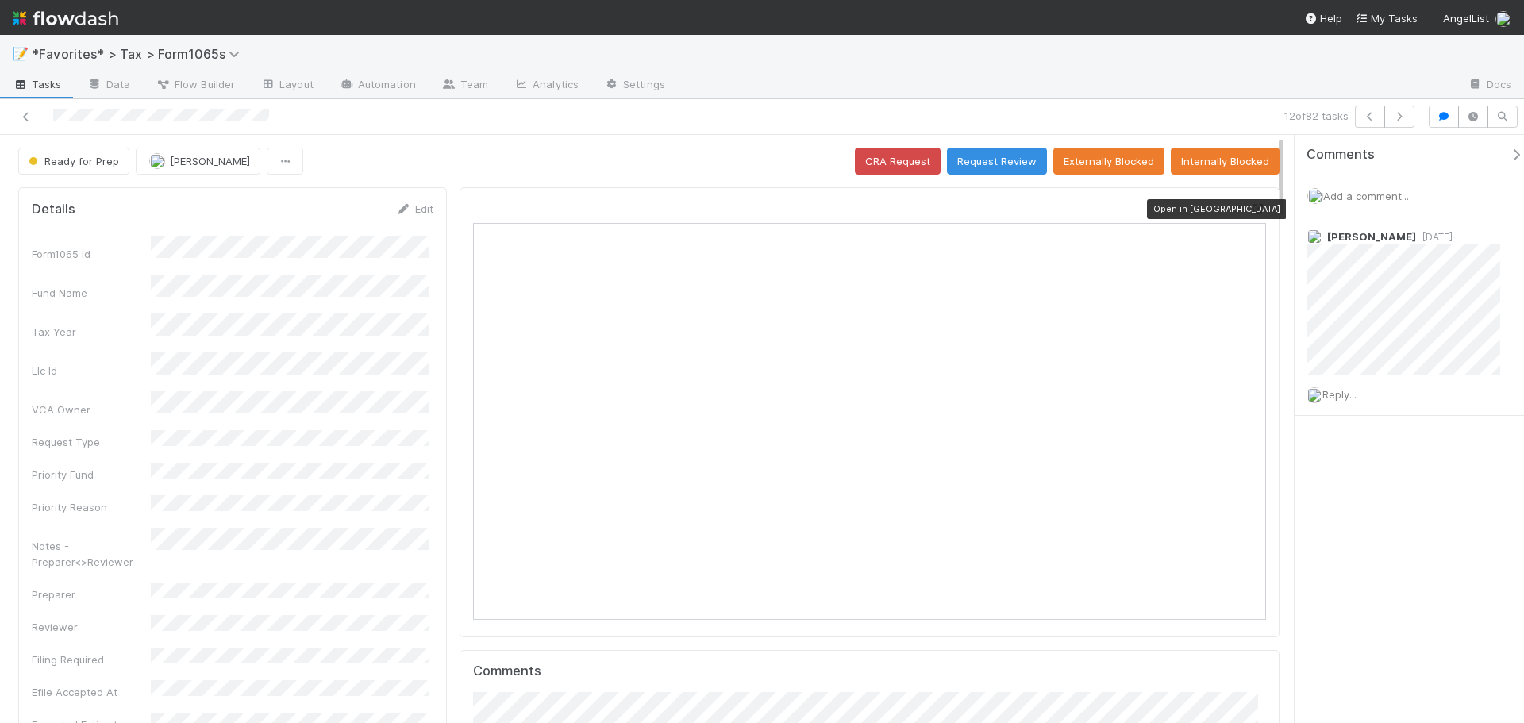
click at [1250, 205] on icon at bounding box center [1258, 209] width 16 height 10
click at [1392, 113] on icon "button" at bounding box center [1399, 117] width 16 height 10
click at [1406, 119] on icon "button" at bounding box center [1399, 117] width 16 height 10
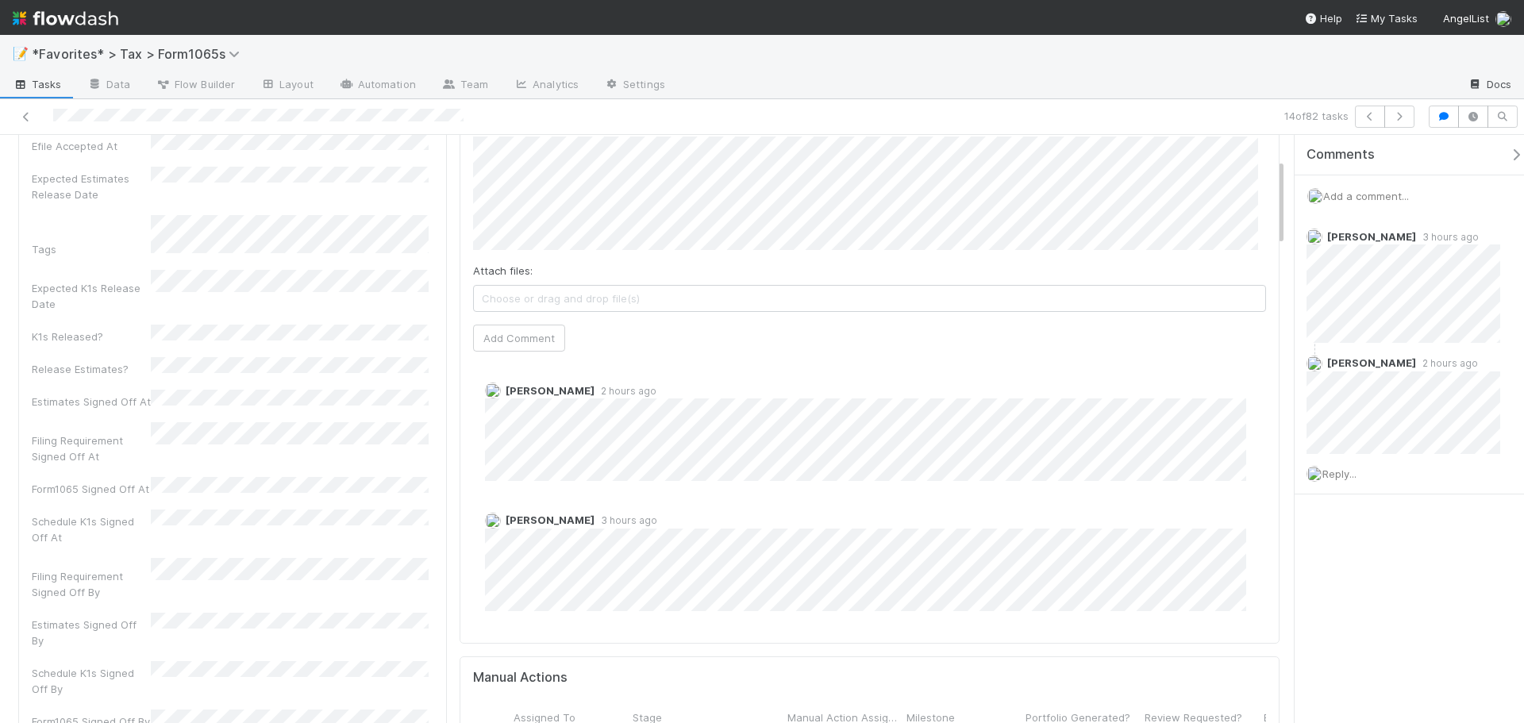
scroll to position [159, 0]
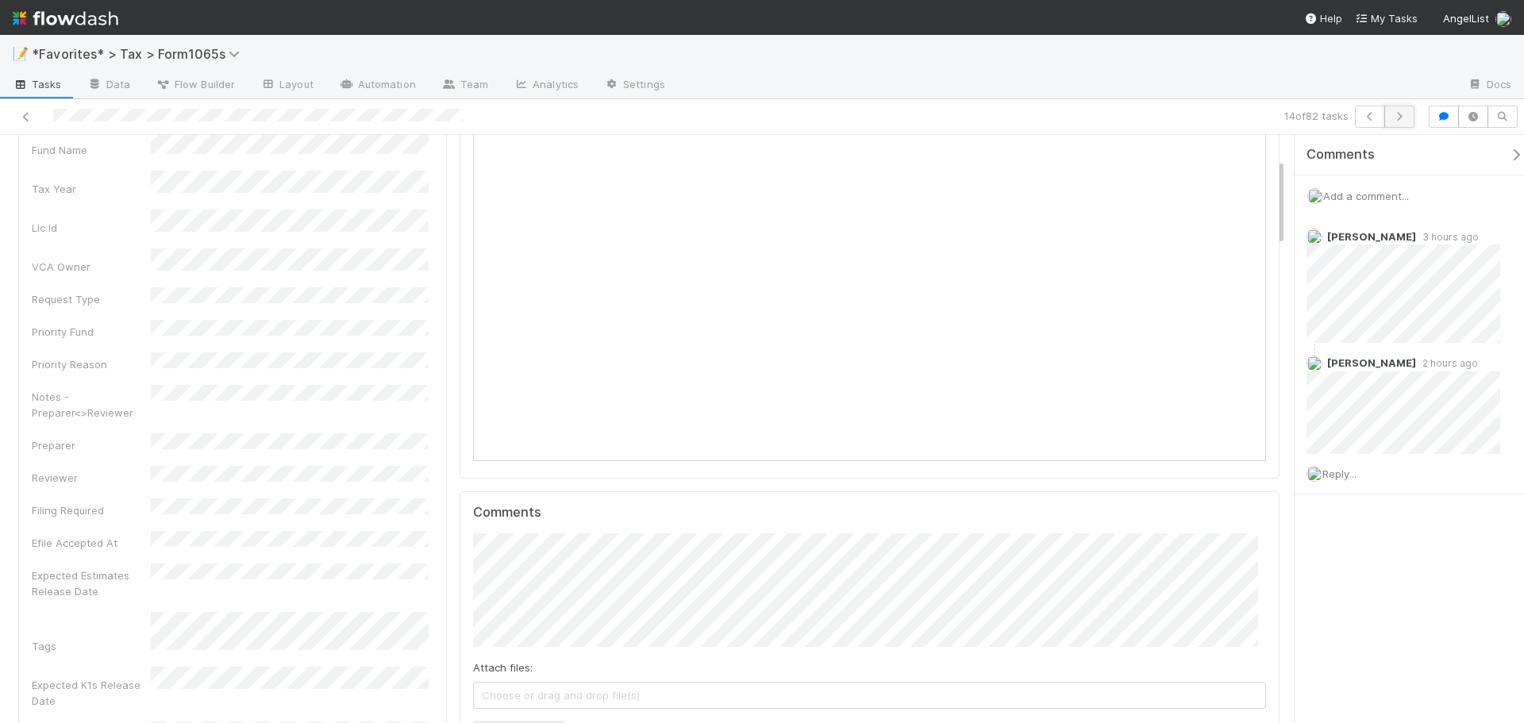
click at [1393, 123] on button "button" at bounding box center [1399, 117] width 30 height 22
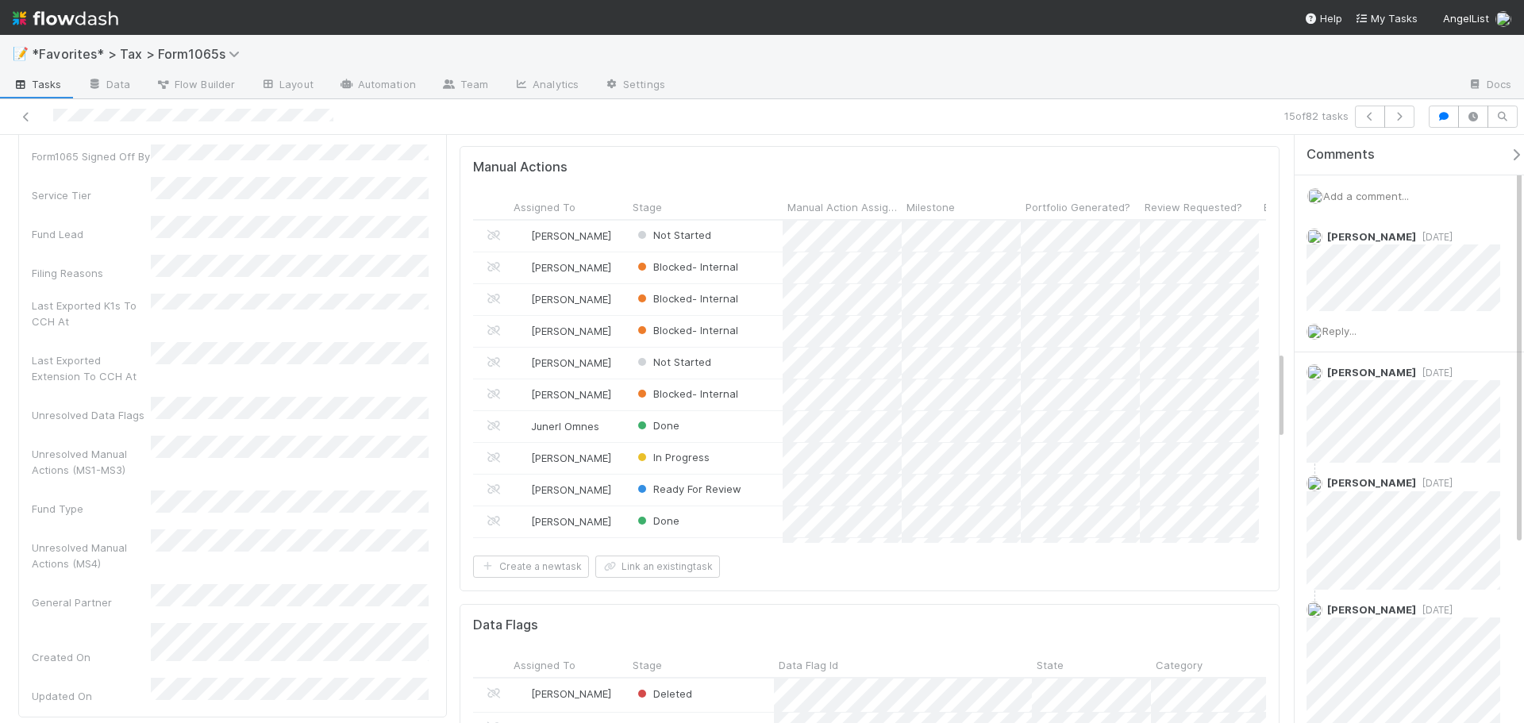
scroll to position [1428, 0]
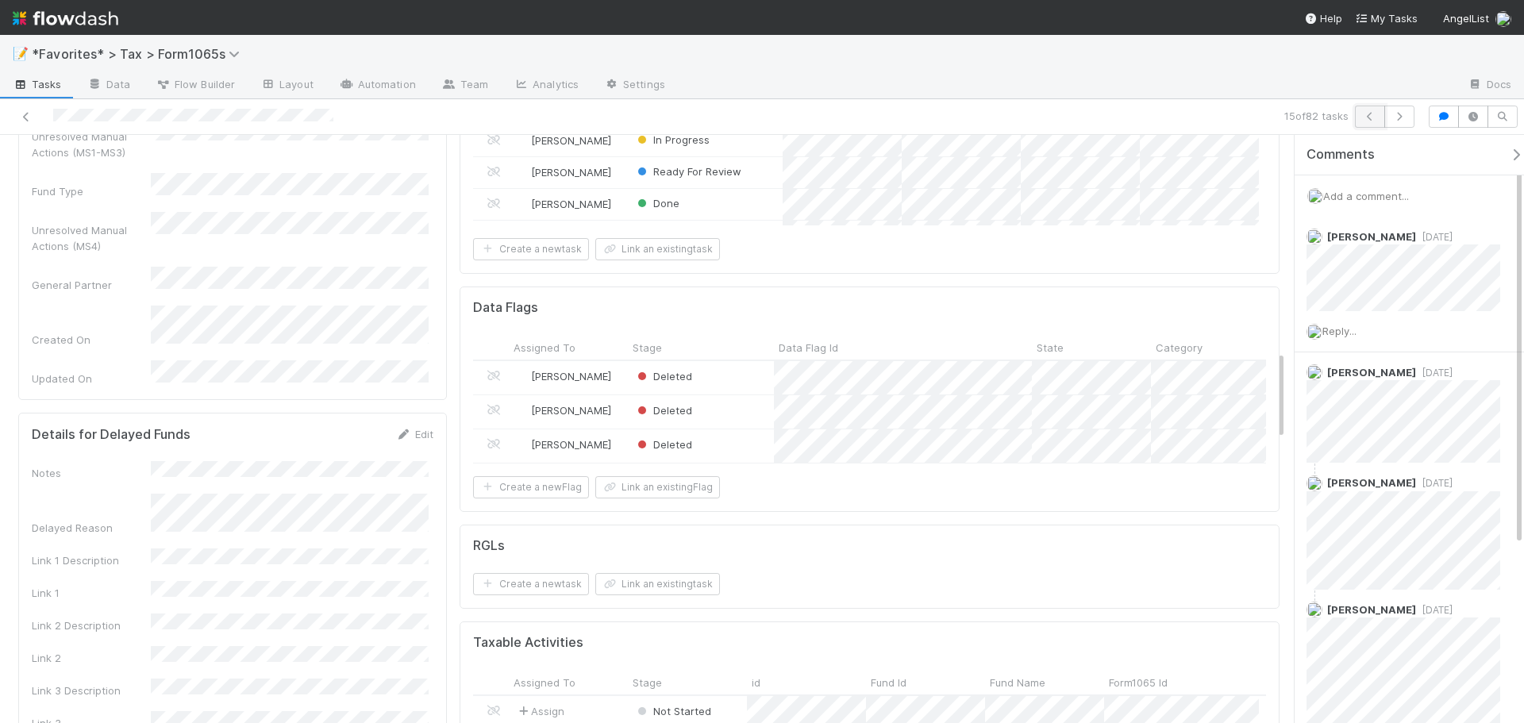
click at [1383, 120] on button "button" at bounding box center [1370, 117] width 30 height 22
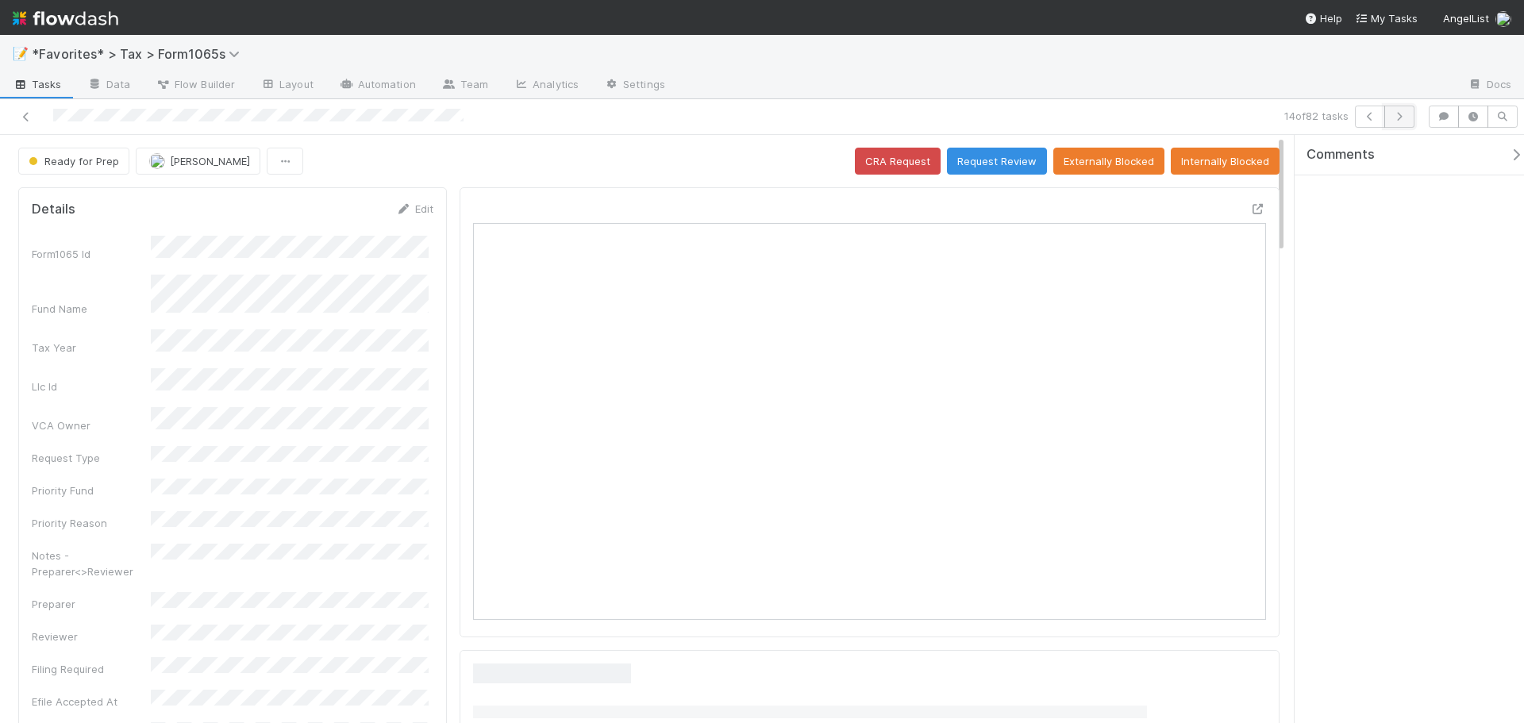
click at [1400, 116] on icon "button" at bounding box center [1399, 117] width 16 height 10
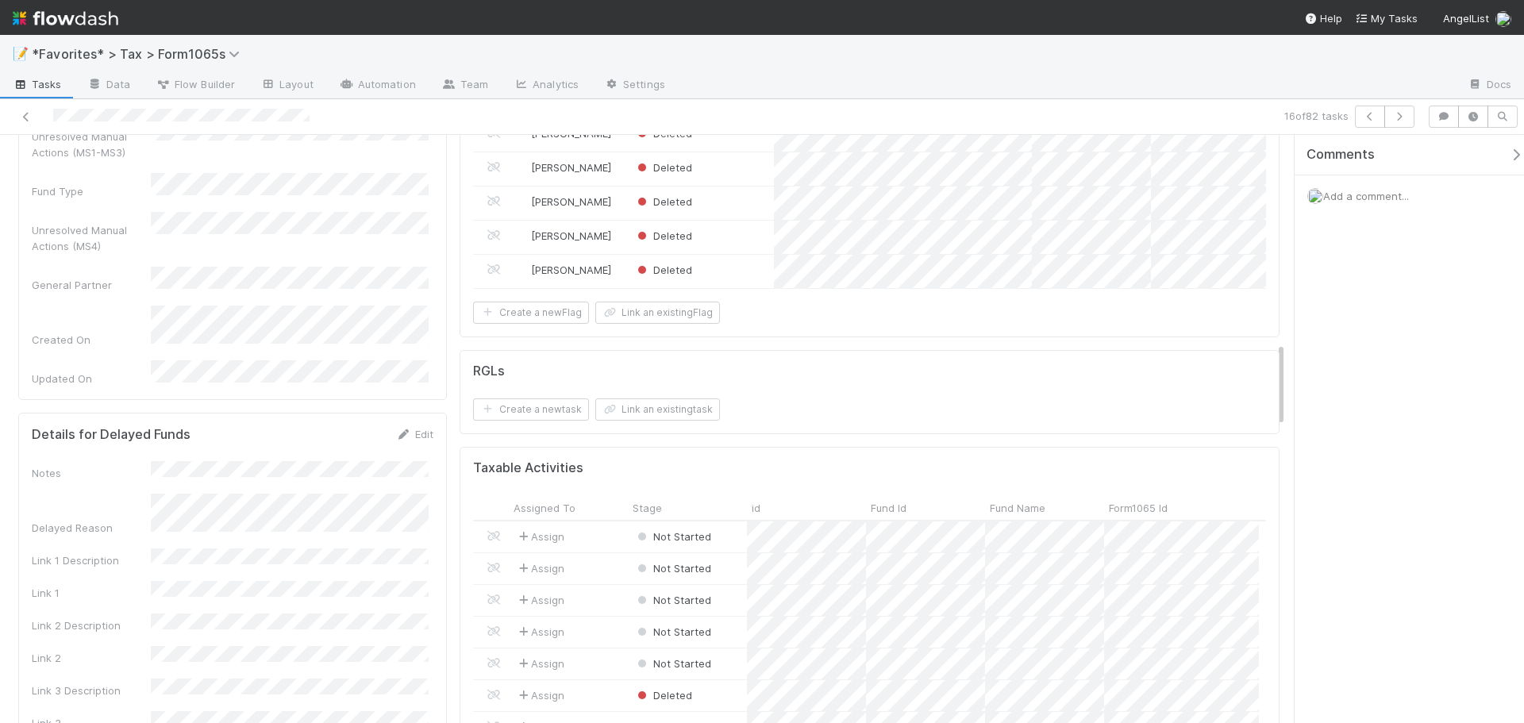
scroll to position [1428, 0]
click at [1406, 122] on button "button" at bounding box center [1399, 117] width 30 height 22
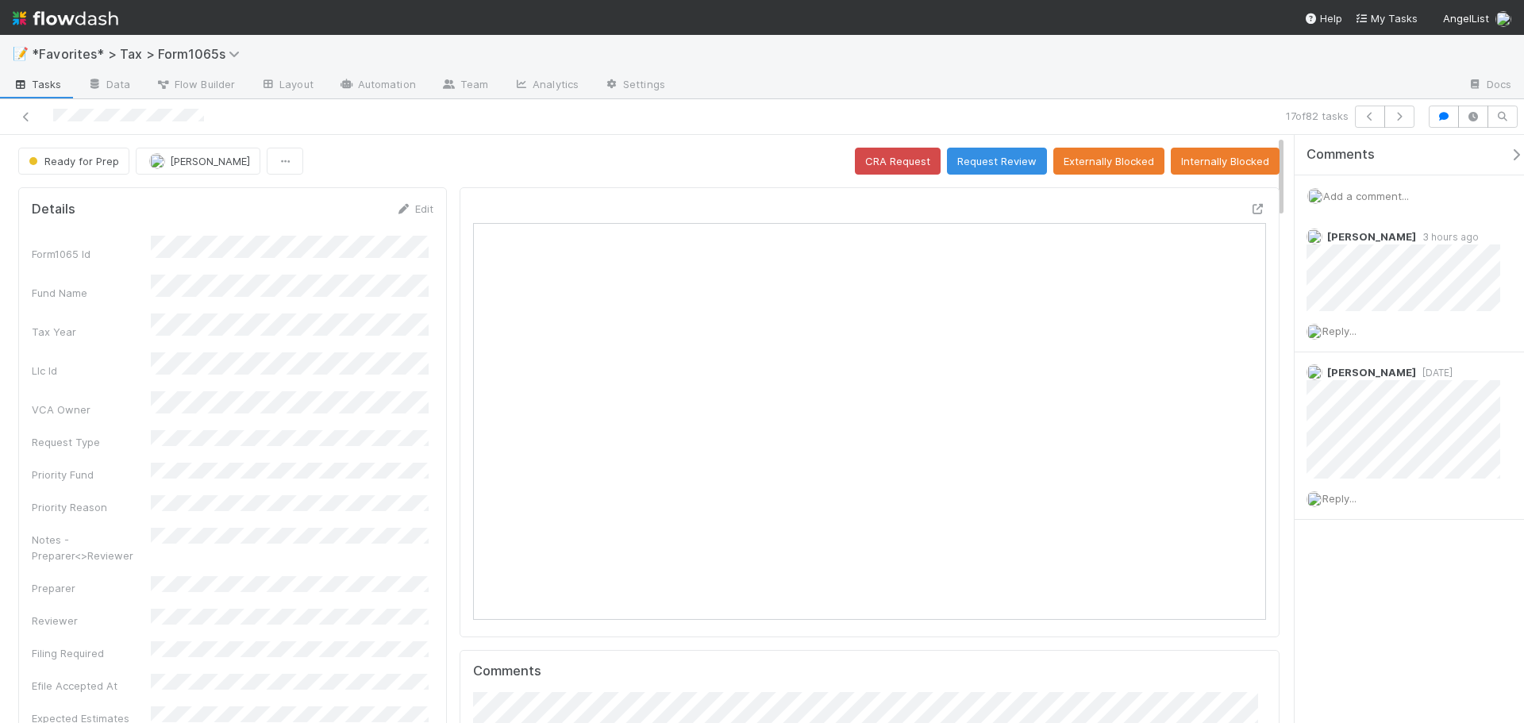
scroll to position [310, 773]
click at [1411, 118] on button "button" at bounding box center [1399, 117] width 30 height 22
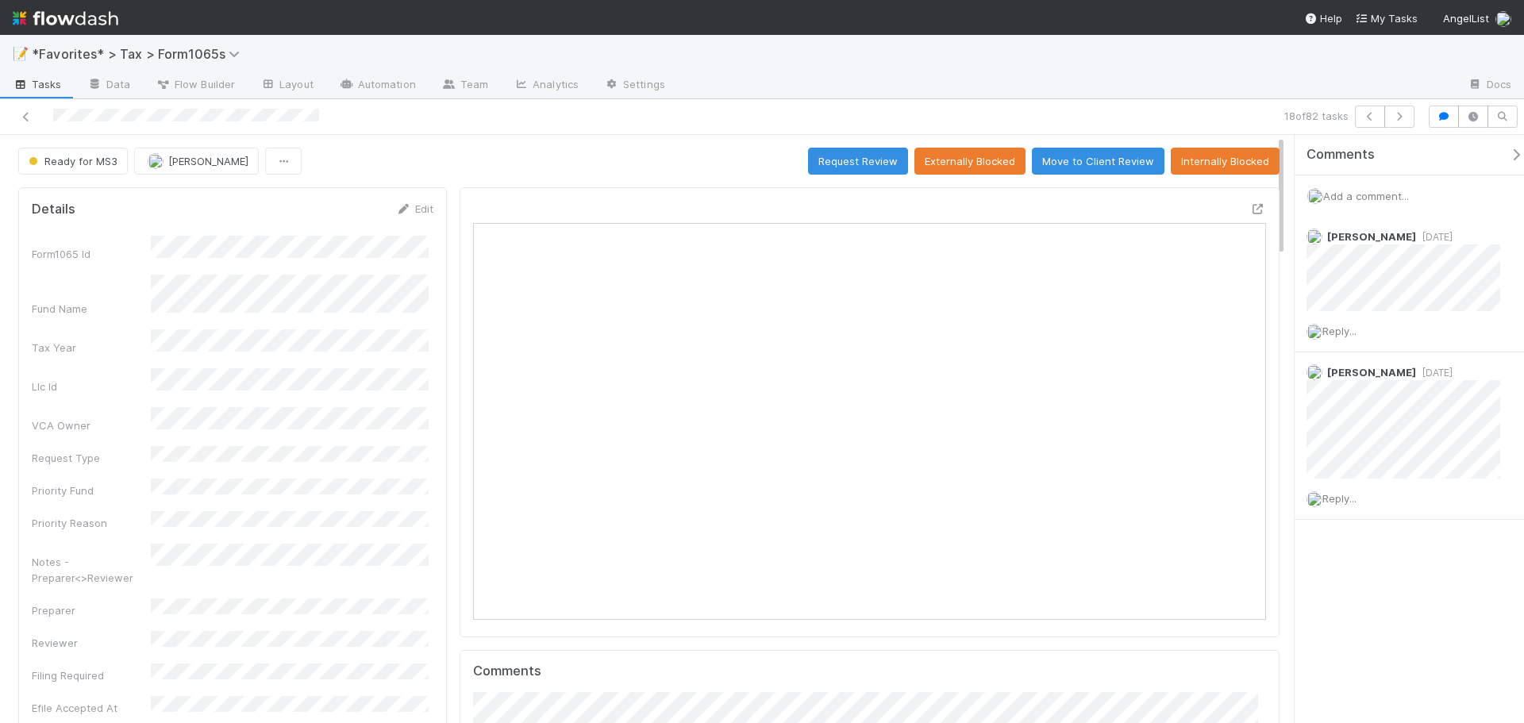
scroll to position [310, 773]
click at [1250, 206] on icon at bounding box center [1258, 209] width 16 height 10
click at [63, 160] on span "Ready for MS3" at bounding box center [71, 161] width 92 height 13
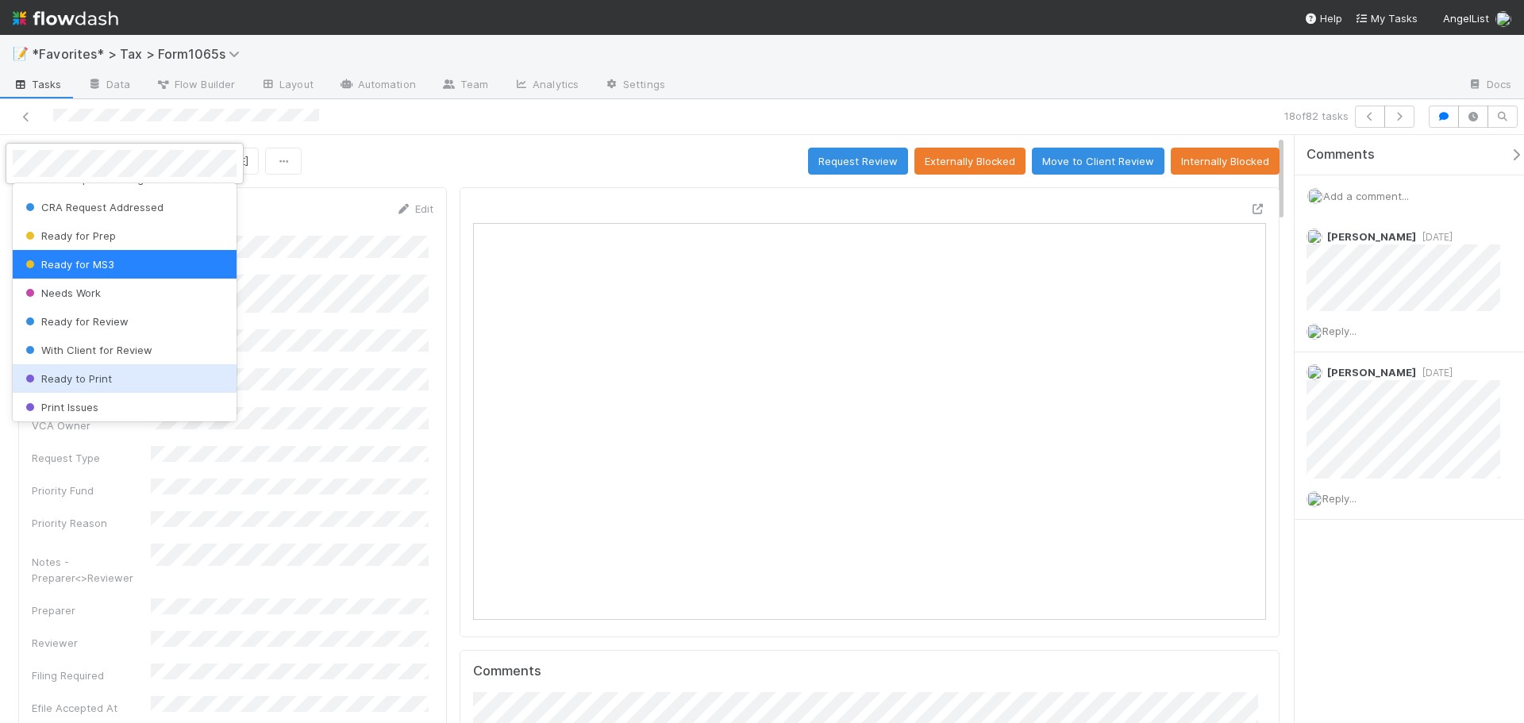
click at [109, 377] on span "Ready to Print" at bounding box center [67, 378] width 90 height 13
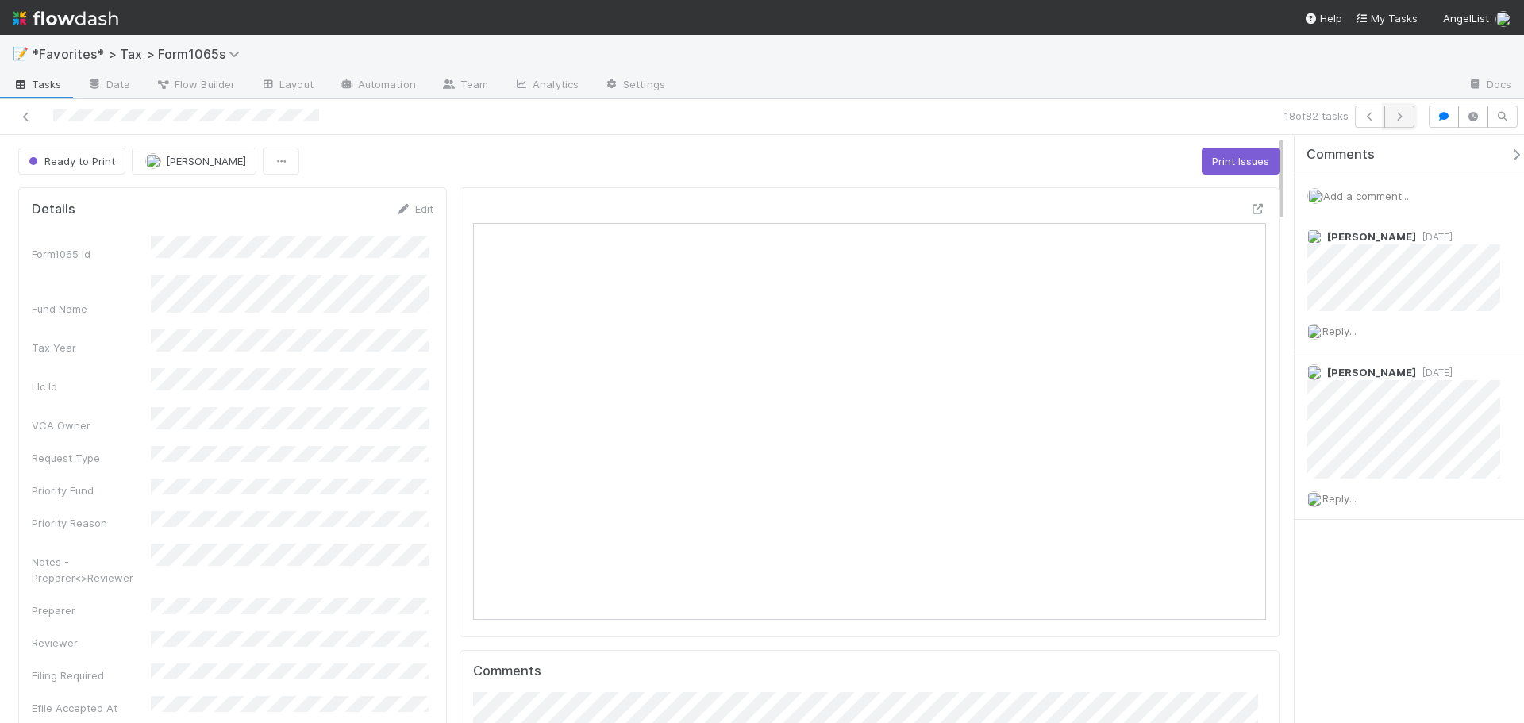
drag, startPoint x: 1386, startPoint y: 121, endPoint x: 1394, endPoint y: 125, distance: 8.5
click at [1394, 125] on button "button" at bounding box center [1399, 117] width 30 height 22
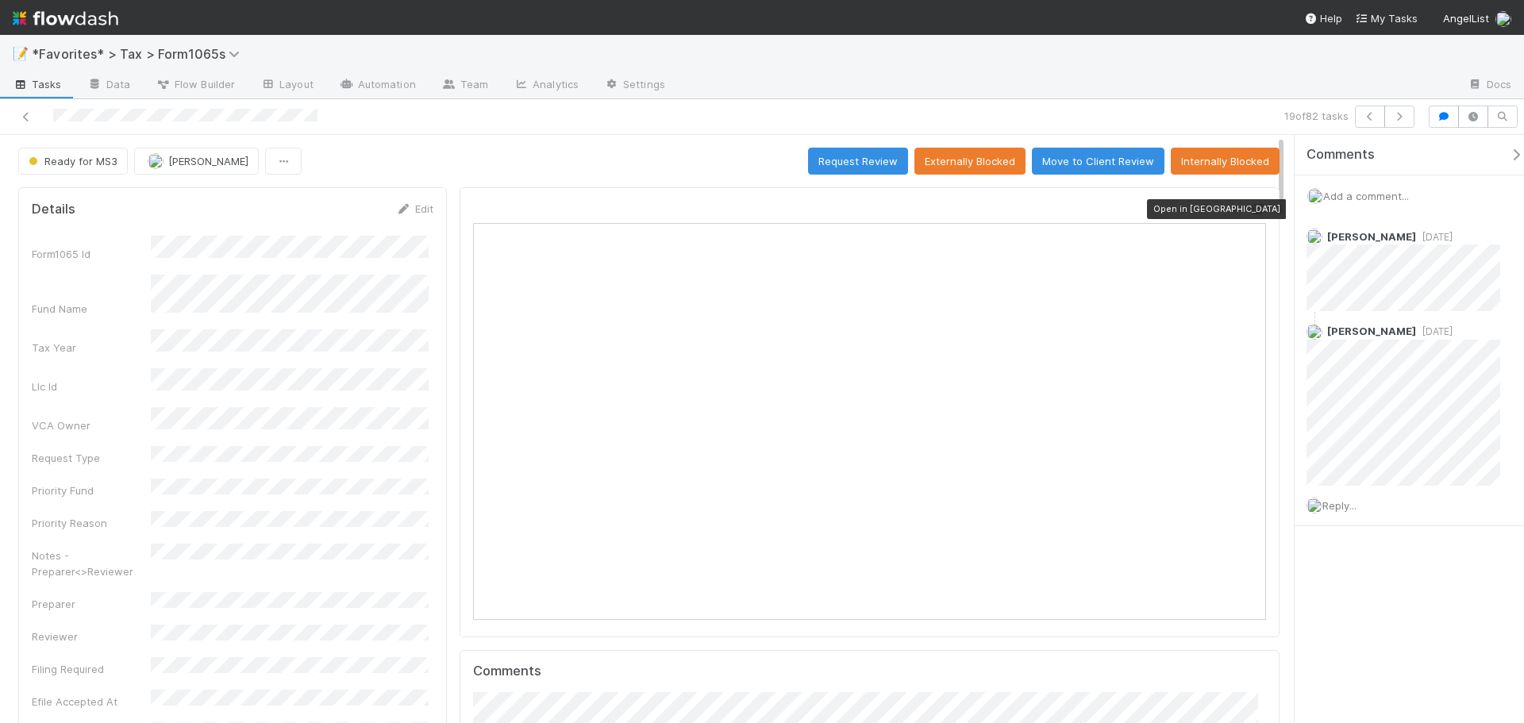
click at [1250, 208] on icon at bounding box center [1258, 209] width 16 height 10
click at [1409, 124] on button "button" at bounding box center [1399, 117] width 30 height 22
click at [754, 133] on div "20 of 82 tasks" at bounding box center [762, 117] width 1524 height 36
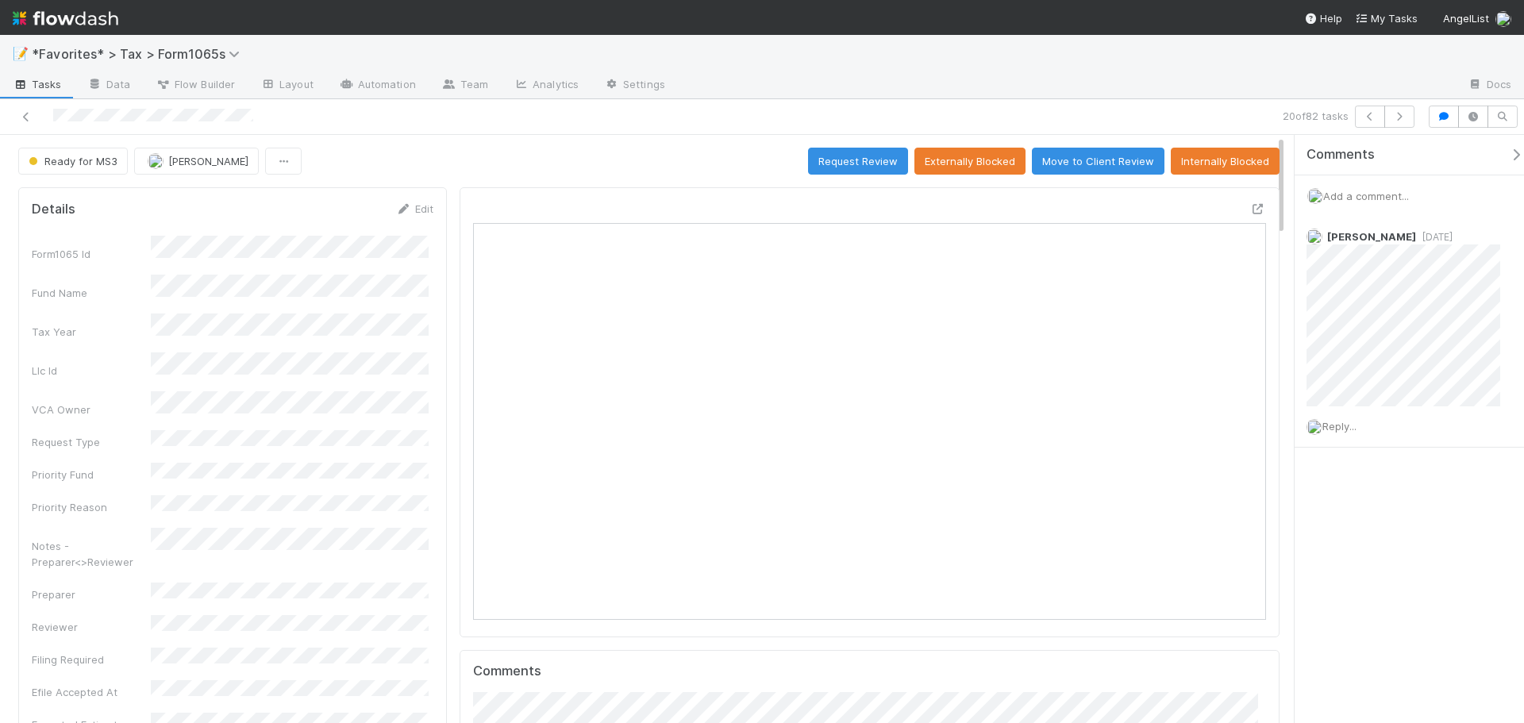
click at [754, 133] on div "20 of 82 tasks" at bounding box center [762, 117] width 1524 height 36
drag, startPoint x: 634, startPoint y: 167, endPoint x: 794, endPoint y: 167, distance: 160.3
click at [635, 167] on div "Ready for MS3 [PERSON_NAME] Request Review Externally Blocked Move to Client Re…" at bounding box center [648, 161] width 1261 height 27
click at [1250, 206] on icon at bounding box center [1258, 209] width 16 height 10
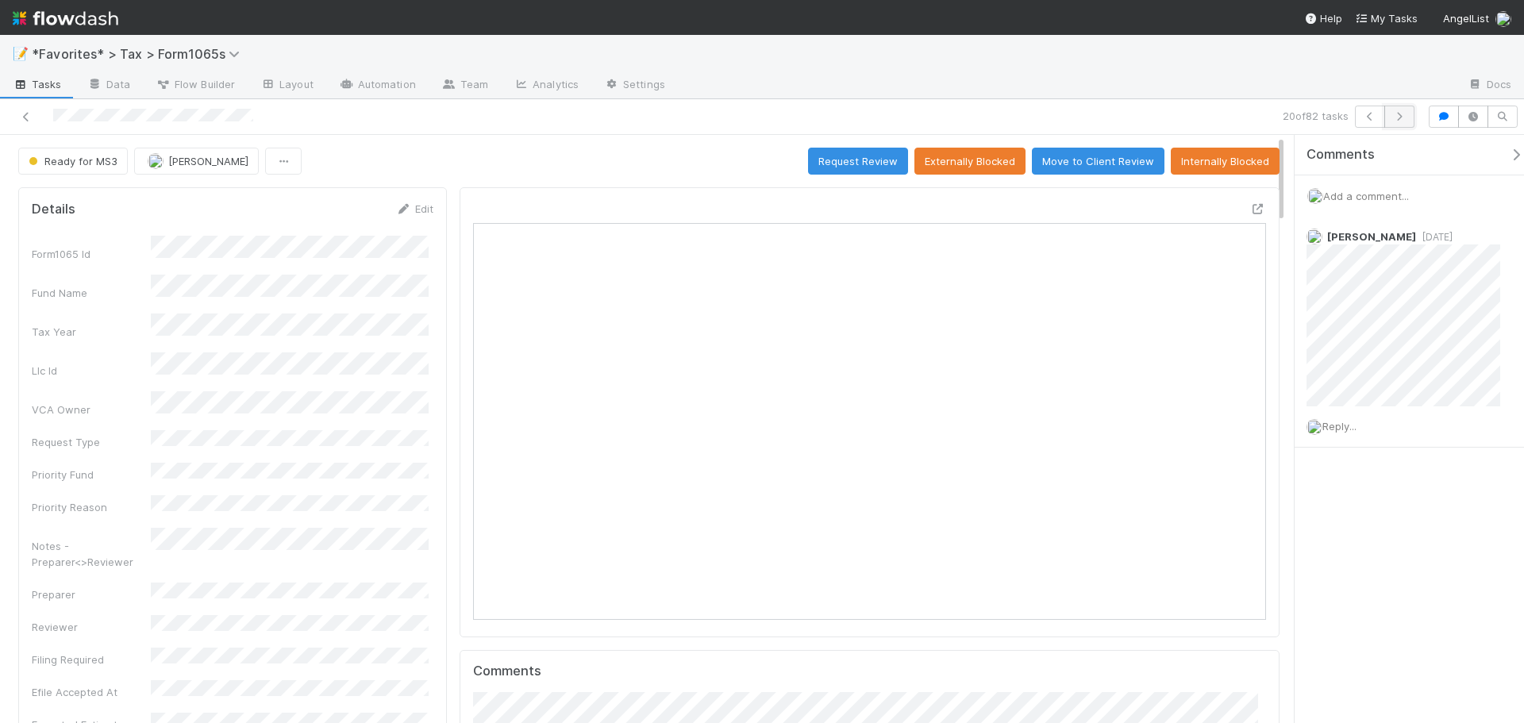
click at [1398, 116] on icon "button" at bounding box center [1399, 117] width 16 height 10
click at [1393, 119] on icon "button" at bounding box center [1399, 117] width 16 height 10
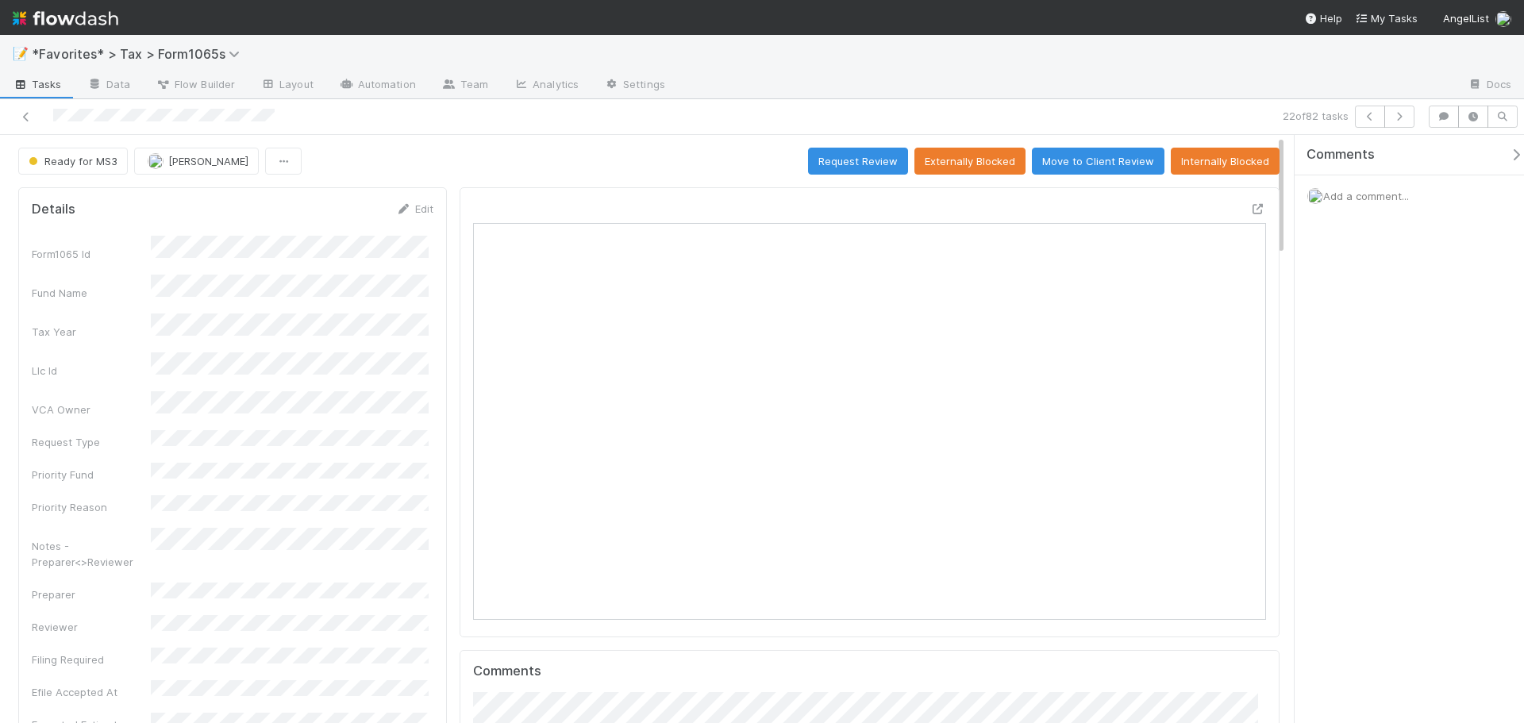
scroll to position [310, 773]
click at [1268, 95] on div at bounding box center [1066, 85] width 777 height 25
click at [1250, 206] on icon at bounding box center [1258, 209] width 16 height 10
click at [22, 114] on icon at bounding box center [26, 117] width 16 height 10
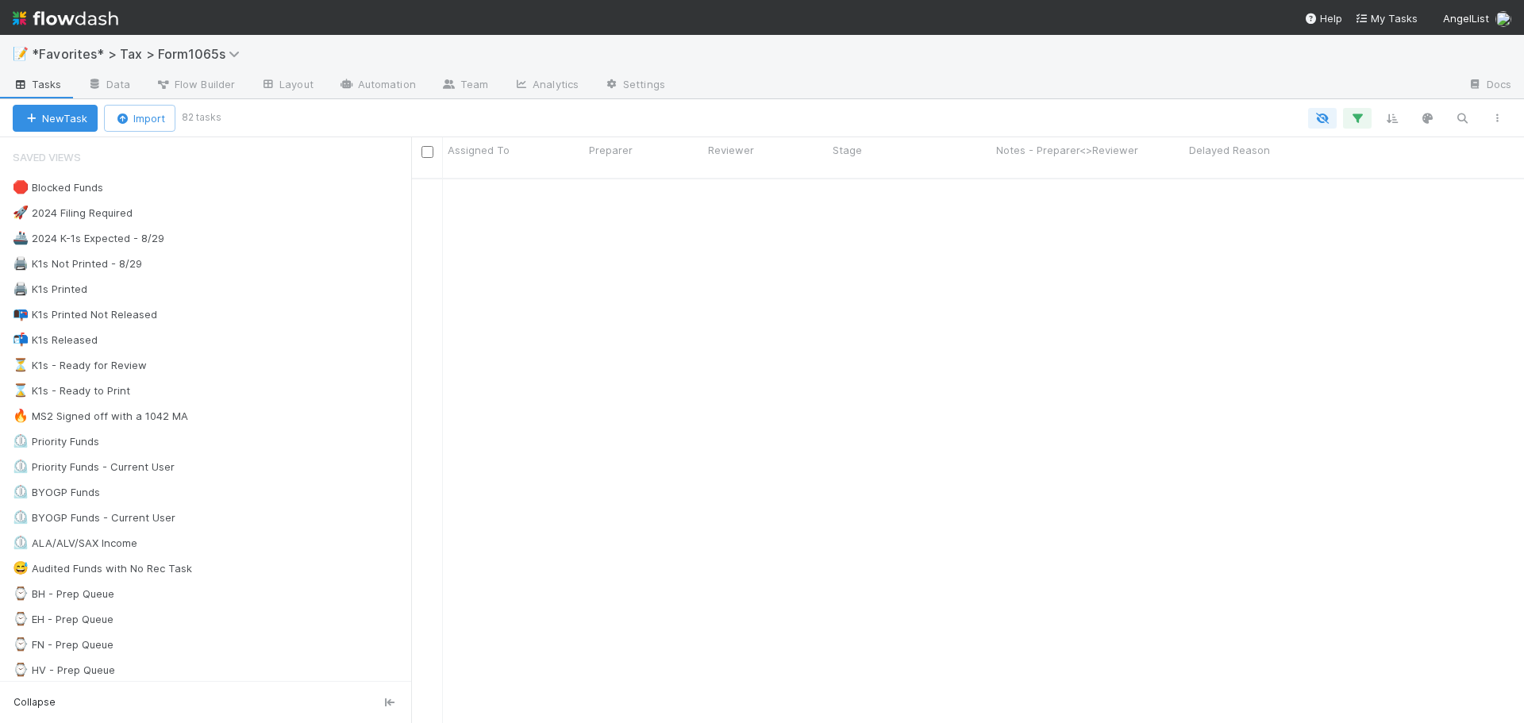
scroll to position [2058, 0]
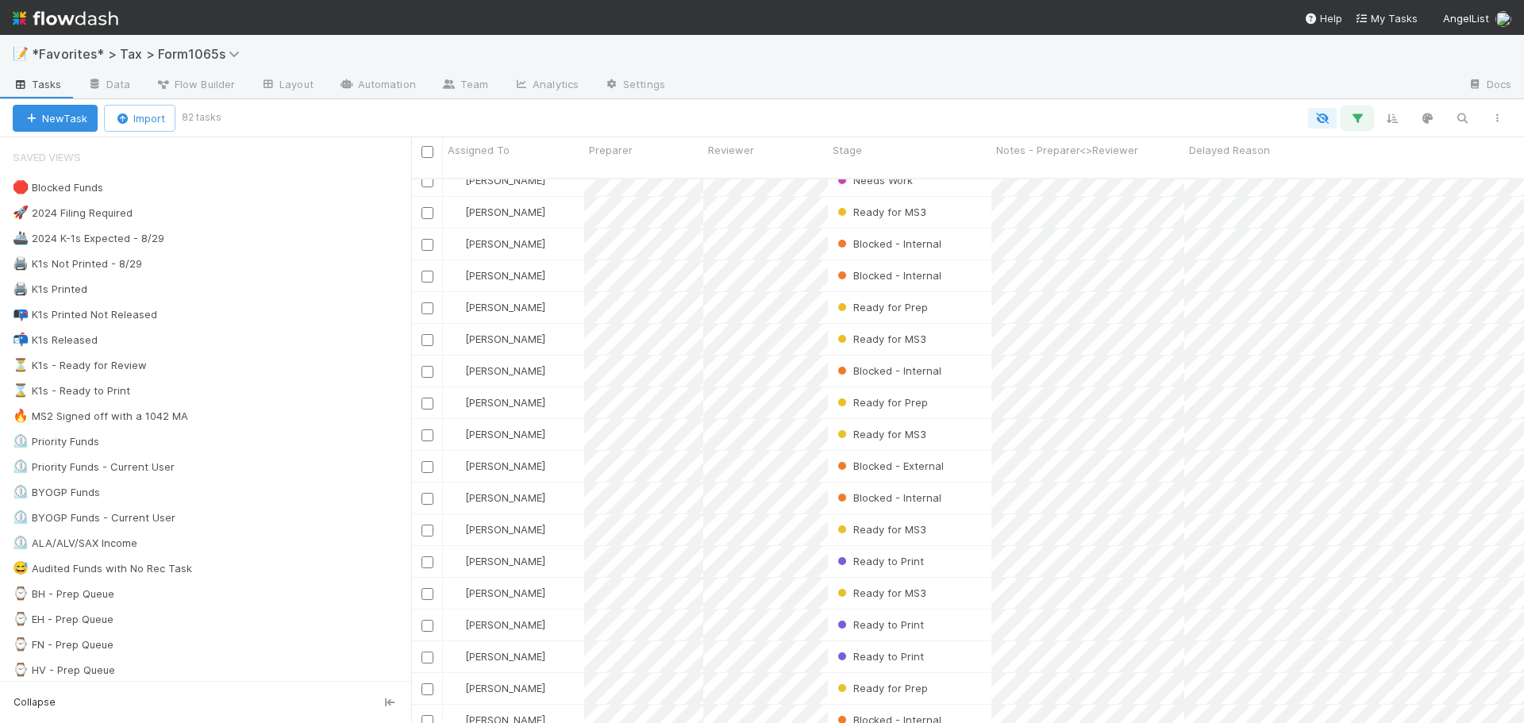
click at [1347, 115] on button "button" at bounding box center [1357, 118] width 29 height 21
click at [1379, 103] on div "Loading..." at bounding box center [762, 361] width 1524 height 723
click at [1394, 125] on icon "button" at bounding box center [1392, 118] width 16 height 14
click at [1300, 171] on button "Sort by" at bounding box center [1216, 165] width 341 height 23
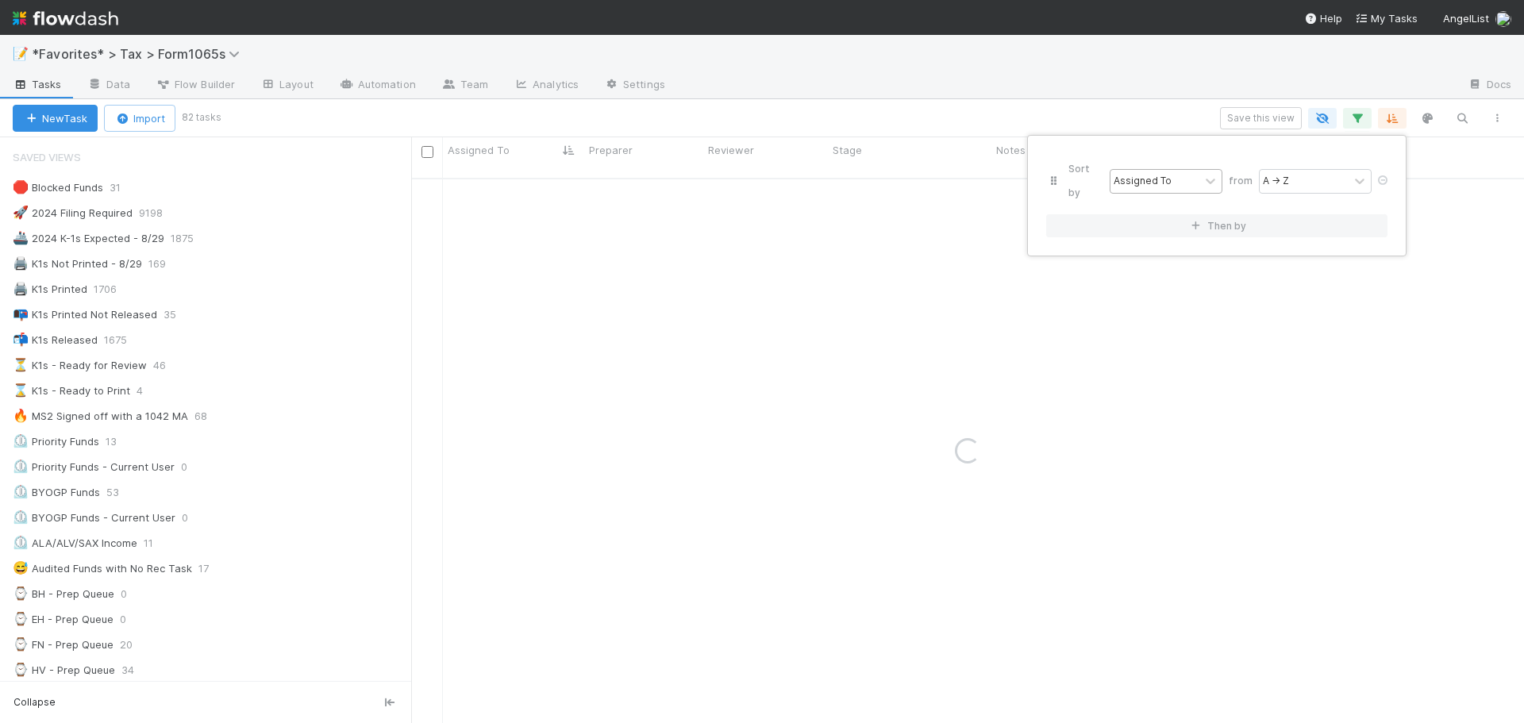
click at [1165, 175] on div "Assigned To" at bounding box center [1142, 181] width 58 height 14
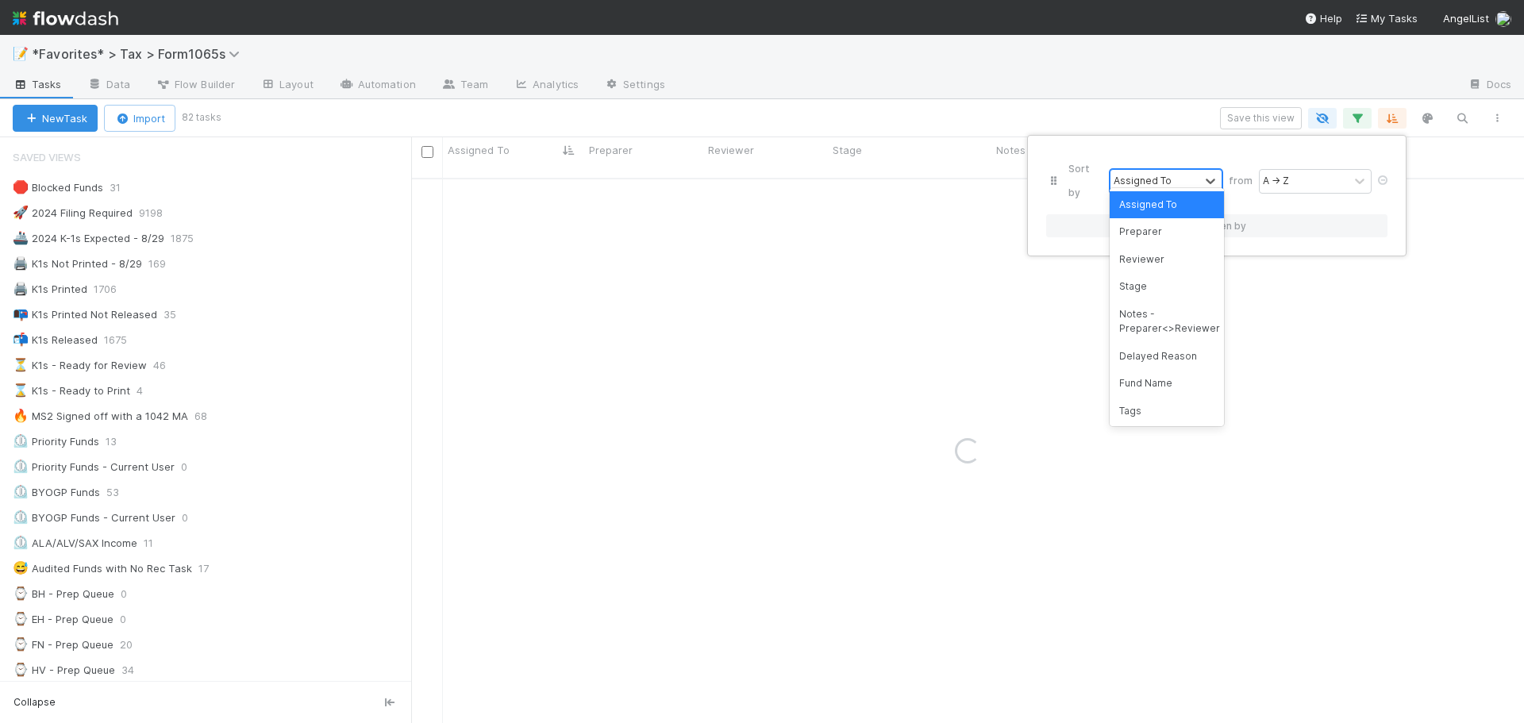
type input "s"
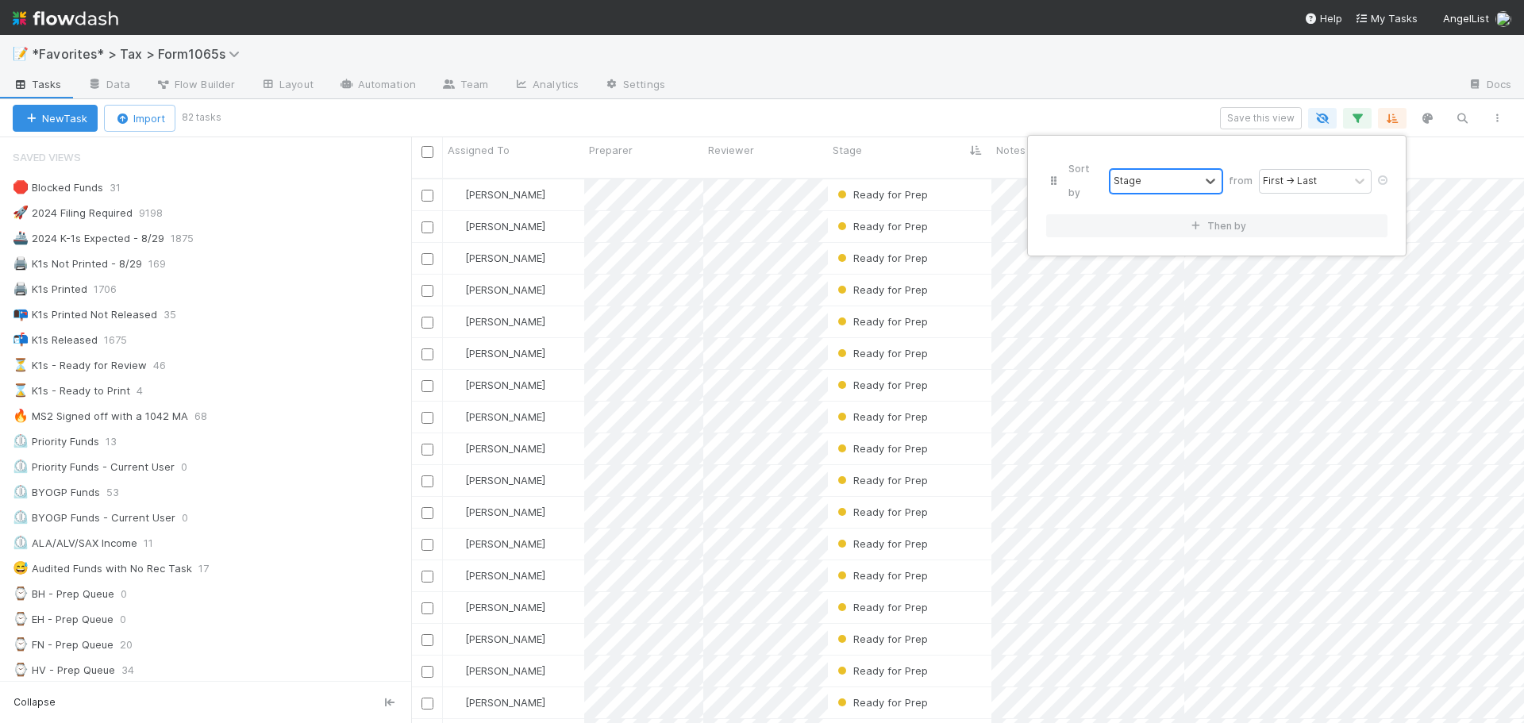
click at [1120, 21] on div "Sort by option Stage, selected. 0 results available. Select is focused ,type to…" at bounding box center [762, 361] width 1524 height 723
click at [1075, 71] on div "📝 *Favorites* > Tax > Form1065s" at bounding box center [762, 54] width 1524 height 38
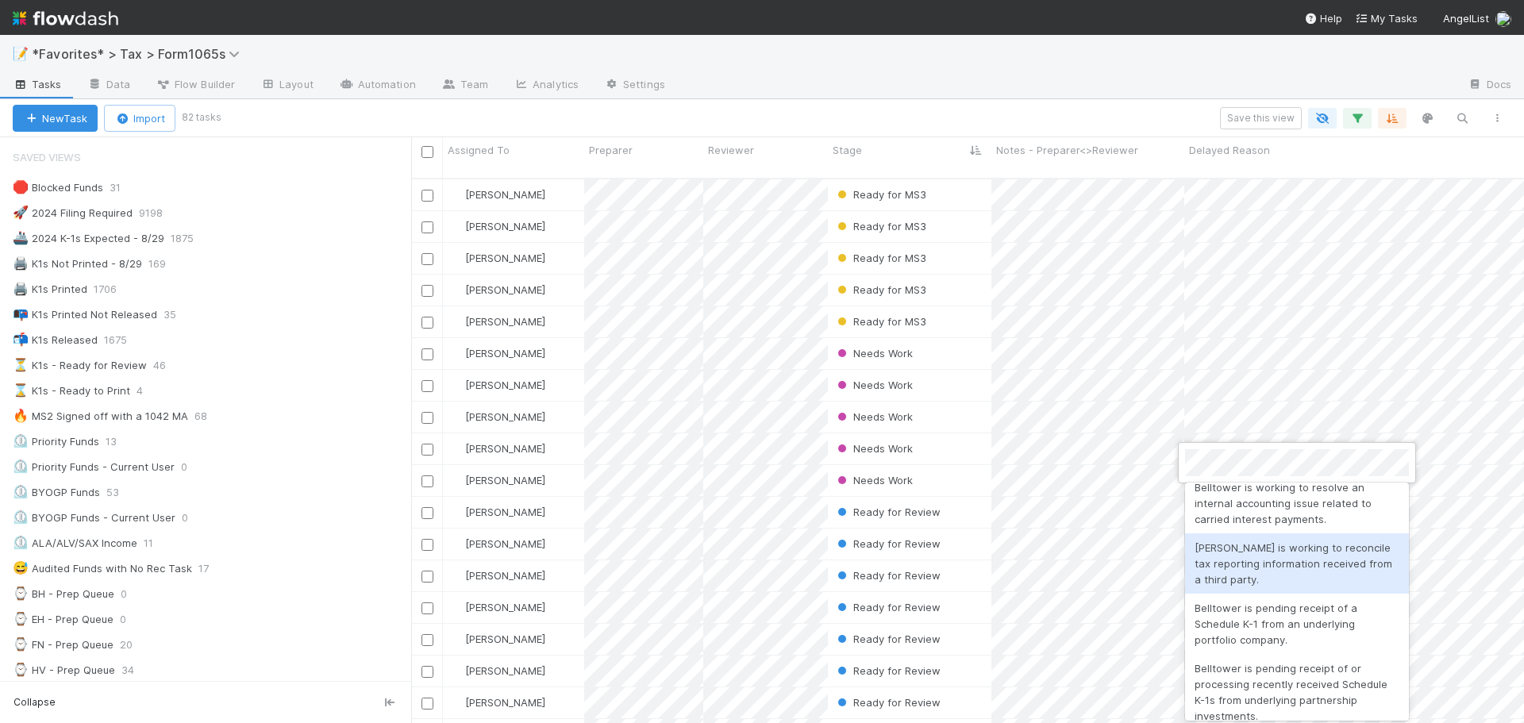
scroll to position [0, 0]
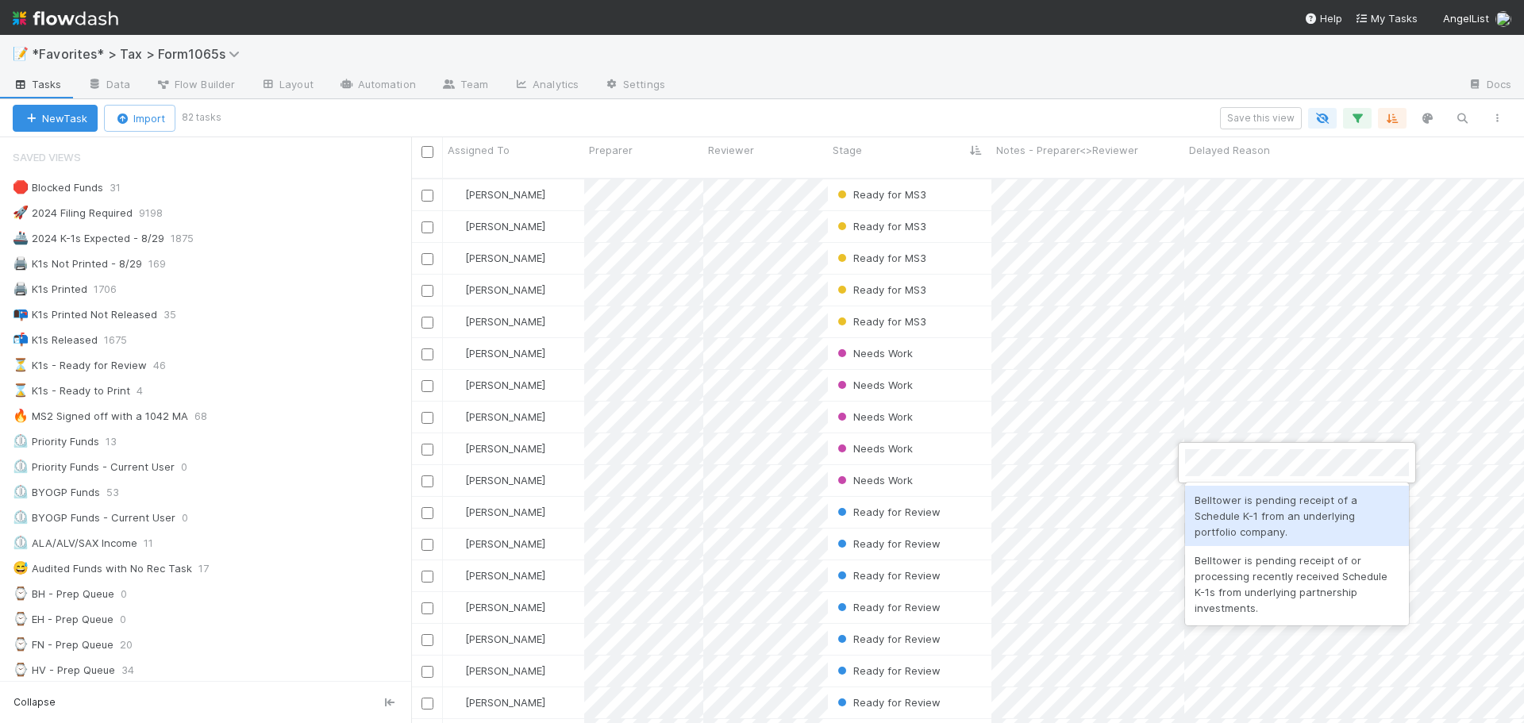
click at [1316, 522] on div "Belltower is pending receipt of a Schedule K-1 from an underlying portfolio com…" at bounding box center [1297, 516] width 224 height 60
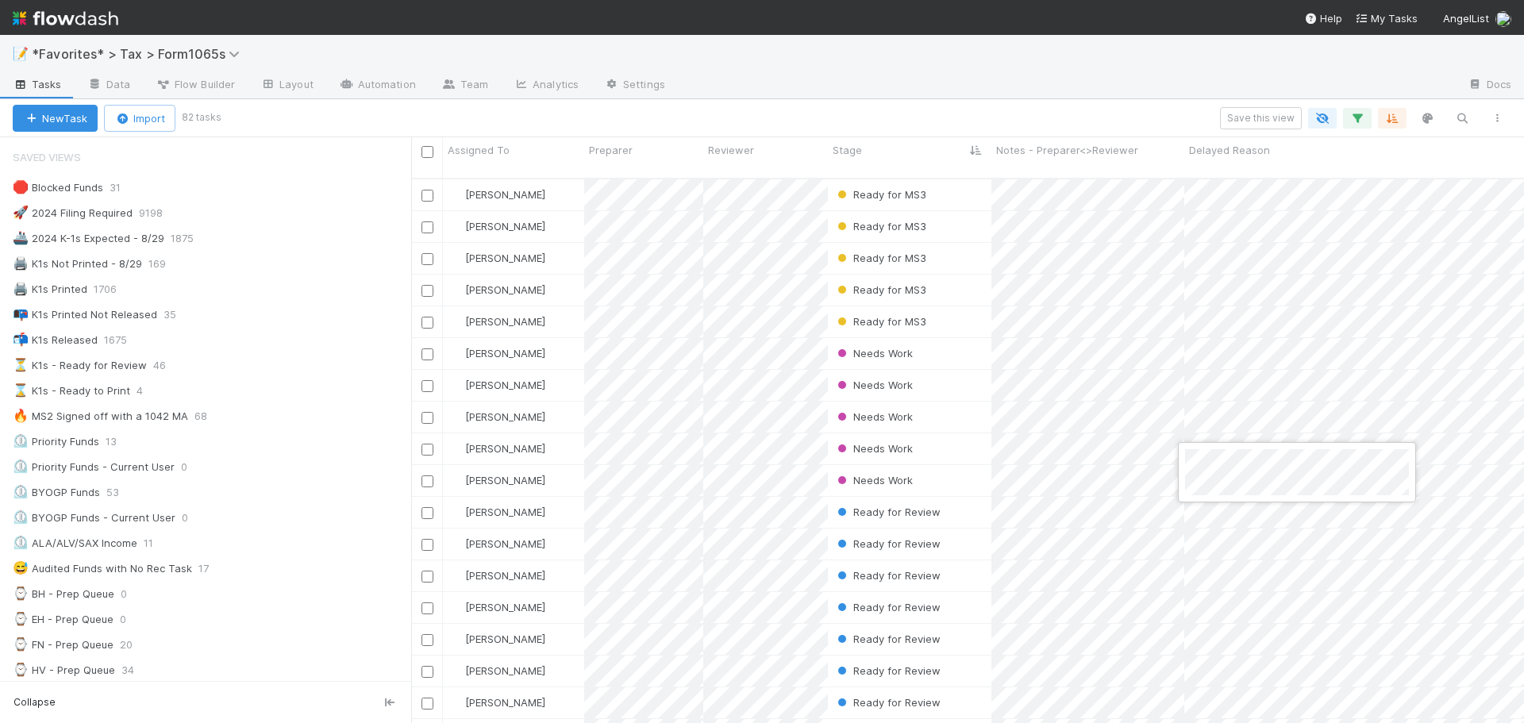
click at [1281, 528] on div at bounding box center [762, 361] width 1524 height 723
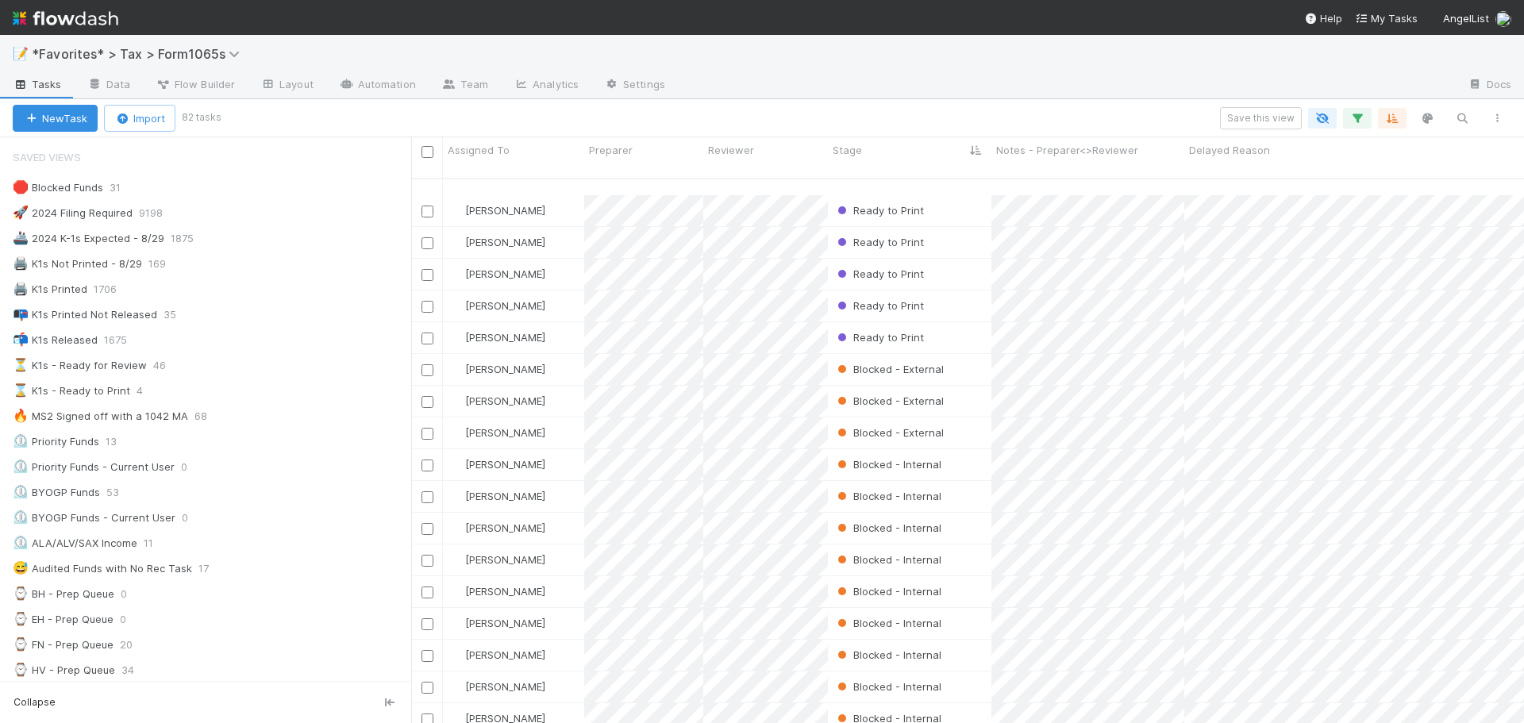
scroll to position [2058, 0]
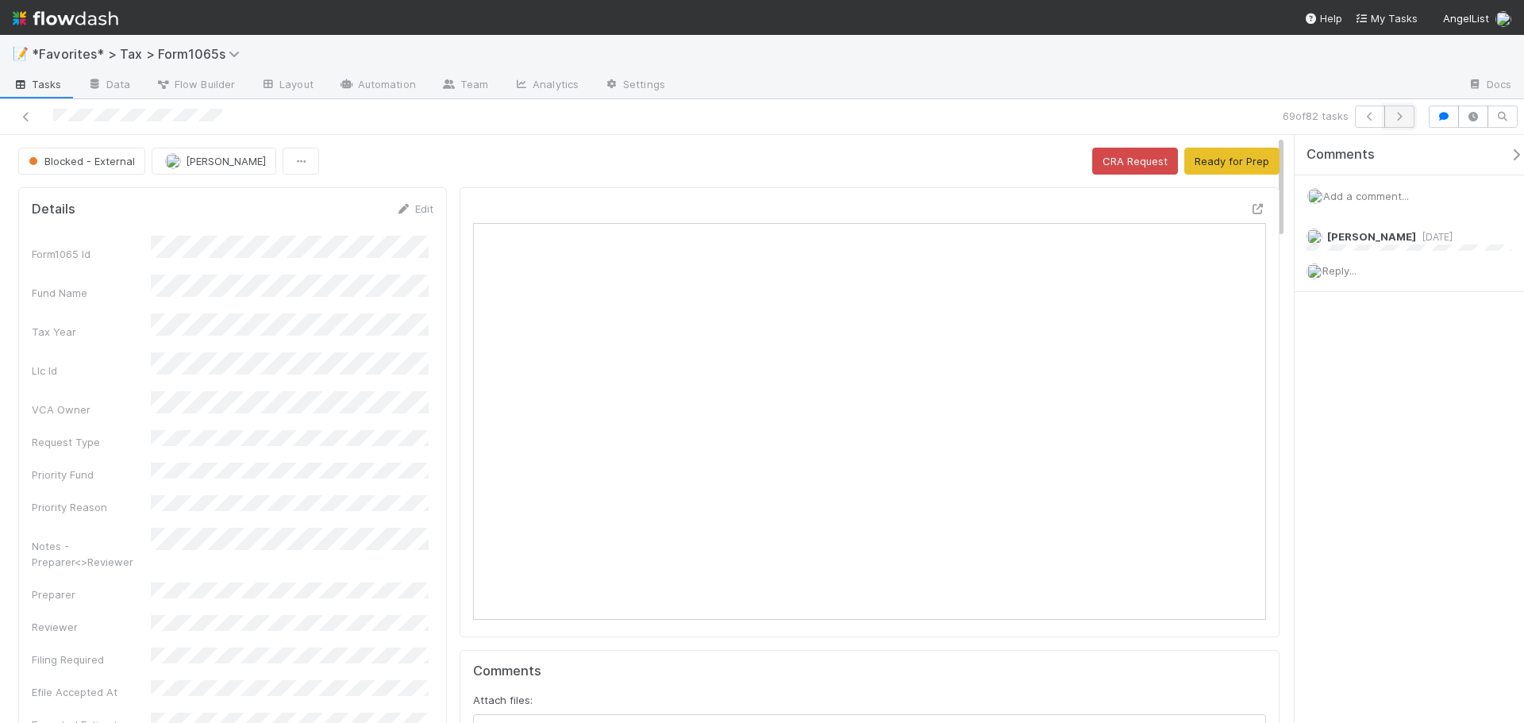
click at [1397, 115] on icon "button" at bounding box center [1399, 117] width 16 height 10
click at [29, 113] on icon at bounding box center [26, 117] width 16 height 10
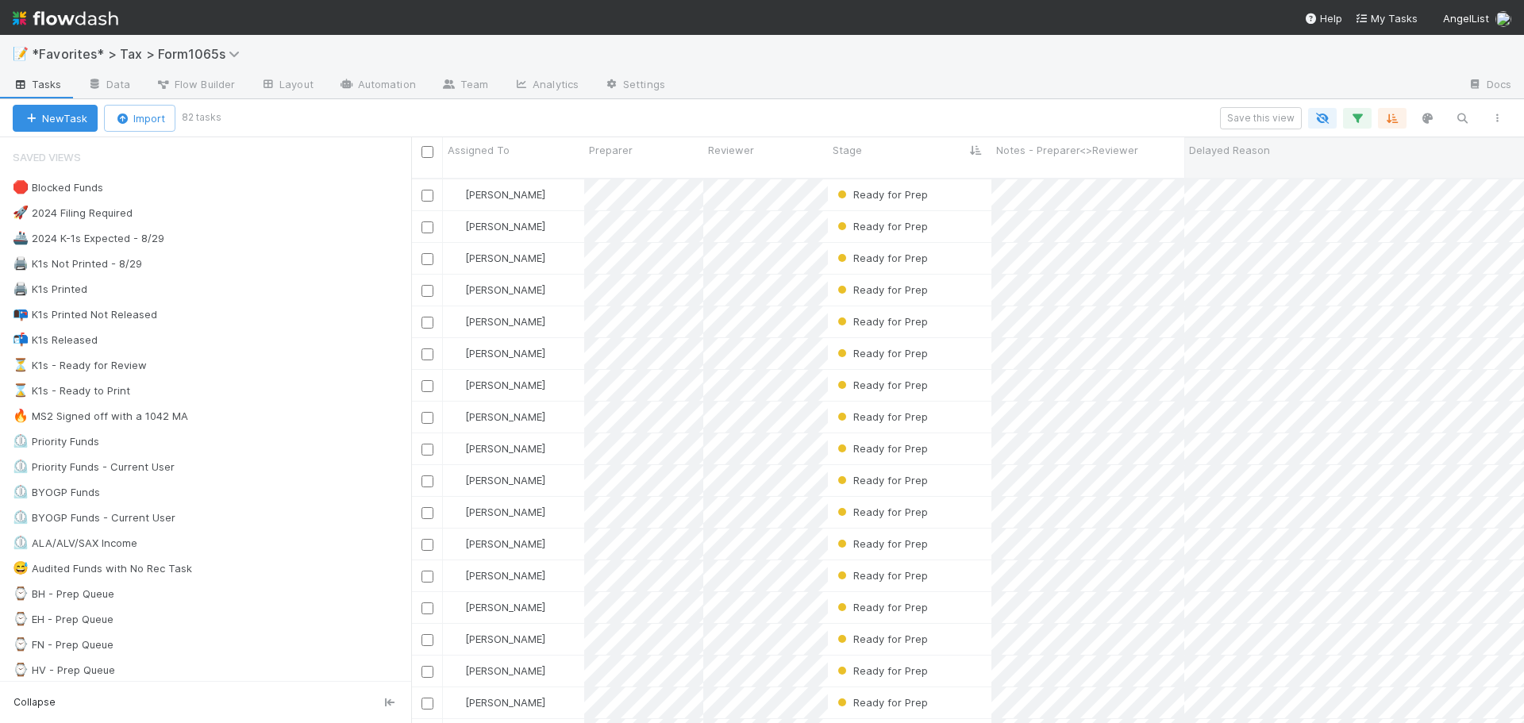
scroll to position [546, 1101]
click at [208, 236] on icon at bounding box center [202, 238] width 16 height 10
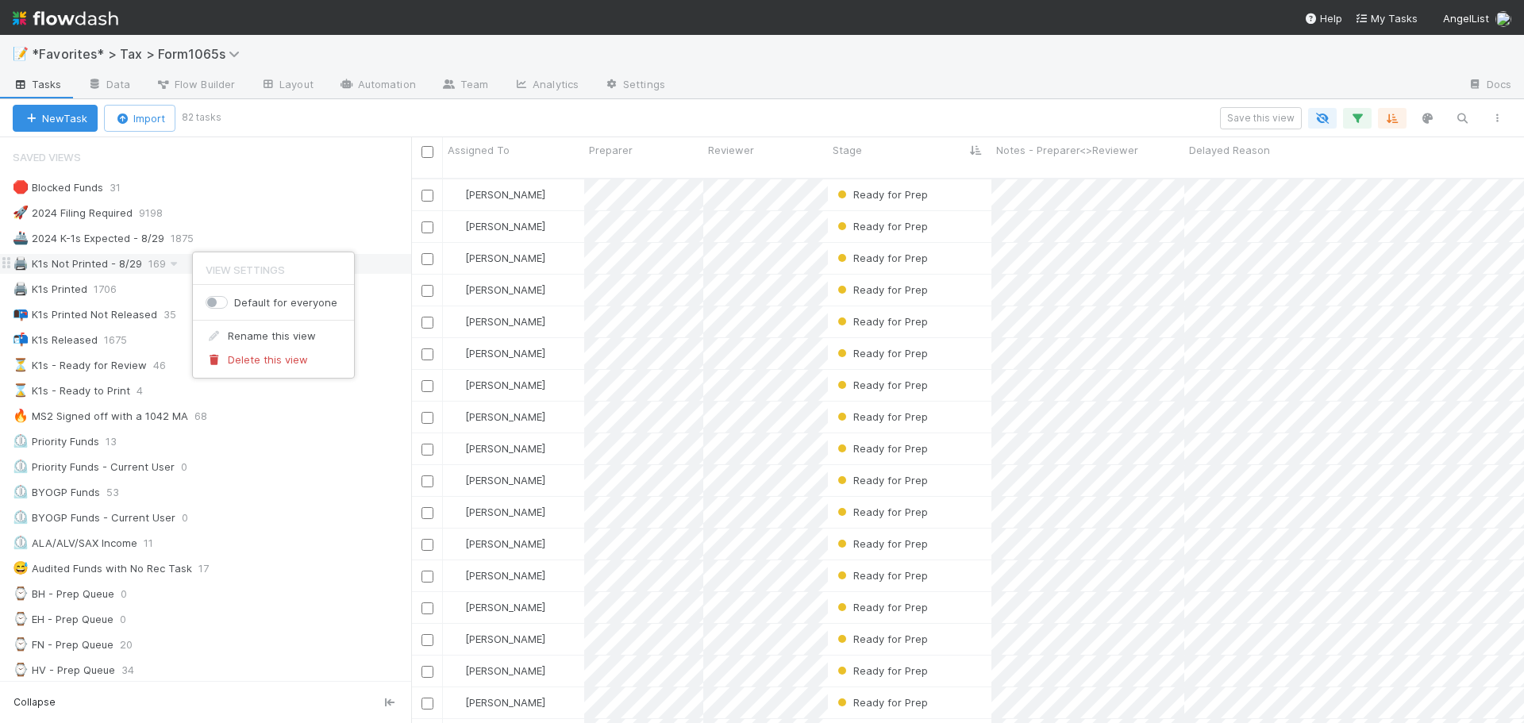
drag, startPoint x: 137, startPoint y: 267, endPoint x: 146, endPoint y: 268, distance: 8.8
click at [140, 267] on div "View Settings Default for everyone Rename this view Delete this view" at bounding box center [762, 361] width 1524 height 723
click at [148, 268] on span "169" at bounding box center [164, 264] width 33 height 20
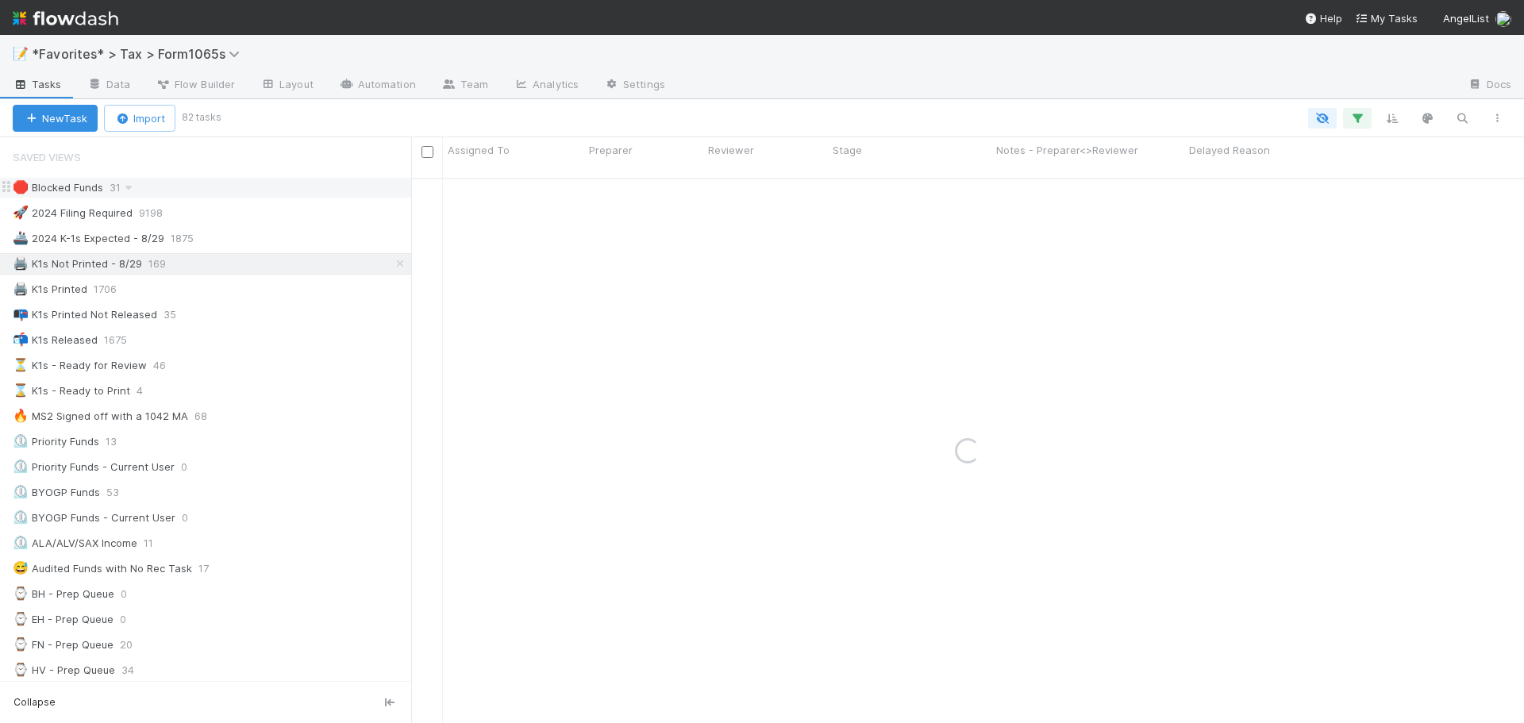
click at [198, 182] on div "🛑 Blocked Funds 31" at bounding box center [212, 188] width 398 height 20
click at [1350, 119] on icon "button" at bounding box center [1357, 118] width 16 height 14
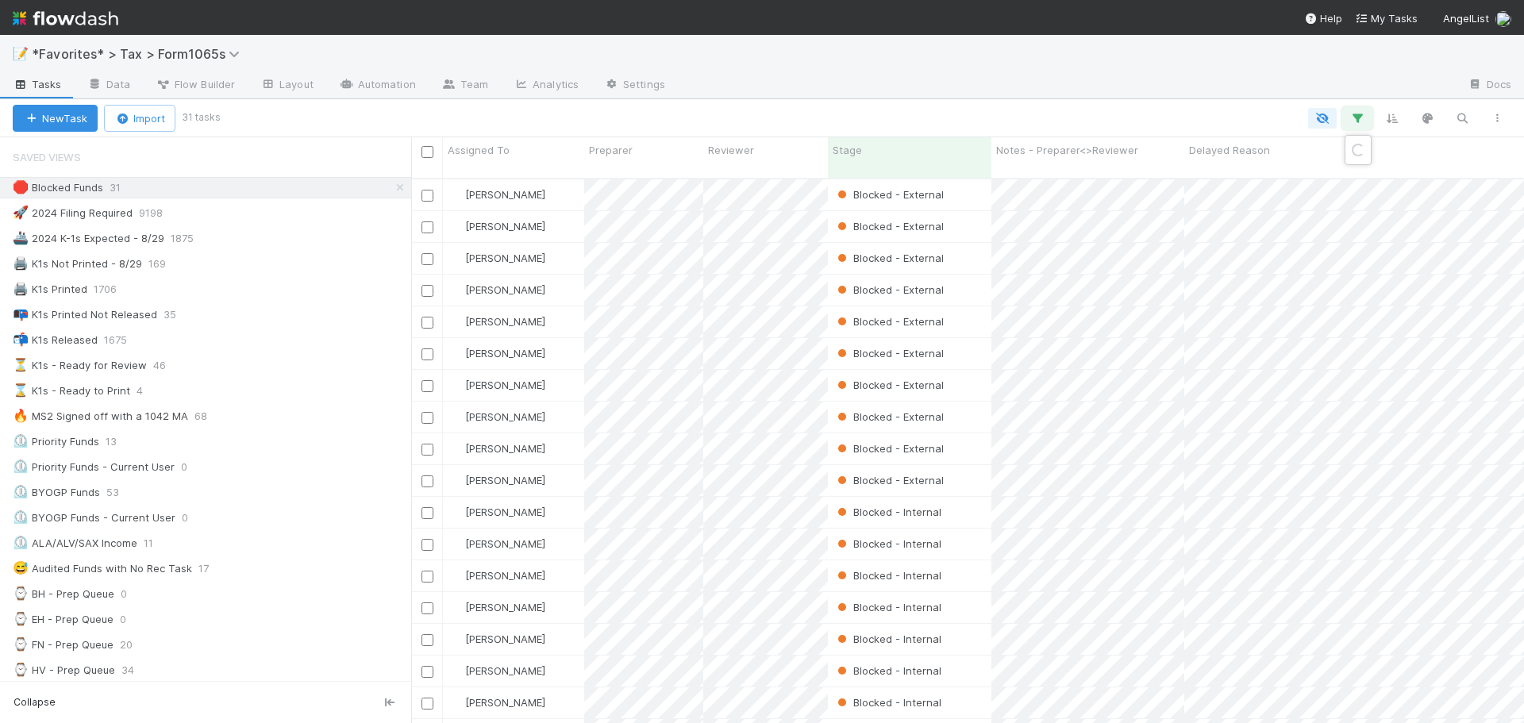
scroll to position [546, 1101]
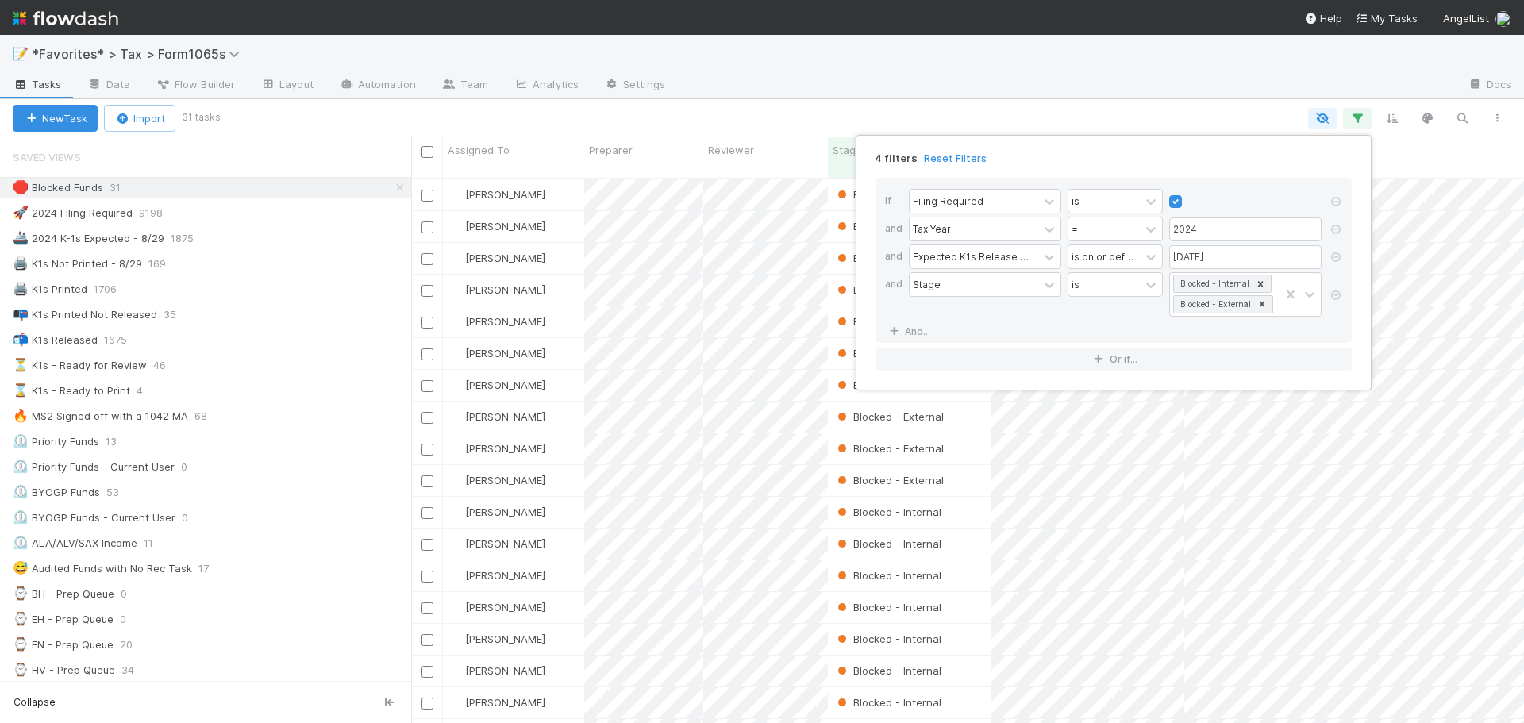
click at [1199, 75] on div "4 filters Reset Filters If Filing Required is and Tax Year = 2024 and Expected …" at bounding box center [762, 361] width 1524 height 723
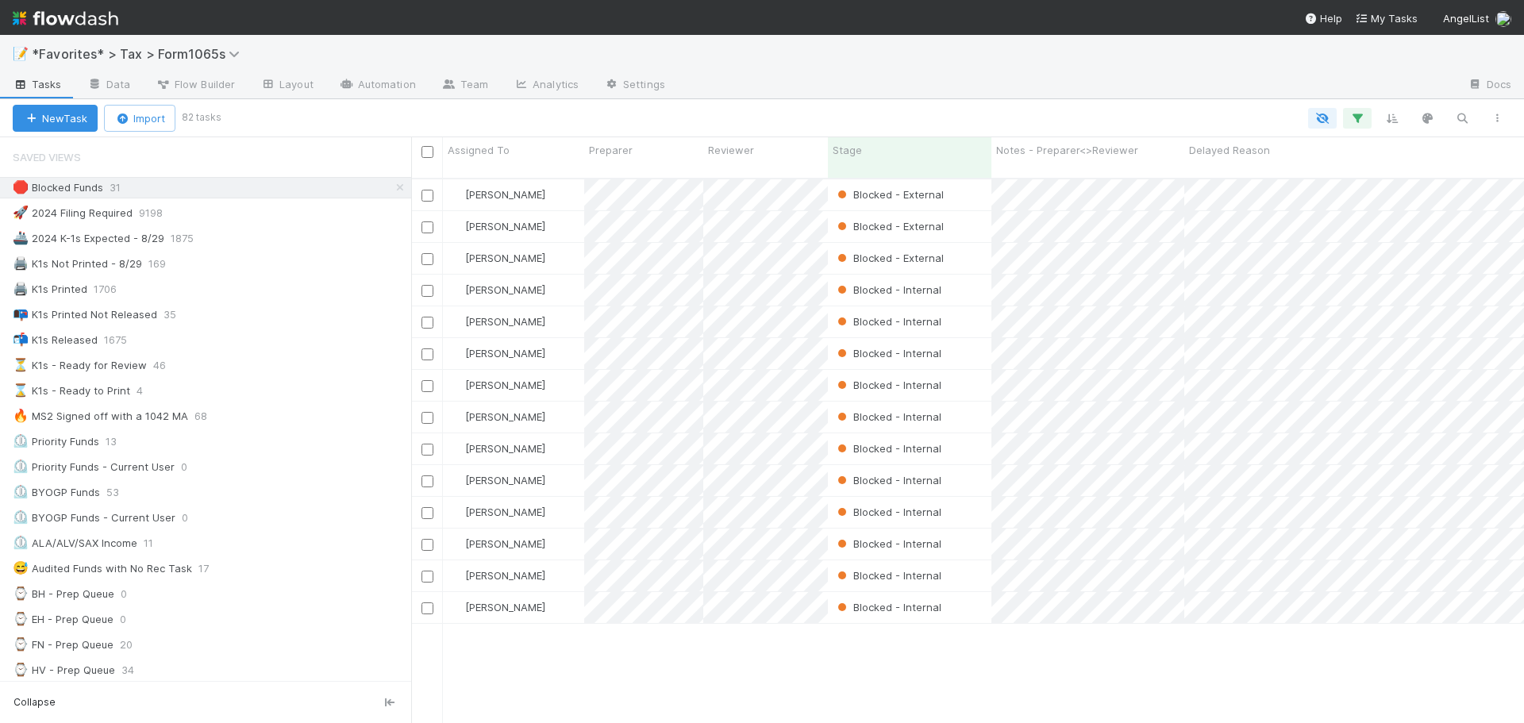
scroll to position [0, 0]
click at [1366, 113] on button "button" at bounding box center [1357, 118] width 29 height 21
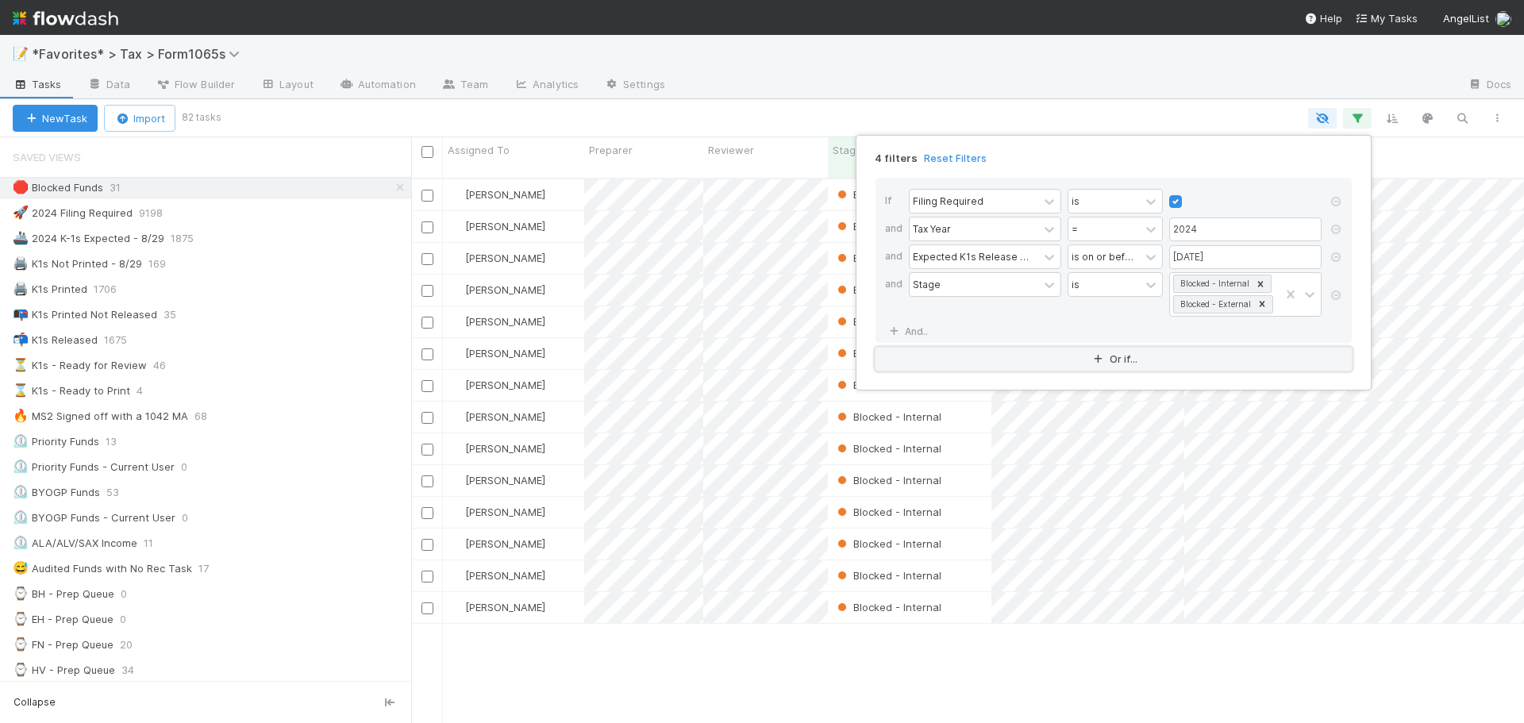
click at [1094, 355] on icon "button" at bounding box center [1098, 360] width 16 height 10
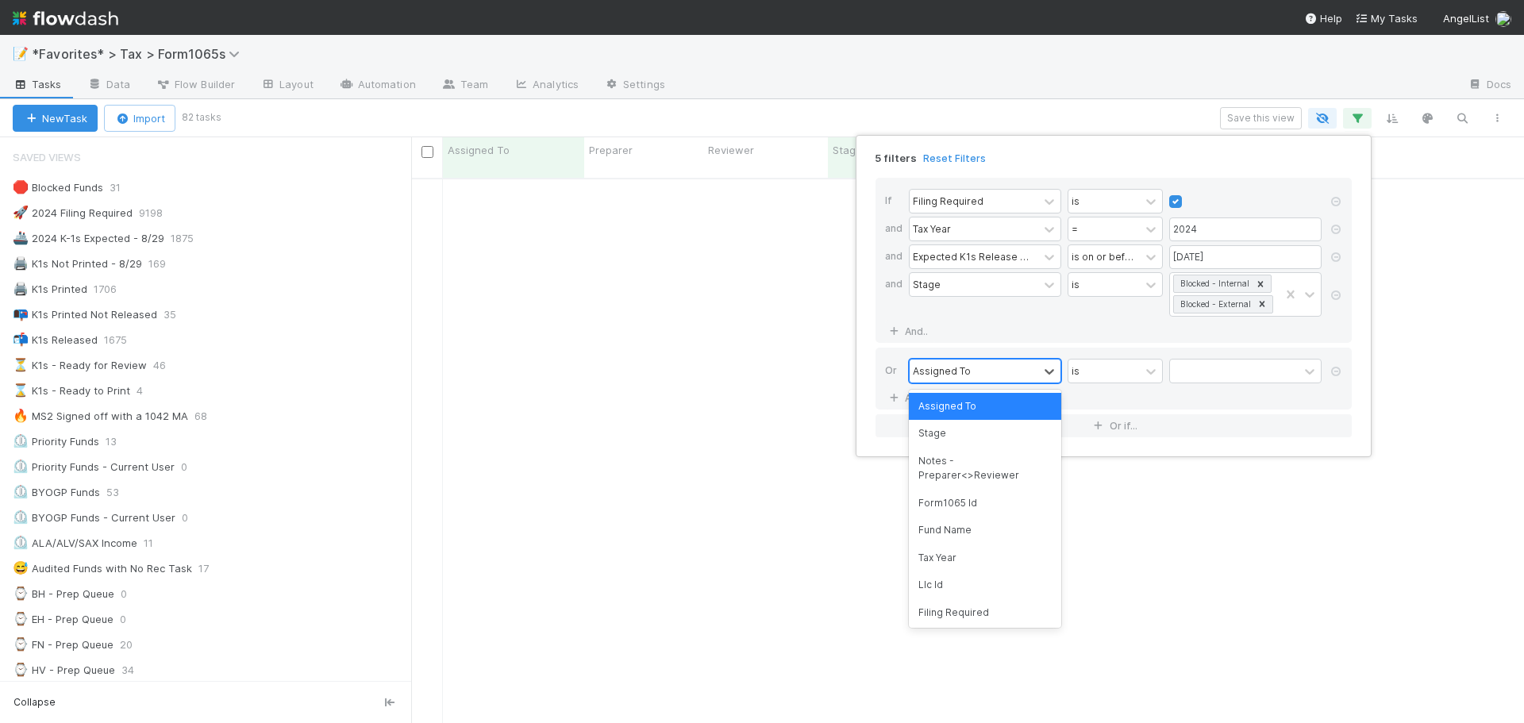
click at [956, 368] on div "Assigned To" at bounding box center [942, 370] width 58 height 14
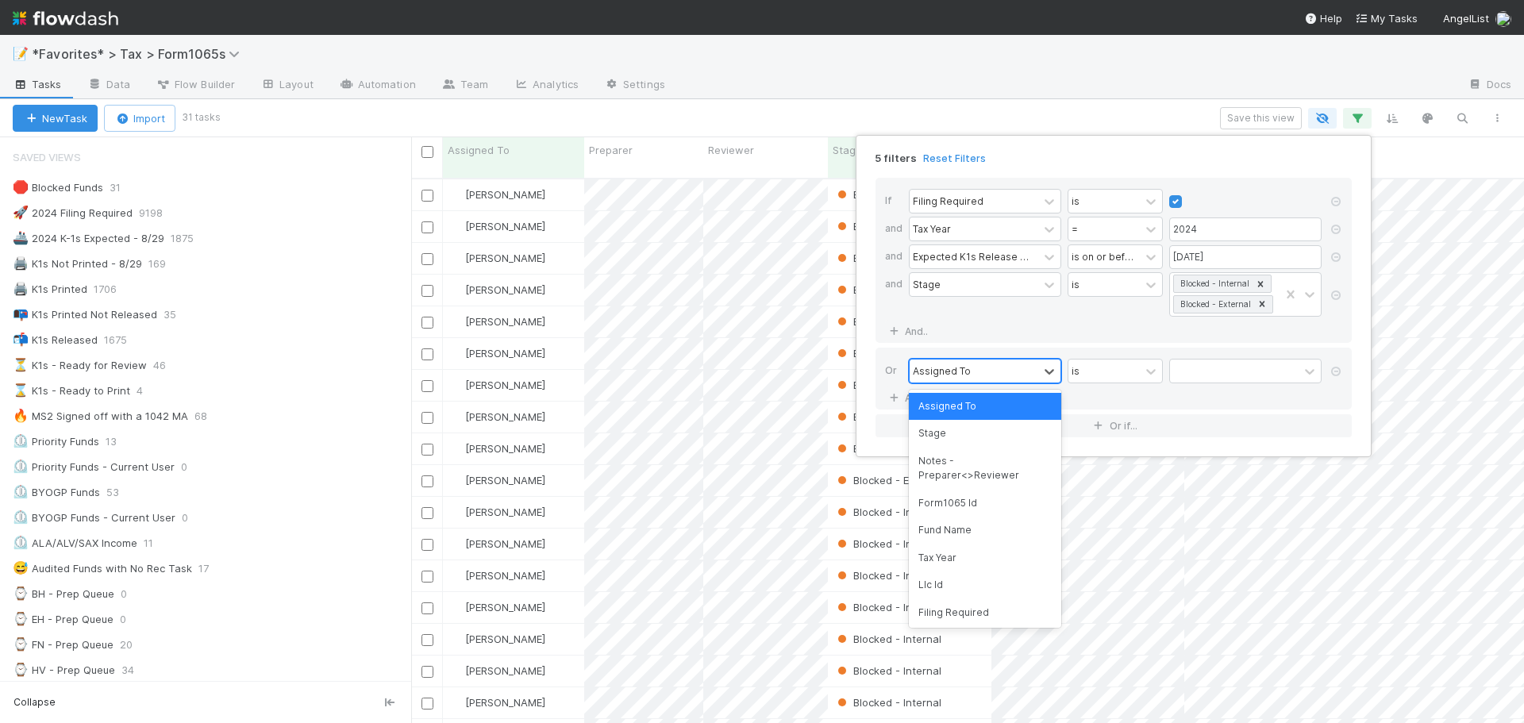
scroll to position [546, 1101]
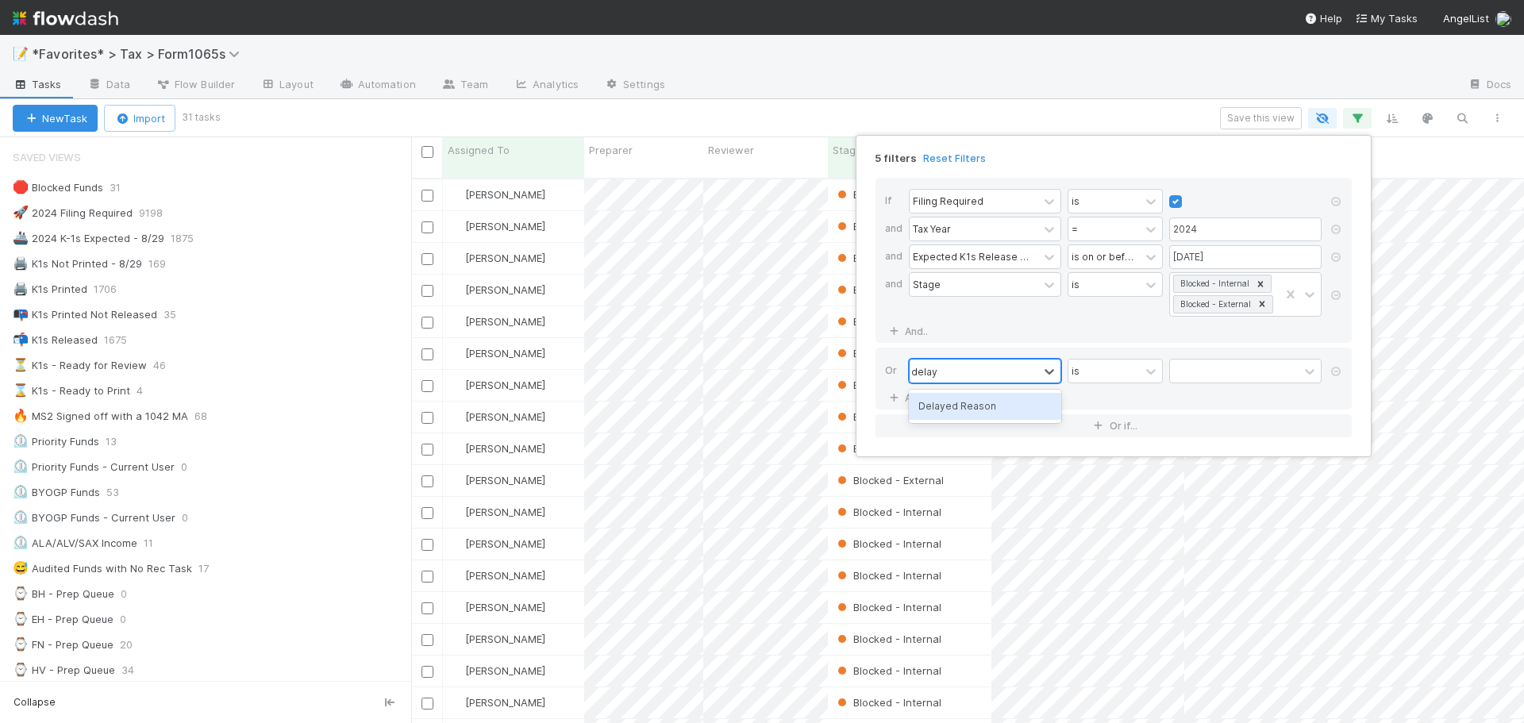
type input "delaye"
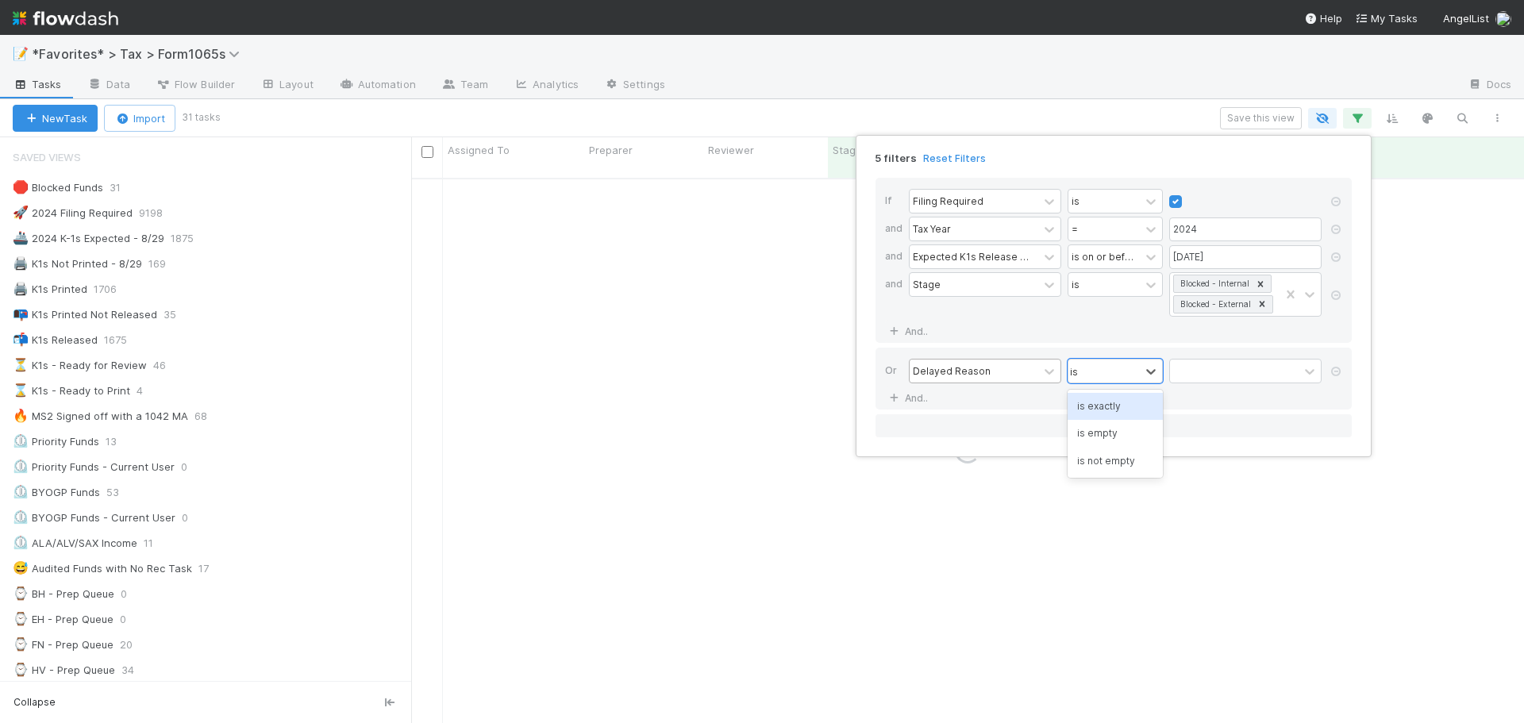
type input "is"
click at [912, 398] on link "And.." at bounding box center [910, 397] width 50 height 23
click at [942, 396] on div "Assigned To" at bounding box center [942, 398] width 58 height 14
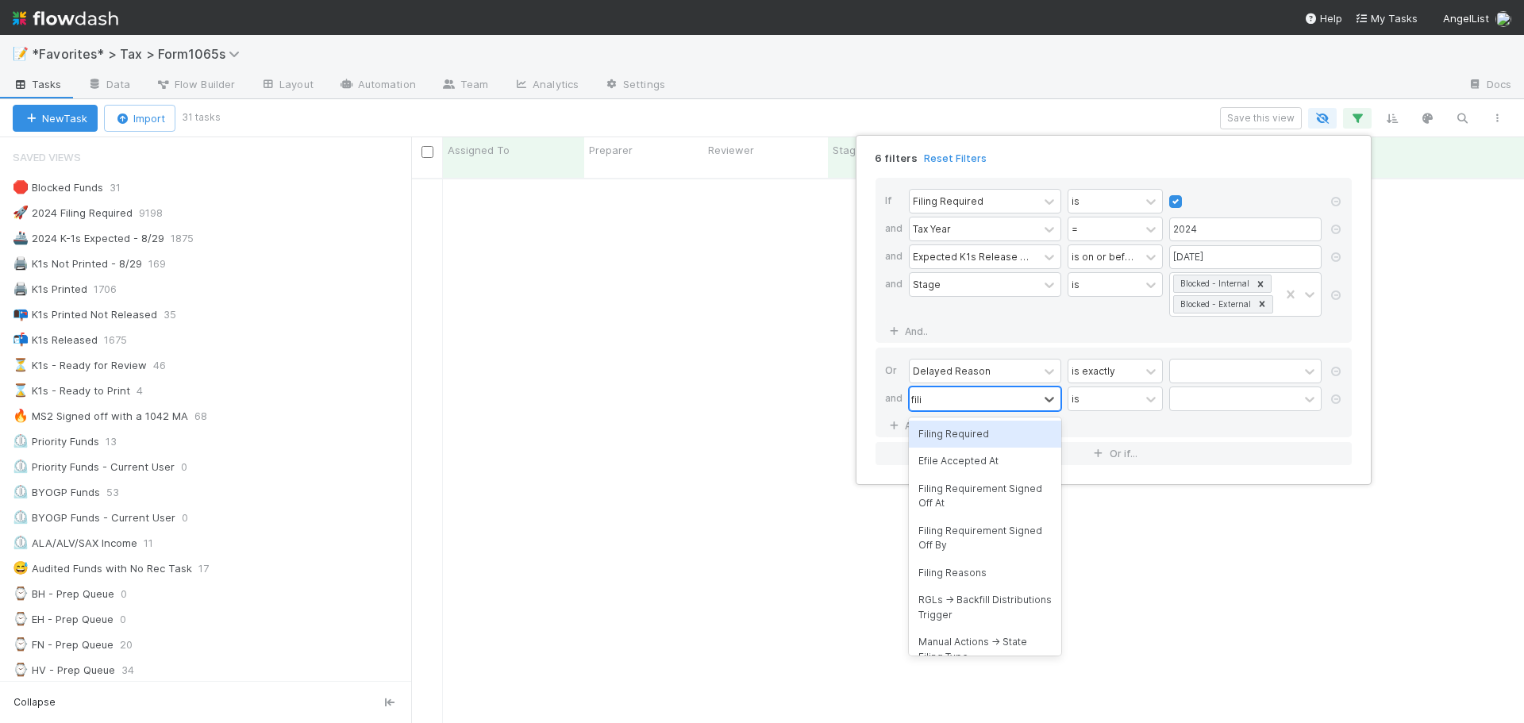
type input "filin"
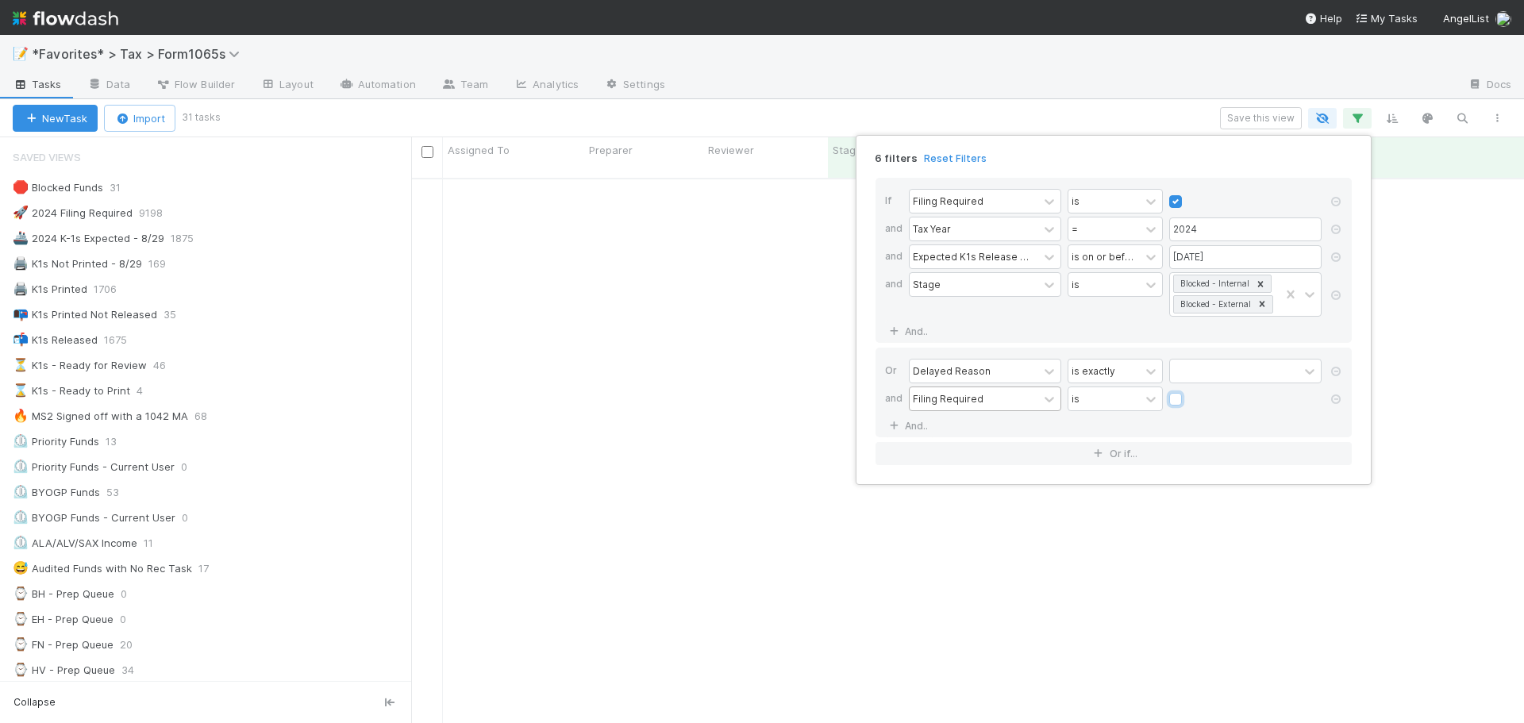
click at [1169, 391] on input "checkbox" at bounding box center [1175, 403] width 13 height 24
checkbox input "true"
click at [885, 414] on link "And.." at bounding box center [910, 425] width 50 height 23
click at [885, 442] on link "And.." at bounding box center [910, 453] width 50 height 23
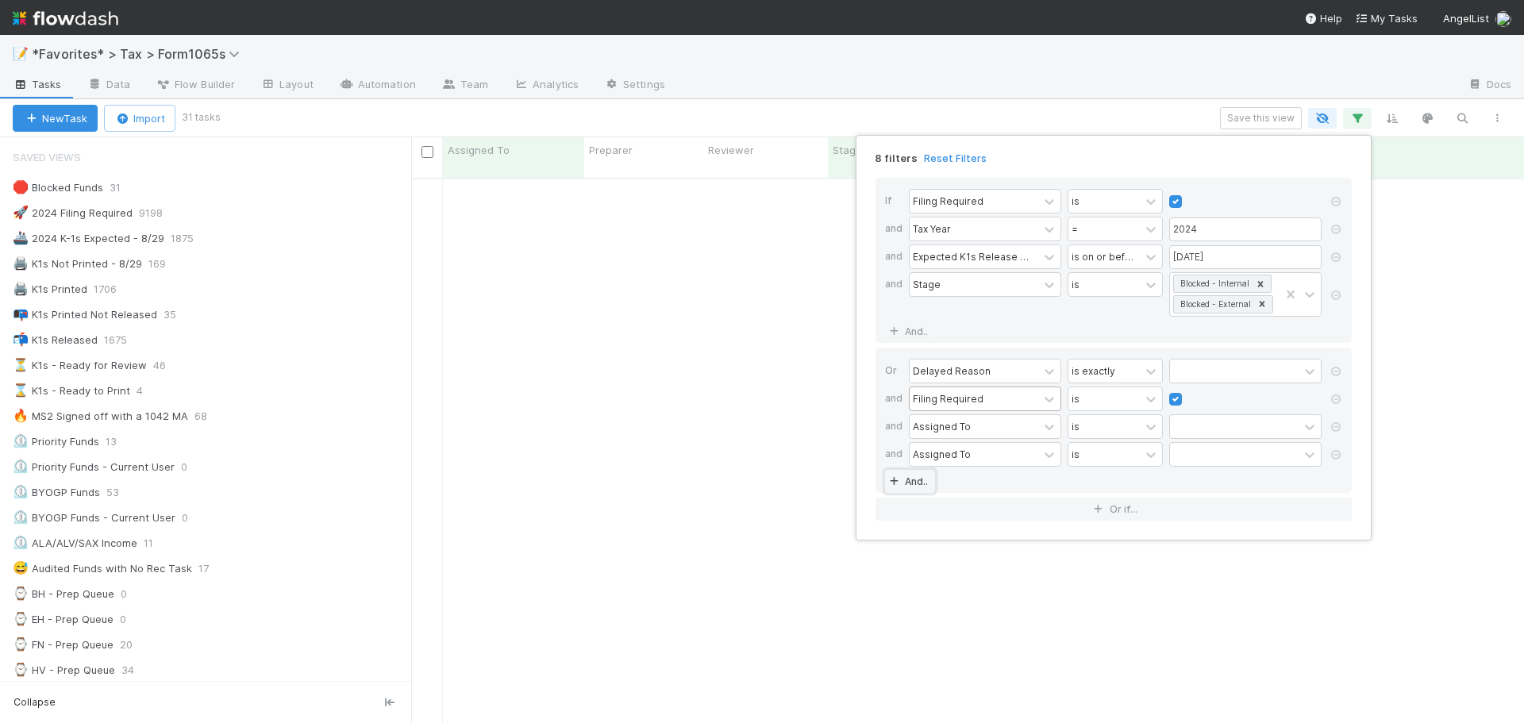
click at [885, 470] on link "And.." at bounding box center [910, 481] width 50 height 23
click at [1340, 490] on link at bounding box center [1336, 483] width 16 height 14
click at [1336, 482] on div "Or Delayed Reason is exactly and Filing Required is and Assigned To is and Assi…" at bounding box center [1113, 434] width 476 height 173
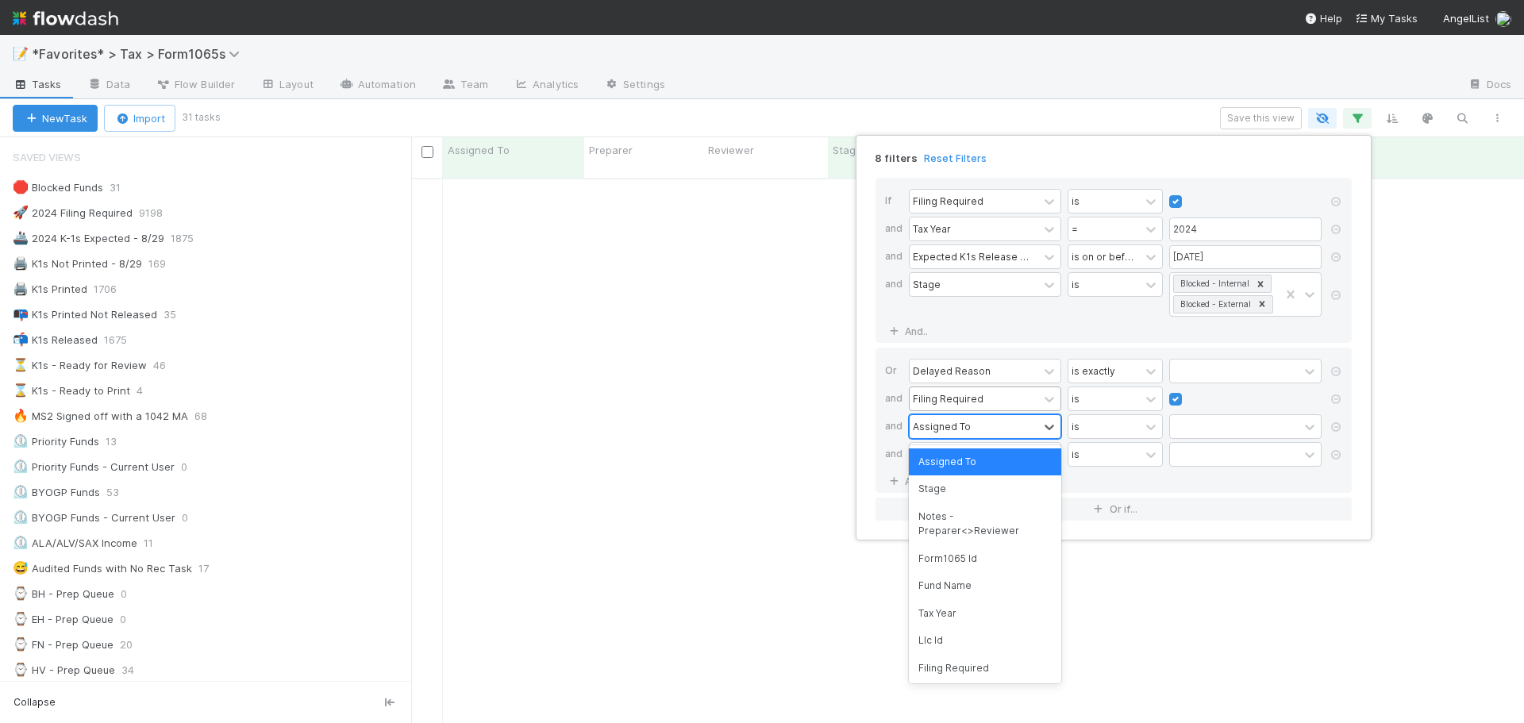
click at [969, 429] on div "Assigned To" at bounding box center [973, 426] width 129 height 23
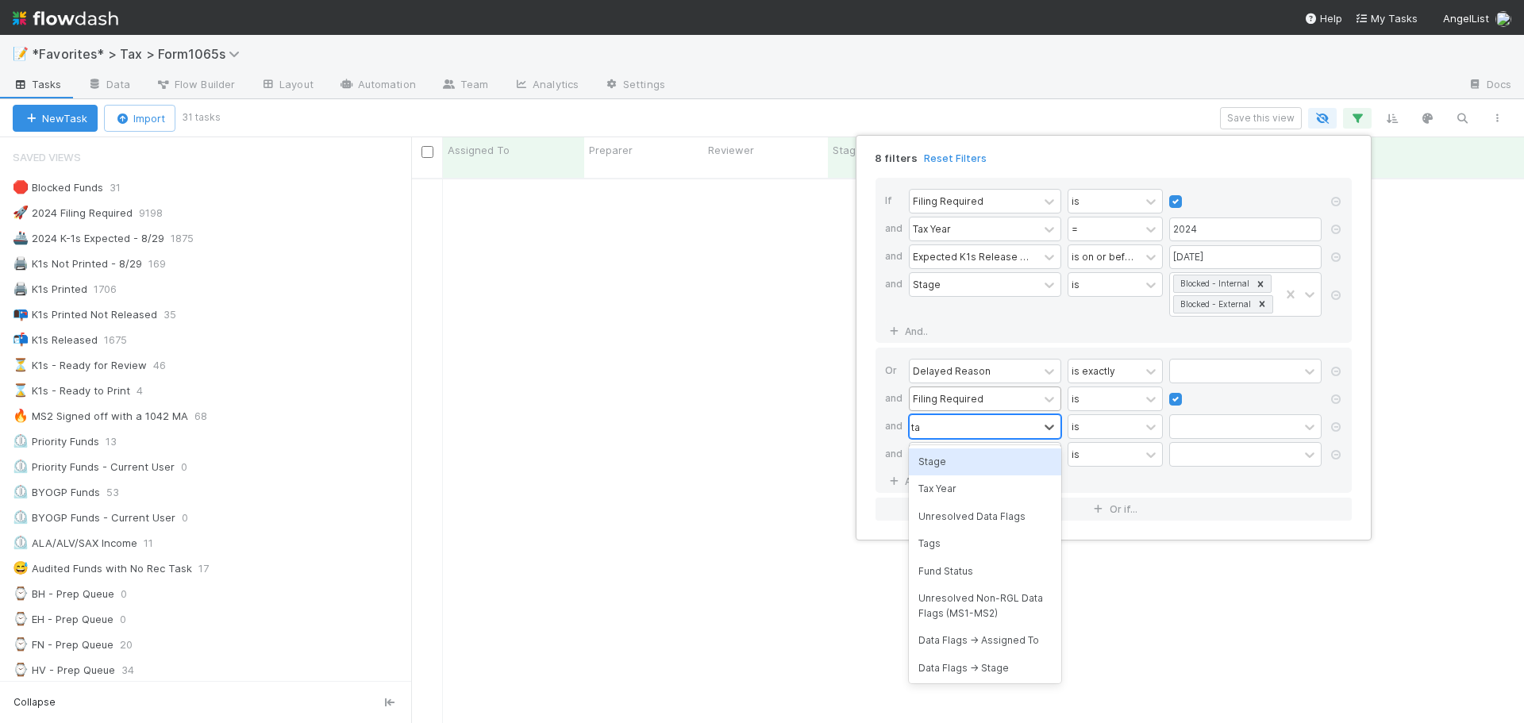
type input "tax"
click at [962, 463] on div "Tax Year" at bounding box center [985, 461] width 152 height 27
click at [1194, 426] on input "text" at bounding box center [1245, 427] width 152 height 24
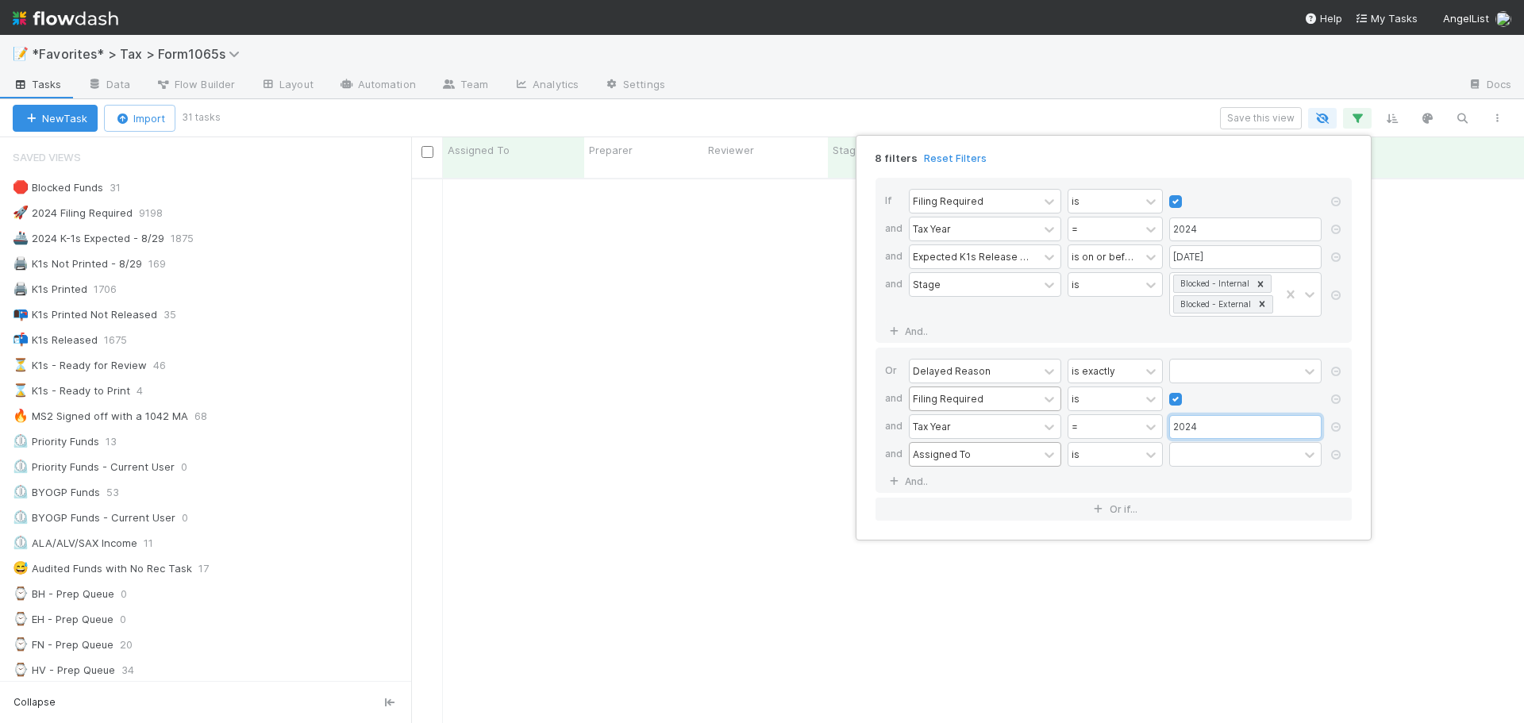
type input "2024"
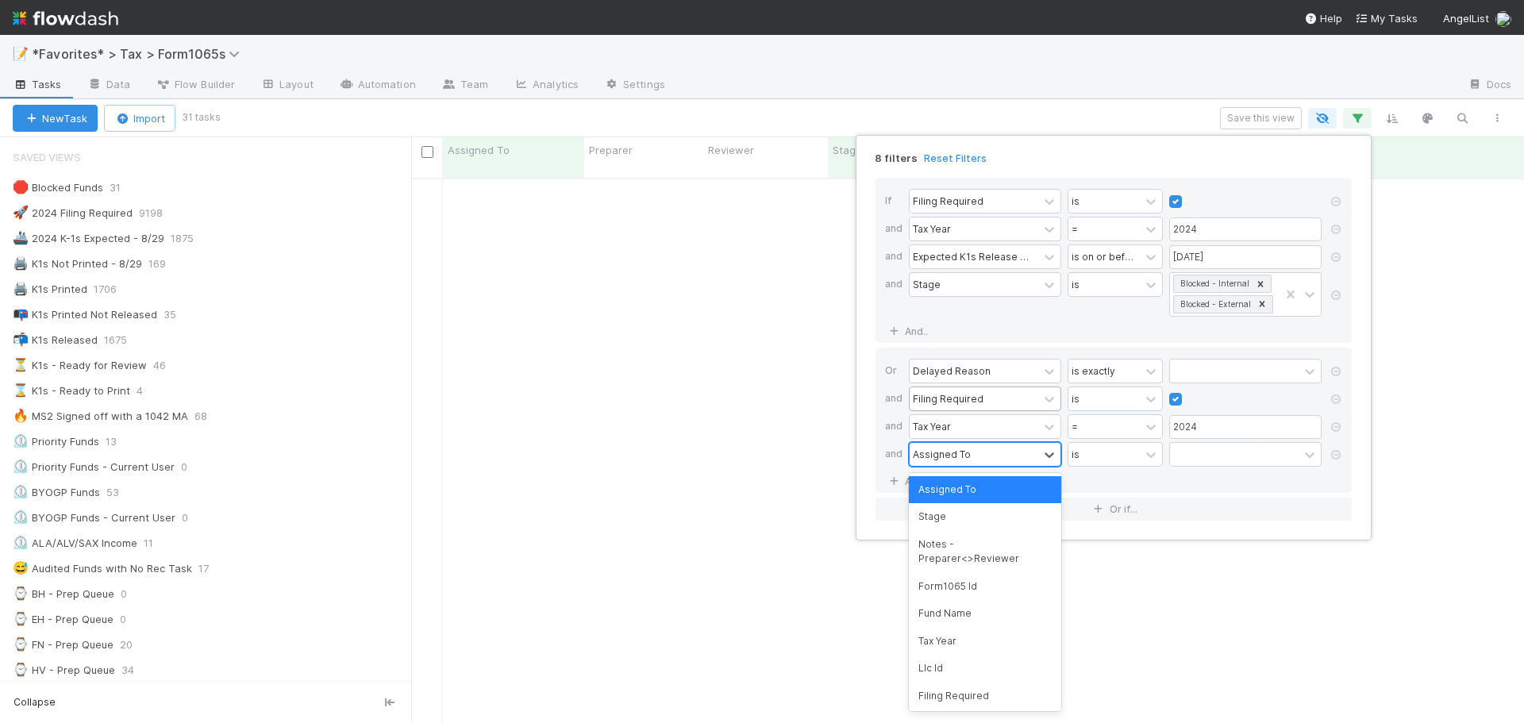
click at [964, 459] on div "Assigned To" at bounding box center [942, 454] width 58 height 14
type input "e"
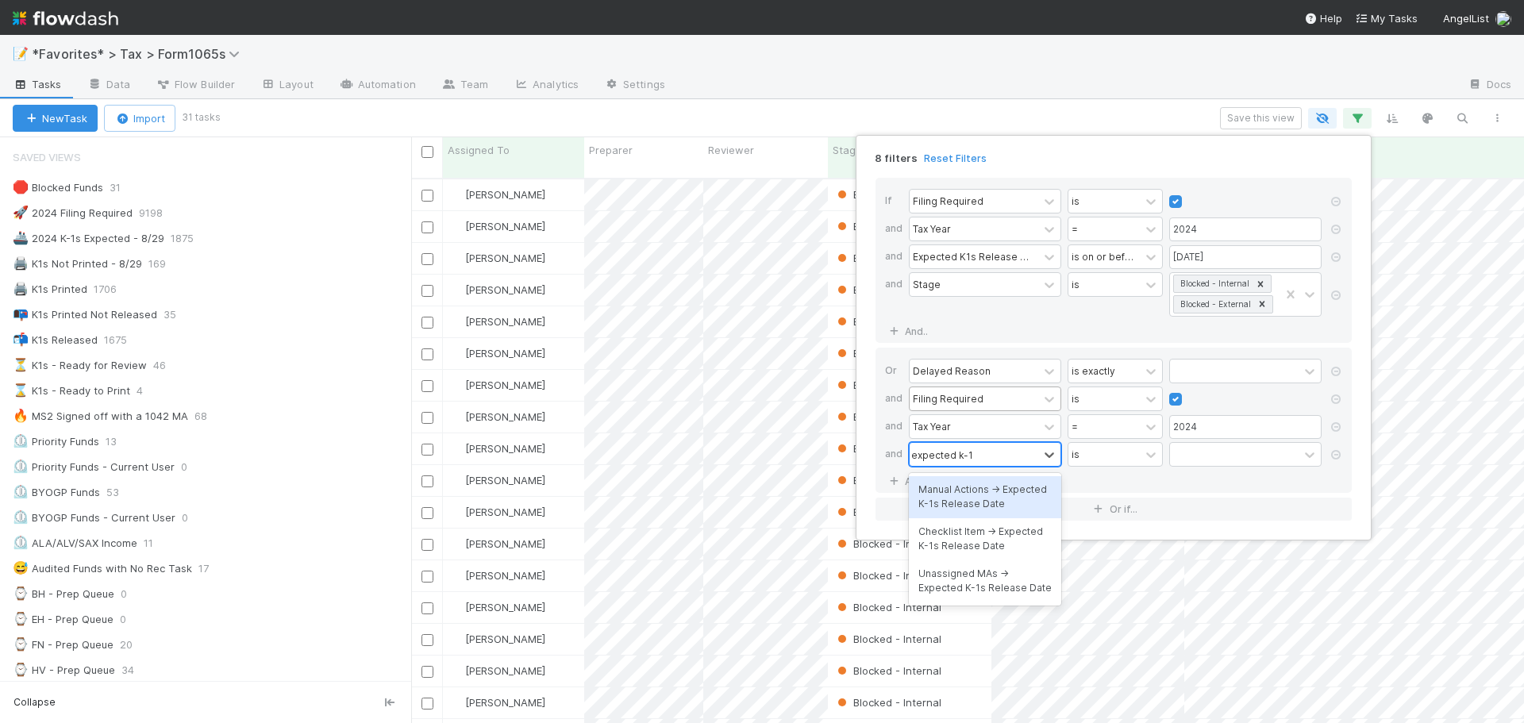
type input "expected k-1"
type input "r"
type input "expected k1s"
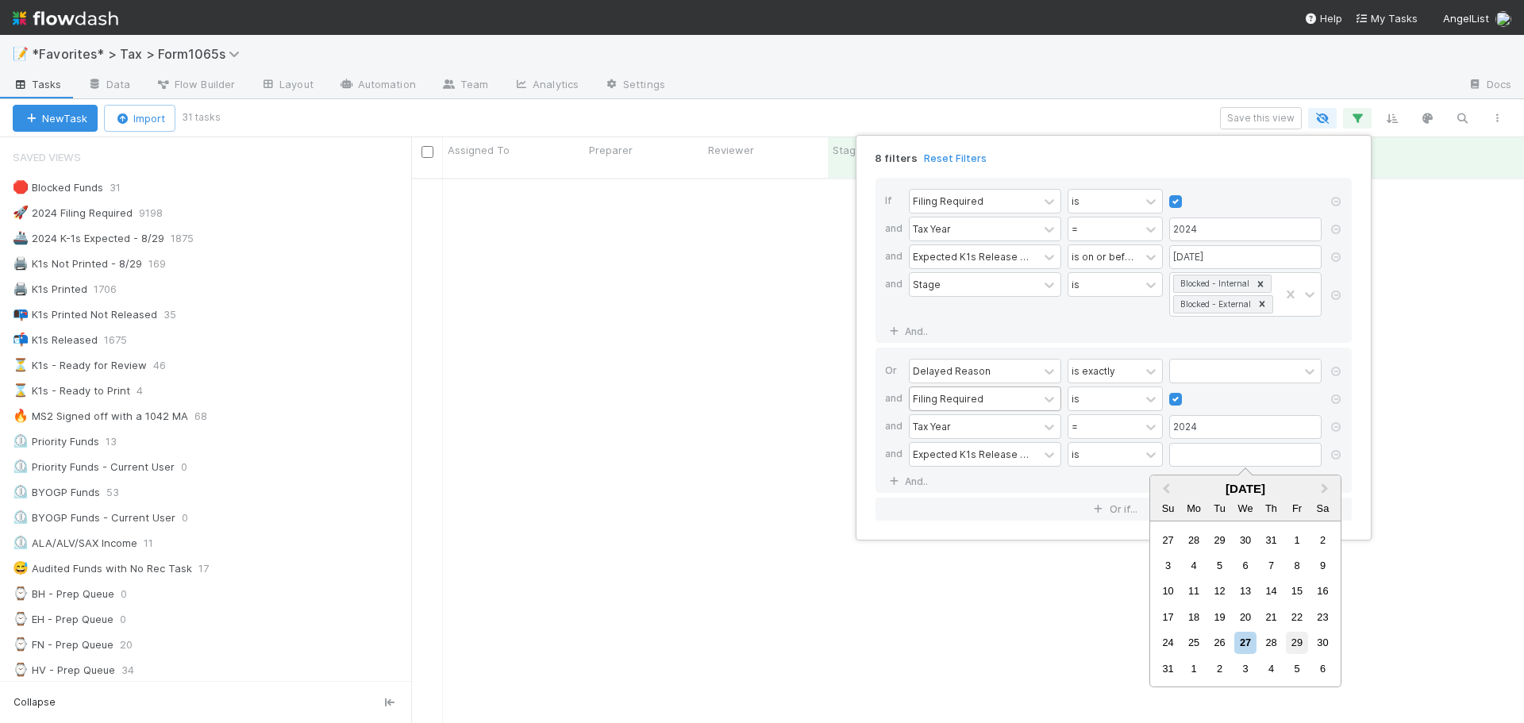
click at [1282, 642] on div "24 25 26 27 28 29 30" at bounding box center [1245, 642] width 180 height 25
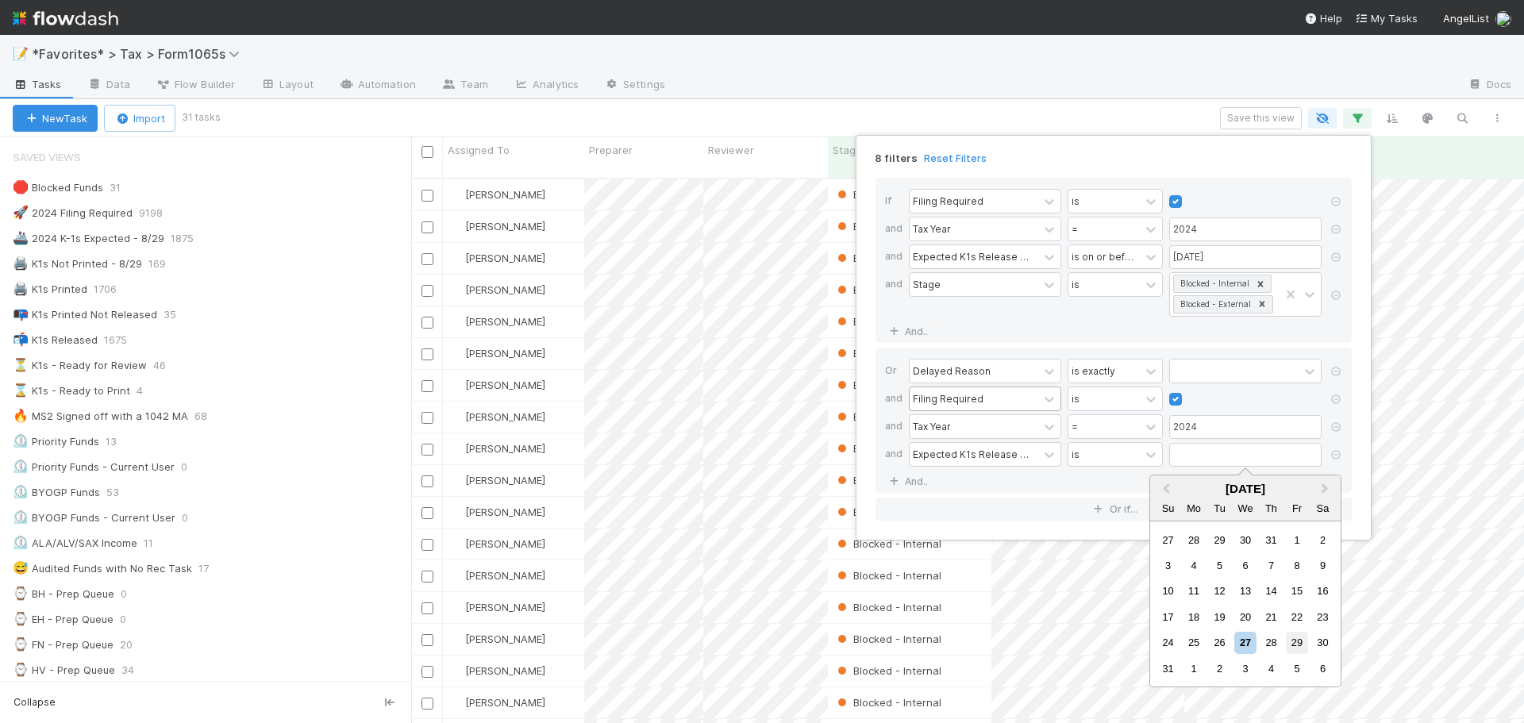
click at [1297, 639] on div "29" at bounding box center [1296, 642] width 21 height 21
type input "08/29/2025"
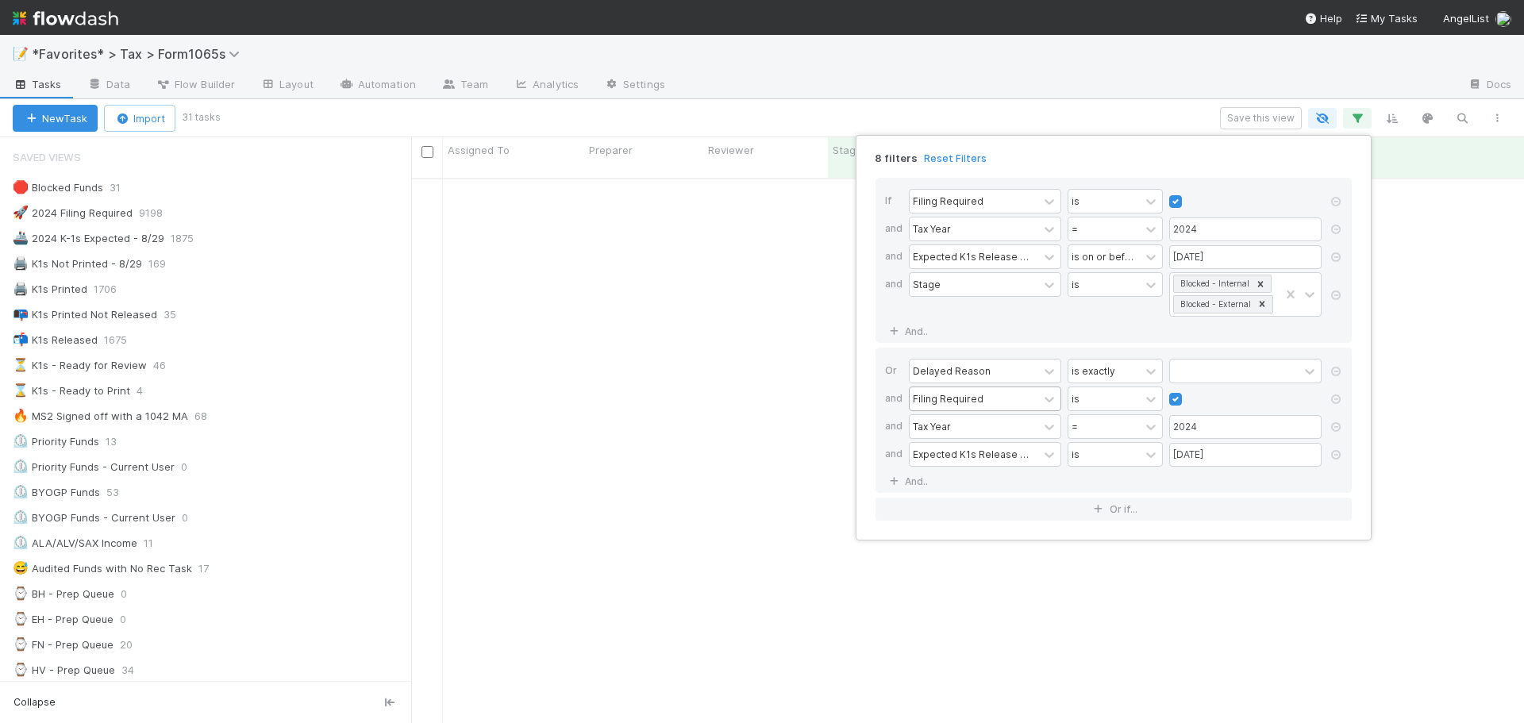
click at [1132, 136] on div "8 filters Reset Filters If Filing Required is and Tax Year = 2024 and Expected …" at bounding box center [1113, 338] width 516 height 406
click at [1136, 148] on div "8 filters Reset Filters" at bounding box center [1114, 153] width 502 height 23
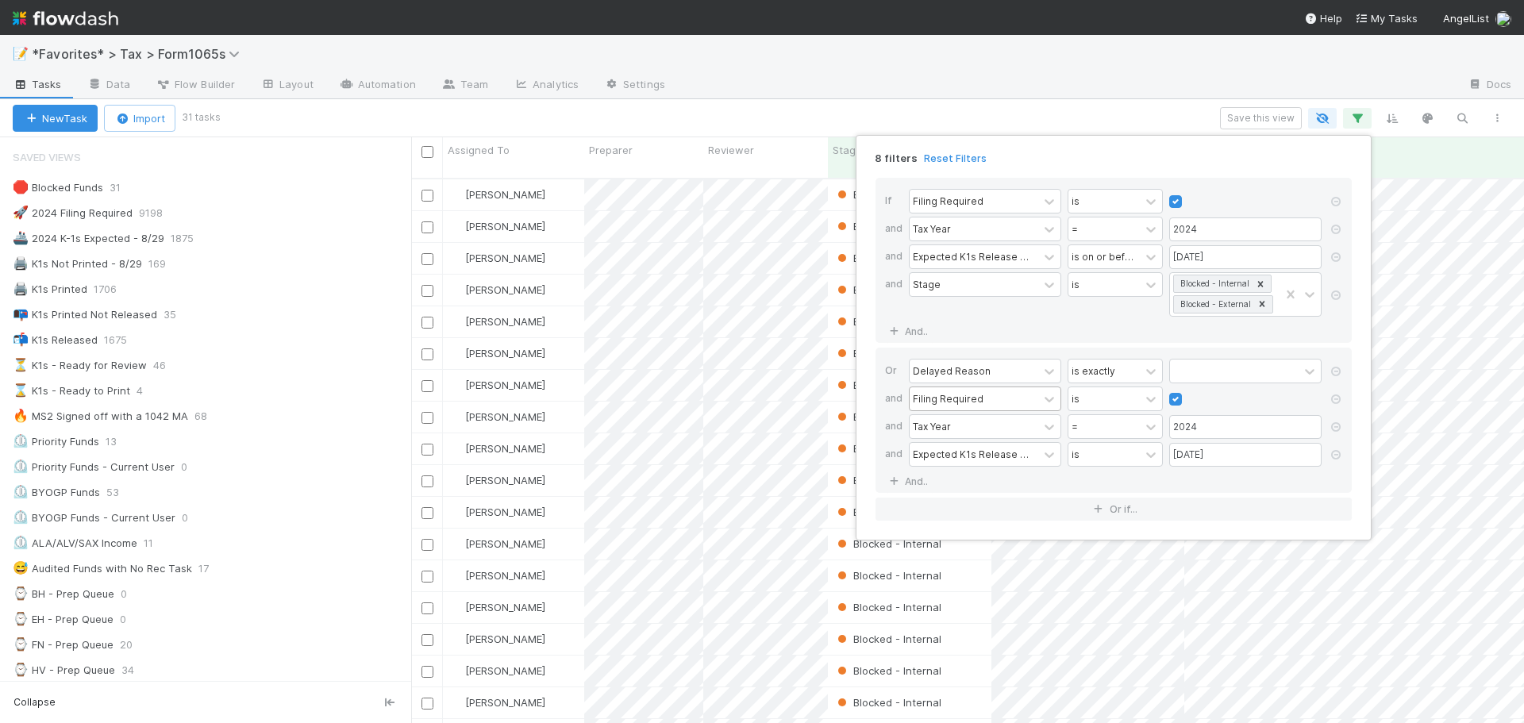
scroll to position [546, 1101]
click at [1181, 370] on div at bounding box center [1234, 370] width 129 height 23
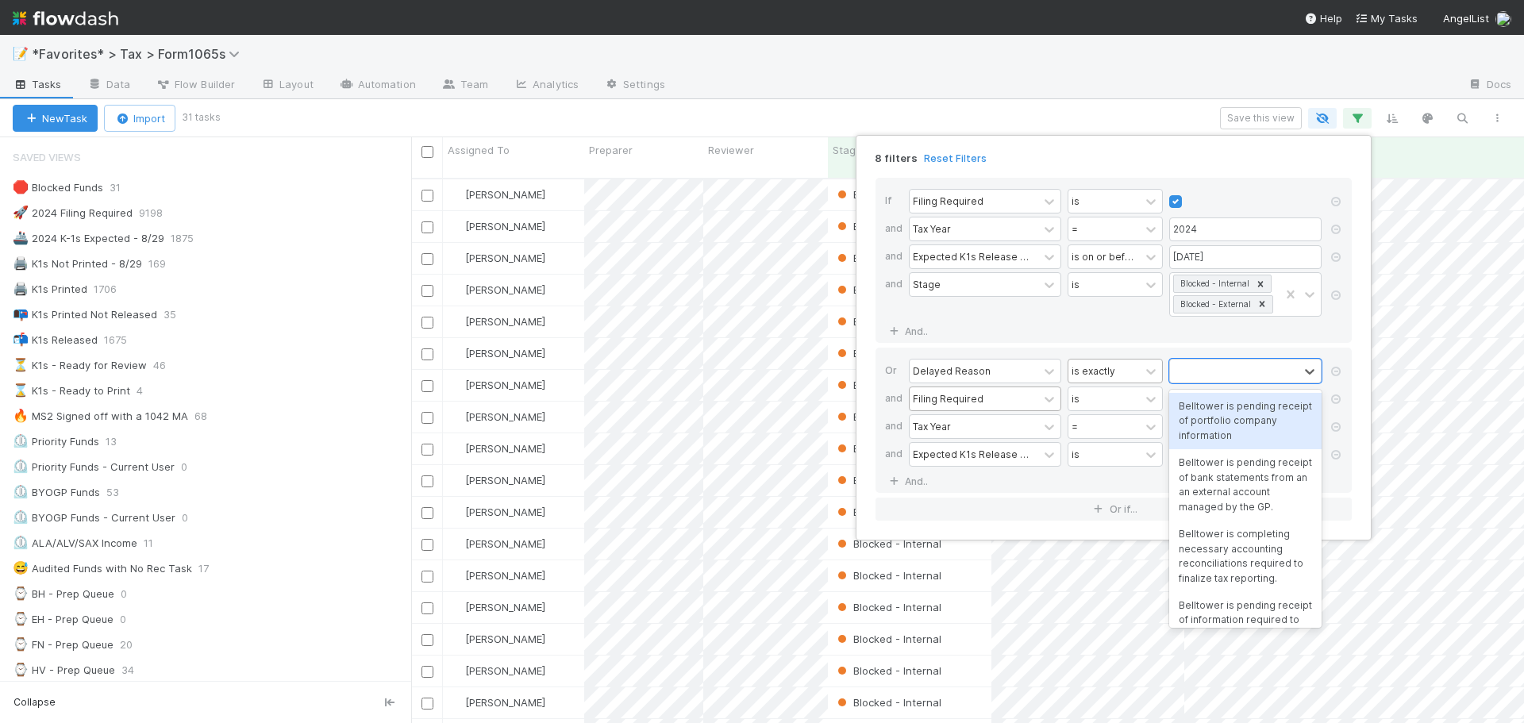
click at [1121, 372] on div "is exactly" at bounding box center [1103, 370] width 71 height 23
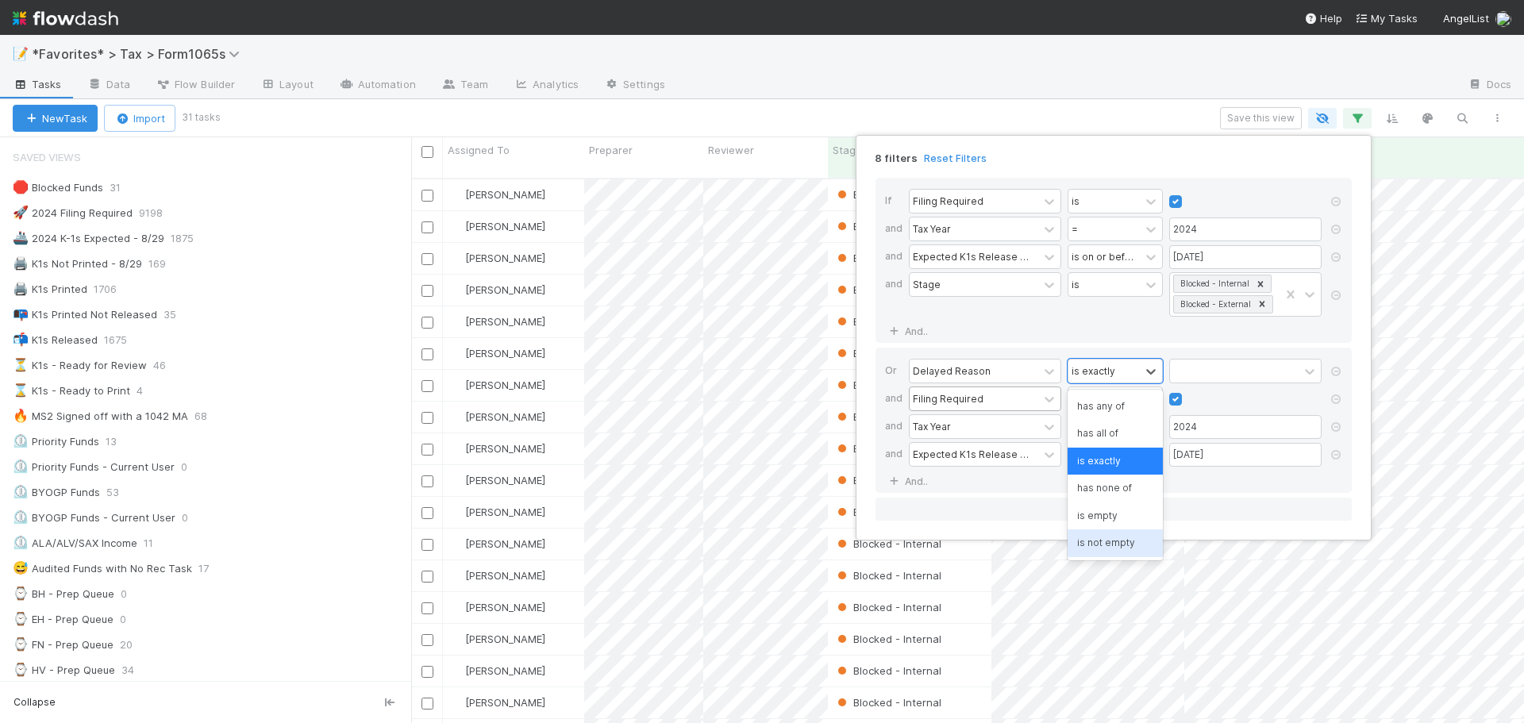
click at [1101, 543] on div "is not empty" at bounding box center [1114, 542] width 95 height 27
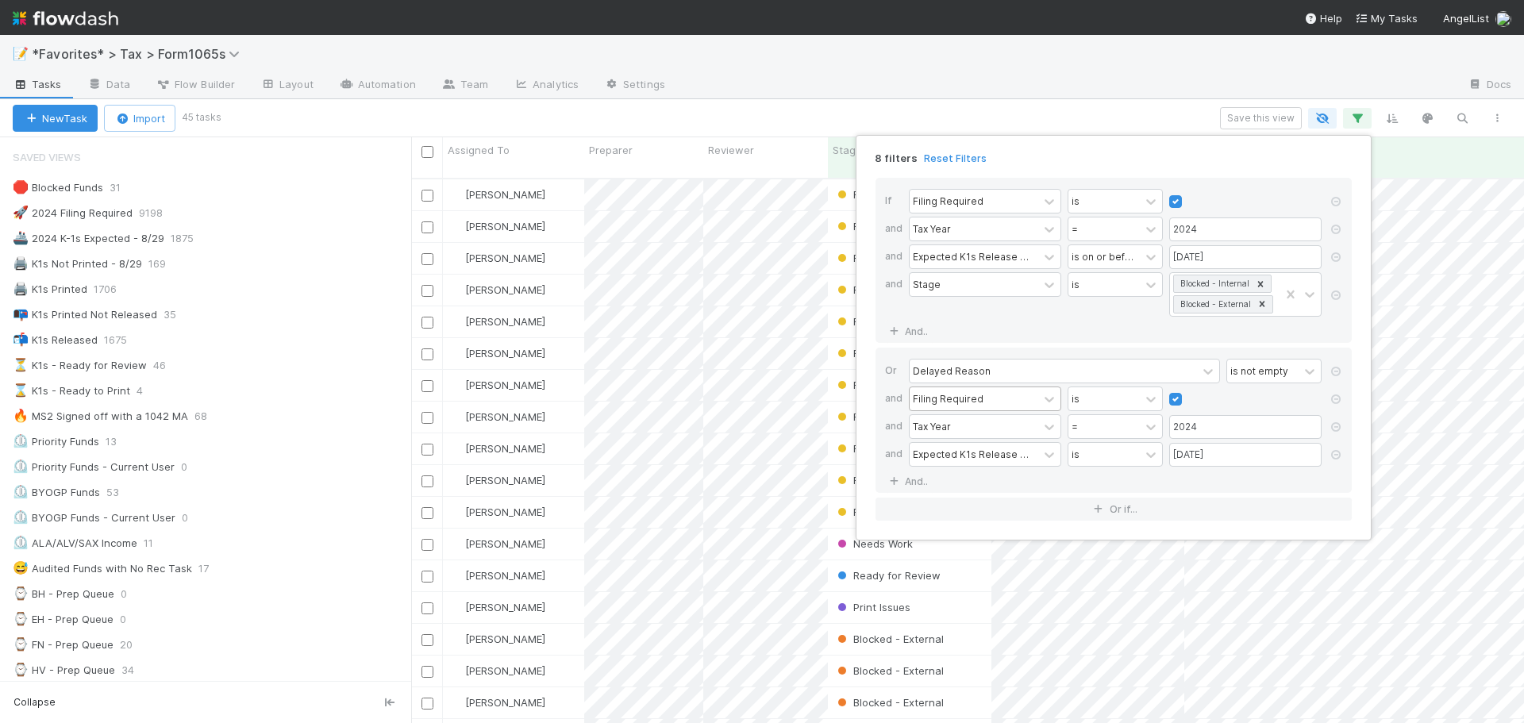
click at [1117, 137] on div "8 filters Reset Filters If Filing Required is and Tax Year = 2024 and Expected …" at bounding box center [1113, 338] width 516 height 406
click at [1097, 89] on div "8 filters Reset Filters If Filing Required is and Tax Year = 2024 and Expected …" at bounding box center [762, 361] width 1524 height 723
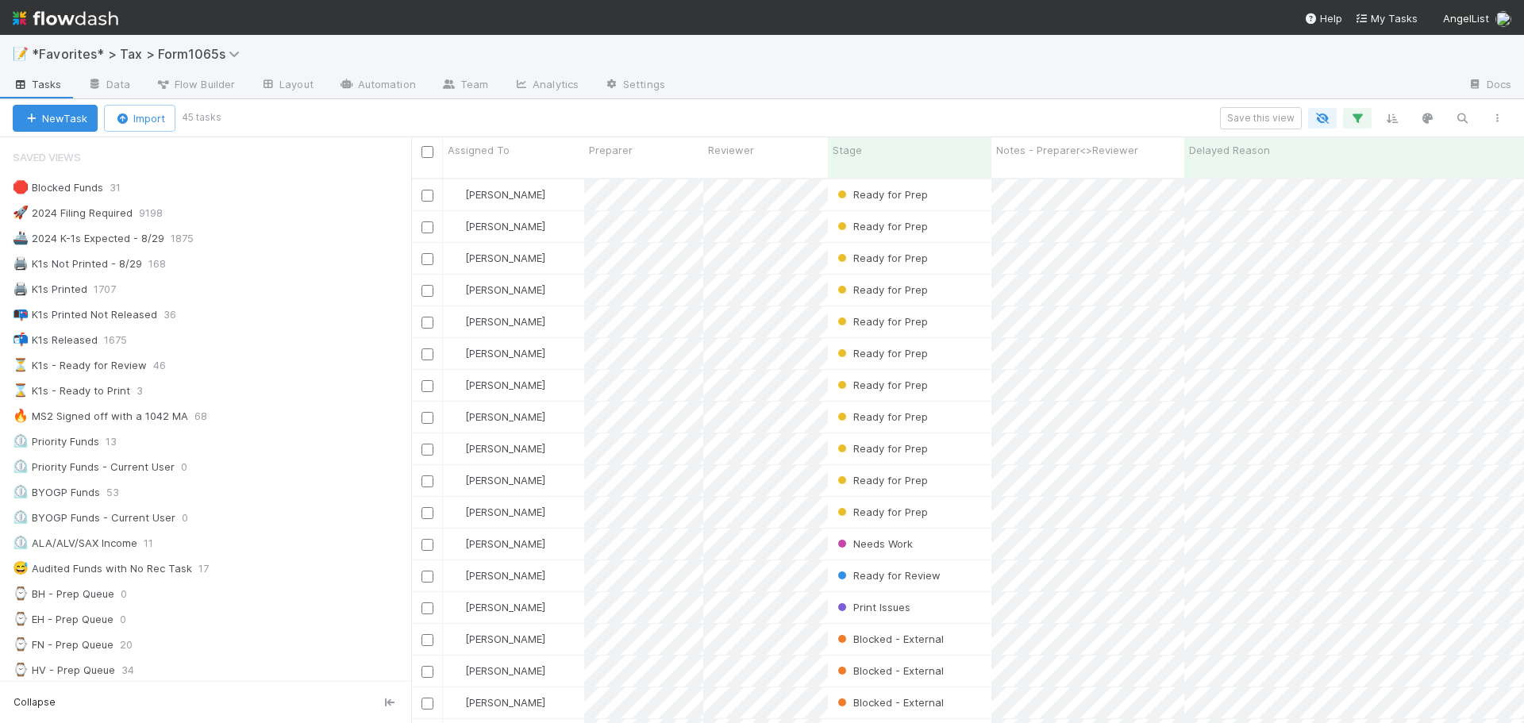
click at [1060, 102] on div "New Task Import 45 tasks Save this view" at bounding box center [762, 118] width 1524 height 38
click at [994, 100] on div "New Task Import 45 tasks Save this view" at bounding box center [762, 118] width 1524 height 38
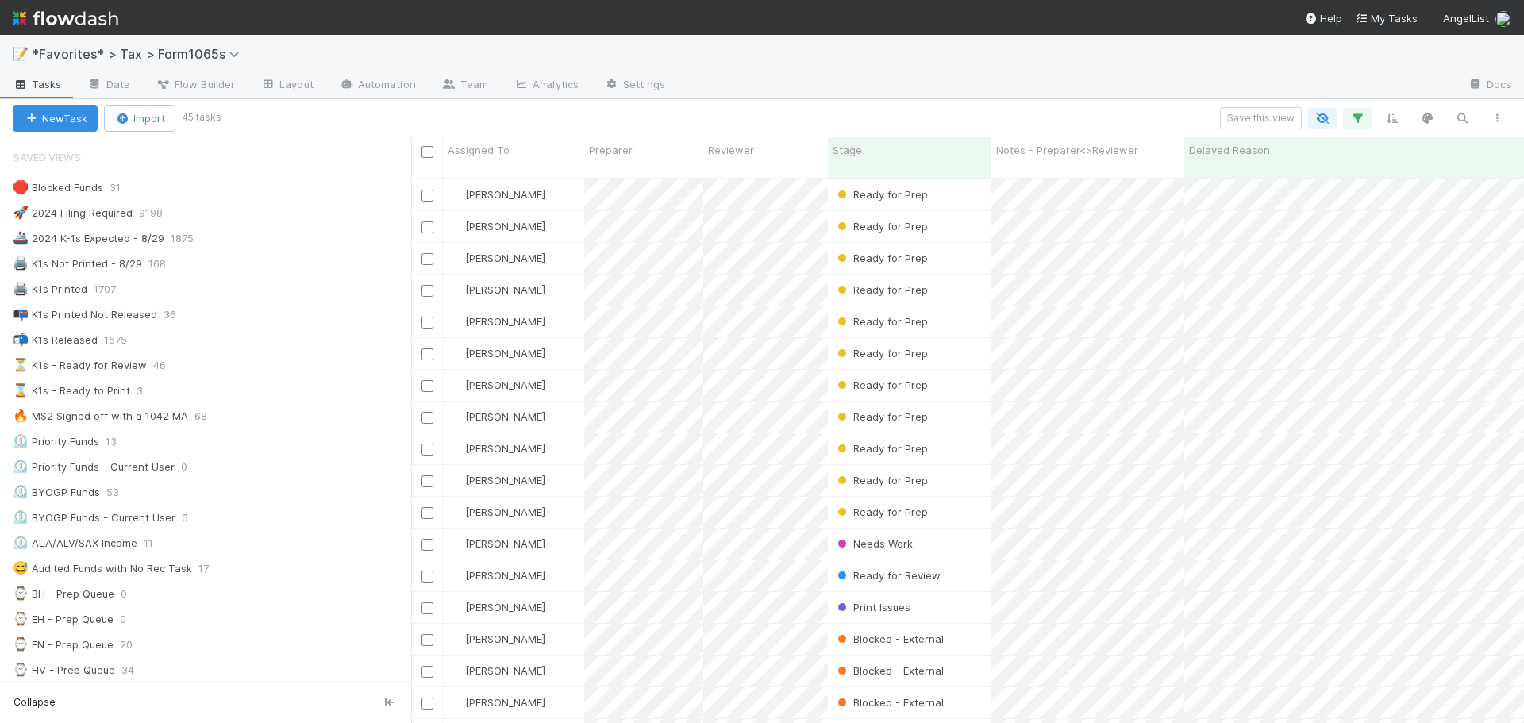
click at [994, 99] on div "New Task Import 45 tasks Save this view" at bounding box center [762, 118] width 1524 height 38
click at [1259, 111] on button "Save this view" at bounding box center [1261, 118] width 82 height 22
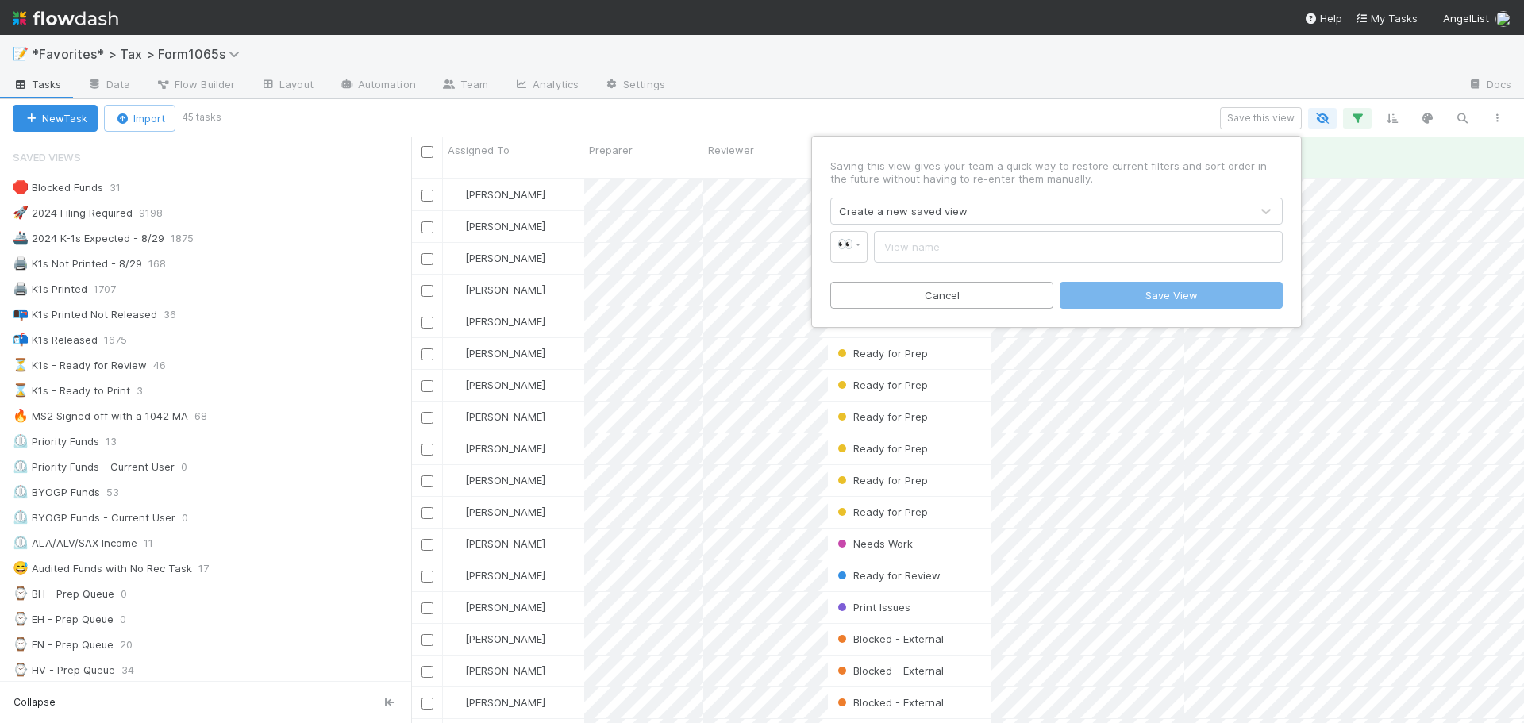
click at [917, 206] on div "Create a new saved view" at bounding box center [903, 211] width 129 height 16
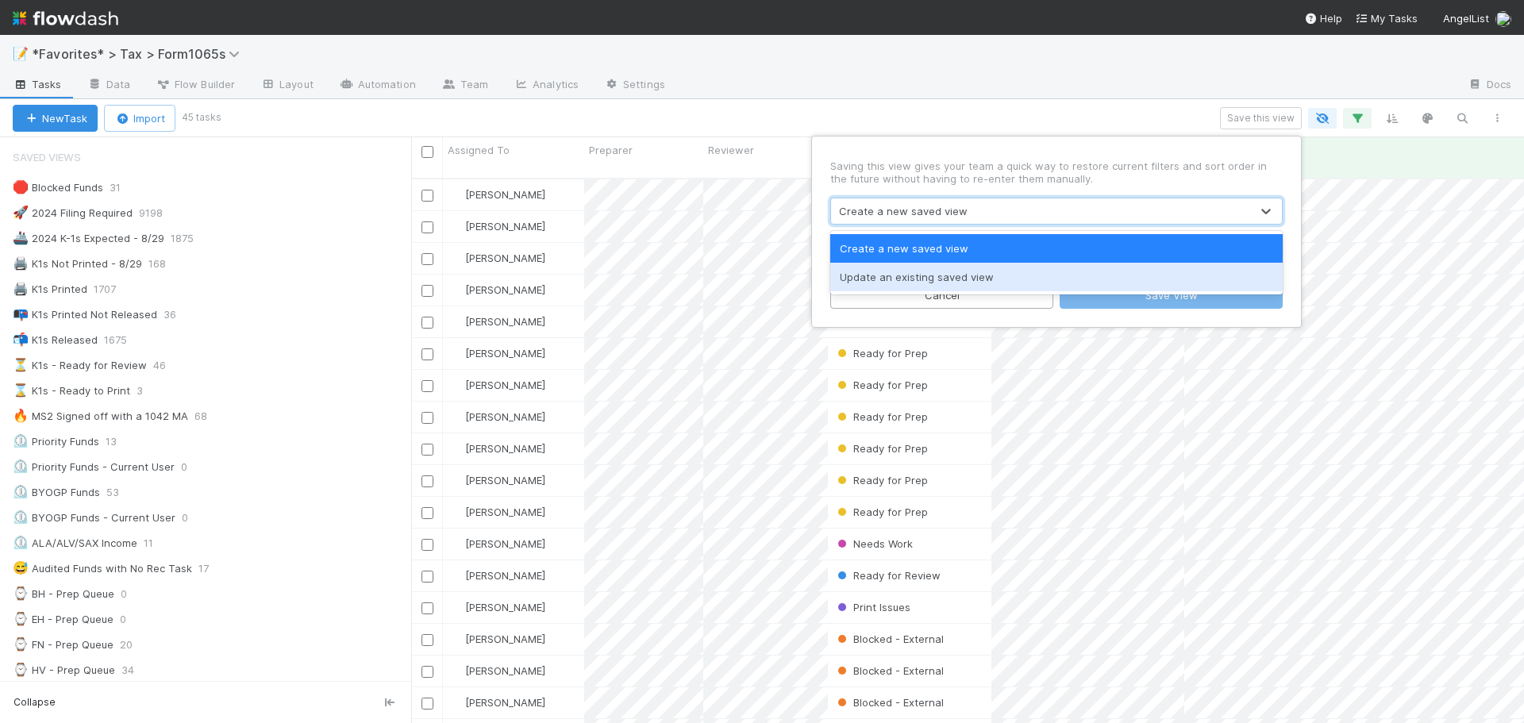
click at [907, 279] on div "Update an existing saved view" at bounding box center [1056, 277] width 452 height 29
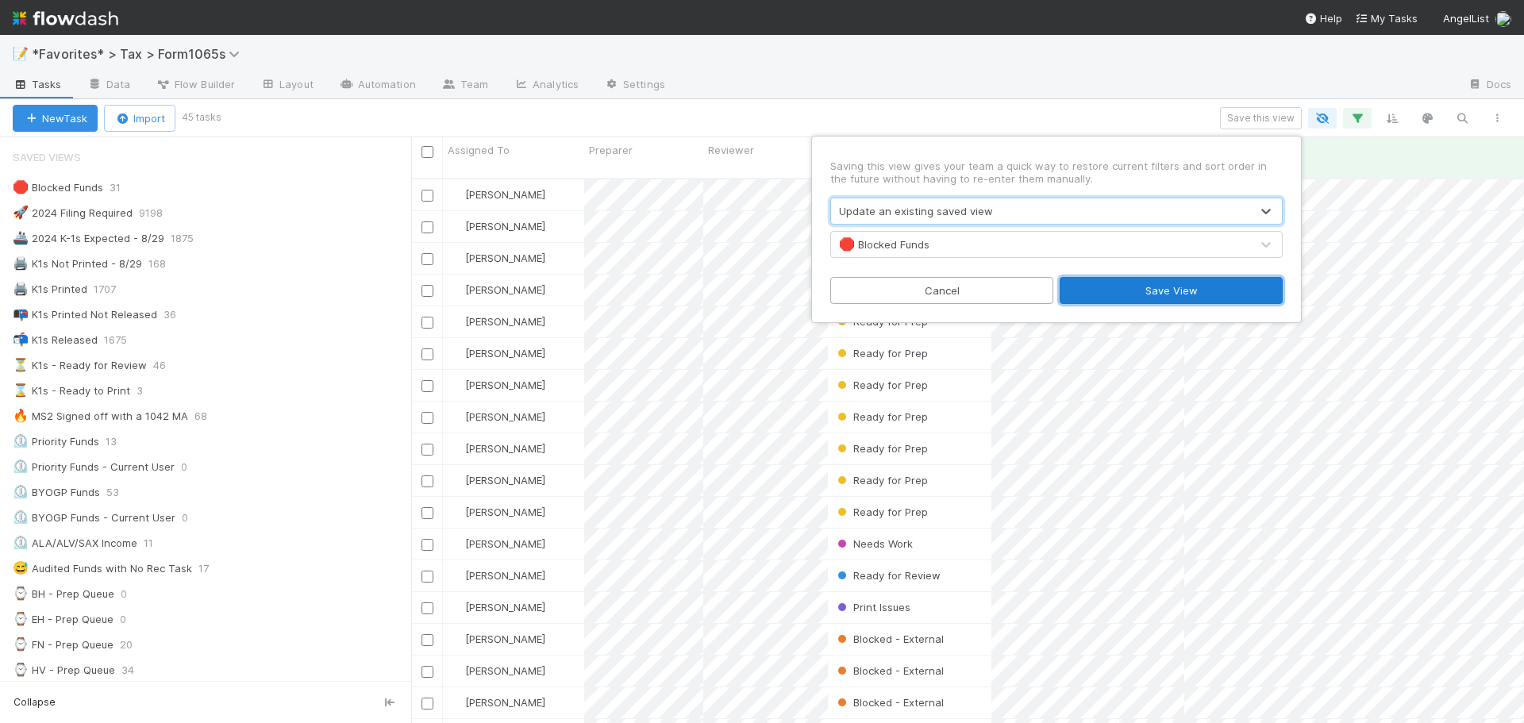
click at [1183, 296] on button "Save View" at bounding box center [1170, 290] width 223 height 27
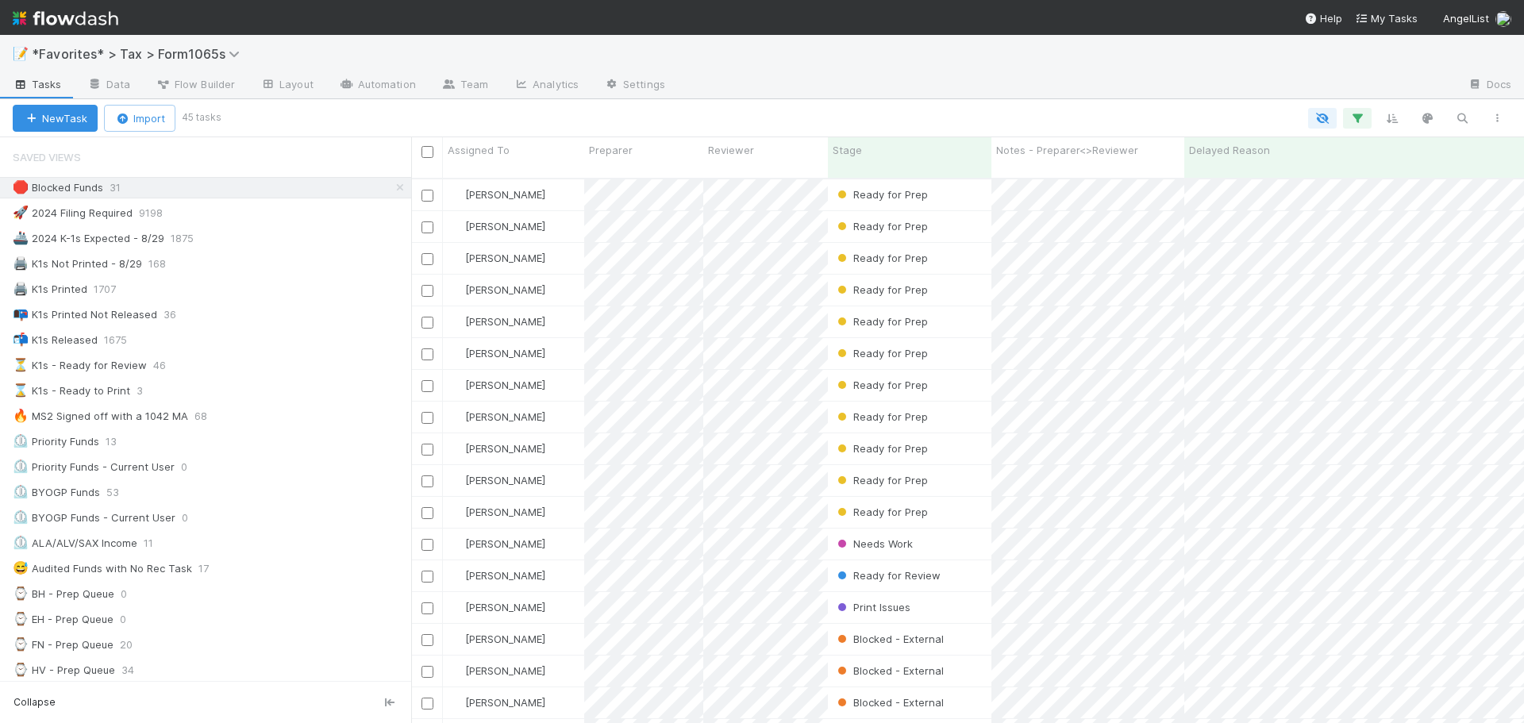
click at [1029, 94] on div at bounding box center [1066, 85] width 777 height 25
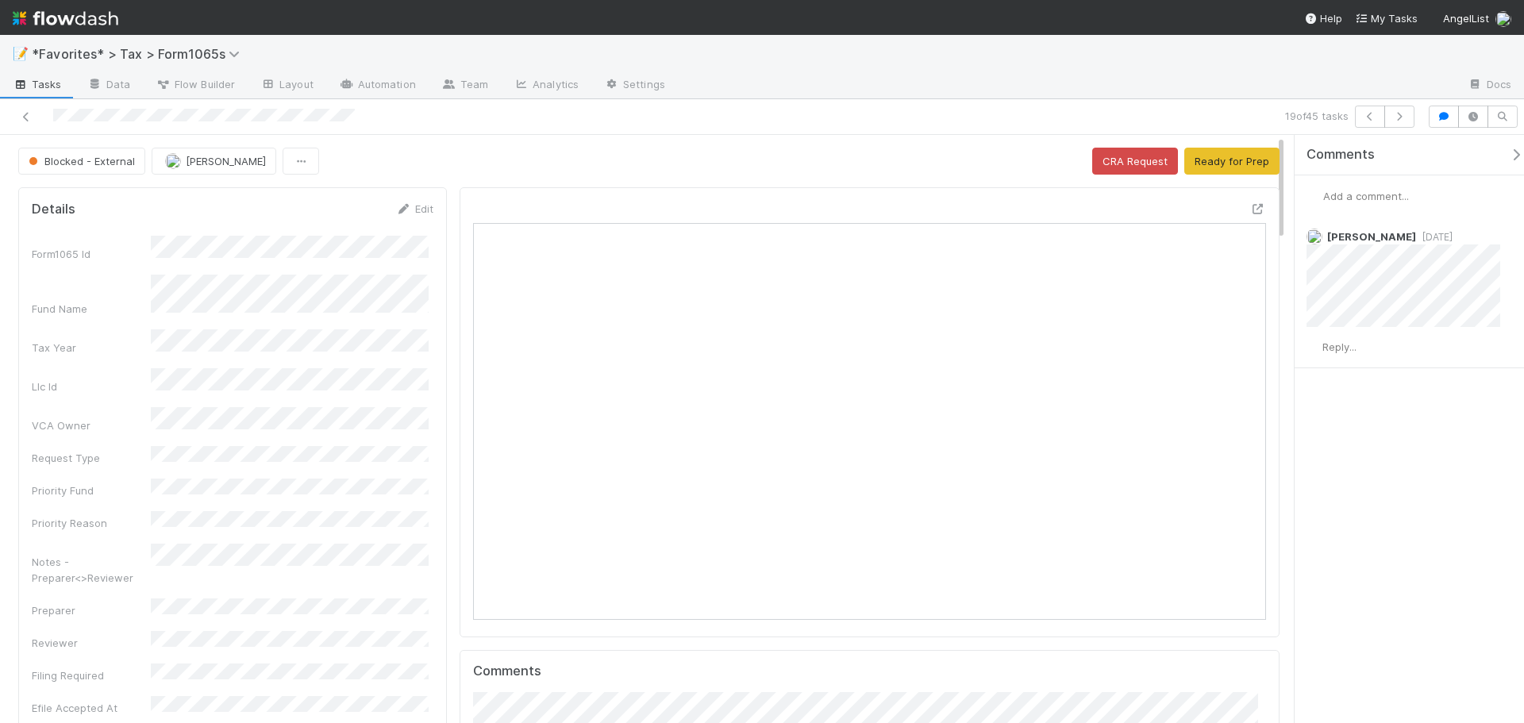
scroll to position [310, 773]
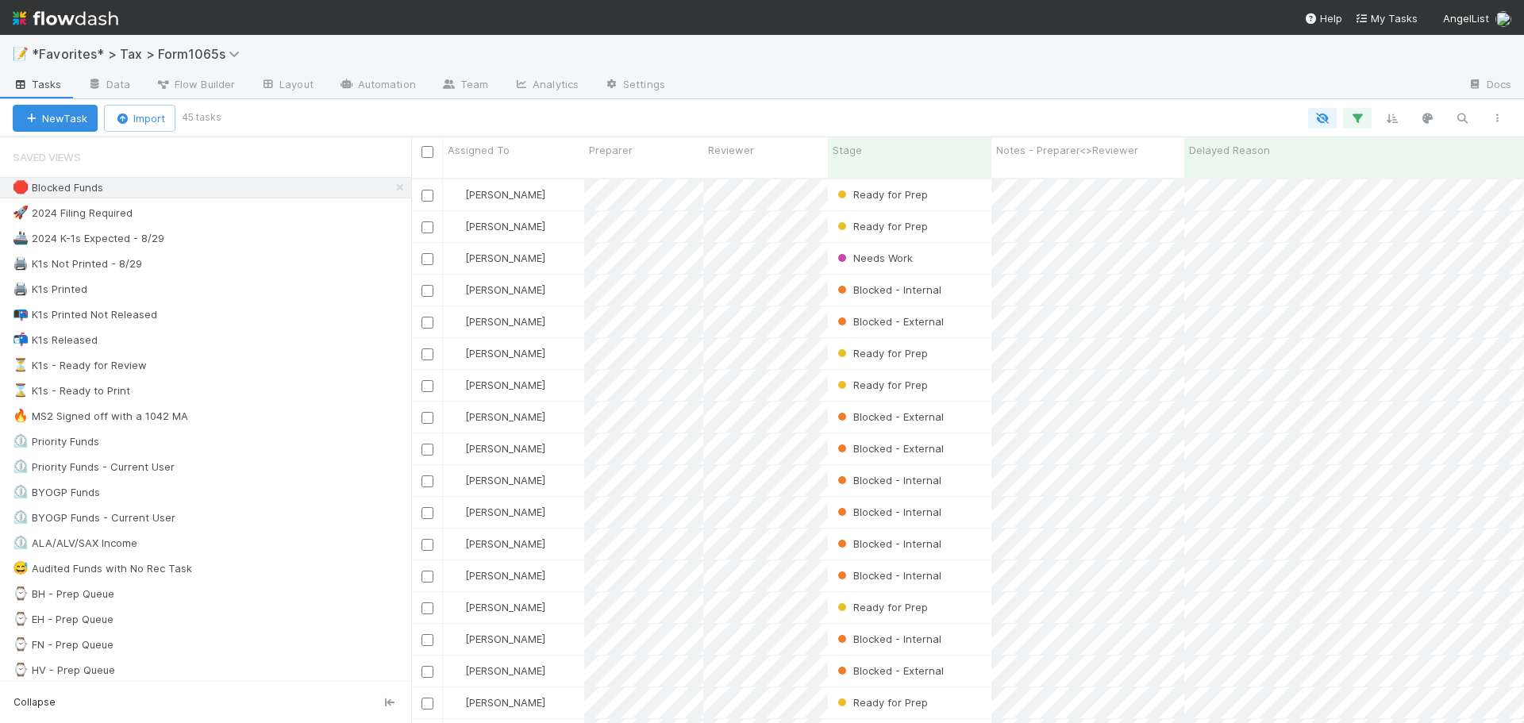
scroll to position [546, 1101]
click at [860, 87] on div at bounding box center [1066, 85] width 777 height 25
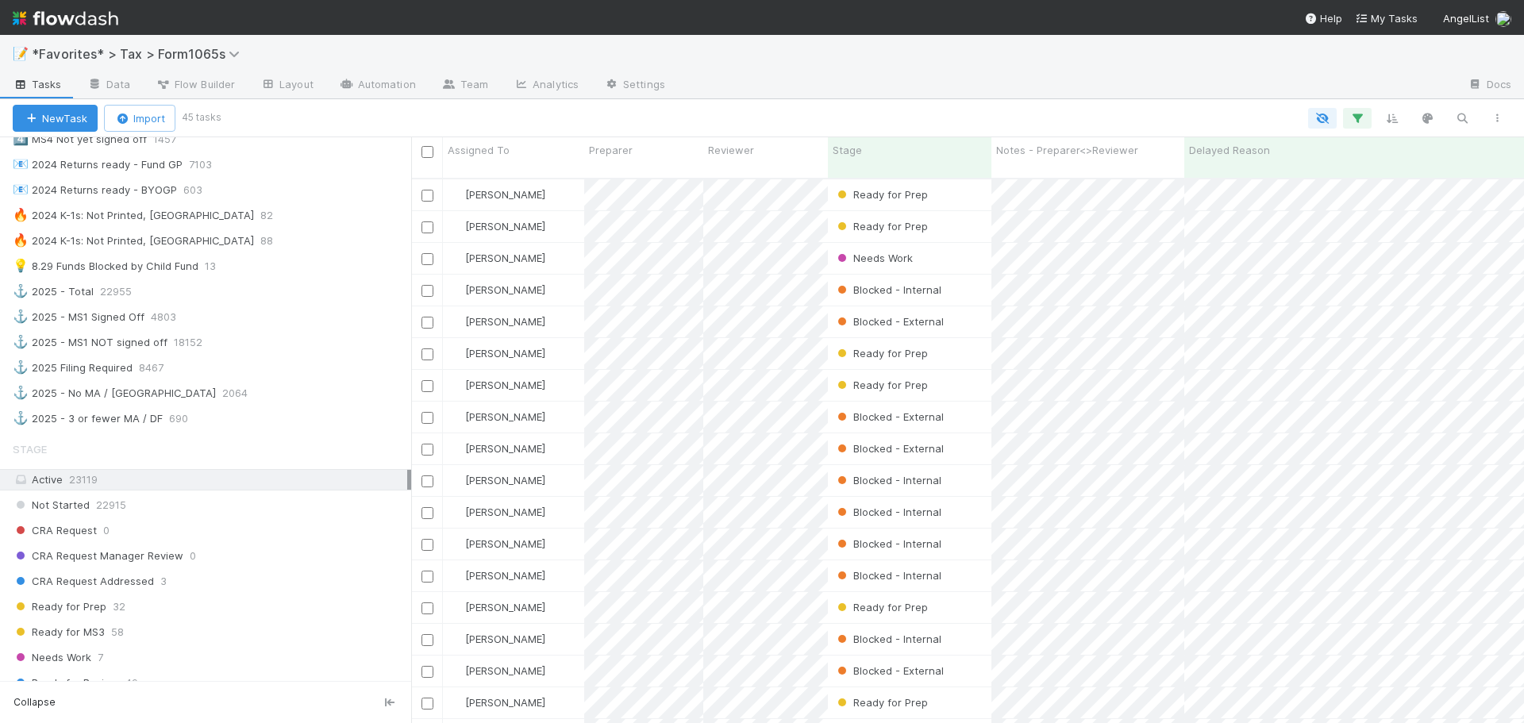
scroll to position [1190, 0]
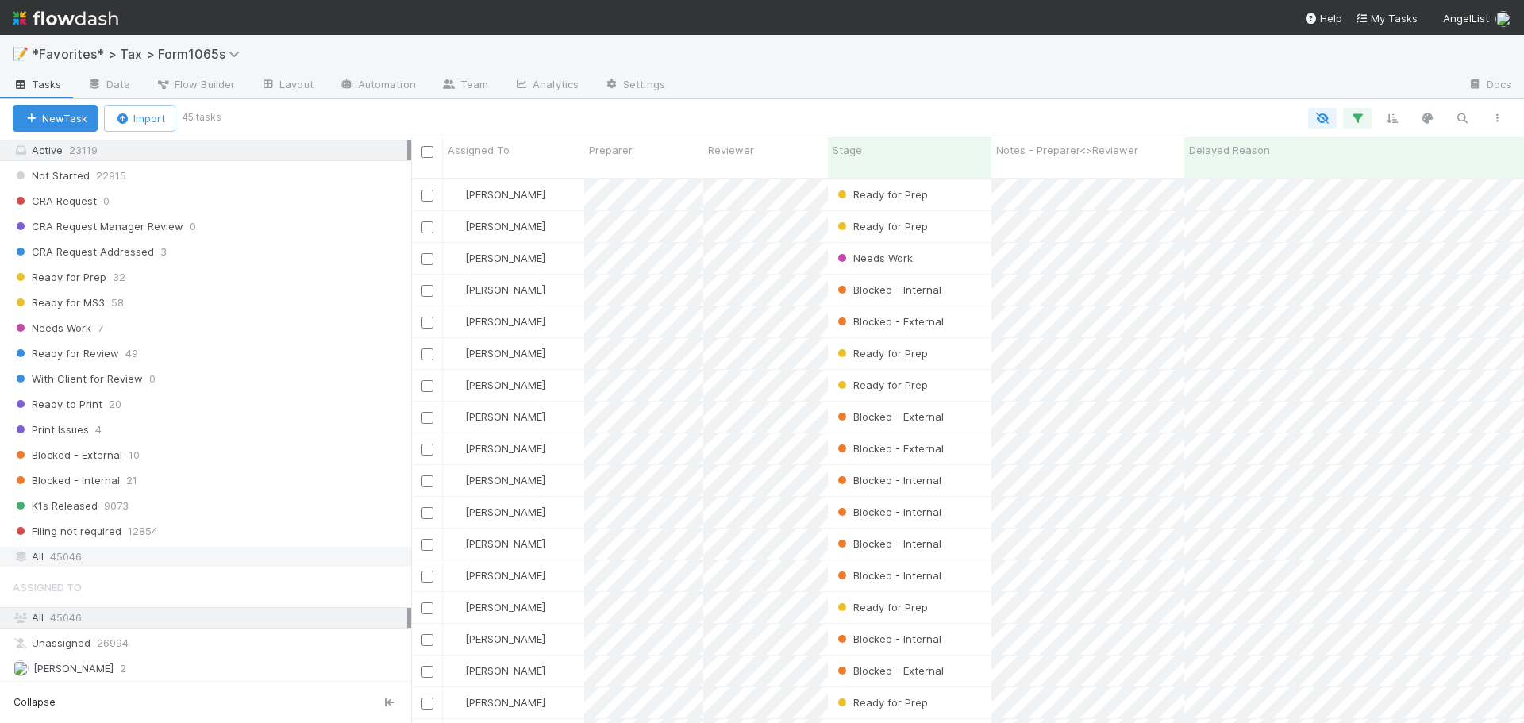
click at [154, 545] on div "Stage Active 23119 Not Started 22915 CRA Request 0 CRA Request Manager Review 0…" at bounding box center [205, 335] width 411 height 463
click at [154, 552] on div "All 45046" at bounding box center [210, 557] width 394 height 20
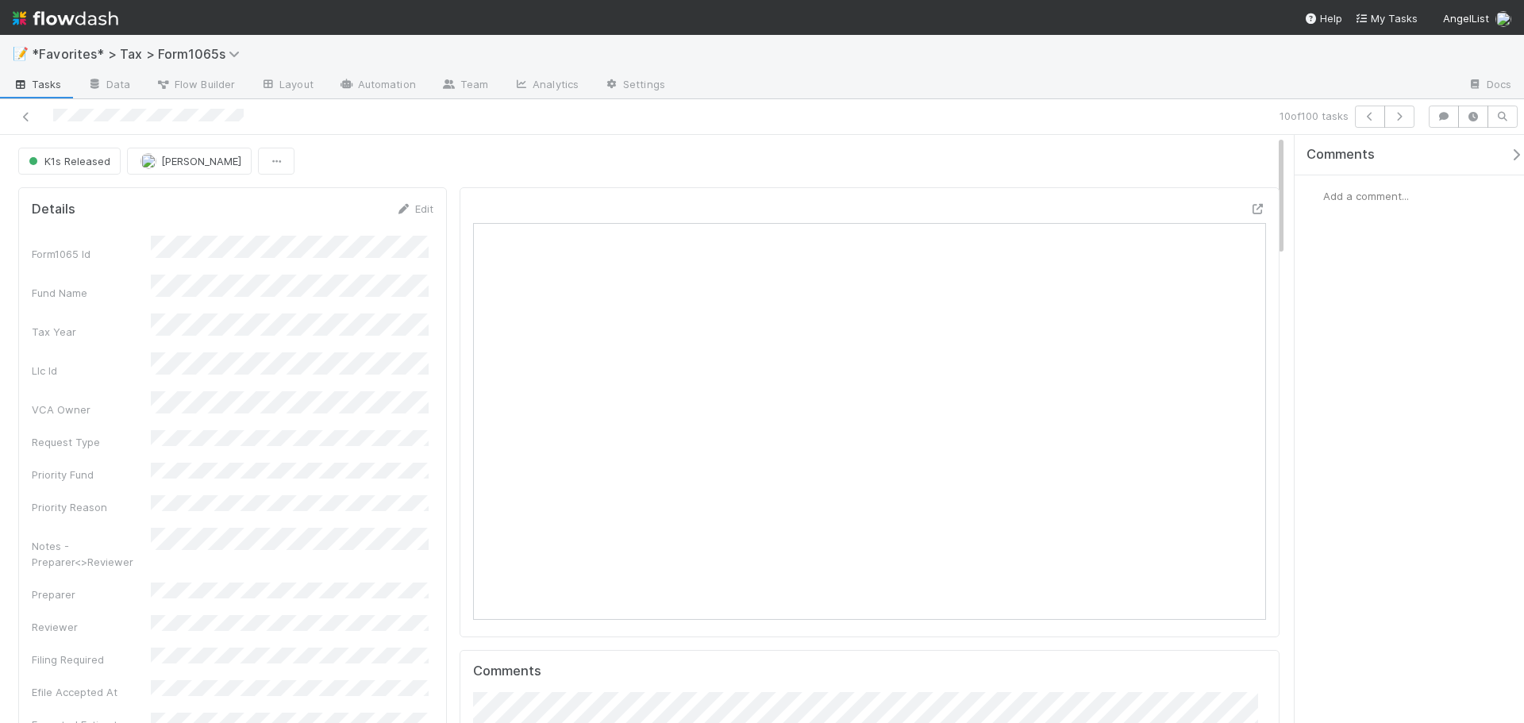
scroll to position [310, 773]
click at [1250, 209] on icon at bounding box center [1258, 209] width 16 height 10
click at [23, 117] on icon at bounding box center [26, 117] width 16 height 10
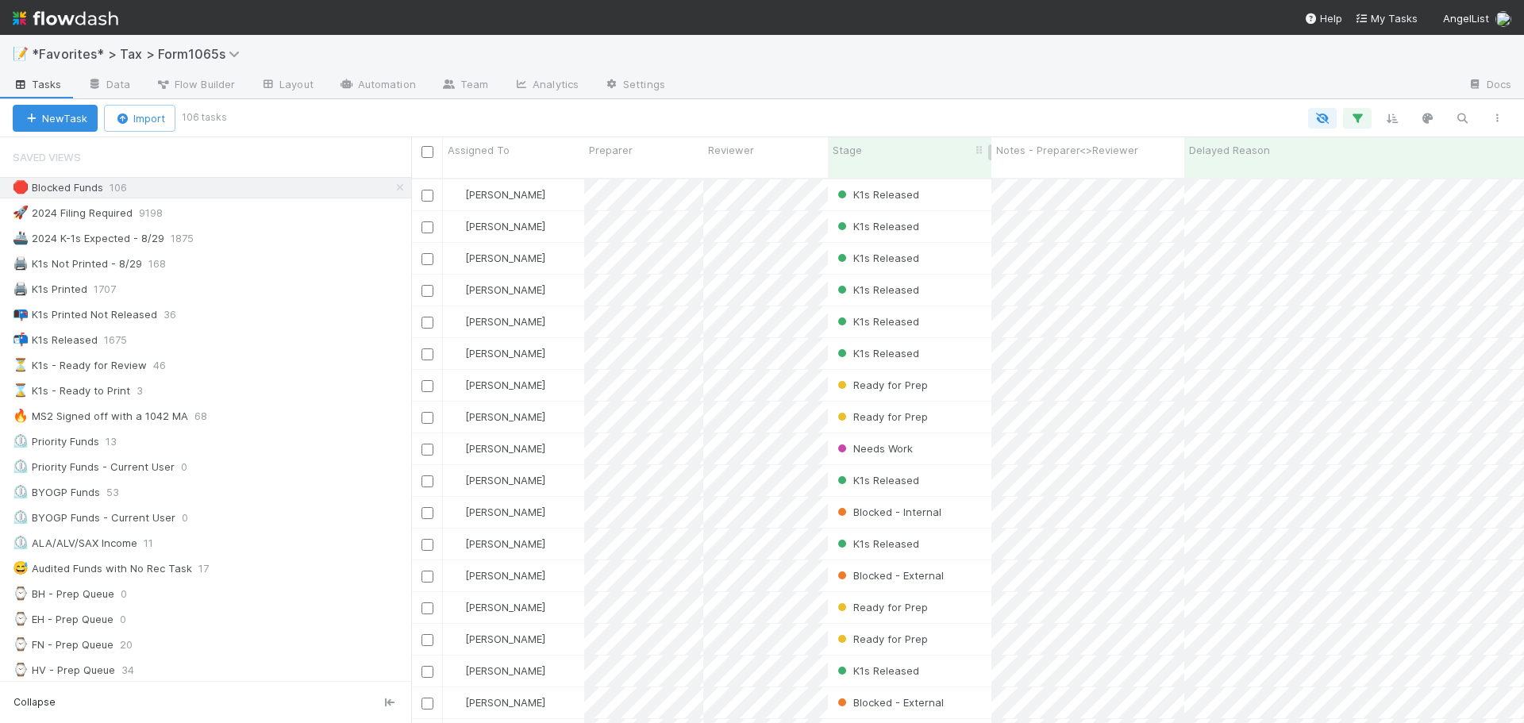
drag, startPoint x: 204, startPoint y: 189, endPoint x: 869, endPoint y: 142, distance: 666.6
click at [204, 189] on div "🛑 Blocked Funds 106" at bounding box center [212, 188] width 398 height 20
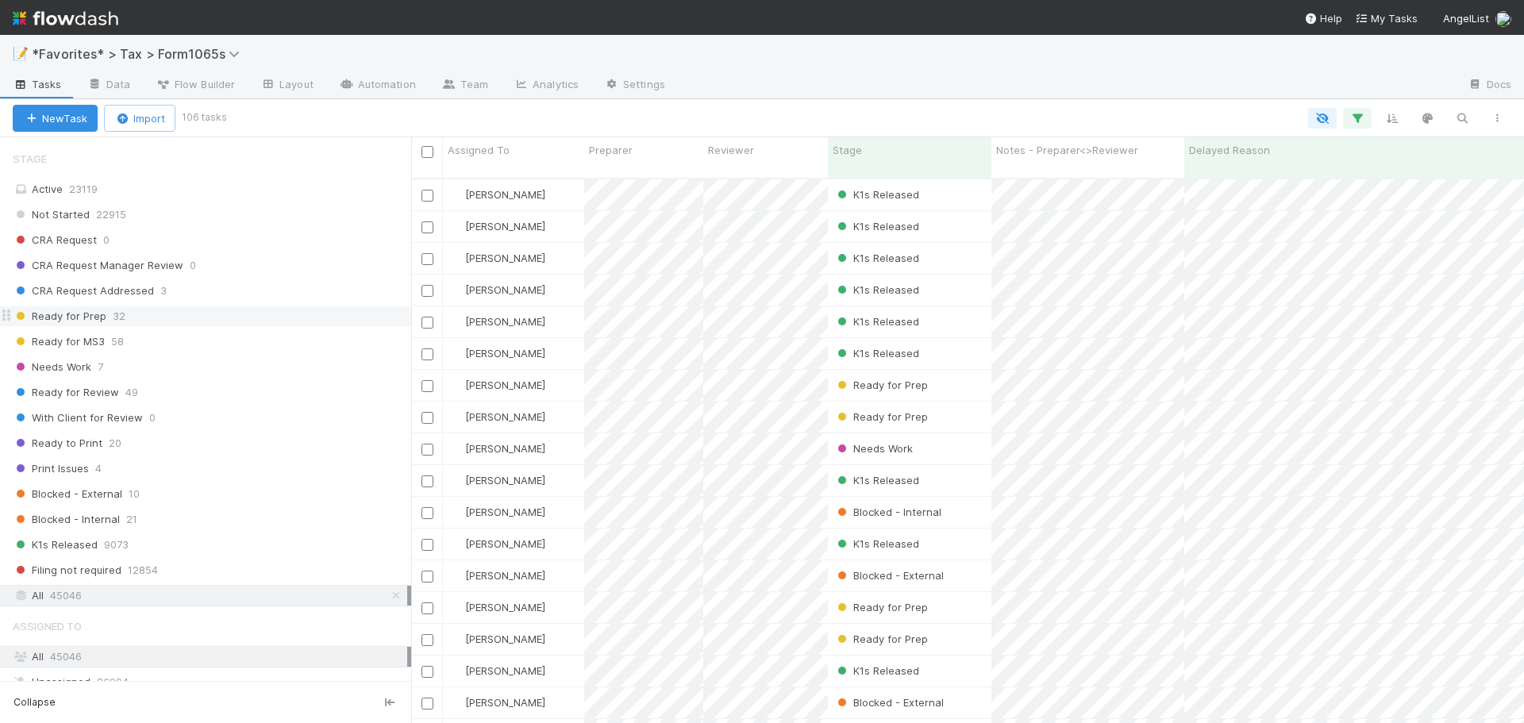
scroll to position [1111, 0]
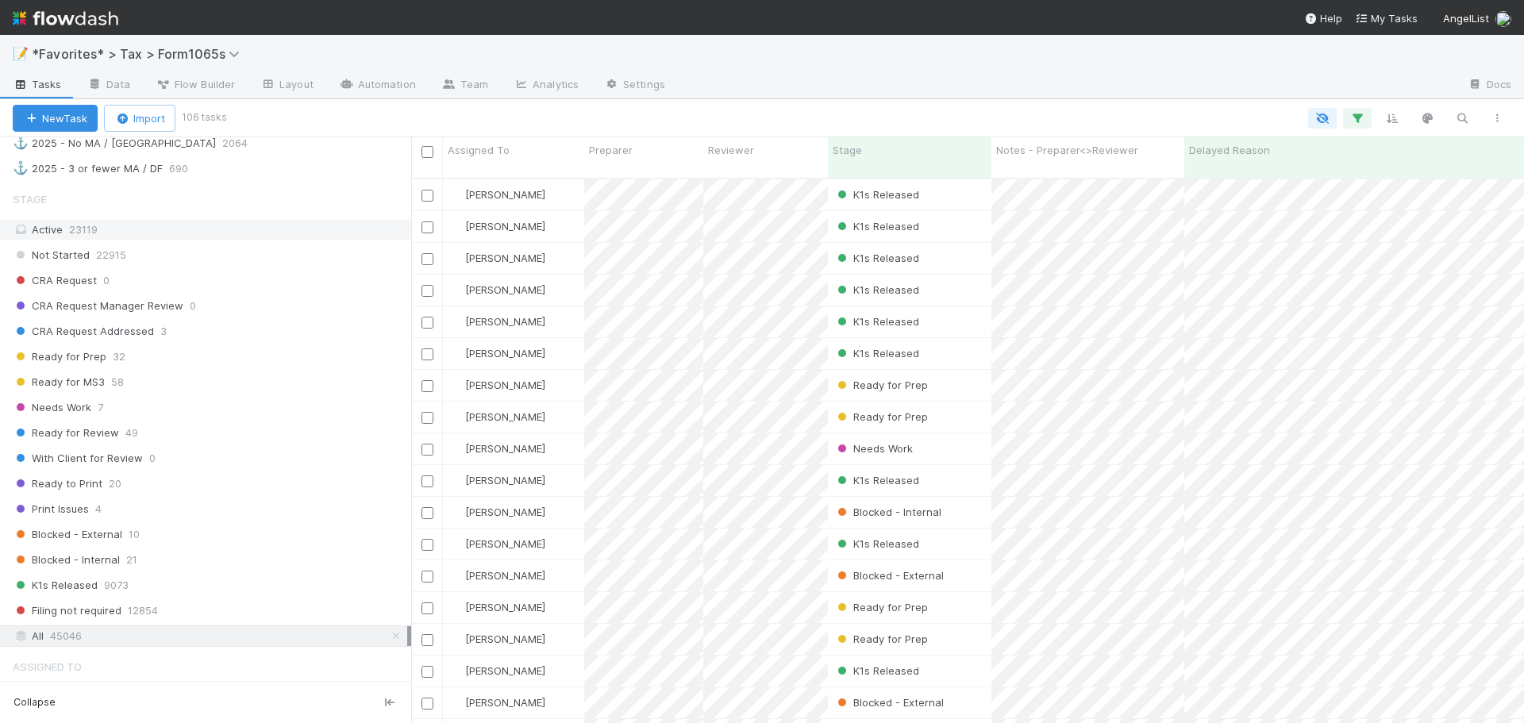
click at [126, 232] on div "Active 23119" at bounding box center [210, 230] width 394 height 20
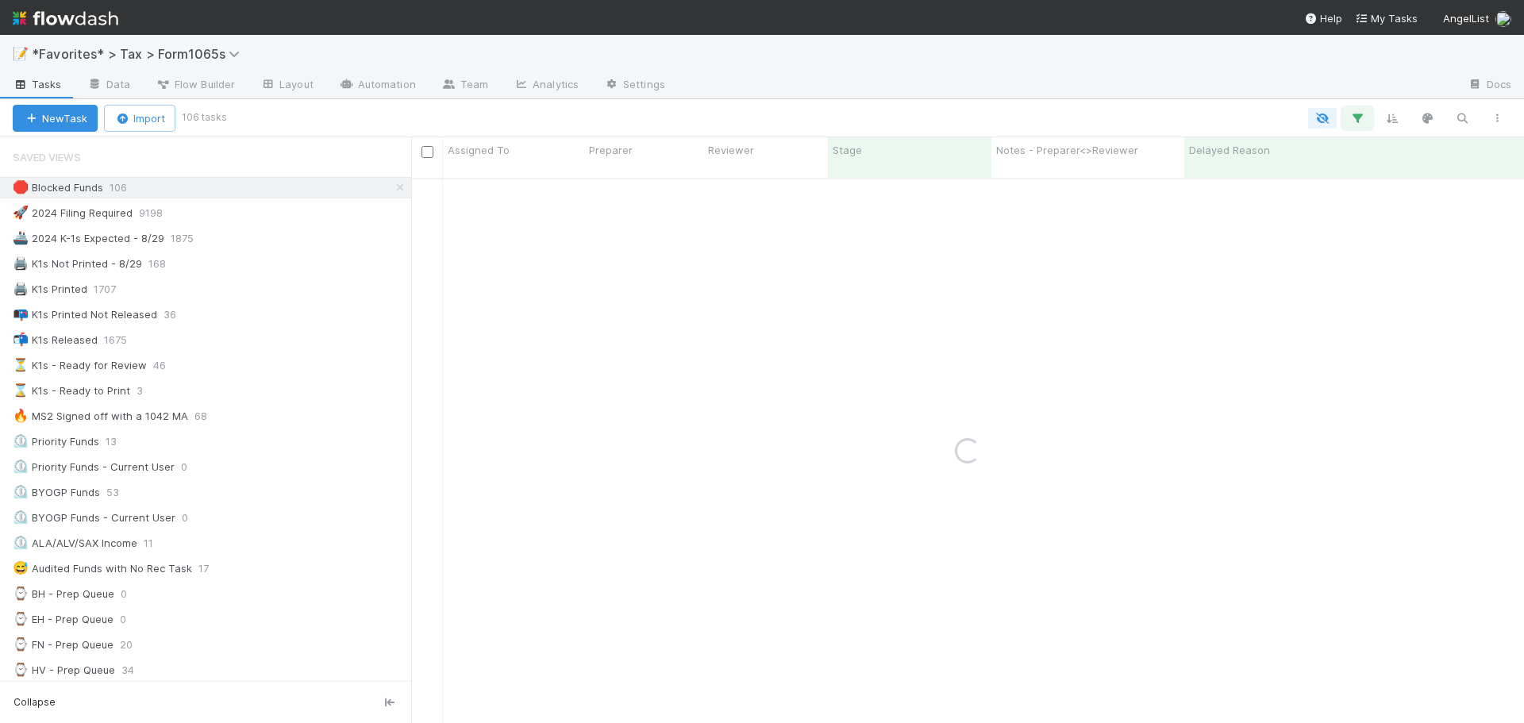
click at [1350, 125] on button "button" at bounding box center [1357, 118] width 29 height 21
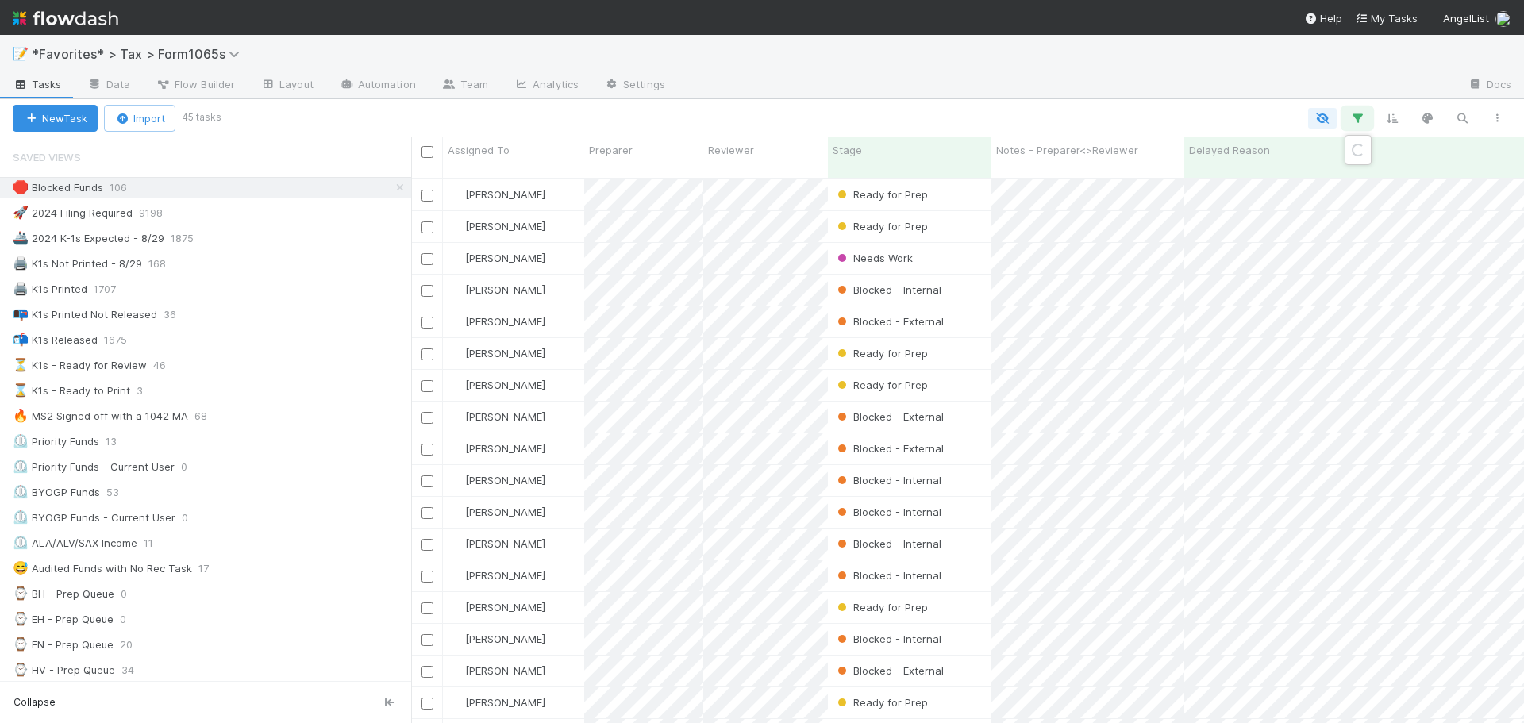
scroll to position [546, 1101]
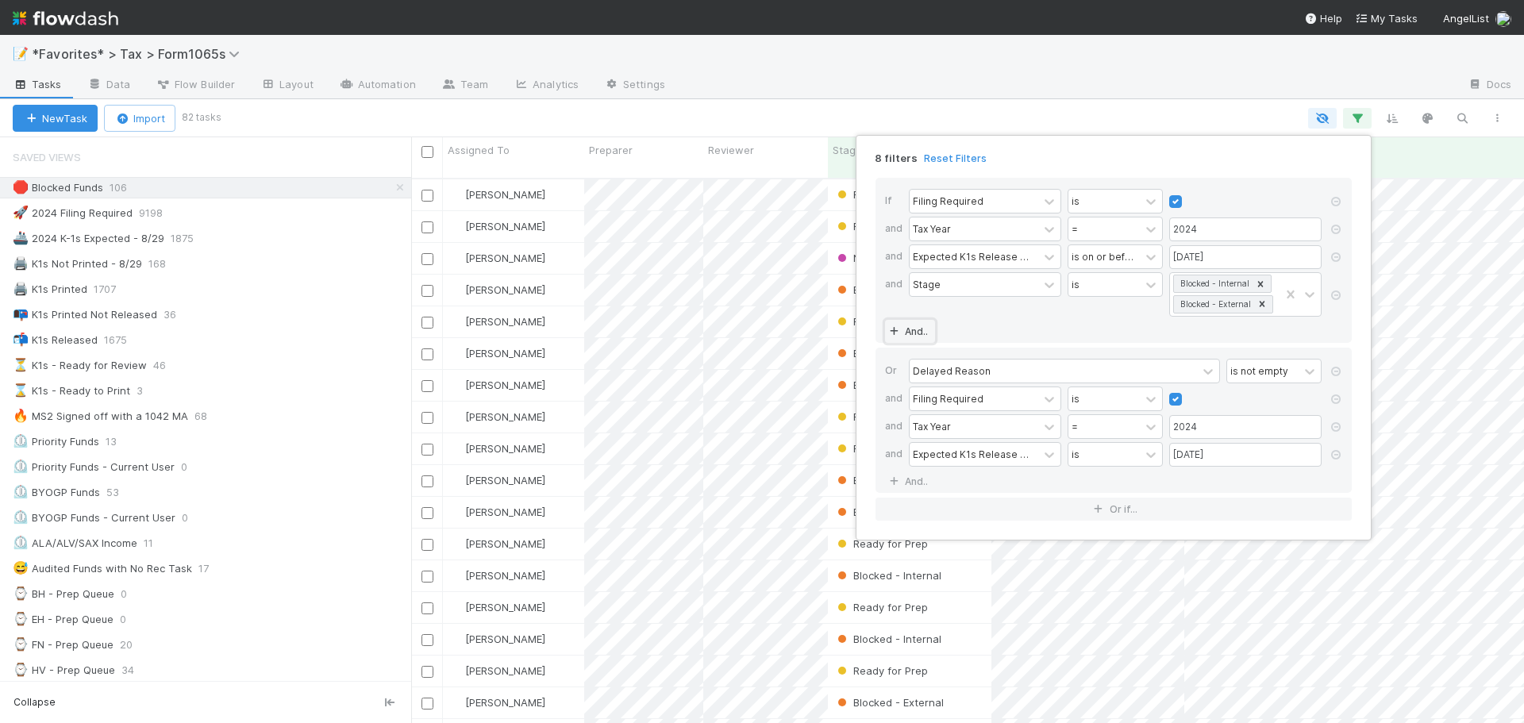
click at [909, 333] on link "And.." at bounding box center [910, 331] width 50 height 23
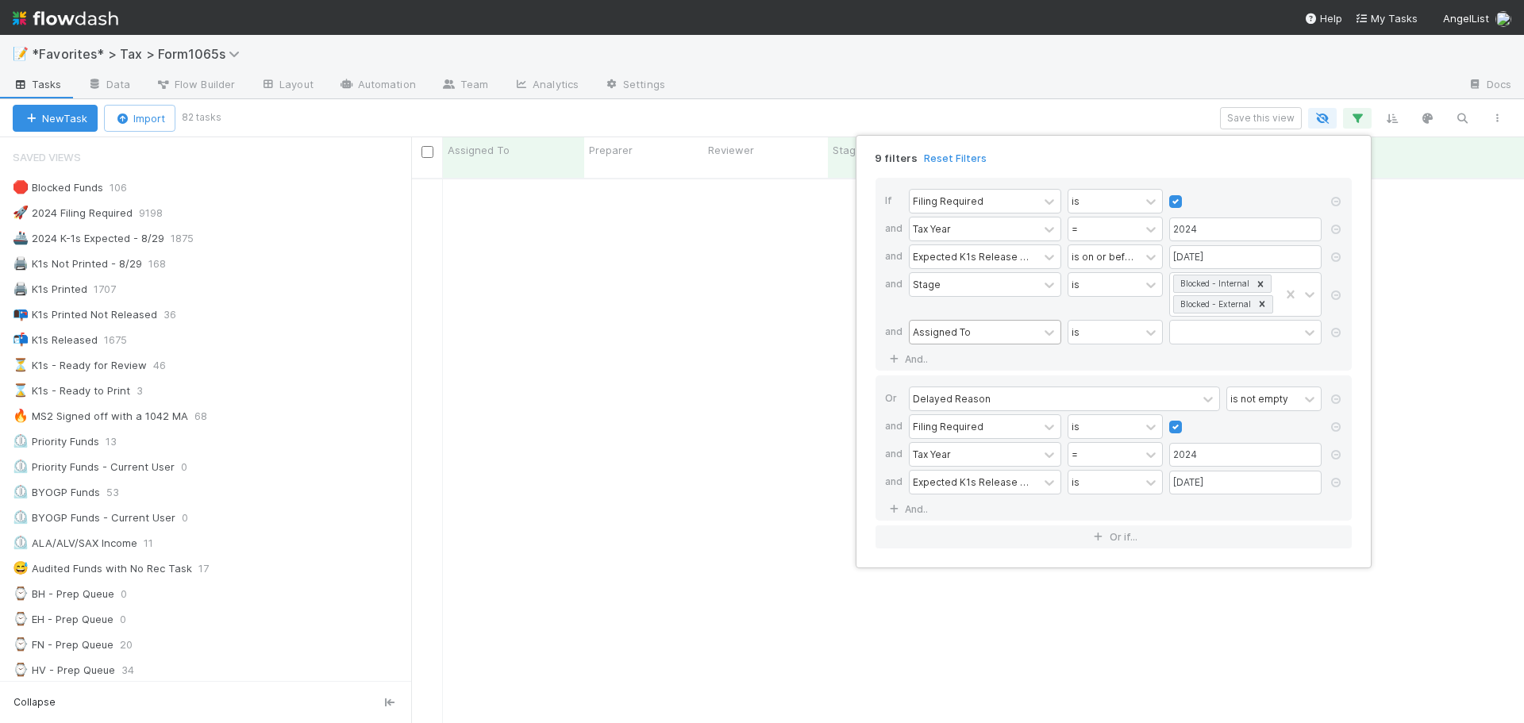
click at [955, 332] on div "Assigned To" at bounding box center [942, 332] width 58 height 14
type input "stage"
click at [979, 372] on div "Stage" at bounding box center [985, 367] width 152 height 27
click at [1116, 340] on div "is" at bounding box center [1103, 332] width 71 height 23
type input "is not"
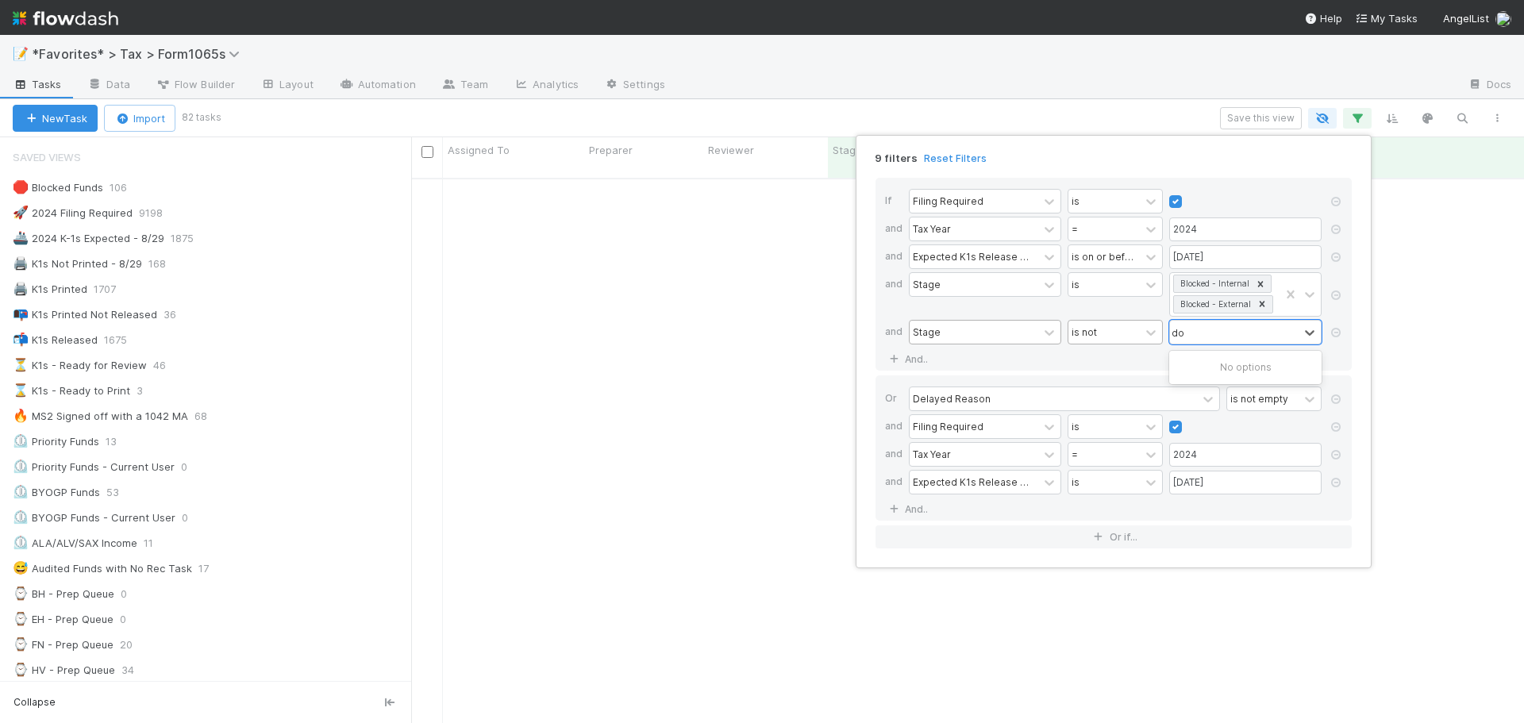
type input "d"
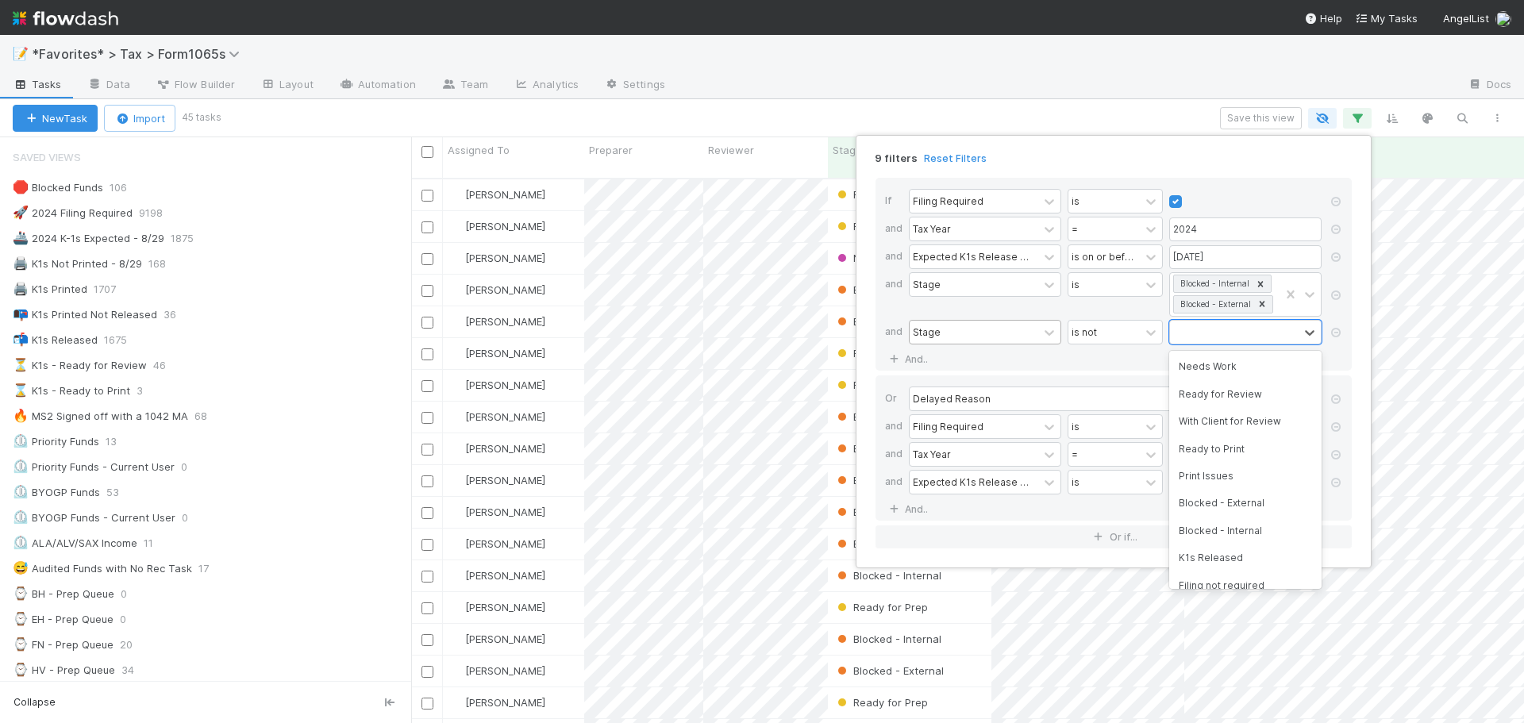
scroll to position [193, 0]
click at [1228, 540] on div "K1s Released" at bounding box center [1245, 544] width 152 height 27
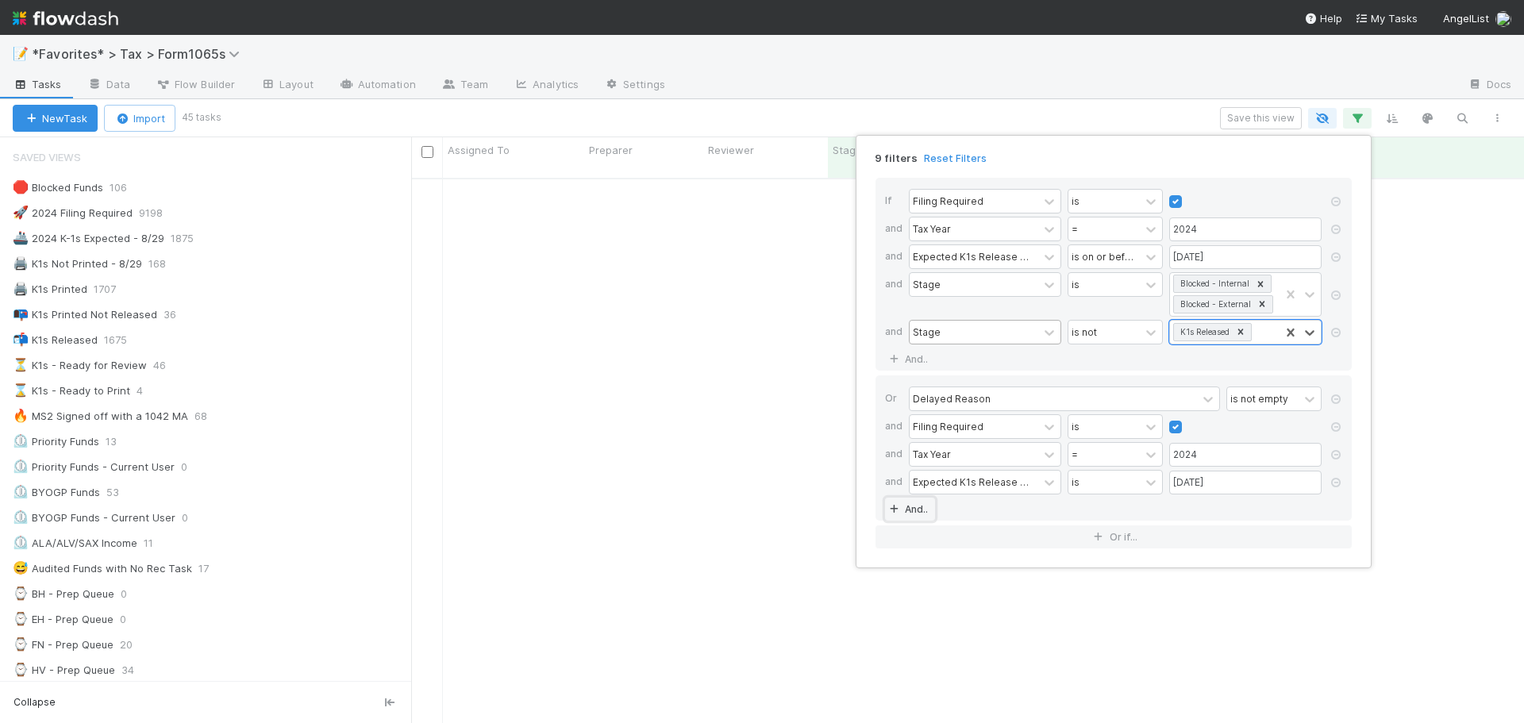
click at [905, 507] on link "And.." at bounding box center [910, 509] width 50 height 23
click at [937, 500] on div "Assigned To" at bounding box center [973, 509] width 129 height 23
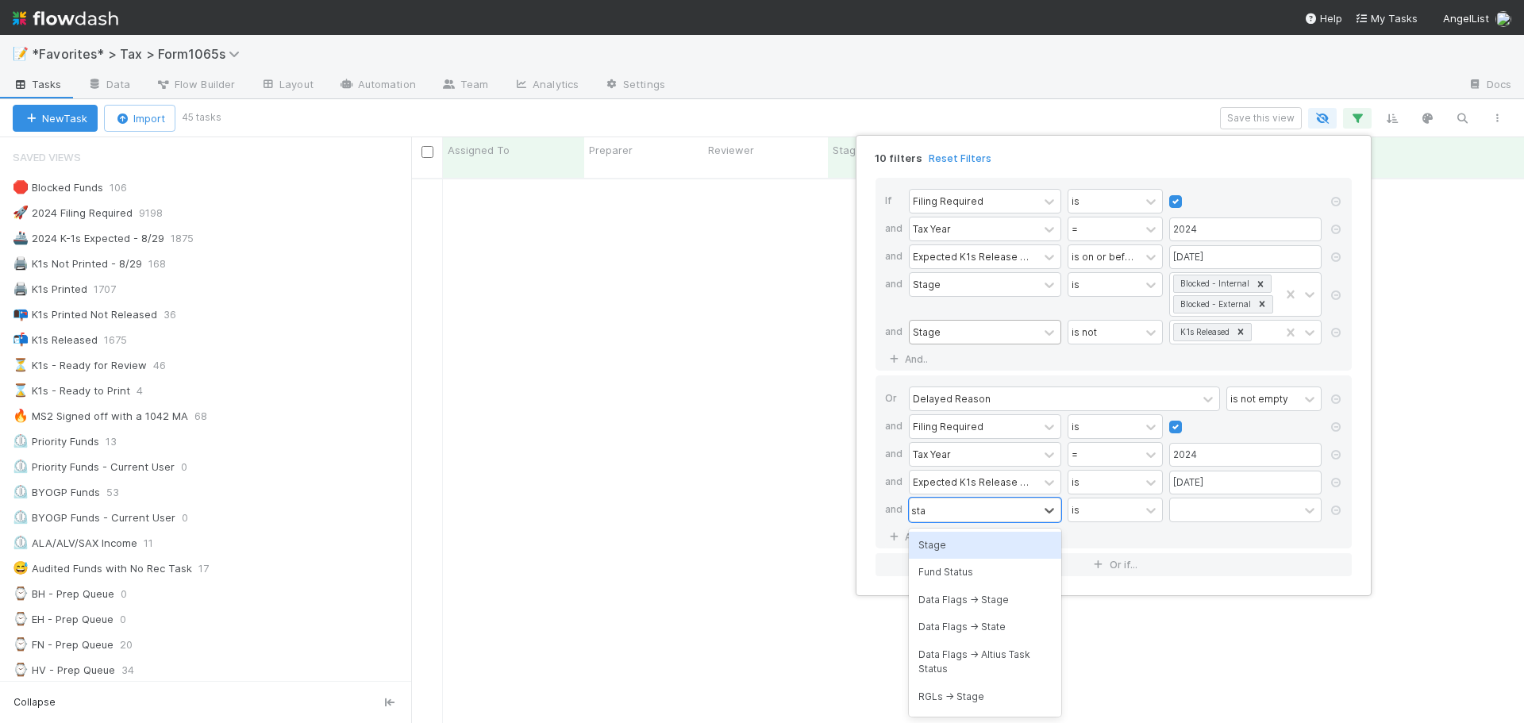
type input "stage"
drag, startPoint x: 995, startPoint y: 550, endPoint x: 1020, endPoint y: 536, distance: 28.1
click at [996, 550] on div "Stage" at bounding box center [985, 545] width 152 height 27
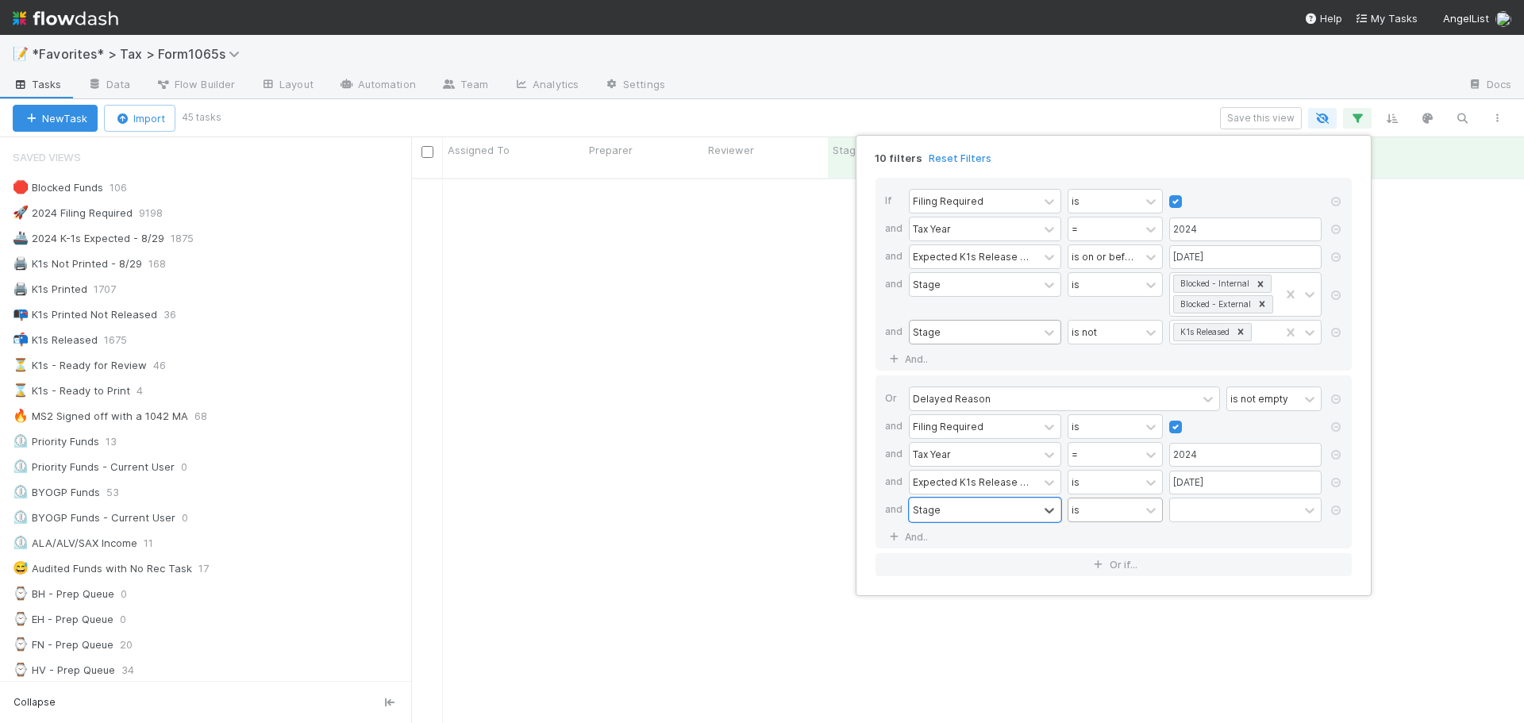
click at [1128, 513] on div "is" at bounding box center [1103, 509] width 71 height 23
click at [1120, 575] on div "is not" at bounding box center [1114, 572] width 95 height 27
click at [1229, 500] on div at bounding box center [1245, 510] width 152 height 25
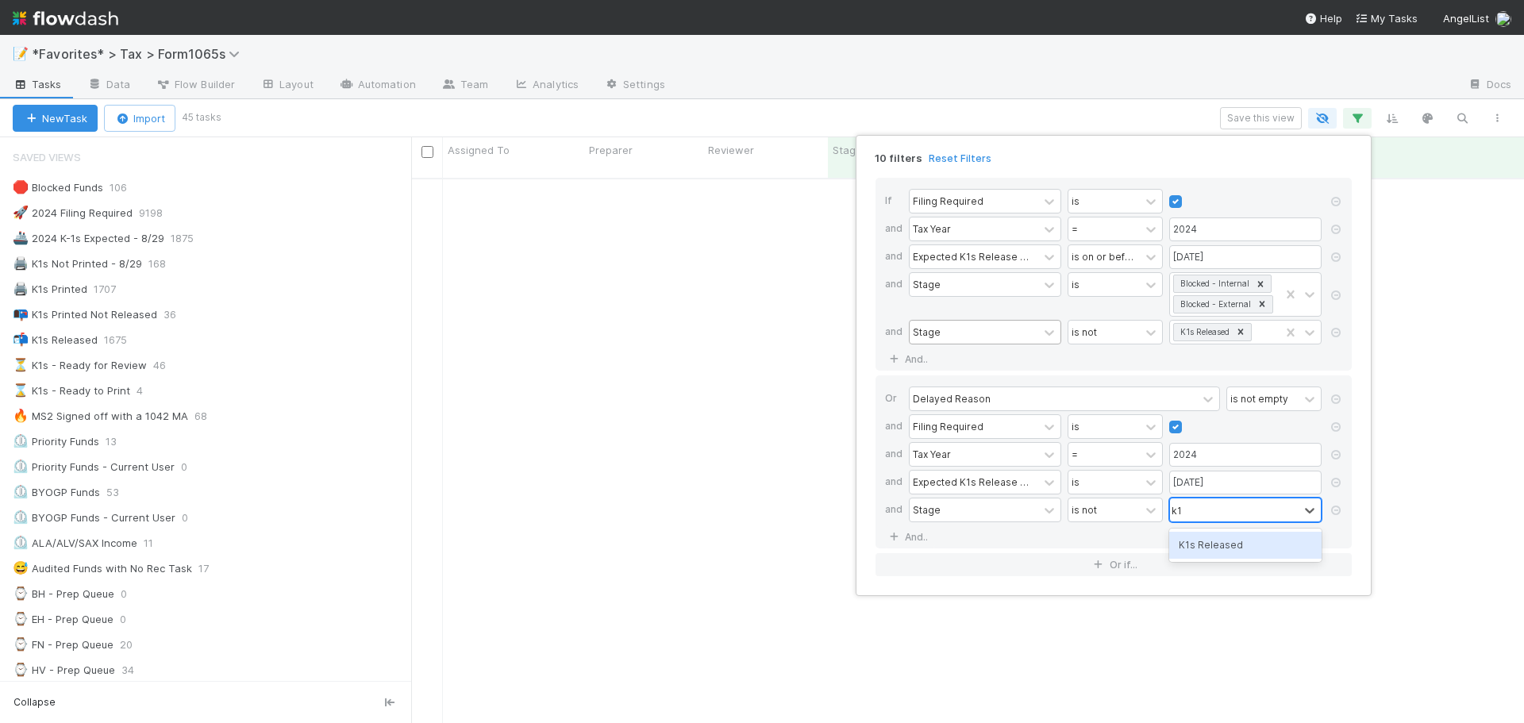
type input "k1s"
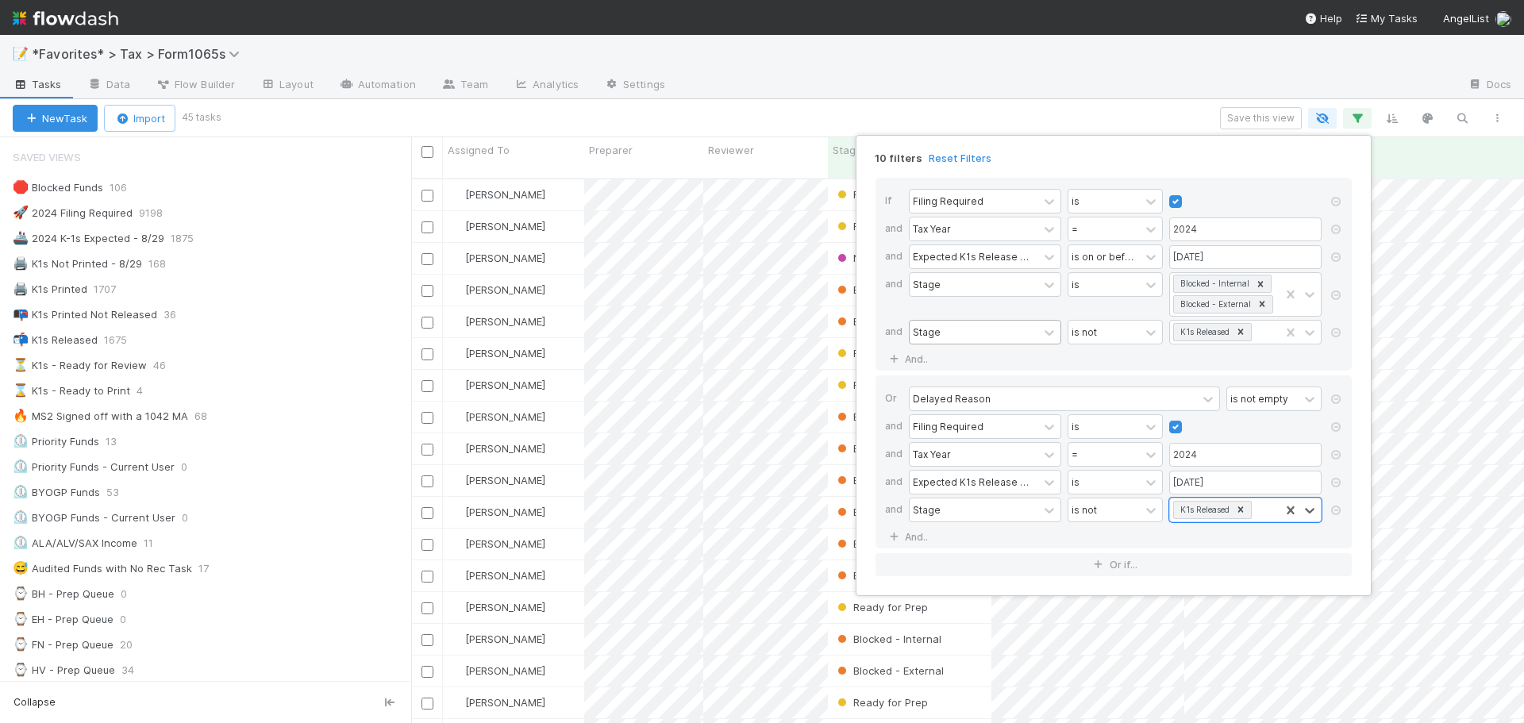
scroll to position [546, 1101]
click at [1176, 106] on div "10 filters Reset Filters If Filing Required is and Tax Year = 2024 and Expected…" at bounding box center [762, 361] width 1524 height 723
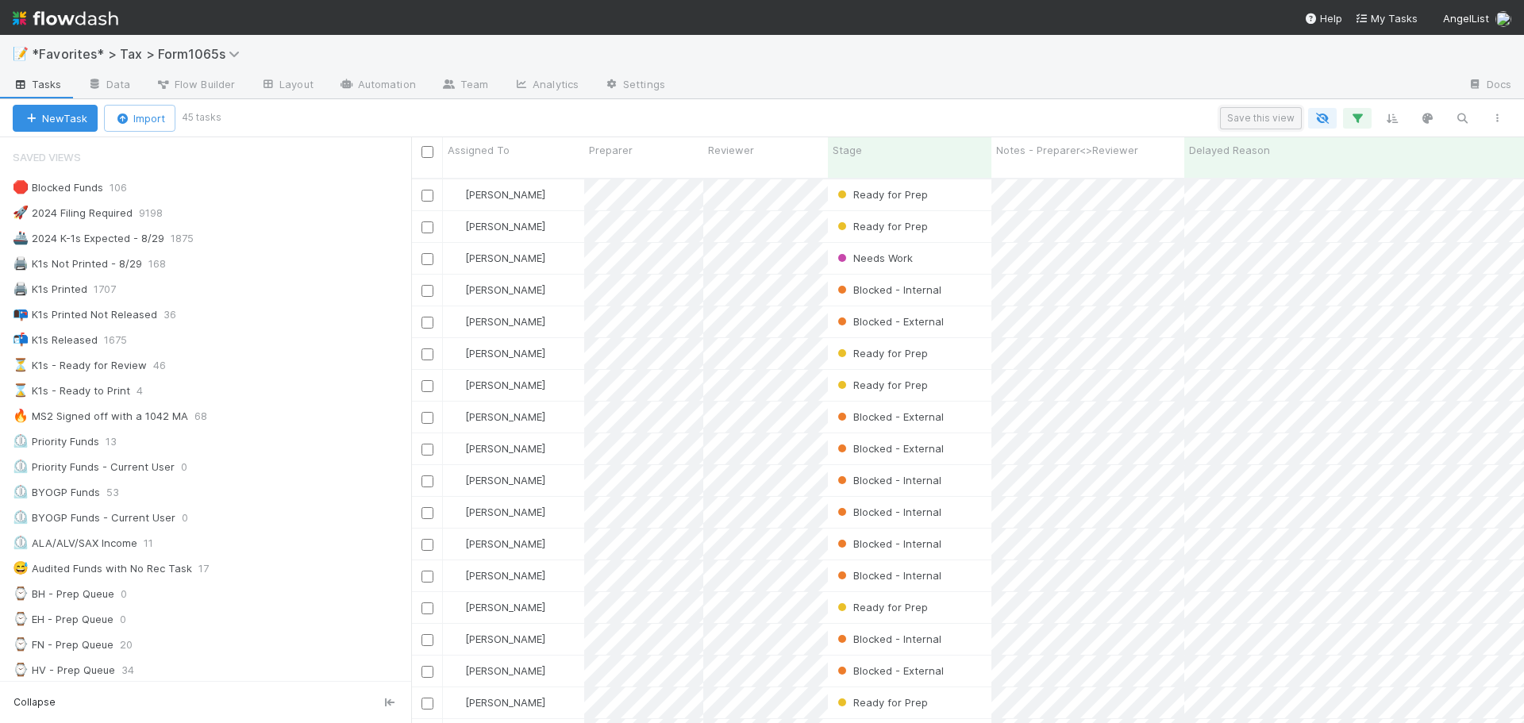
click at [1245, 114] on button "Save this view" at bounding box center [1261, 118] width 82 height 22
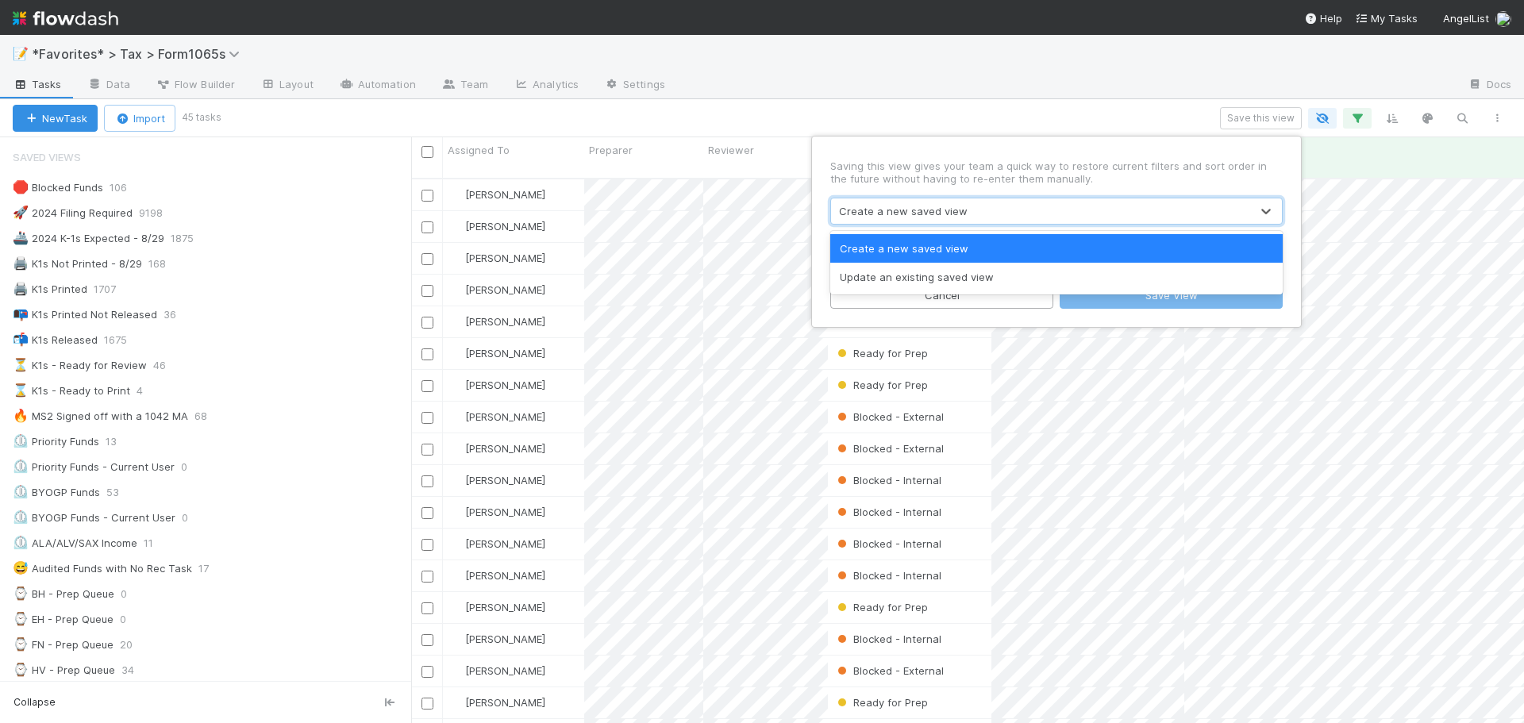
click at [895, 206] on div "Create a new saved view" at bounding box center [903, 211] width 129 height 16
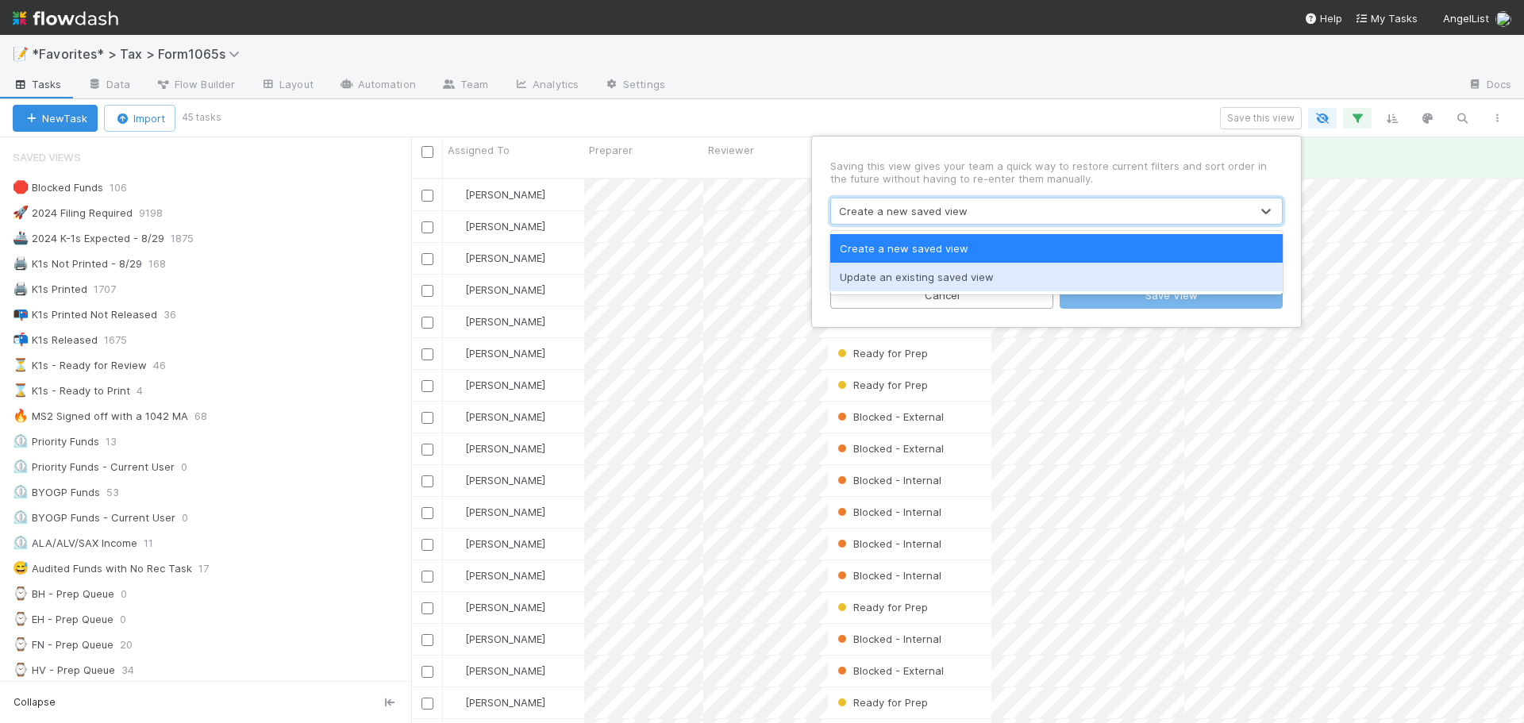
click at [893, 275] on div "Update an existing saved view" at bounding box center [1056, 277] width 452 height 29
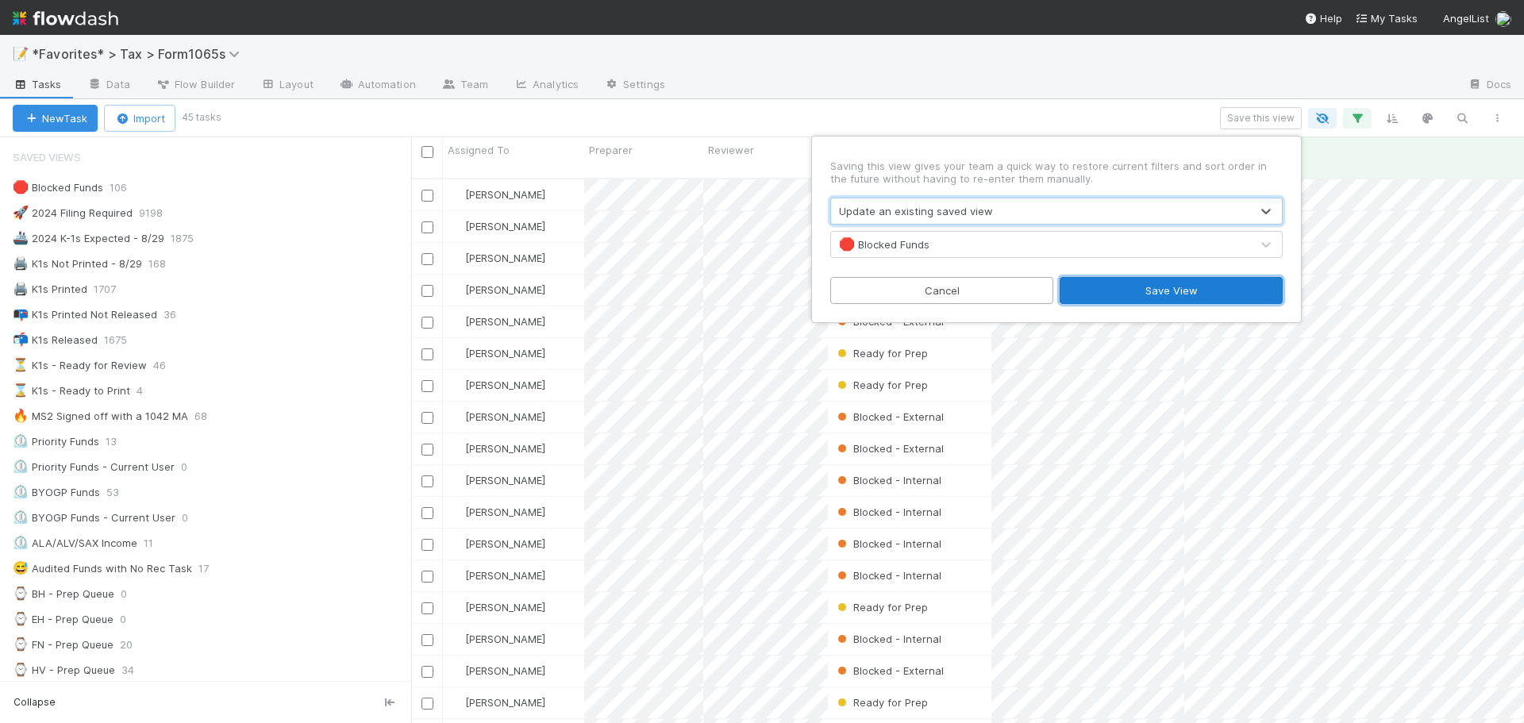
click at [1134, 294] on button "Save View" at bounding box center [1170, 290] width 223 height 27
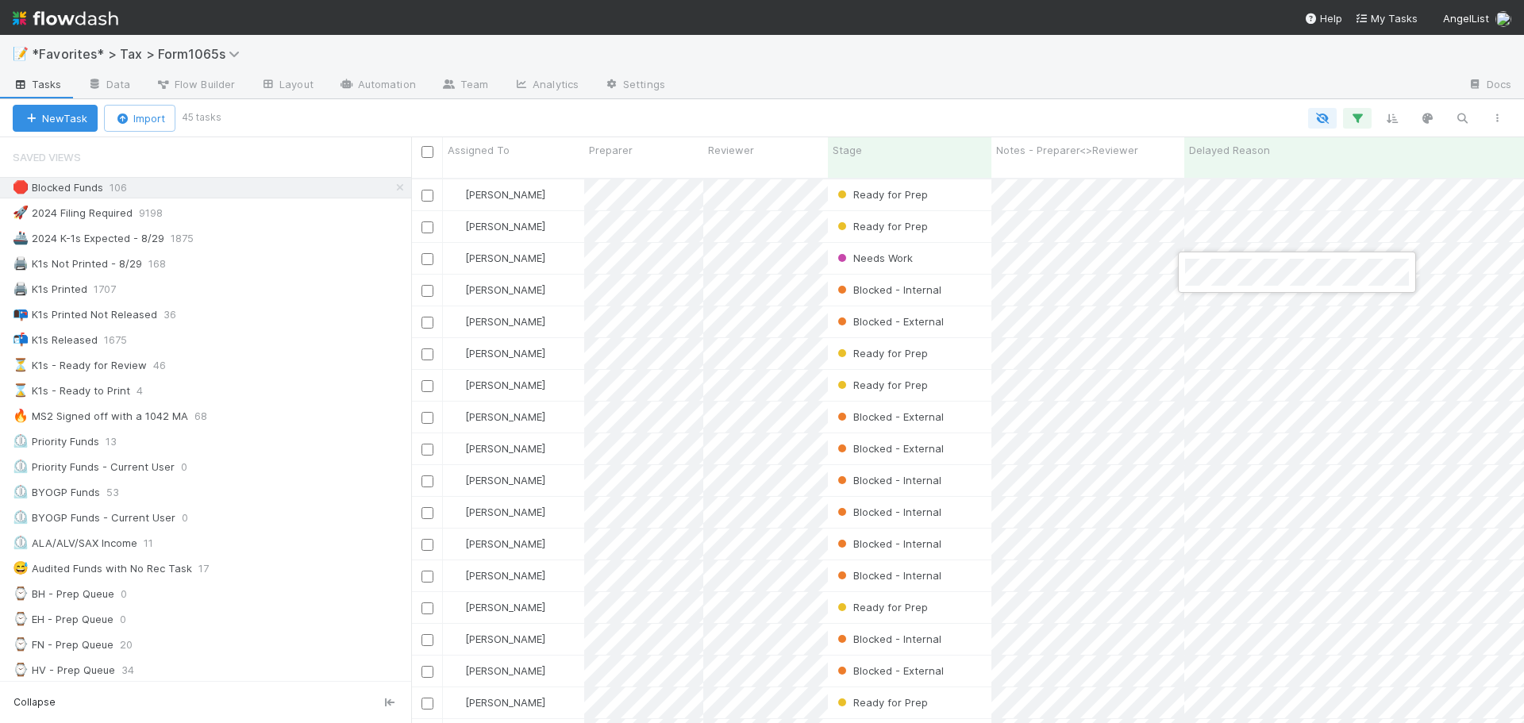
click at [1180, 85] on div at bounding box center [762, 361] width 1524 height 723
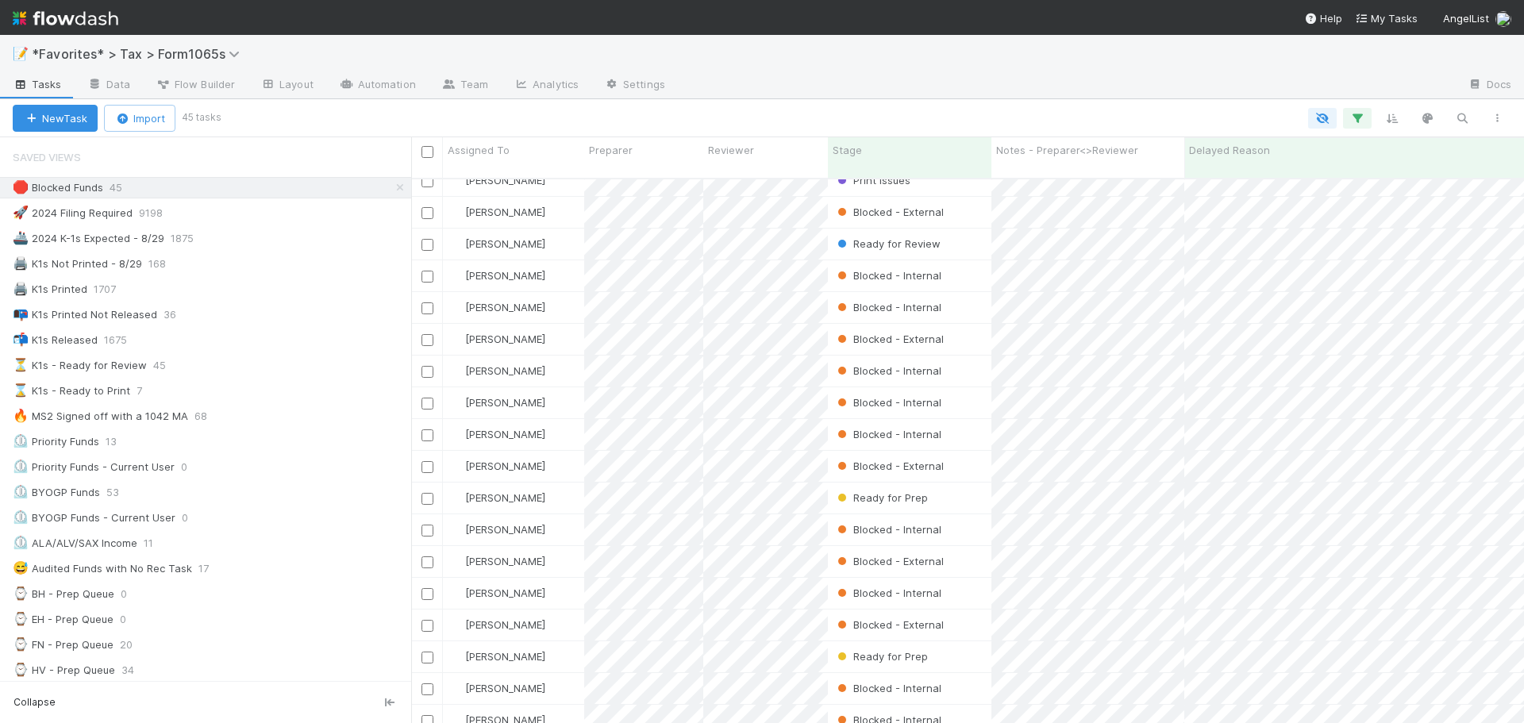
drag, startPoint x: 1000, startPoint y: 61, endPoint x: 1234, endPoint y: 159, distance: 253.6
click at [999, 60] on div "📝 *Favorites* > Tax > Form1065s" at bounding box center [762, 54] width 1524 height 38
click at [229, 259] on div "🖨️ K1s Not Printed - 8/29 168" at bounding box center [212, 264] width 398 height 20
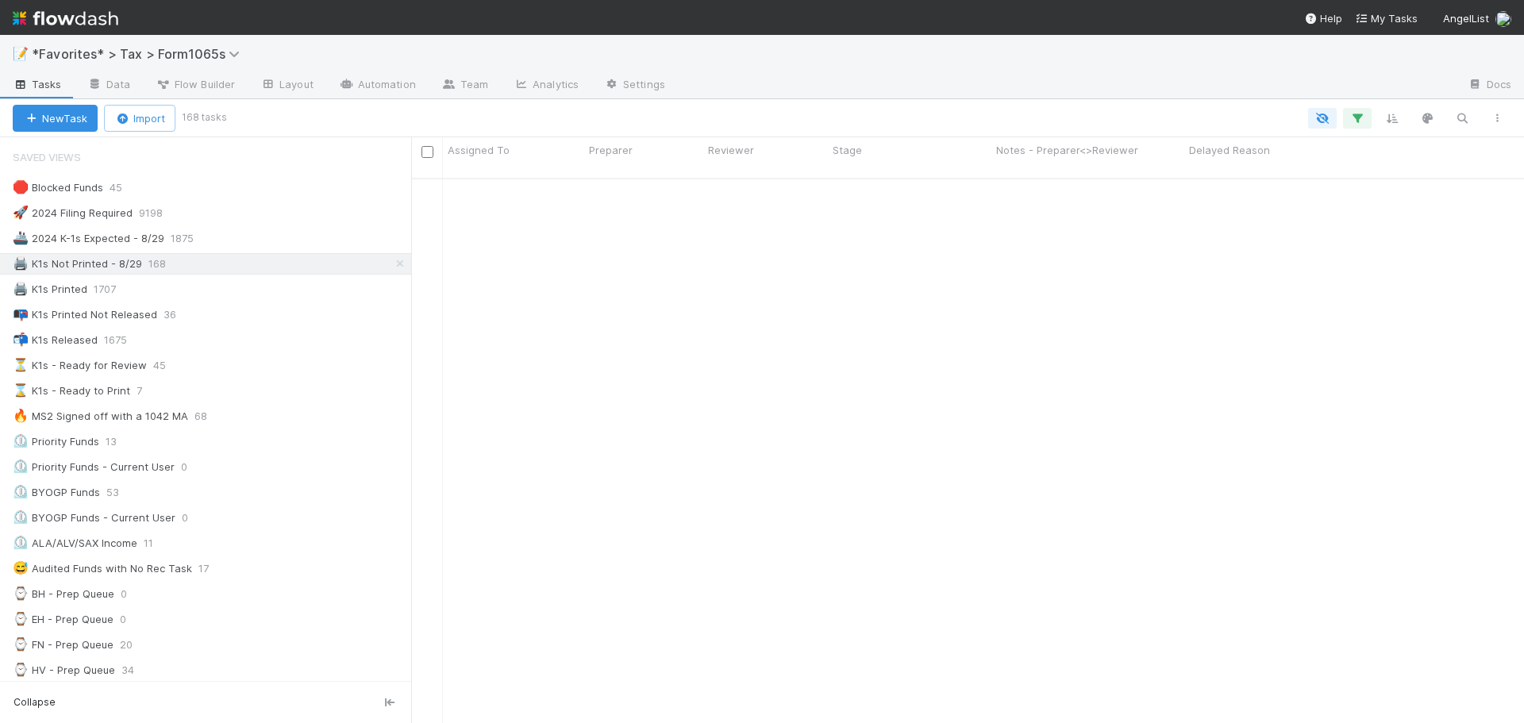
scroll to position [2629, 0]
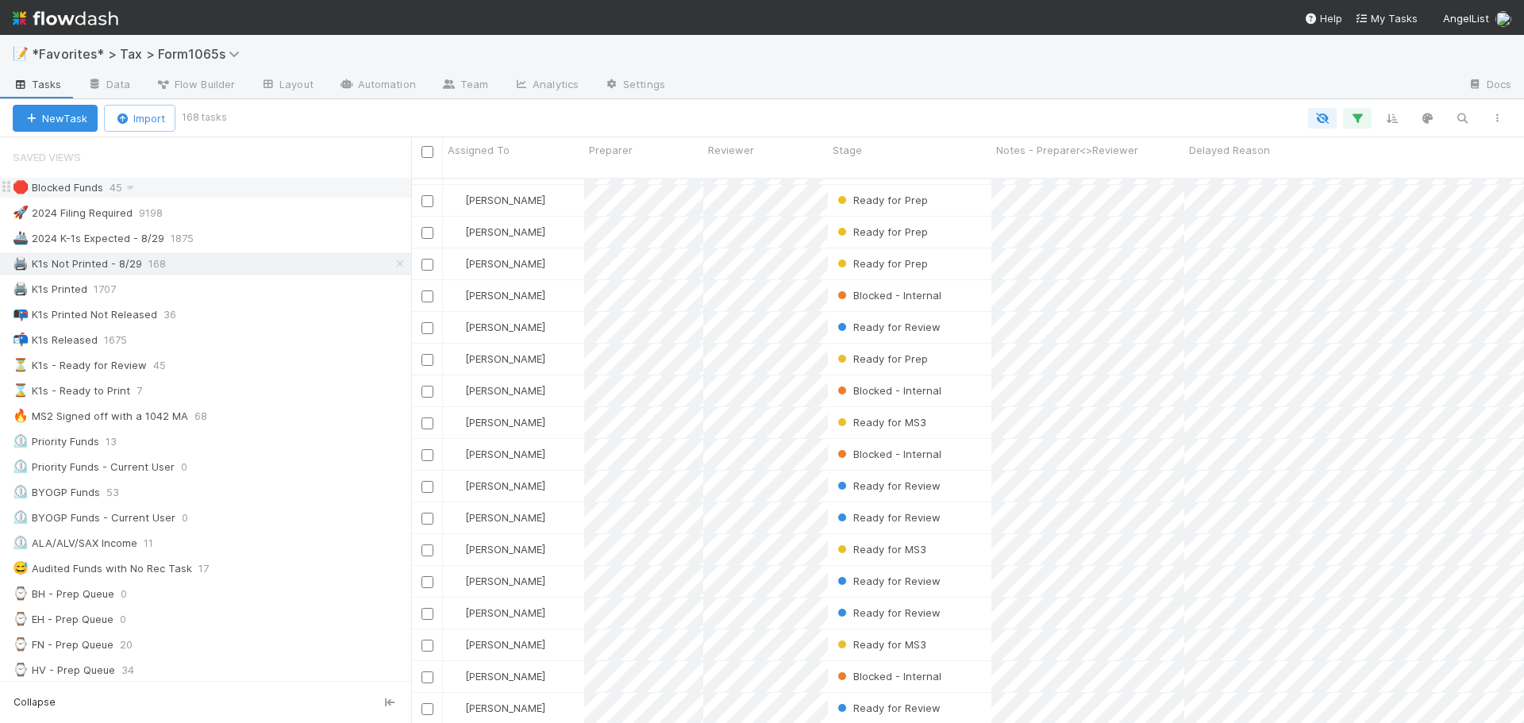
click at [148, 190] on div "🛑 Blocked Funds 45" at bounding box center [212, 188] width 398 height 20
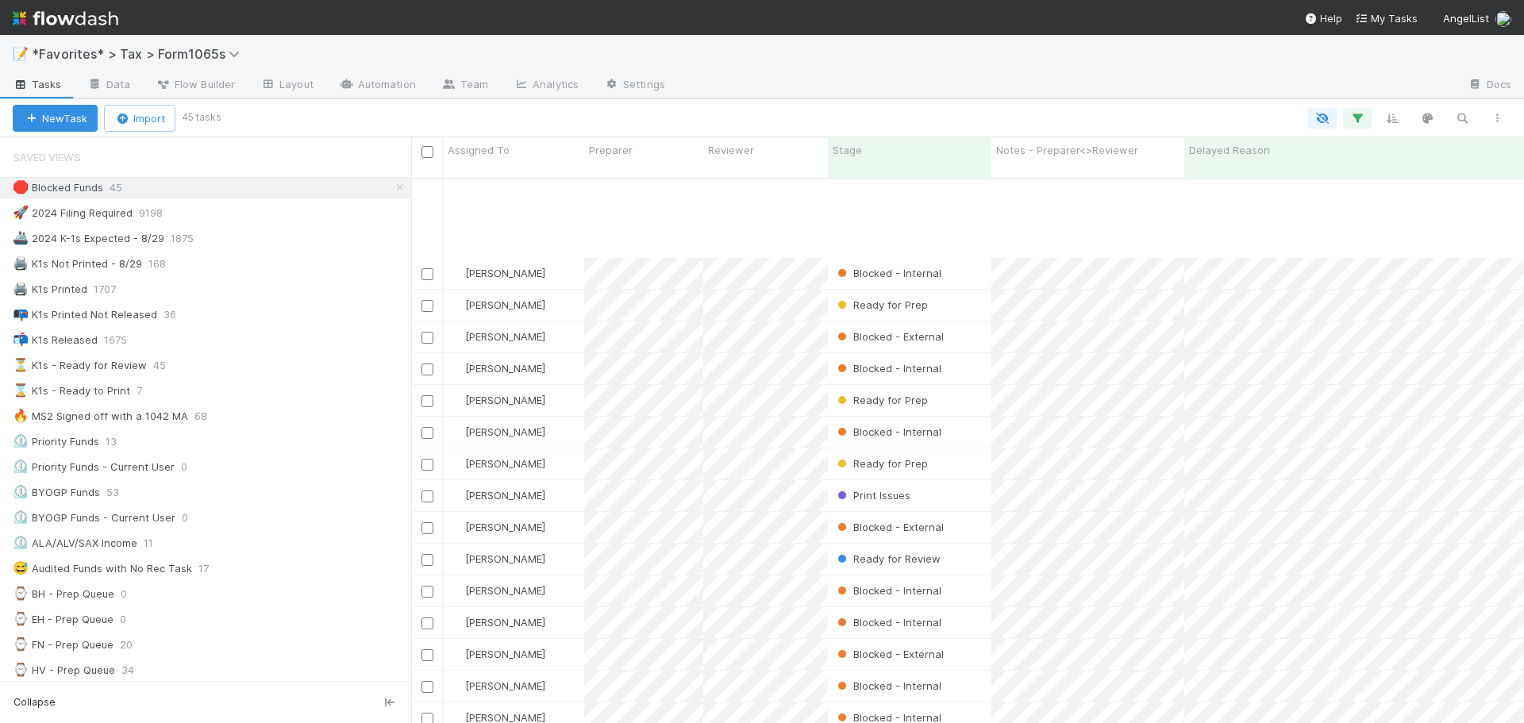
scroll to position [883, 0]
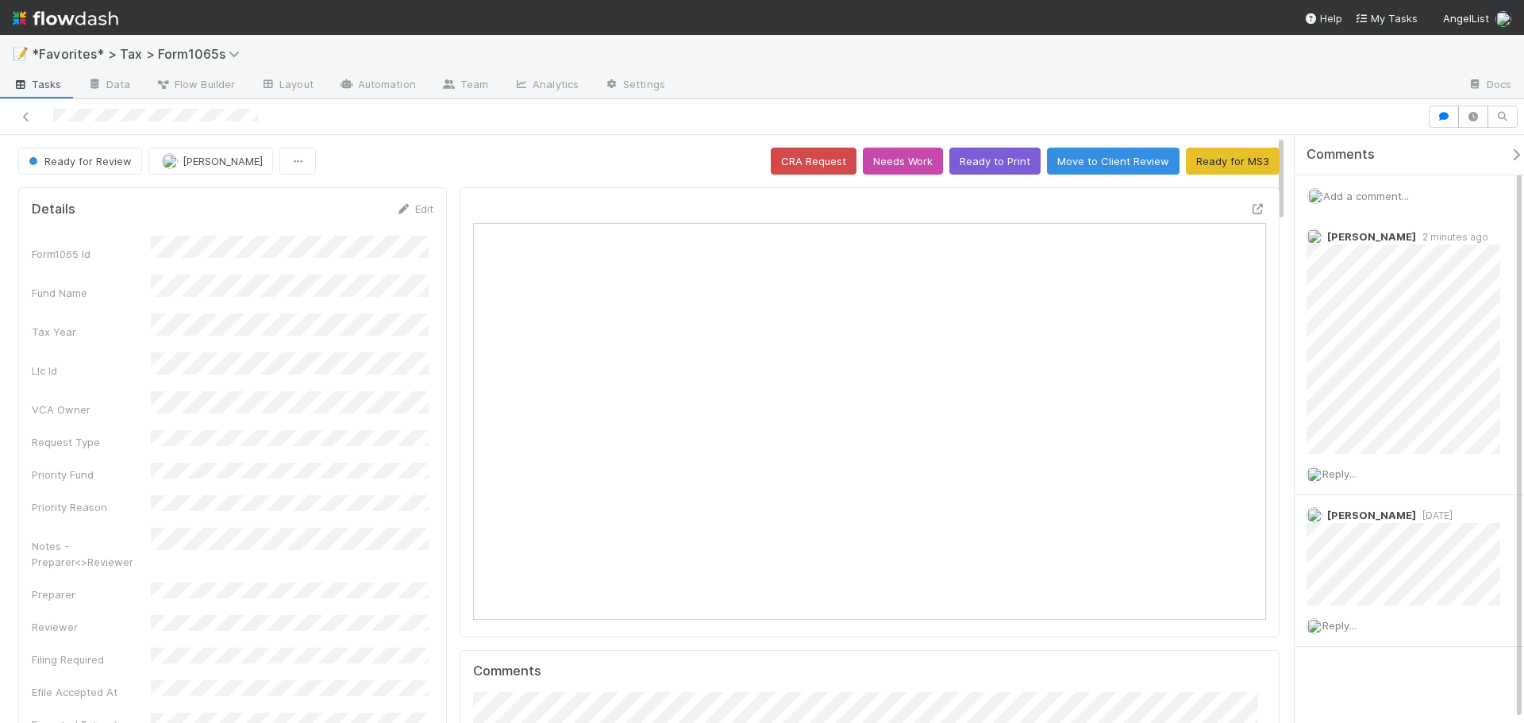
scroll to position [310, 773]
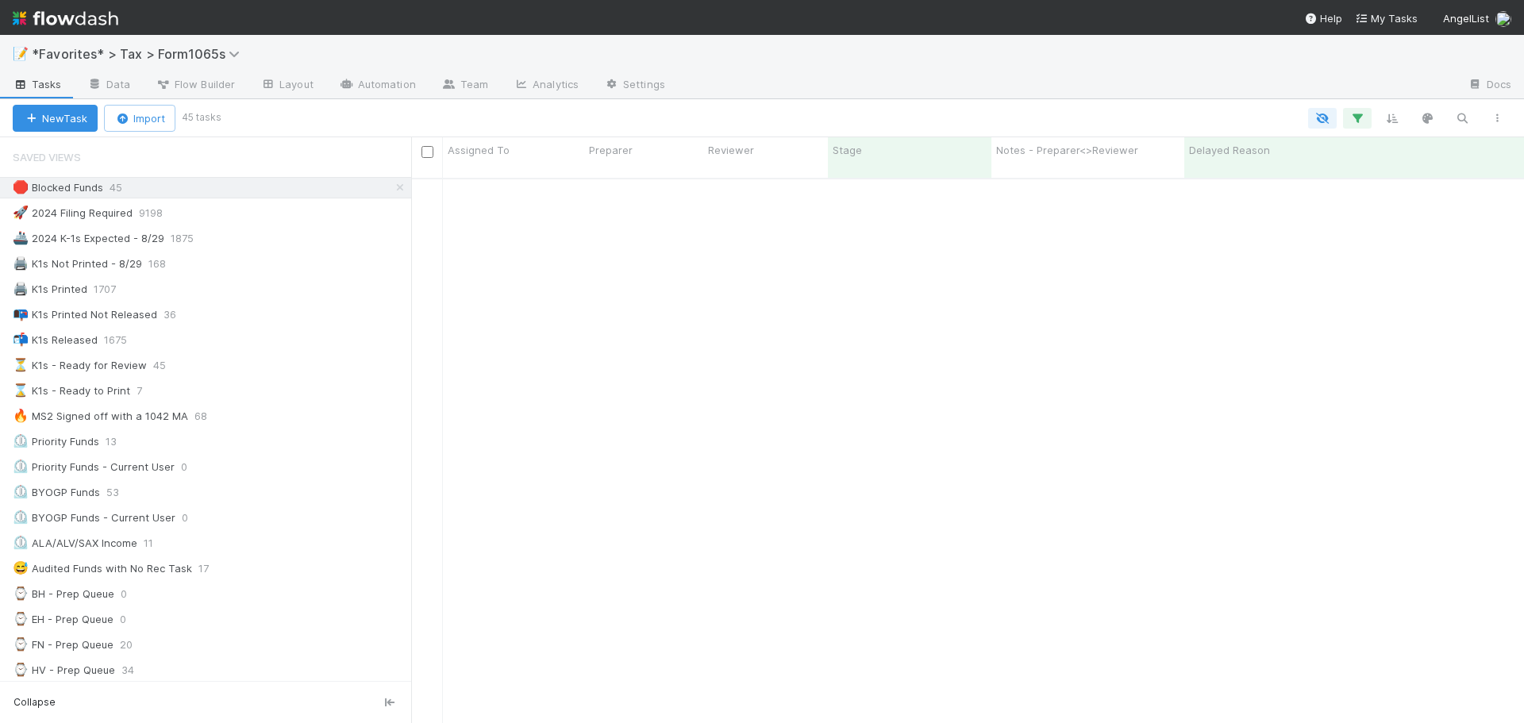
scroll to position [546, 1101]
